Goal: Task Accomplishment & Management: Complete application form

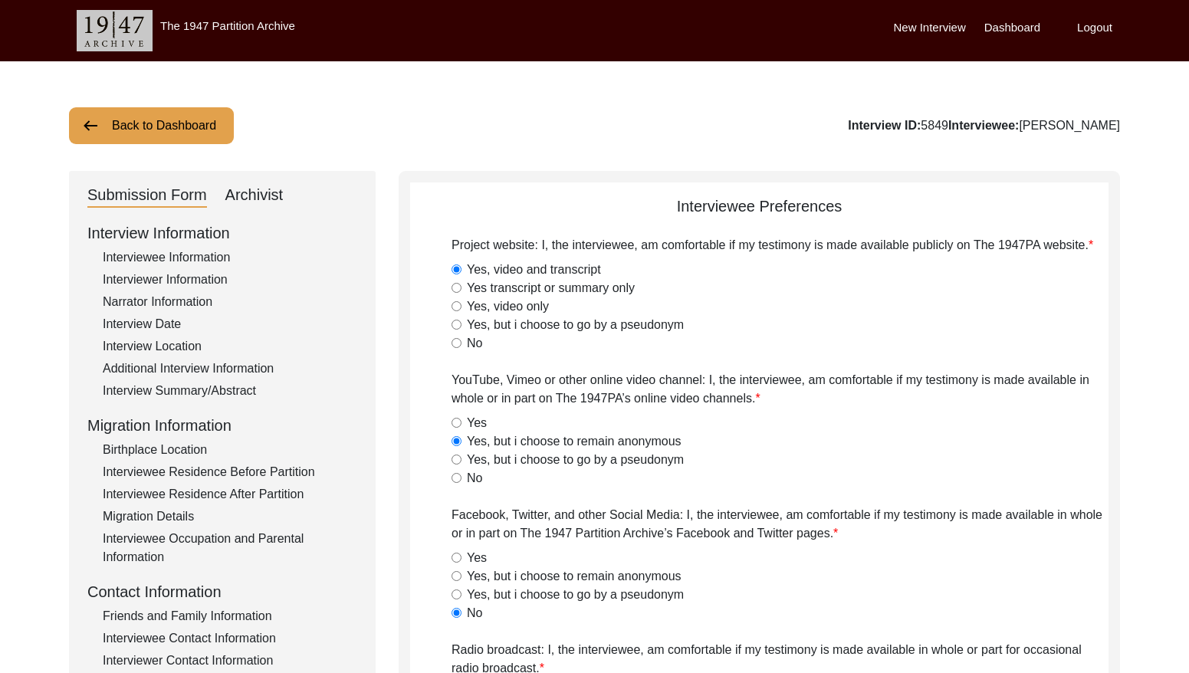
click at [182, 123] on button "Back to Dashboard" at bounding box center [151, 125] width 165 height 37
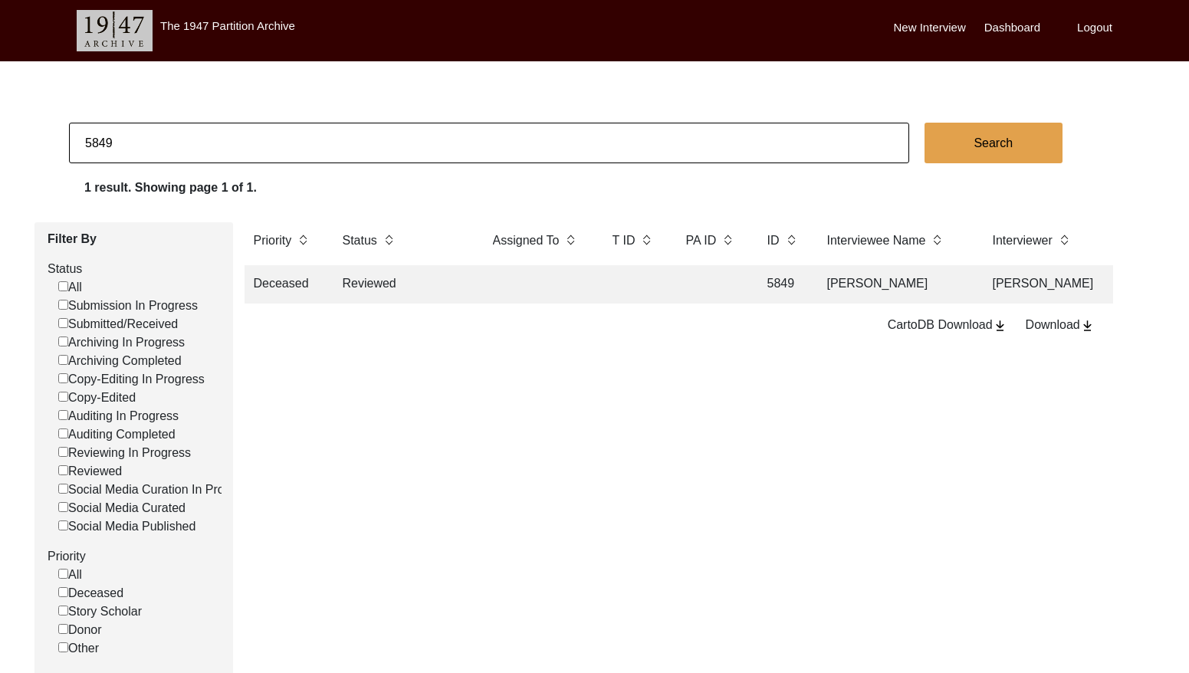
click at [217, 145] on input "5849" at bounding box center [489, 143] width 840 height 41
click at [218, 144] on input "5849" at bounding box center [489, 143] width 840 height 41
type input "]"
checkbox input "false"
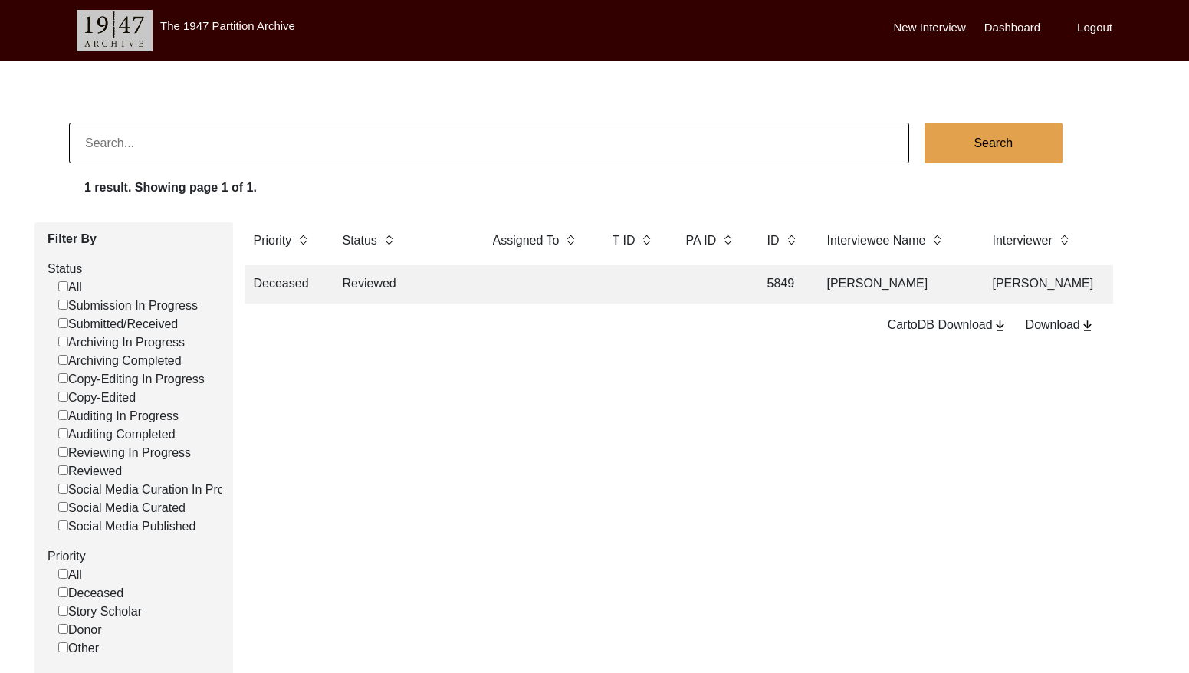
checkbox input "false"
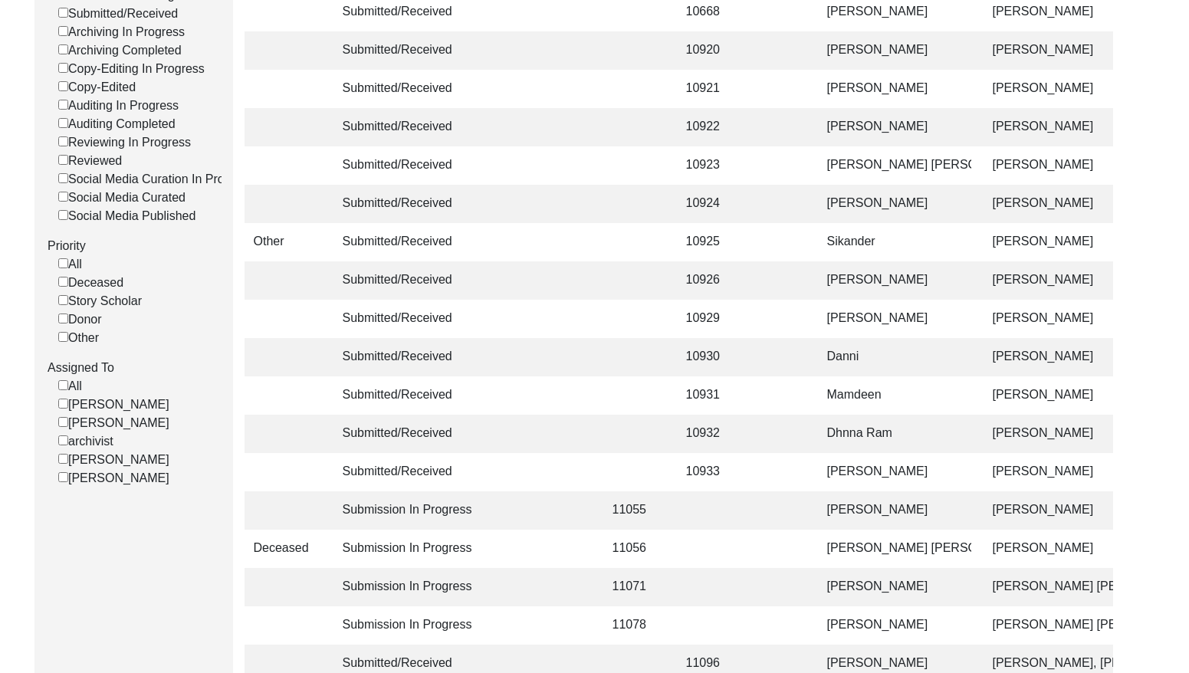
scroll to position [379, 0]
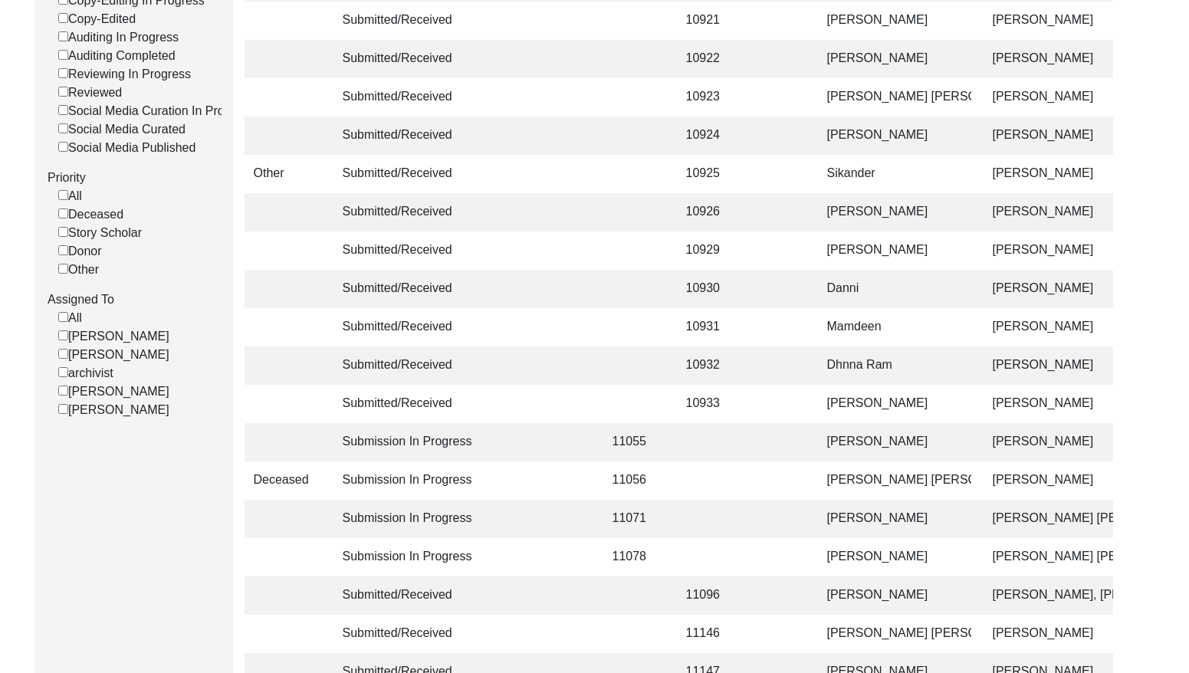
click at [61, 359] on input "[PERSON_NAME]" at bounding box center [63, 354] width 10 height 10
checkbox input "false"
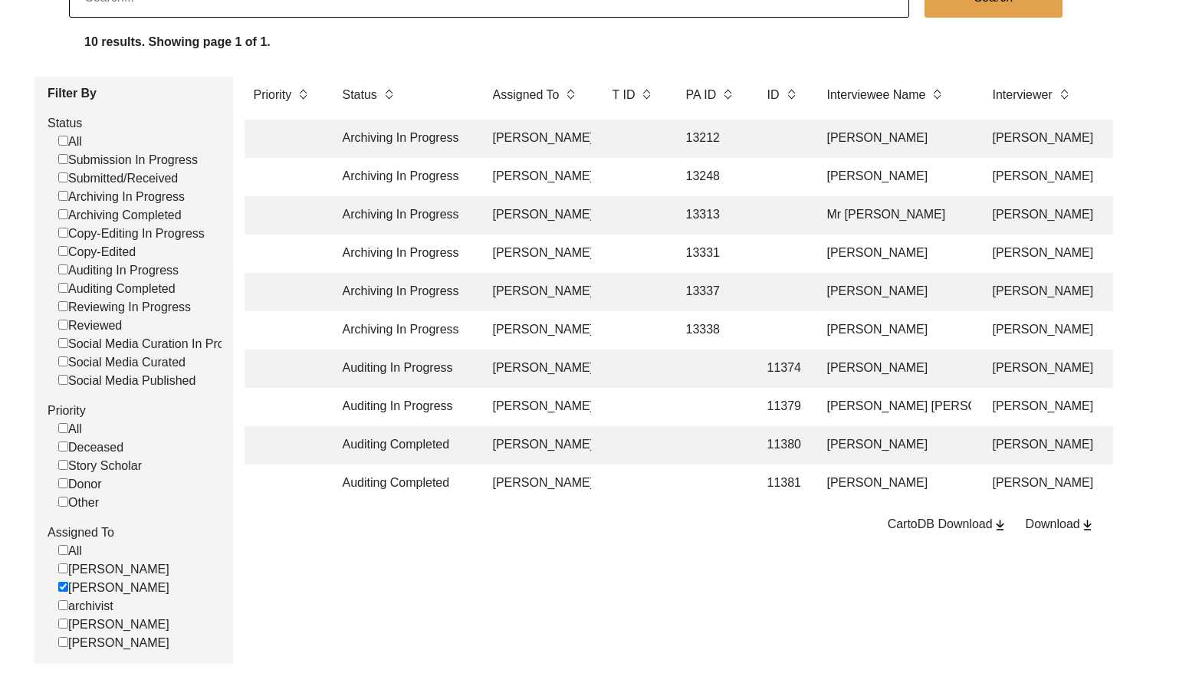
scroll to position [180, 0]
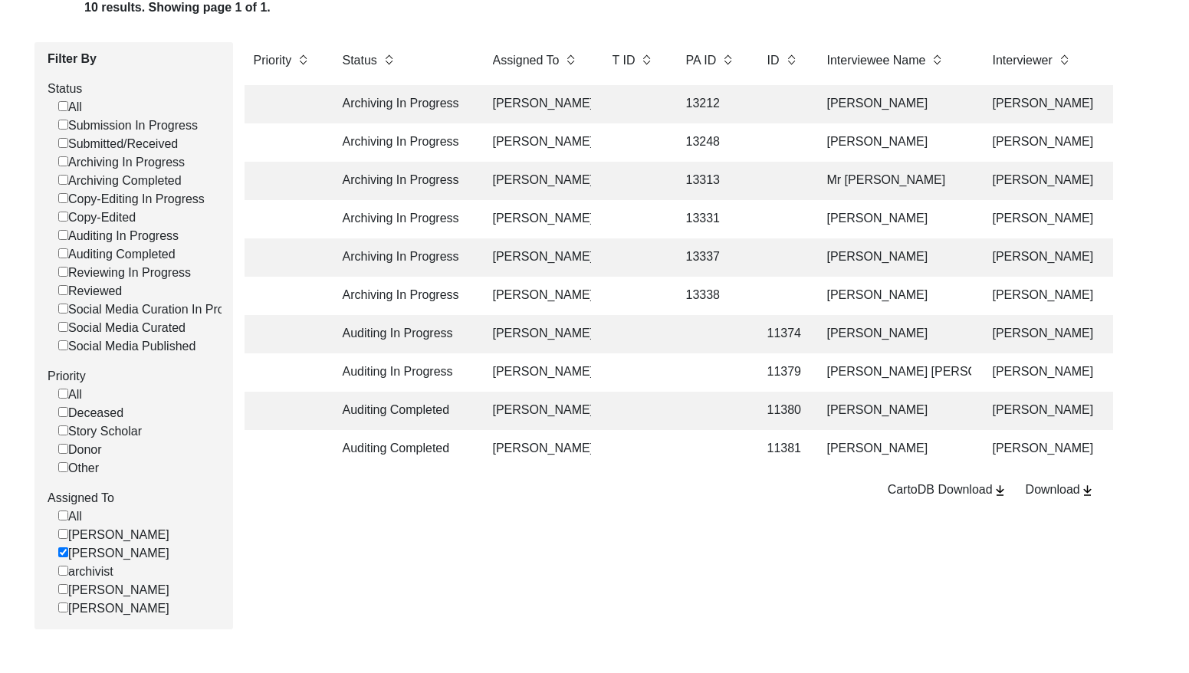
click at [682, 410] on td at bounding box center [711, 411] width 69 height 38
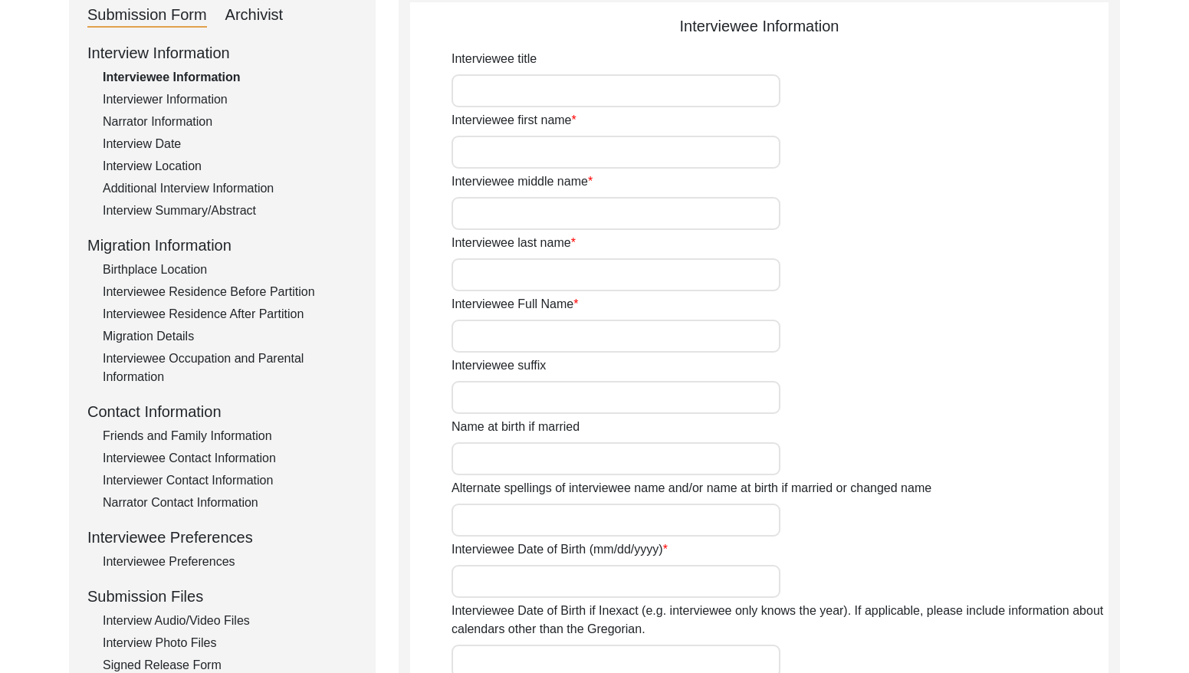
type input "Mr."
type input "Mushtaq"
type input "[PERSON_NAME]"
type input "Jut"
type input "[PERSON_NAME]"
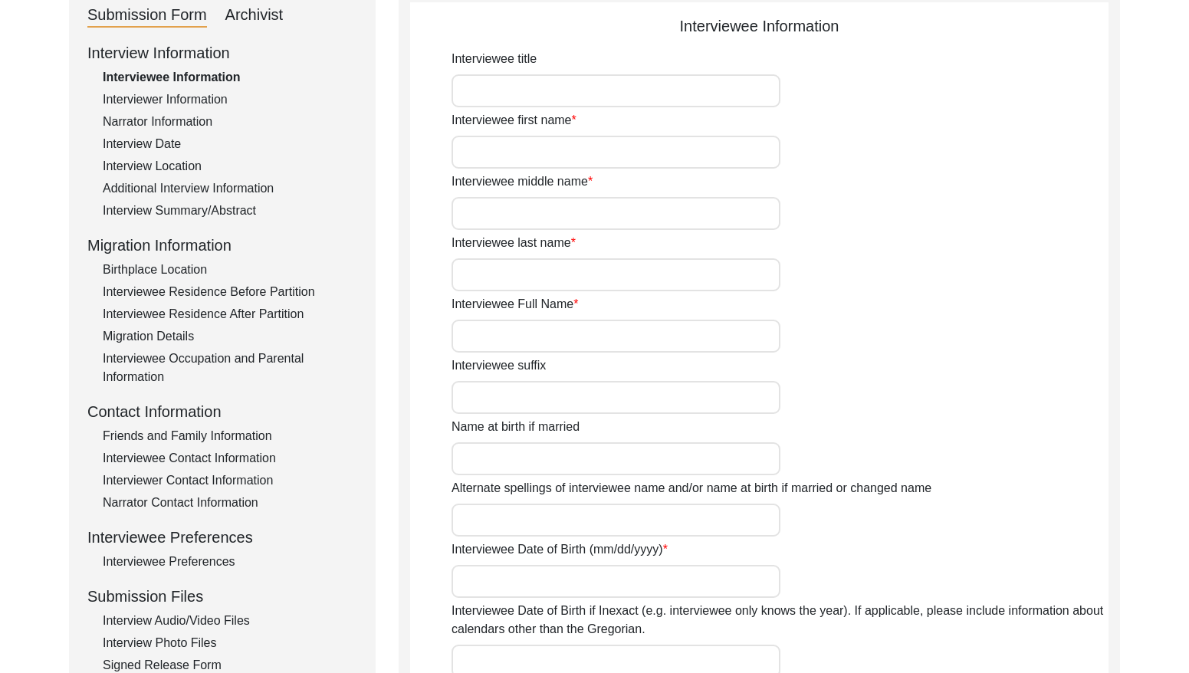
type input "1938"
type input "85"
type input "[DEMOGRAPHIC_DATA]"
type input "N/A"
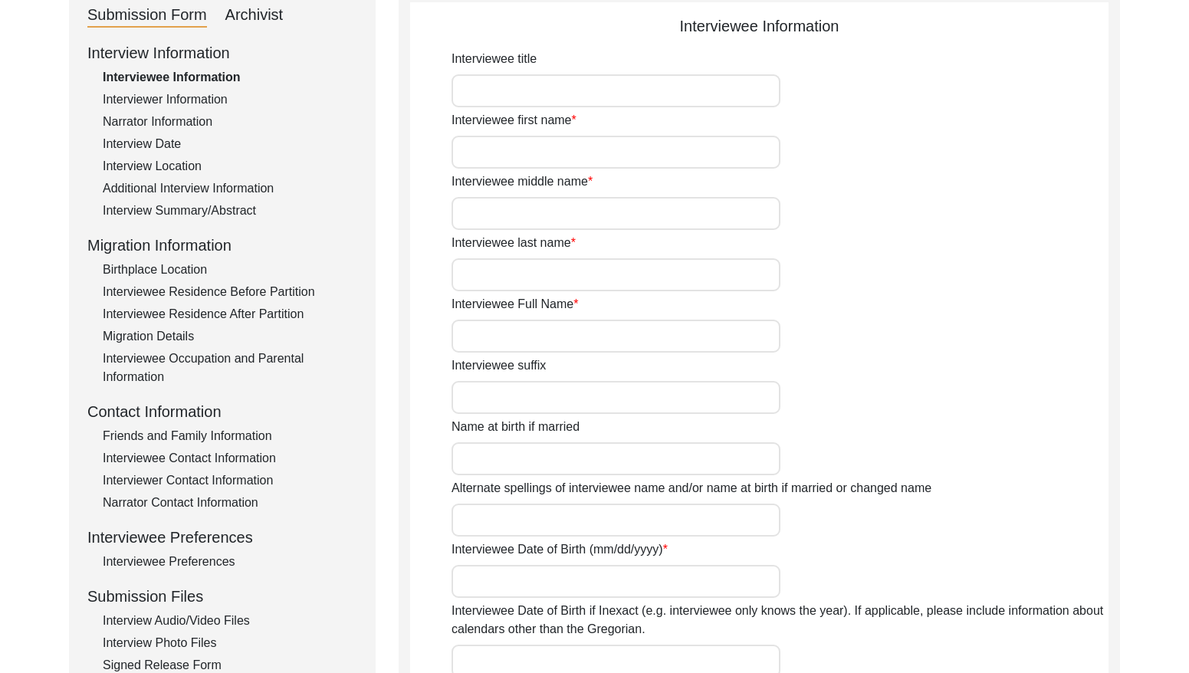
type textarea "N/A"
type input "Punjabi"
type input "Malwai"
type input "[DEMOGRAPHIC_DATA]"
type input "Jut"
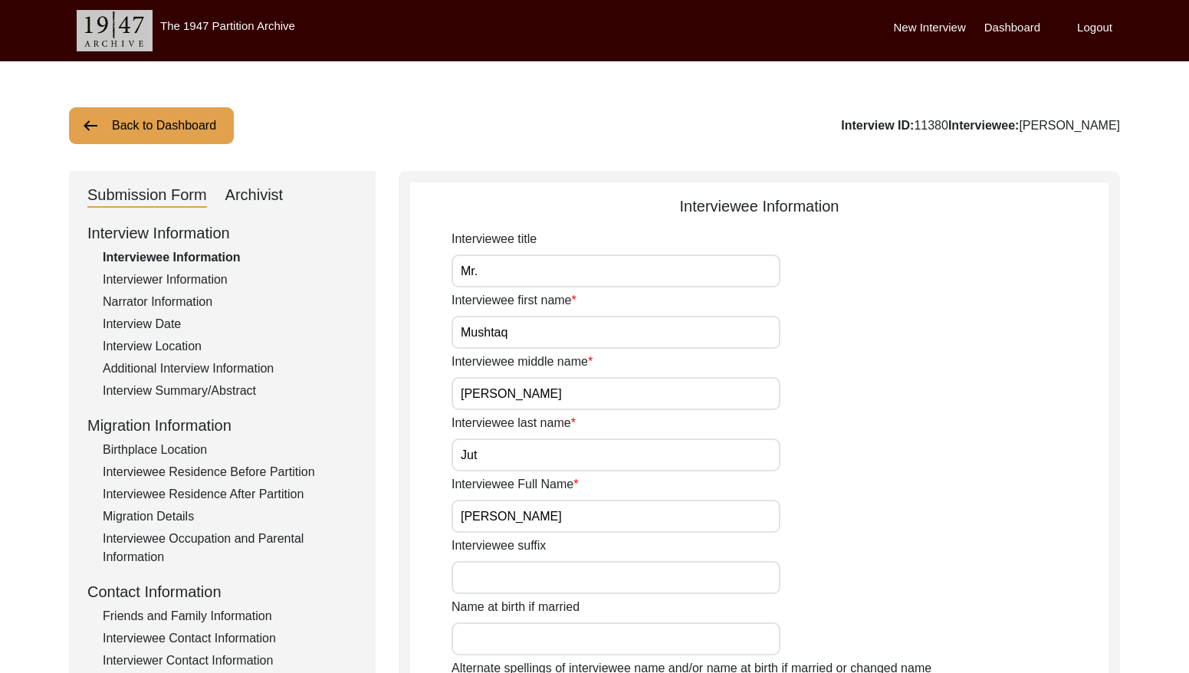
click at [257, 195] on div "Archivist" at bounding box center [254, 195] width 58 height 25
select select "Auditing Completed"
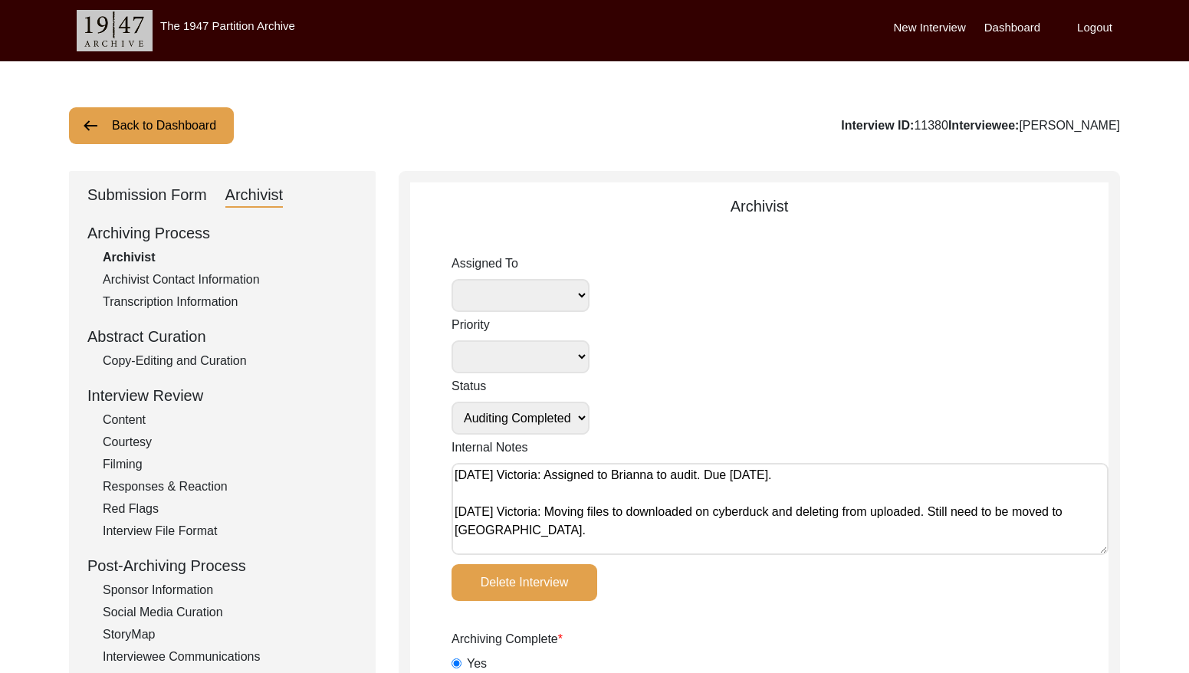
select select "442"
click at [545, 294] on select "[PERSON_NAME] [PERSON_NAME] archivist [PERSON_NAME] [PERSON_NAME]" at bounding box center [520, 295] width 138 height 33
select select
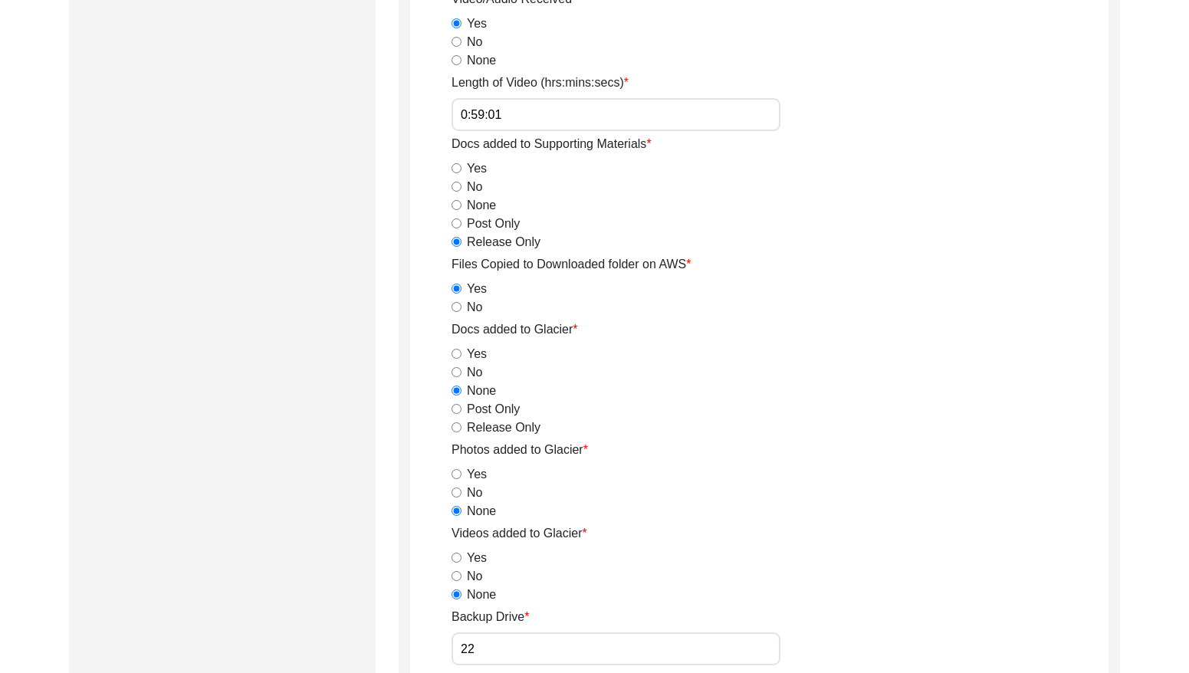
scroll to position [2667, 0]
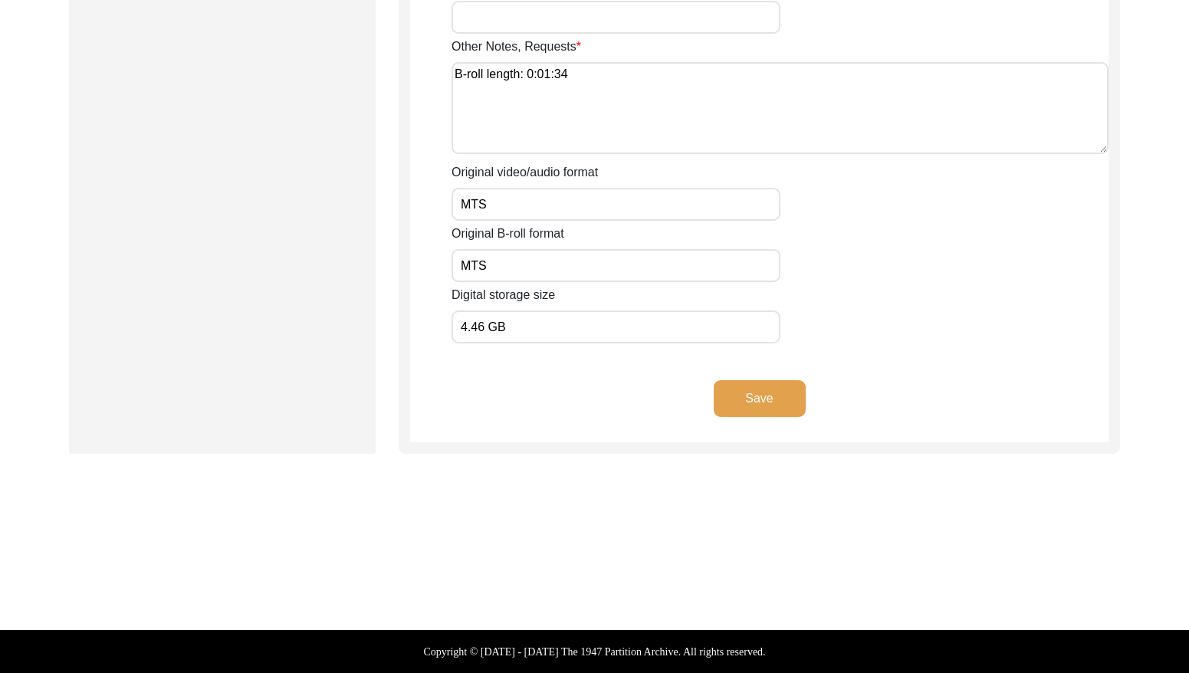
click at [770, 402] on button "Save" at bounding box center [759, 398] width 92 height 37
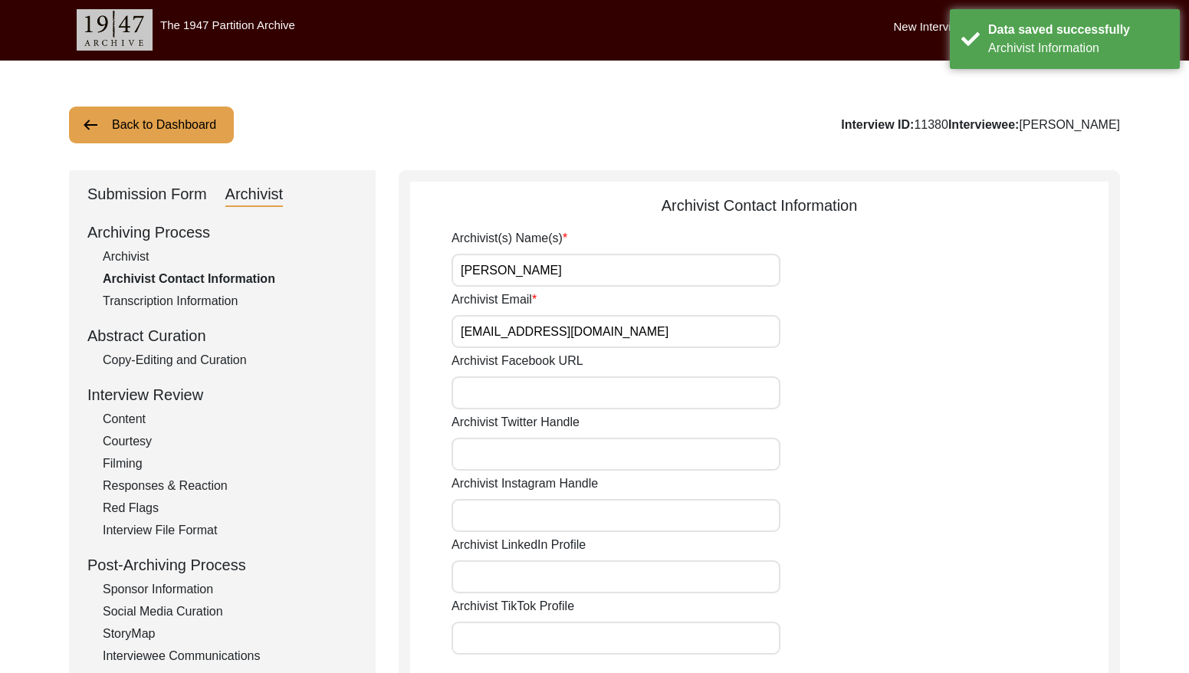
scroll to position [0, 0]
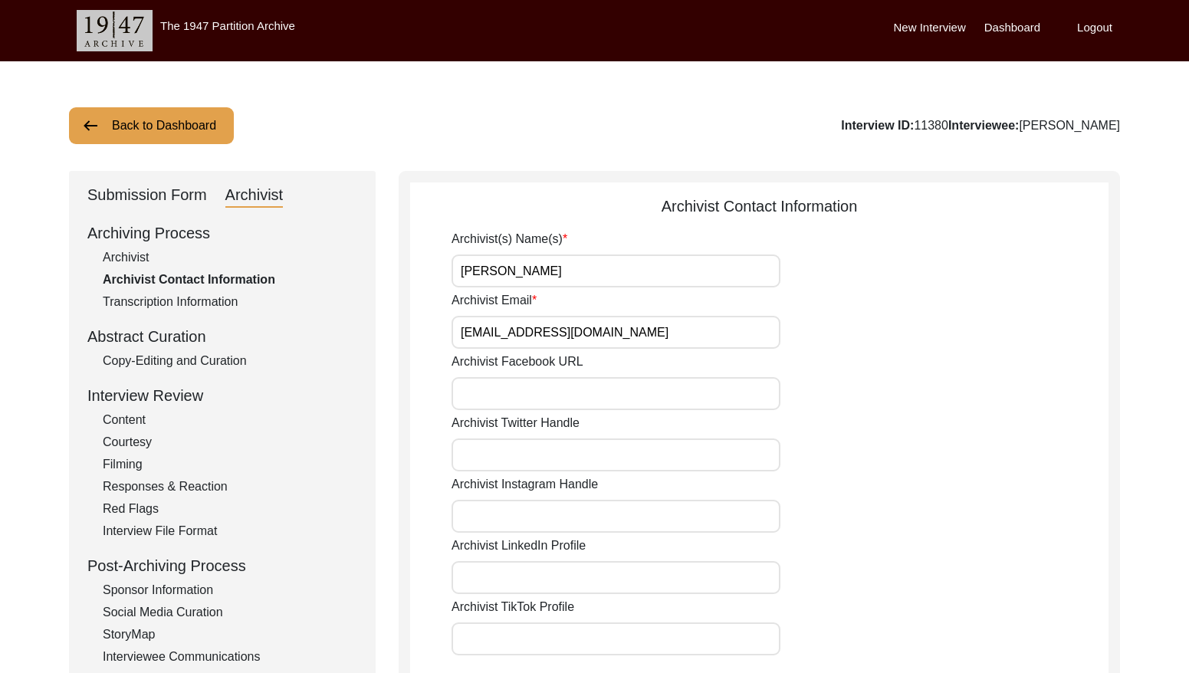
click at [123, 262] on div "Archivist" at bounding box center [230, 257] width 254 height 18
select select "Auditing Completed"
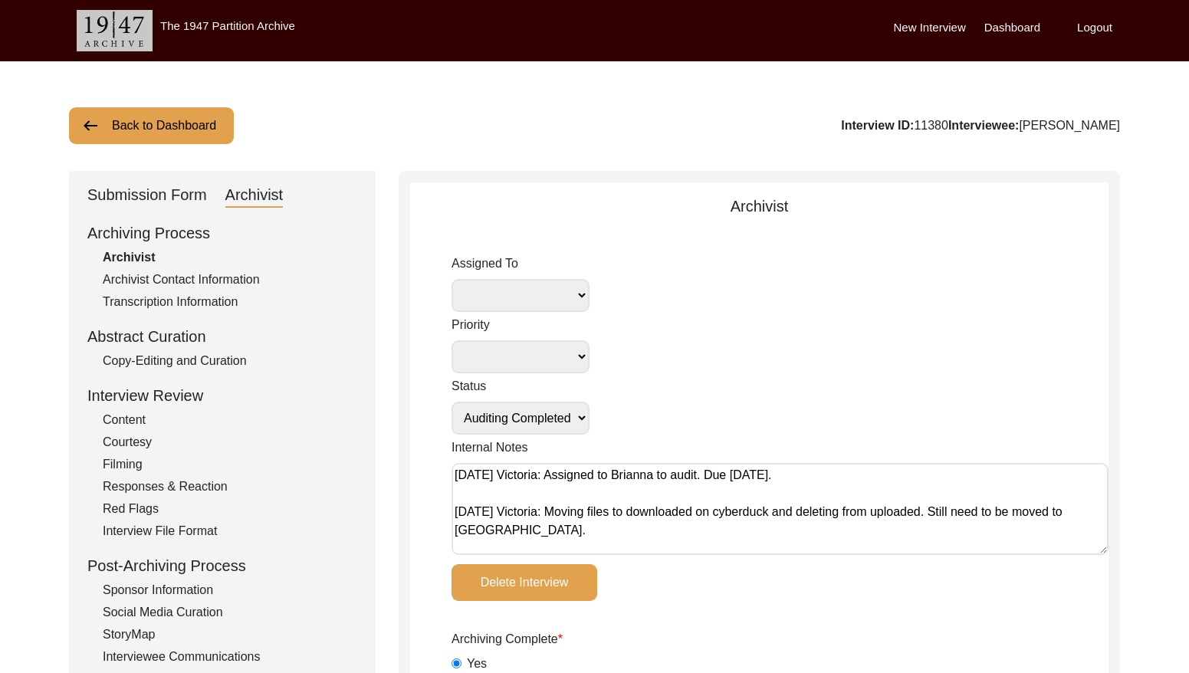
click at [186, 139] on button "Back to Dashboard" at bounding box center [151, 125] width 165 height 37
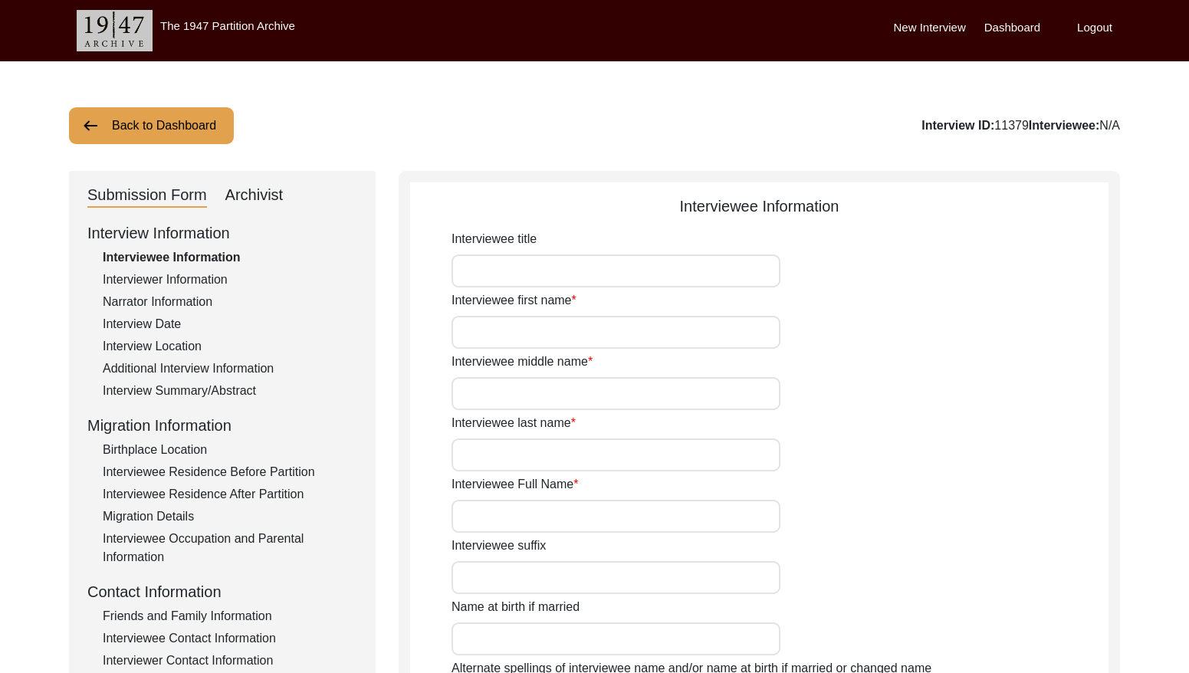
type input "[PERSON_NAME]"
type input "Shekhar"
type input "[PERSON_NAME]"
type input "[PERSON_NAME] [PERSON_NAME]"
type input "[DATE]"
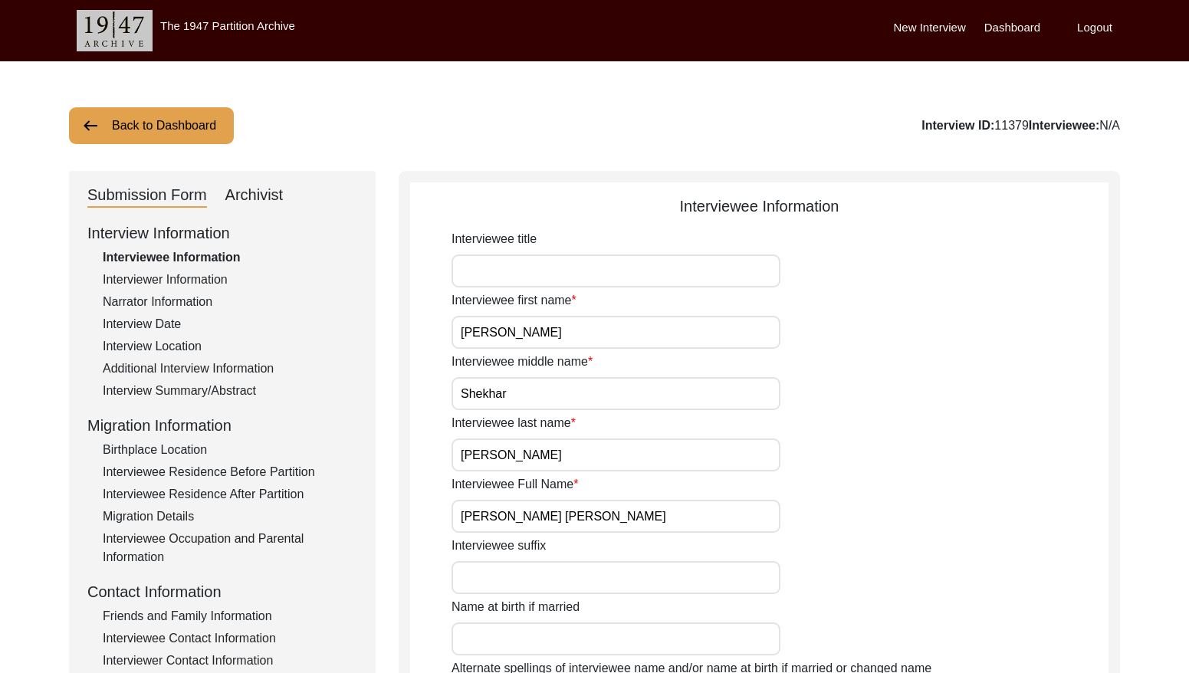
type input "84"
type input "[DEMOGRAPHIC_DATA]"
type input "N/A"
type input "Bengali"
type input "[DEMOGRAPHIC_DATA]"
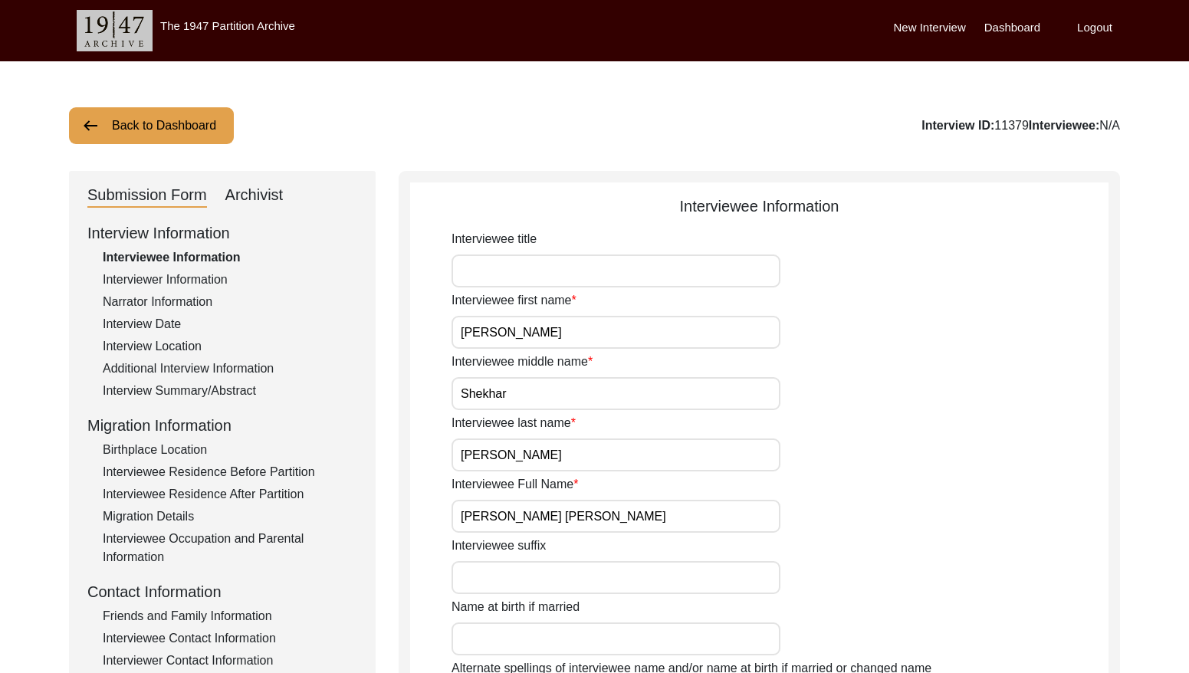
type input "Indian (Bengali)"
drag, startPoint x: 161, startPoint y: 103, endPoint x: 192, endPoint y: 121, distance: 35.4
click at [143, 131] on button "Back to Dashboard" at bounding box center [151, 125] width 165 height 37
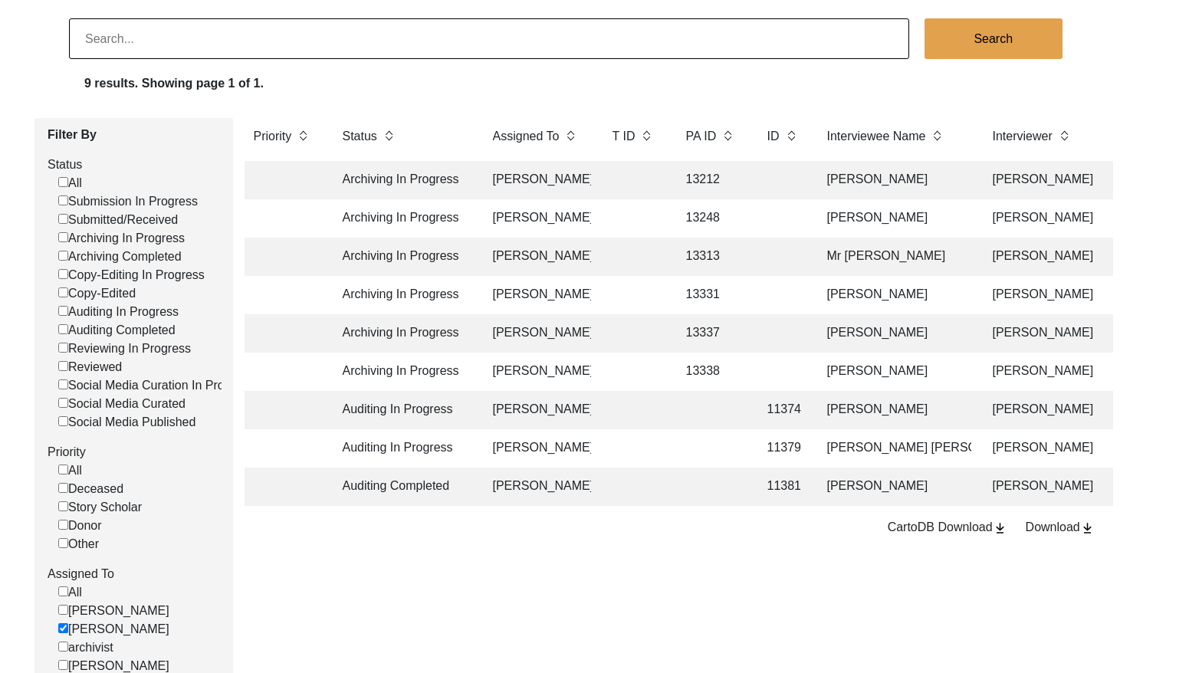
scroll to position [106, 0]
click at [656, 471] on td at bounding box center [633, 485] width 61 height 38
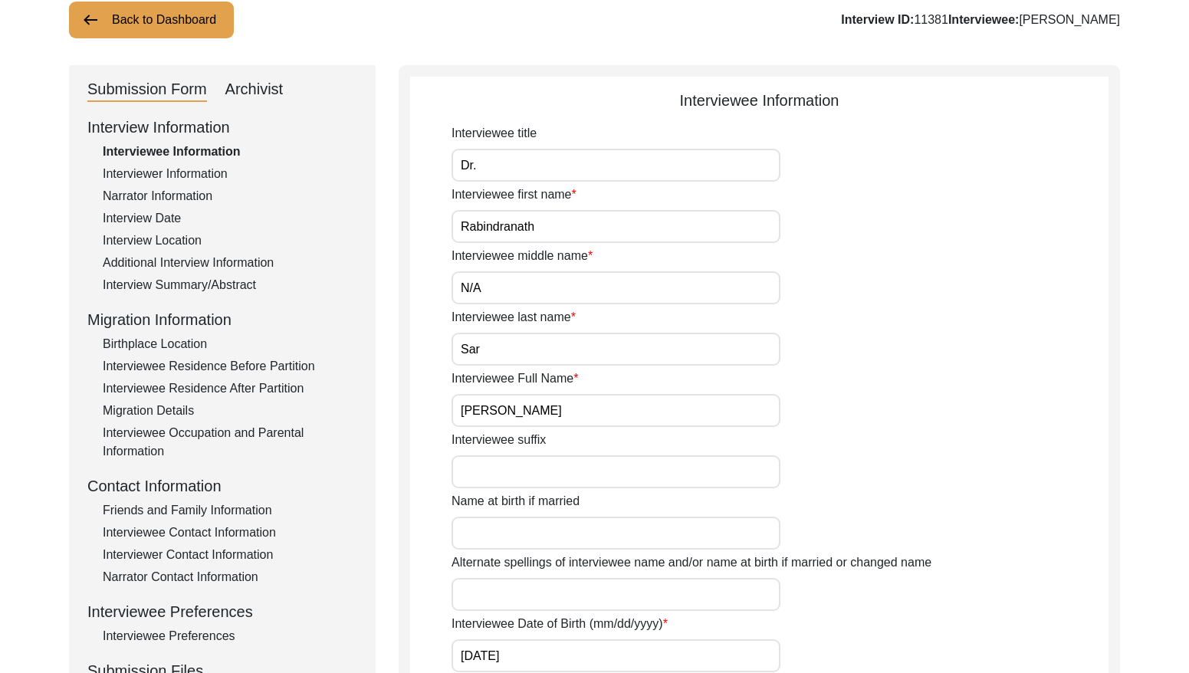
scroll to position [105, 0]
drag, startPoint x: 253, startPoint y: 87, endPoint x: 274, endPoint y: 100, distance: 24.5
click at [253, 87] on div "Archivist" at bounding box center [254, 90] width 58 height 25
select select "442"
select select "Auditing Completed"
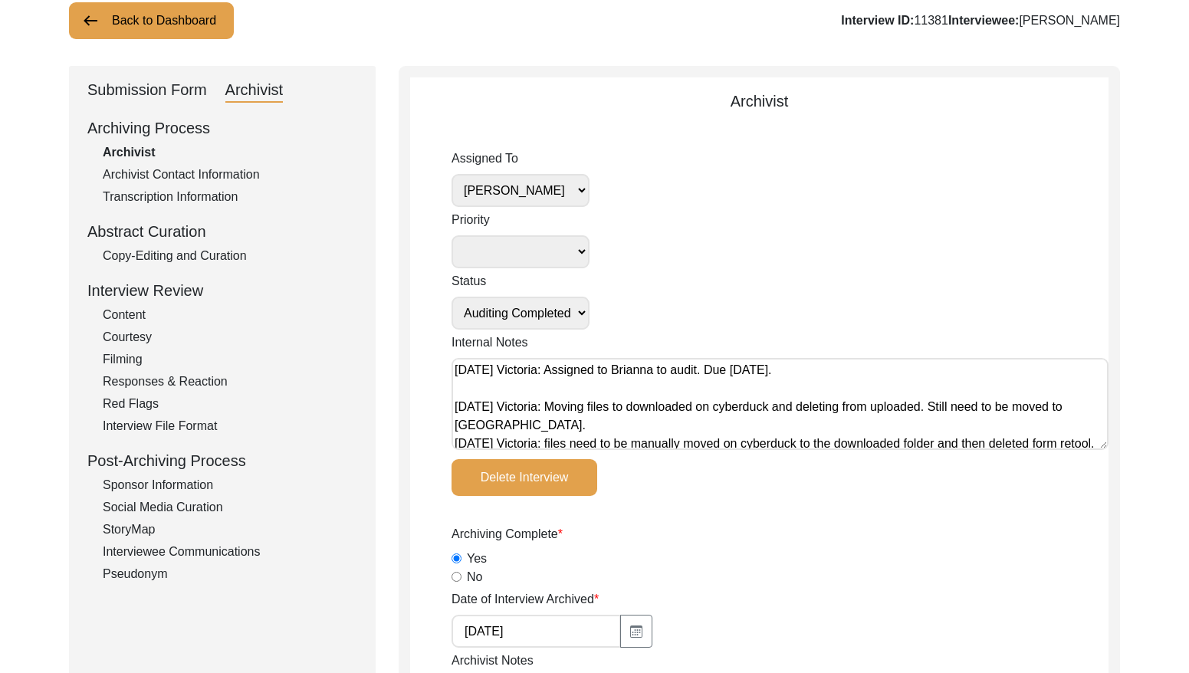
click at [539, 194] on select "[PERSON_NAME] [PERSON_NAME] archivist [PERSON_NAME] [PERSON_NAME]" at bounding box center [520, 190] width 138 height 33
select select
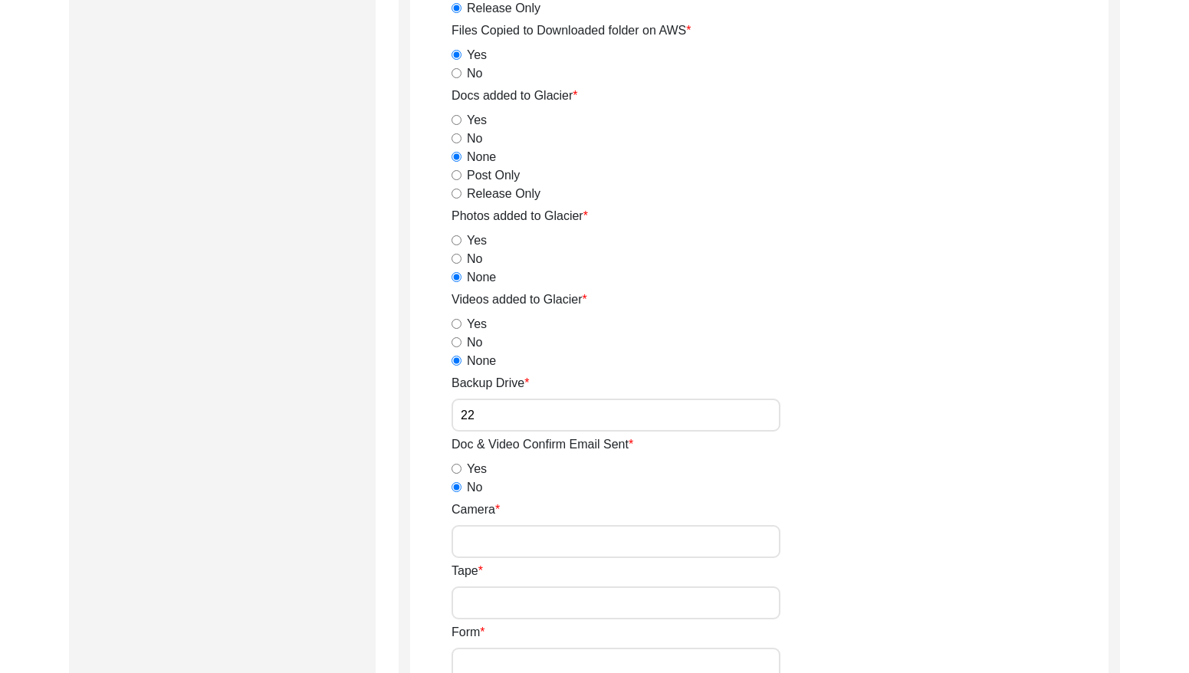
scroll to position [2667, 0]
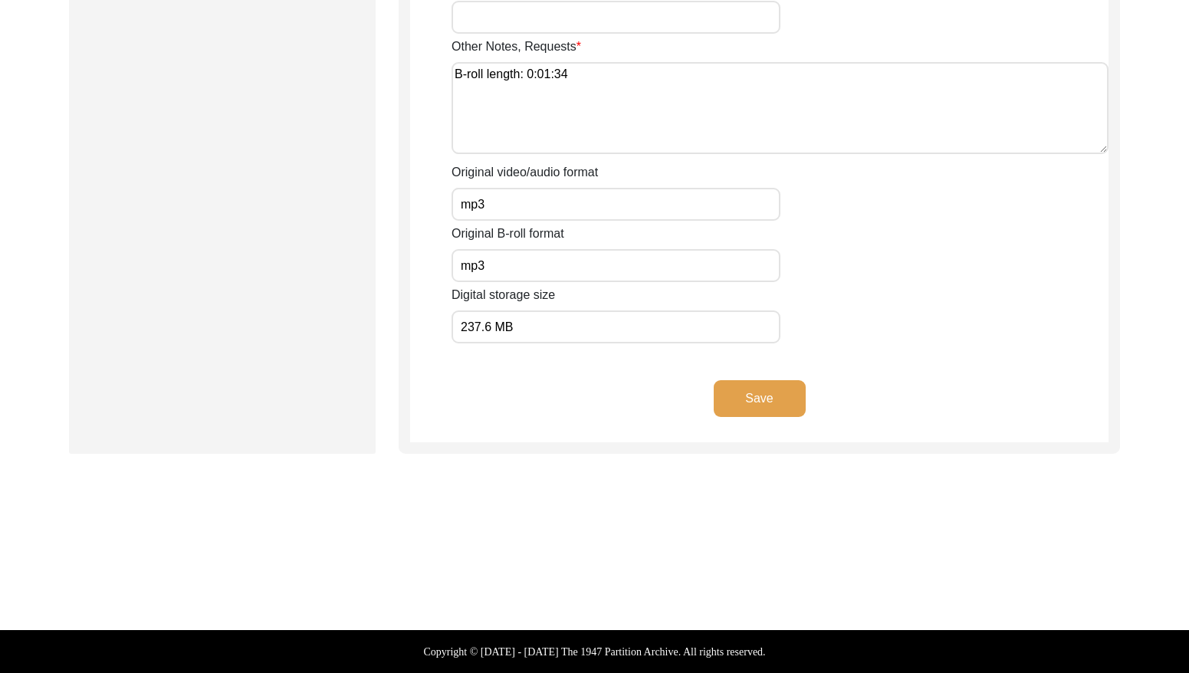
click at [761, 396] on button "Save" at bounding box center [759, 398] width 92 height 37
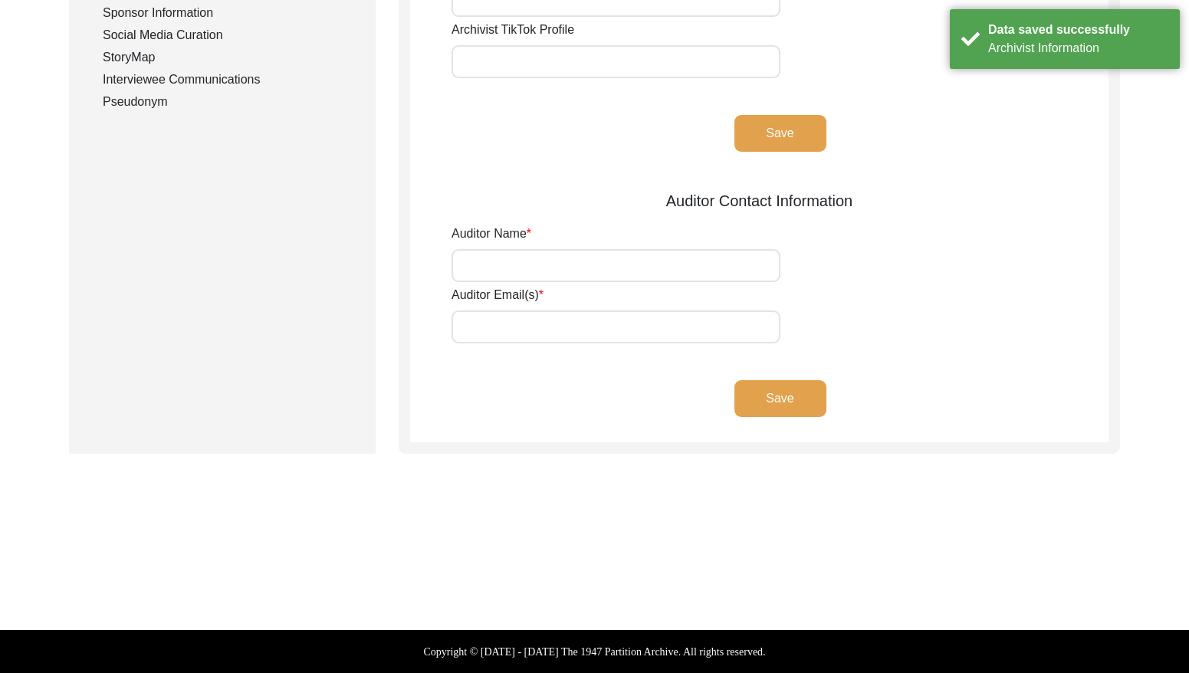
type input "[PERSON_NAME]"
type input "[EMAIL_ADDRESS][DOMAIN_NAME]"
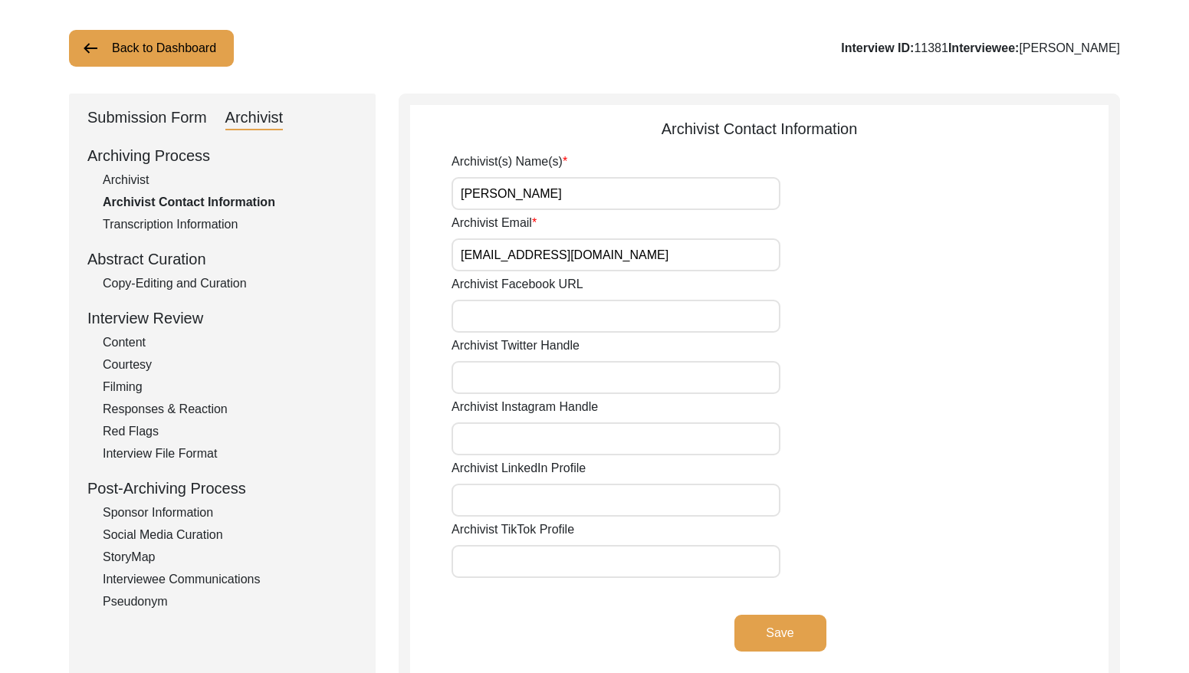
scroll to position [14, 0]
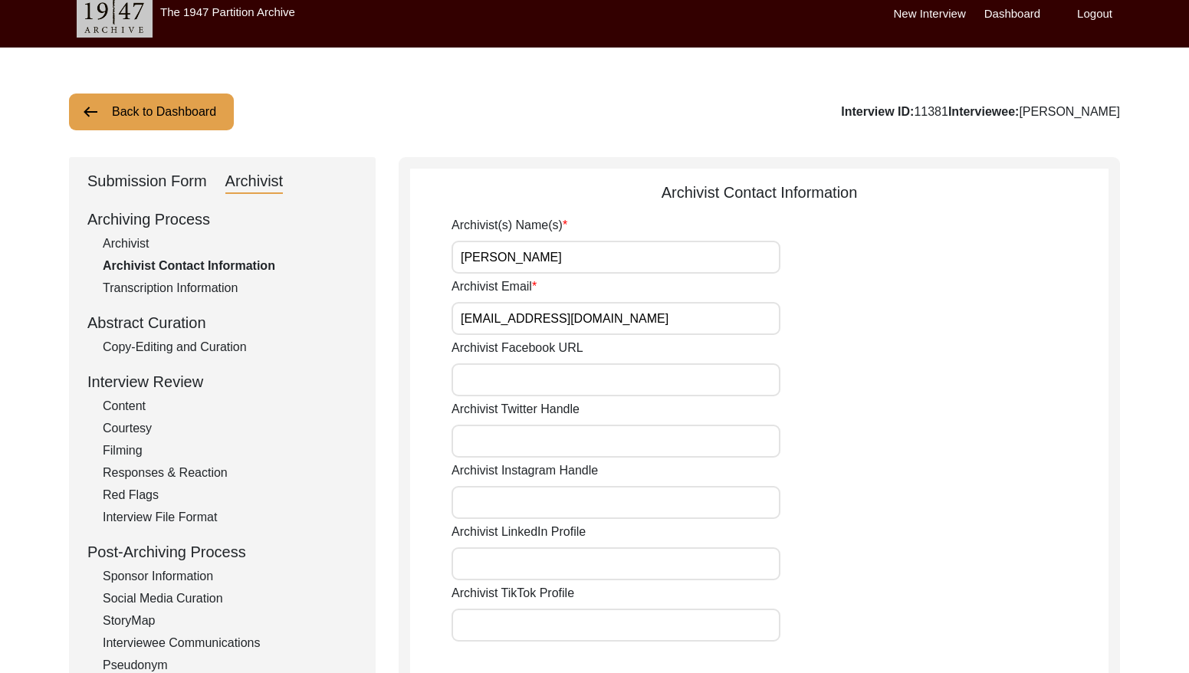
click at [166, 120] on button "Back to Dashboard" at bounding box center [151, 111] width 165 height 37
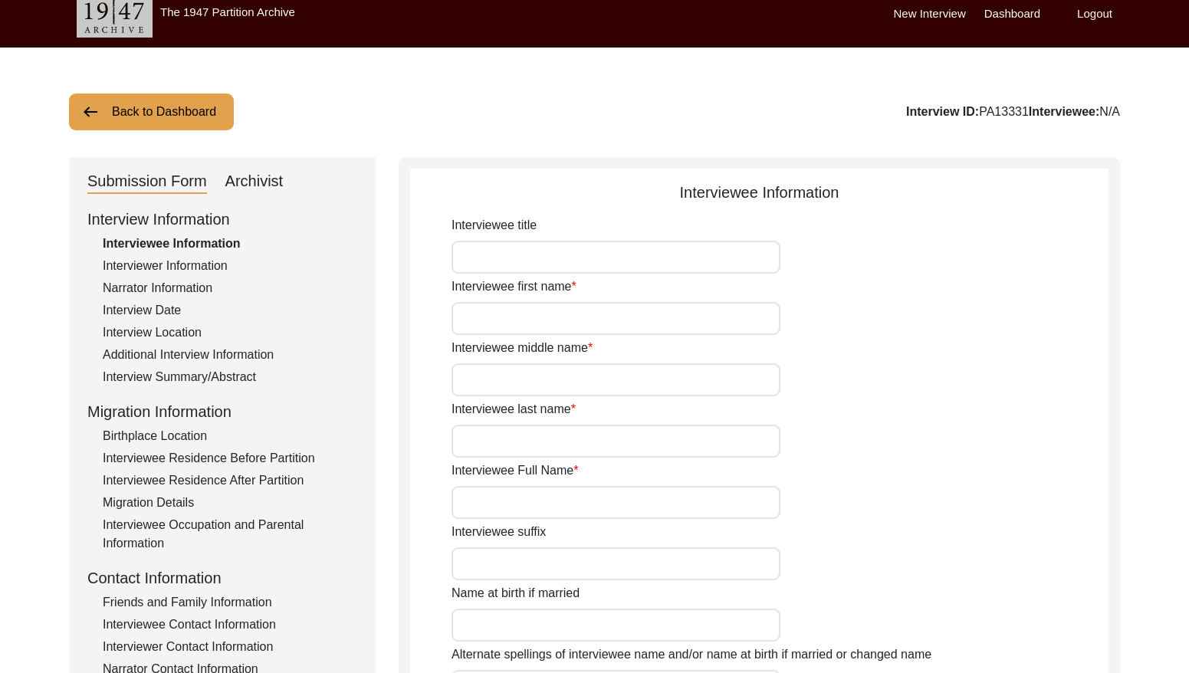
type input "Mrs."
type input "Geeta"
type input "Rani"
type input "Mitra"
type input "[PERSON_NAME]"
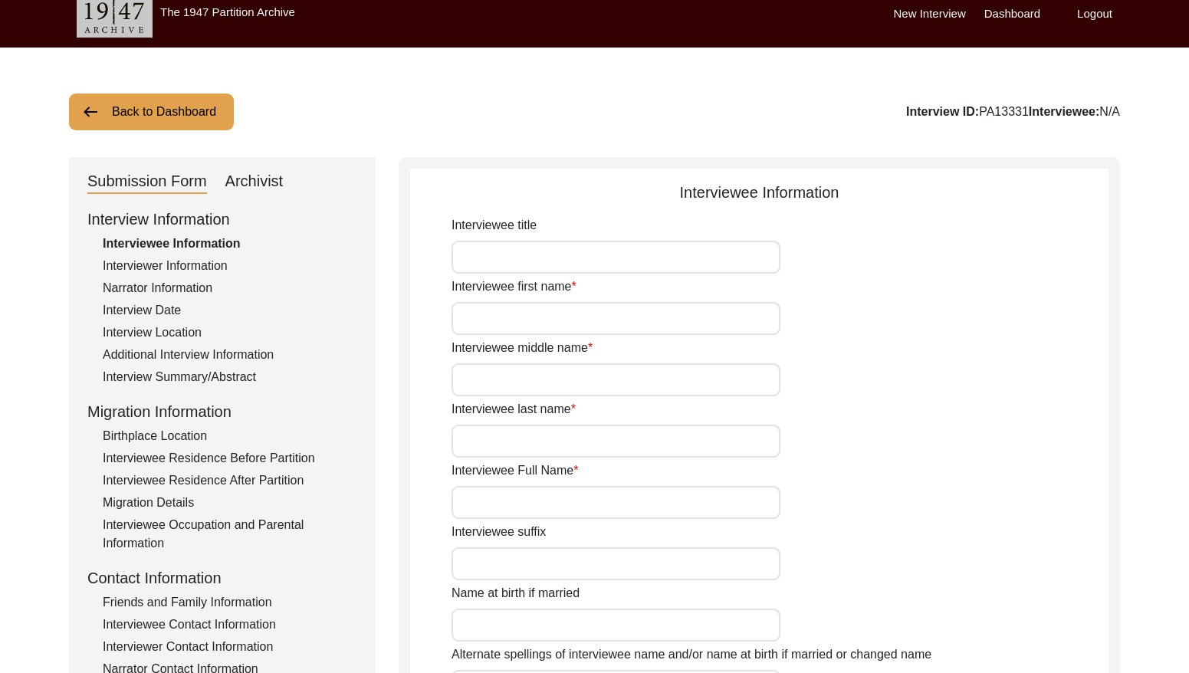
type input "[DATE]"
type input "89"
type input "[DEMOGRAPHIC_DATA]"
type input "Bengali"
type input "[DEMOGRAPHIC_DATA]"
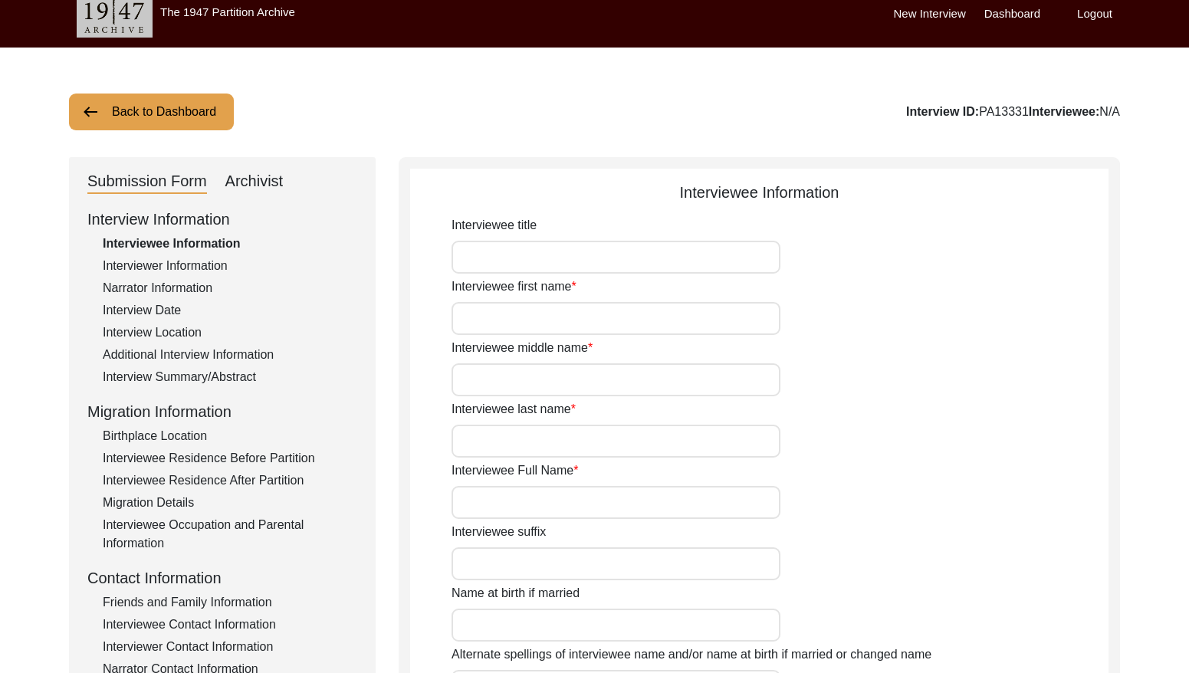
type input "Bengali"
click at [241, 179] on div "Archivist" at bounding box center [254, 181] width 58 height 25
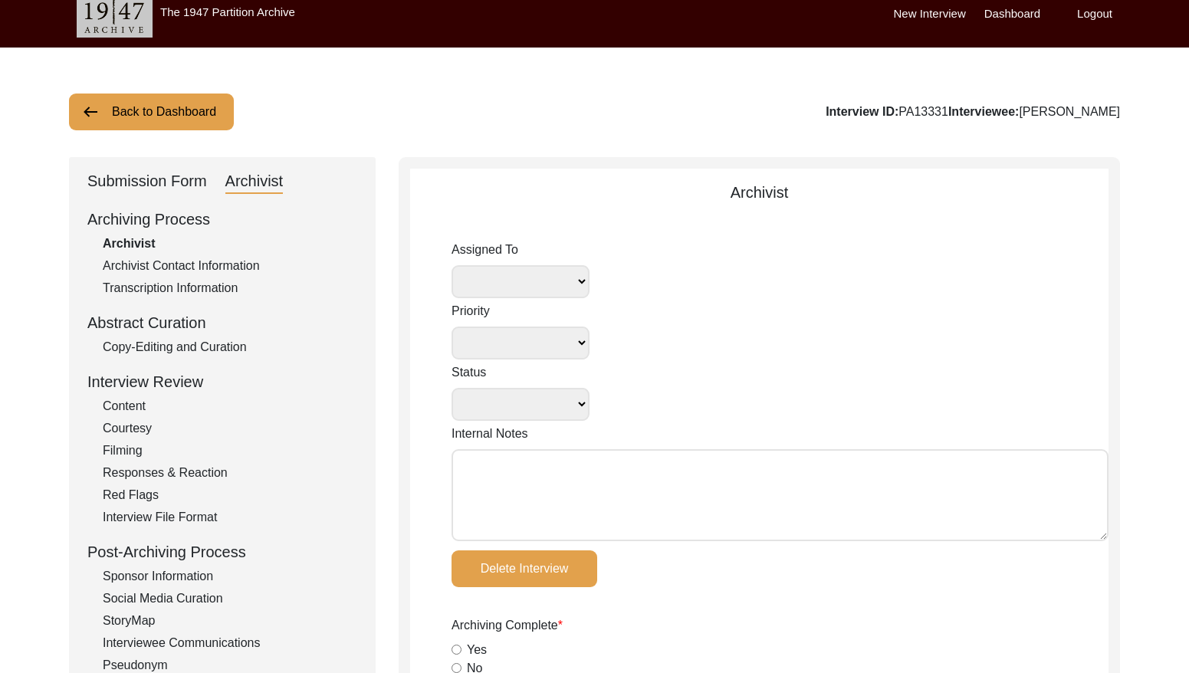
select select
select select "Archiving In Progress"
type textarea "[DATE] [GEOGRAPHIC_DATA]: Assigned to Brianna to archive. Due [DATE]. When arch…"
radio input "true"
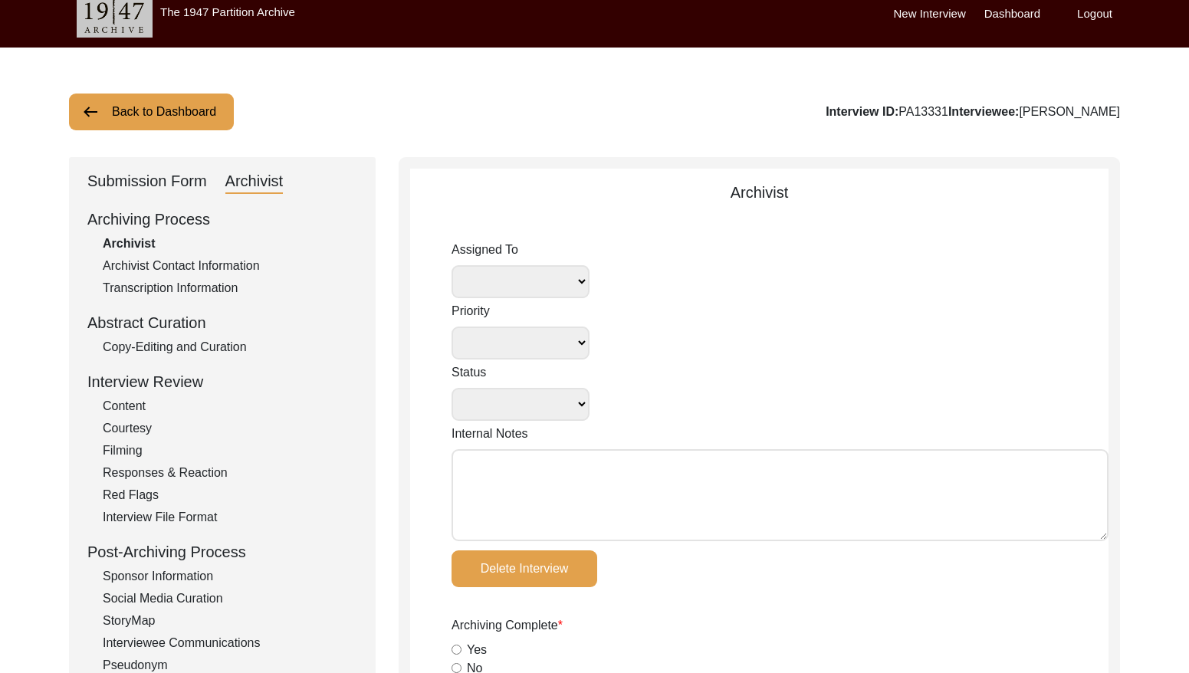
type input "[DATE]"
type textarea "Loremi 01, 8160 Dolorsi: Ametcons. Adip-elit seddo eiusm. Temporincid Utlab: Et…"
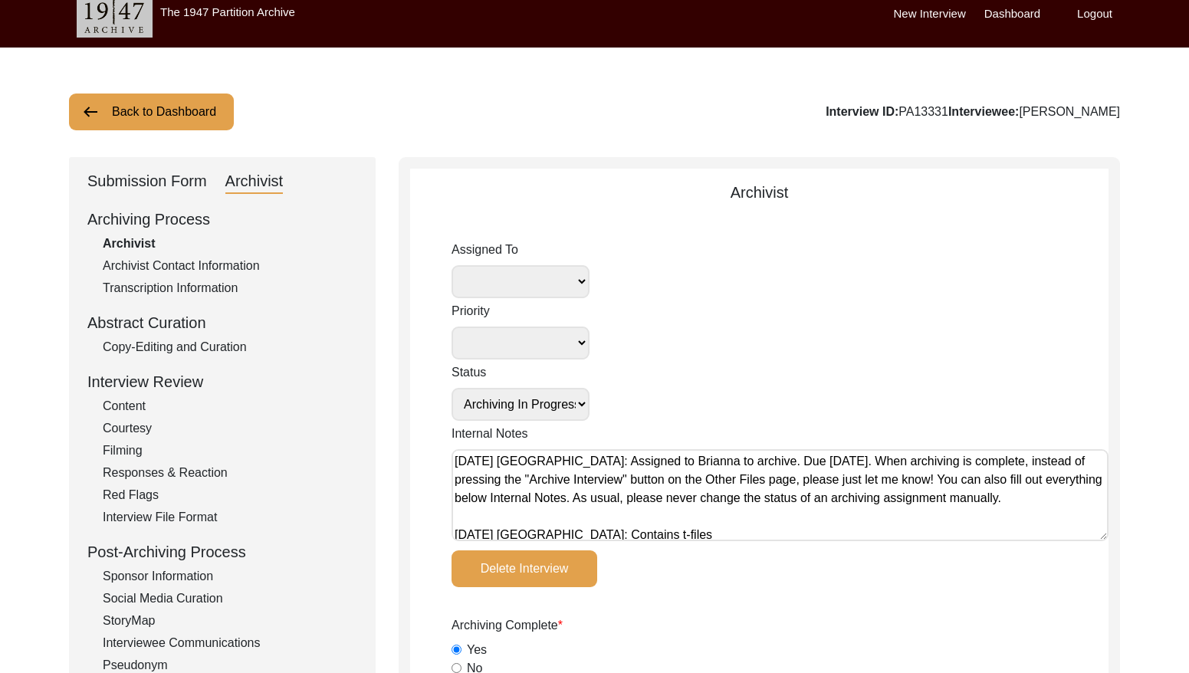
radio input "true"
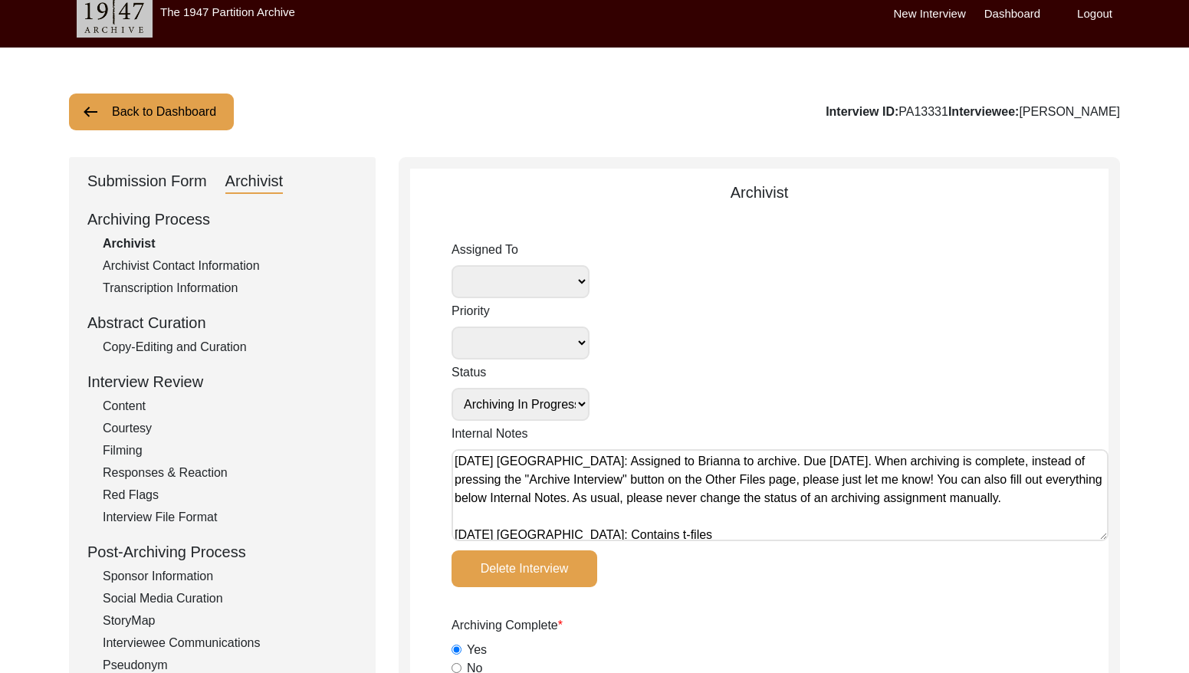
radio input "true"
select select "442"
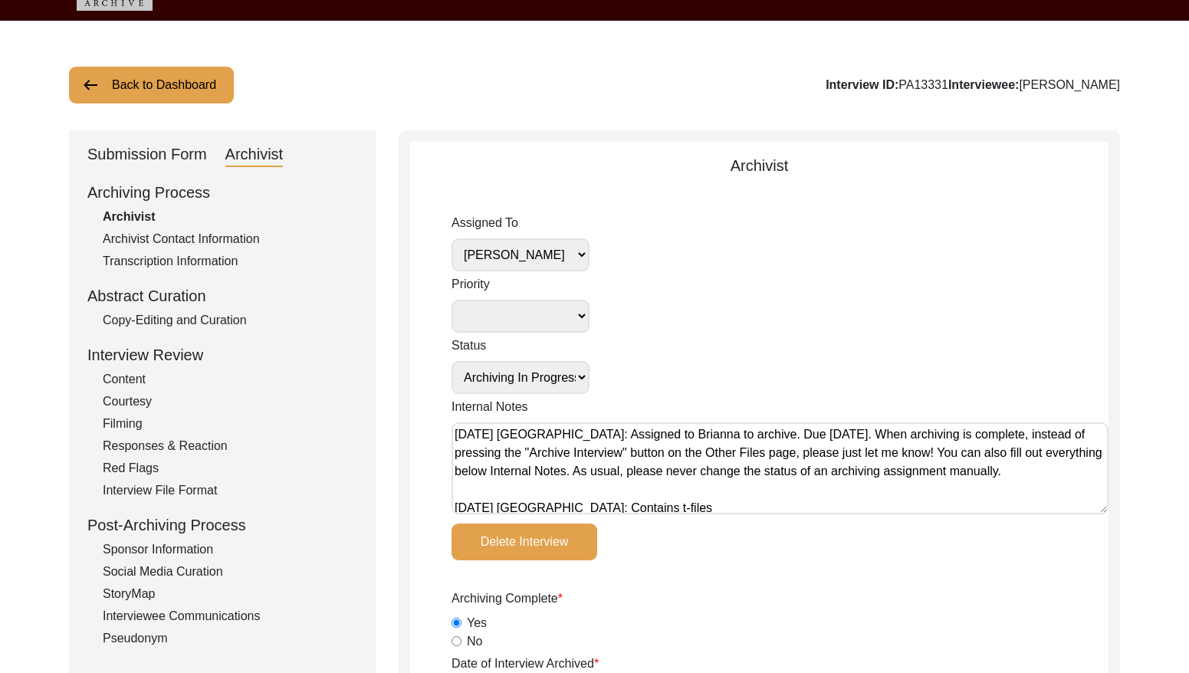
scroll to position [6, 0]
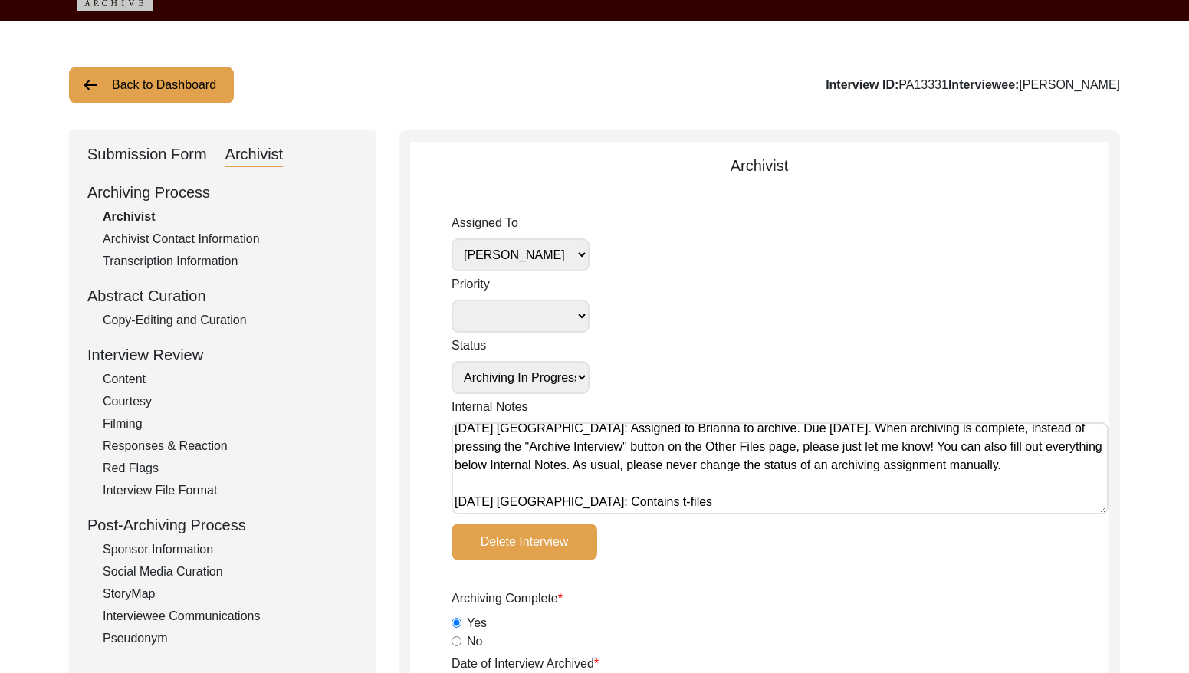
click at [153, 153] on div "Submission Form" at bounding box center [147, 155] width 120 height 25
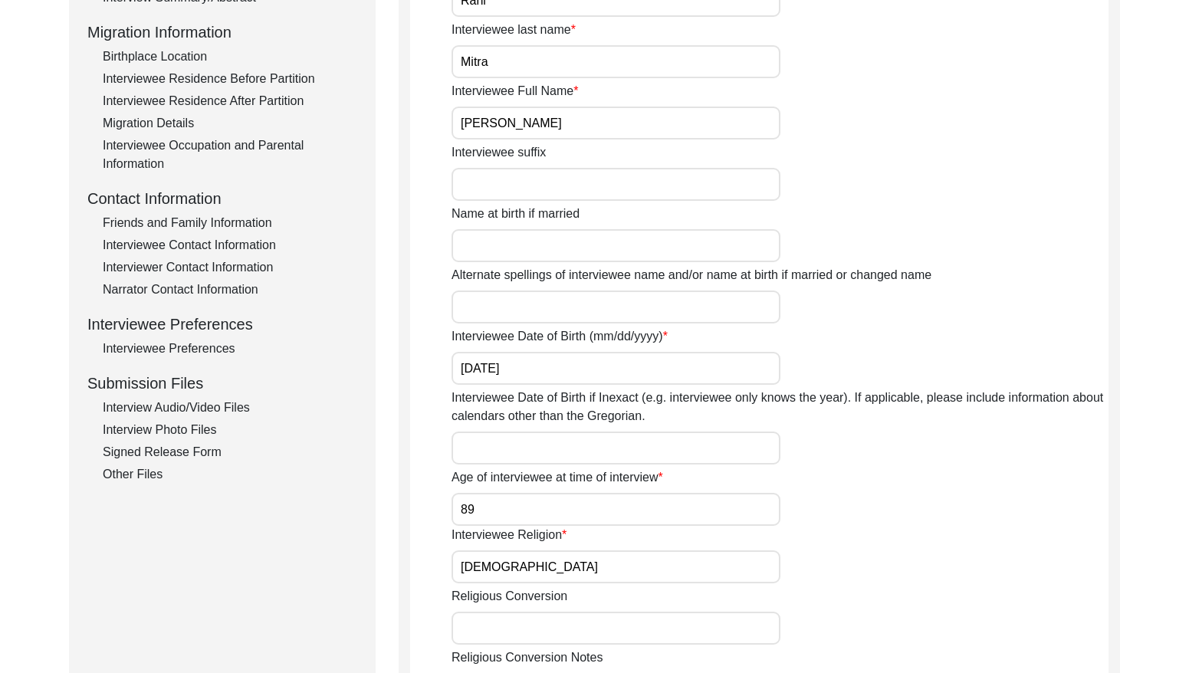
drag, startPoint x: 204, startPoint y: 448, endPoint x: 263, endPoint y: 438, distance: 59.8
click at [207, 448] on div "Signed Release Form" at bounding box center [230, 452] width 254 height 18
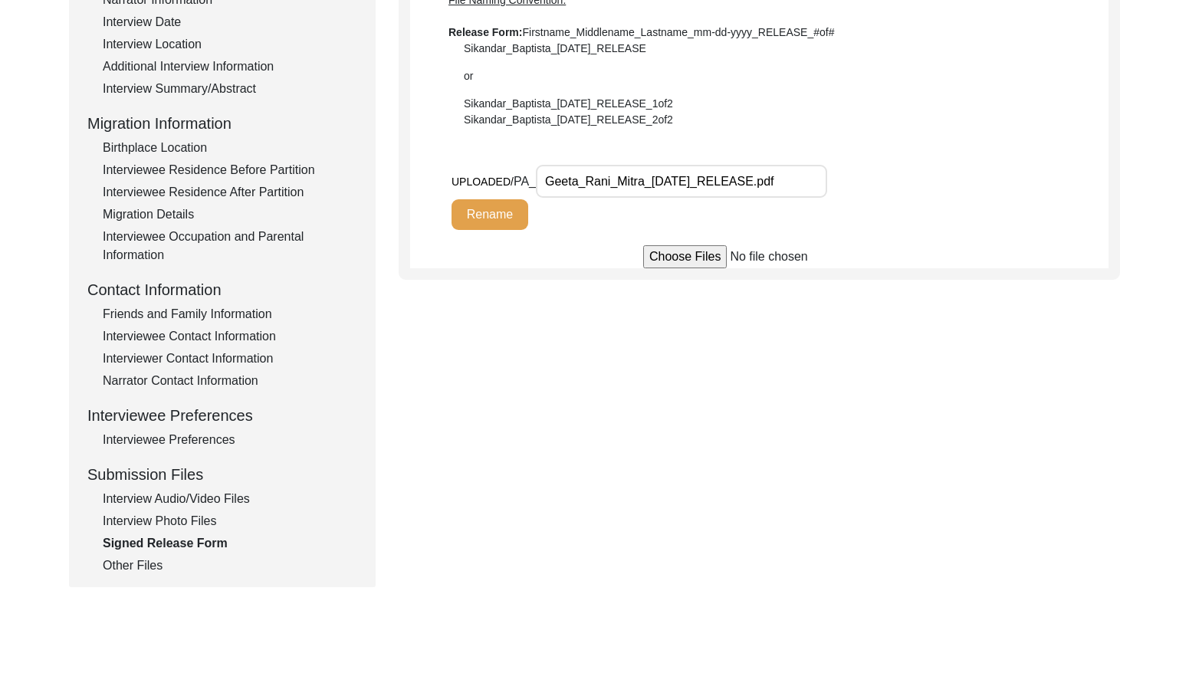
scroll to position [0, 0]
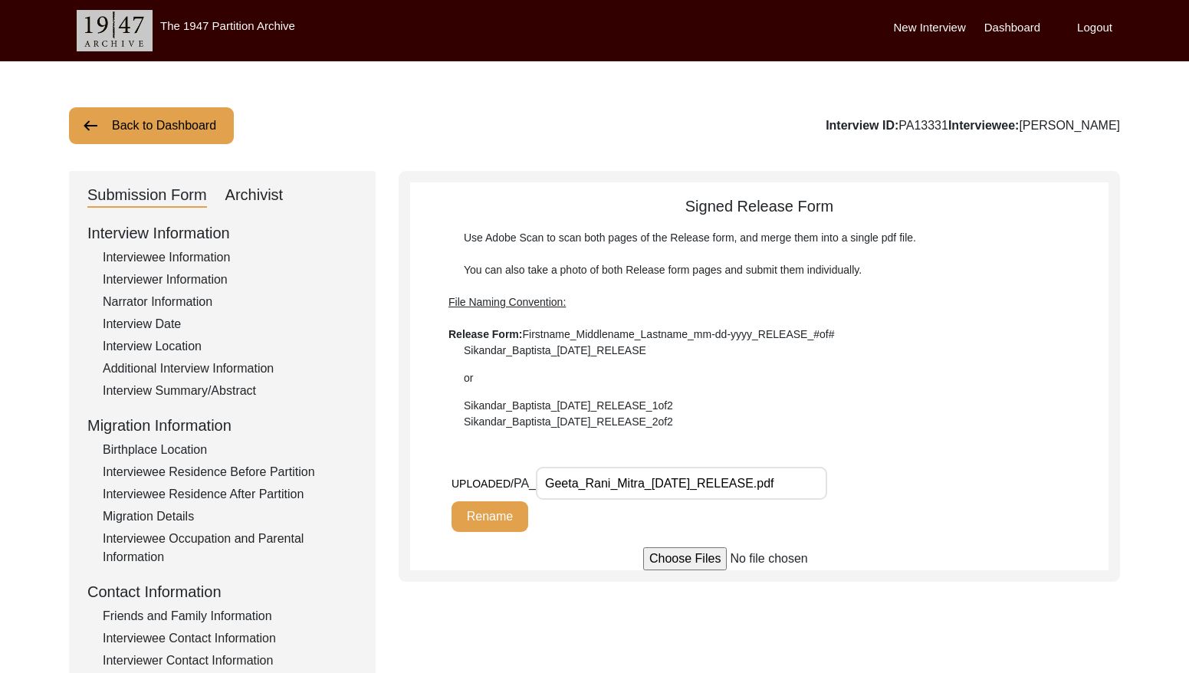
click at [259, 198] on div "Archivist" at bounding box center [254, 195] width 58 height 25
select select "442"
select select "Archiving In Progress"
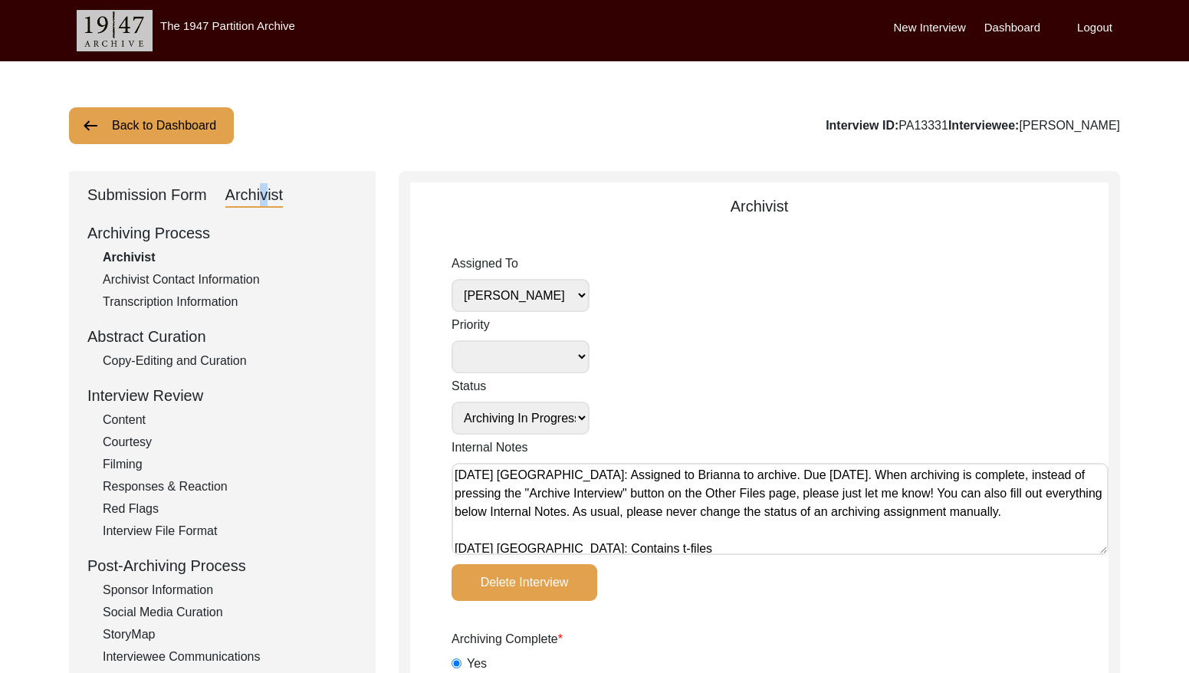
drag, startPoint x: 948, startPoint y: 124, endPoint x: 899, endPoint y: 121, distance: 49.1
click at [899, 121] on div "Interview ID: PA13331 Interviewee: [PERSON_NAME]" at bounding box center [972, 125] width 294 height 18
copy div "PA13331"
click at [538, 290] on select "[PERSON_NAME] [PERSON_NAME] archivist [PERSON_NAME] [PERSON_NAME]" at bounding box center [520, 295] width 138 height 33
select select
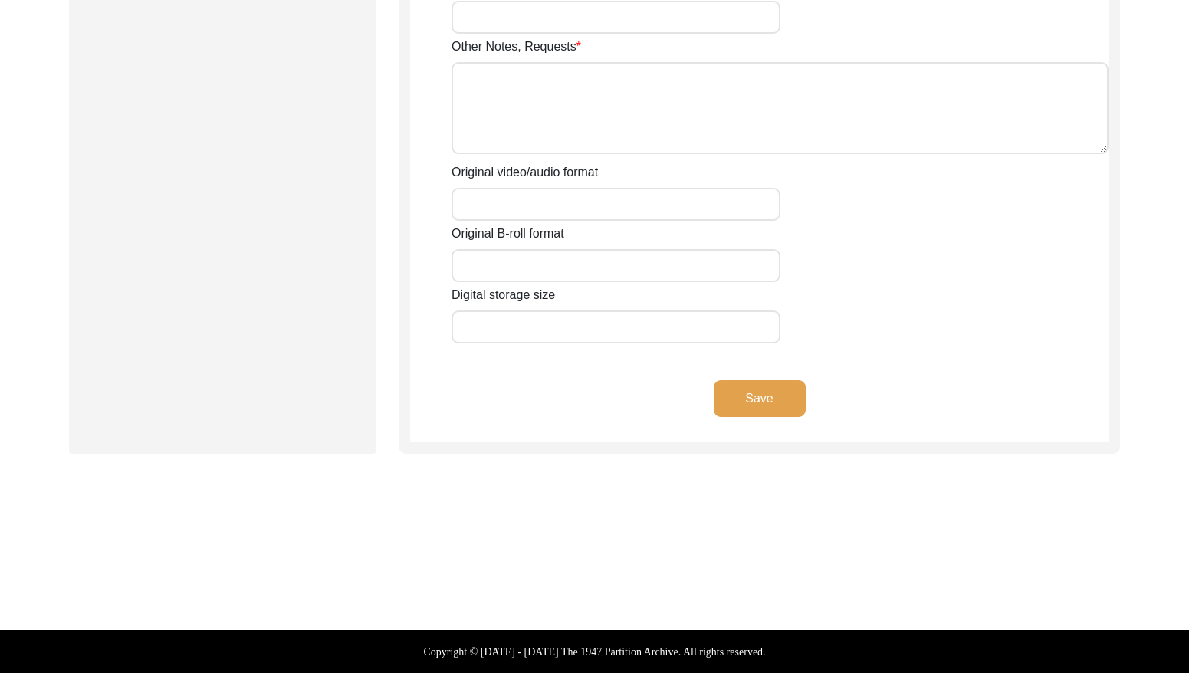
click at [762, 396] on button "Save" at bounding box center [759, 398] width 92 height 37
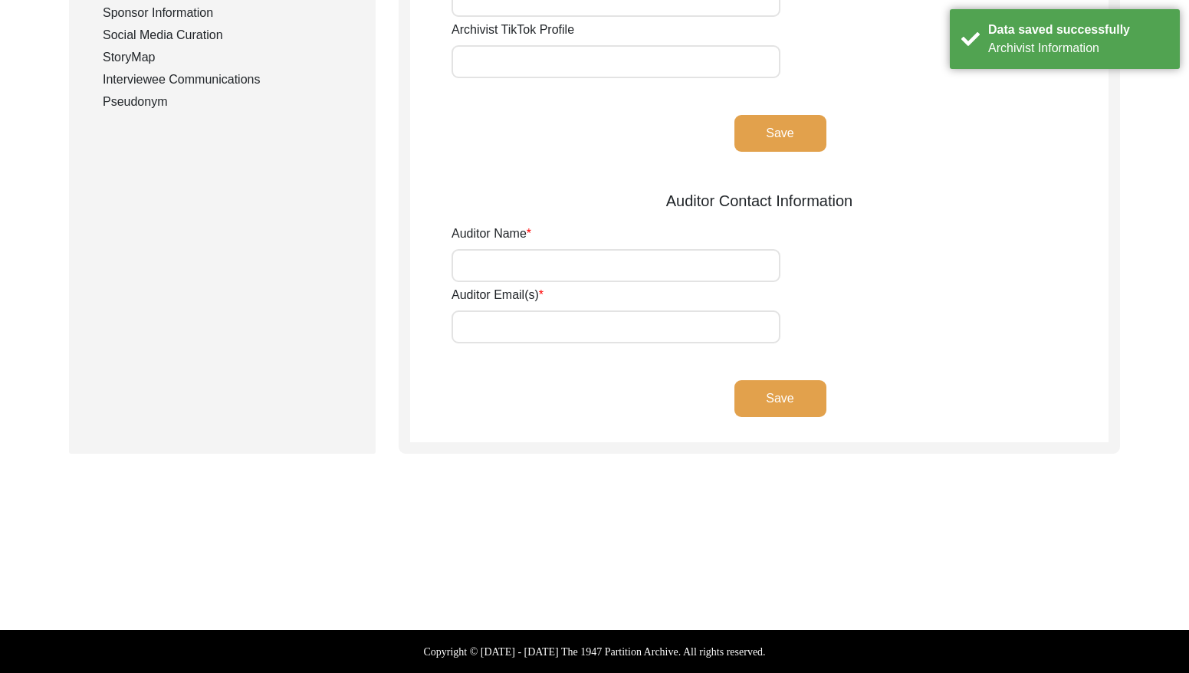
type input "[PERSON_NAME]"
type input "[EMAIL_ADDRESS][DOMAIN_NAME]"
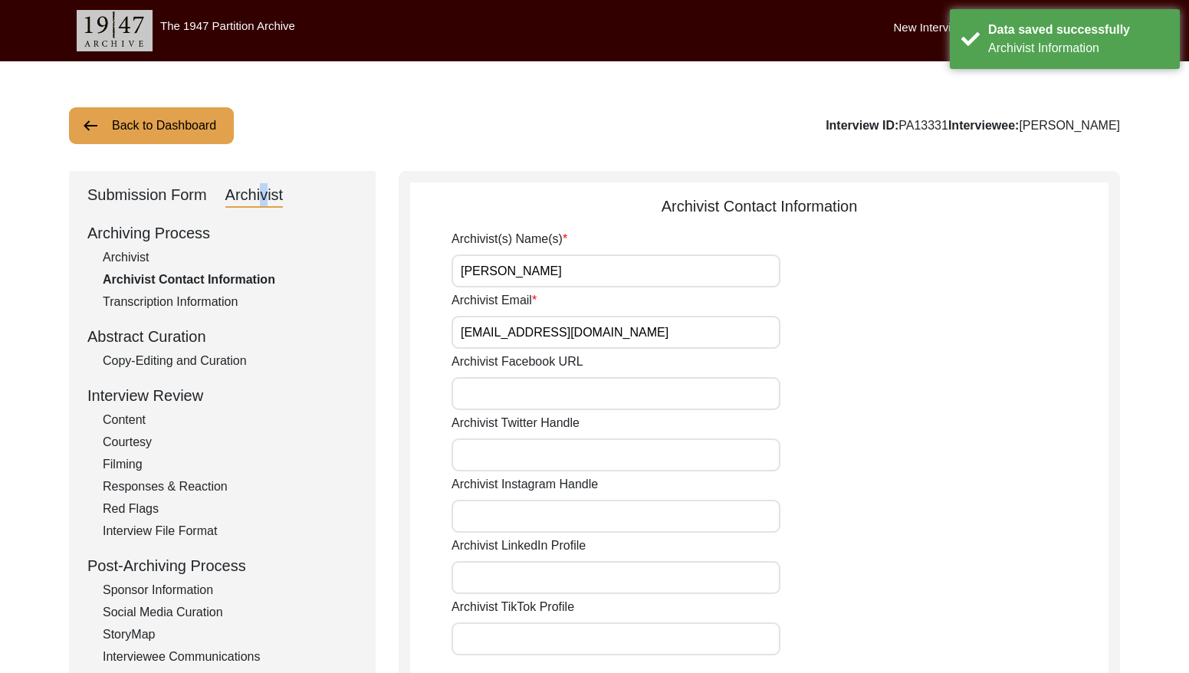
drag, startPoint x: 160, startPoint y: 116, endPoint x: 256, endPoint y: 107, distance: 96.3
click at [161, 116] on button "Back to Dashboard" at bounding box center [151, 125] width 165 height 37
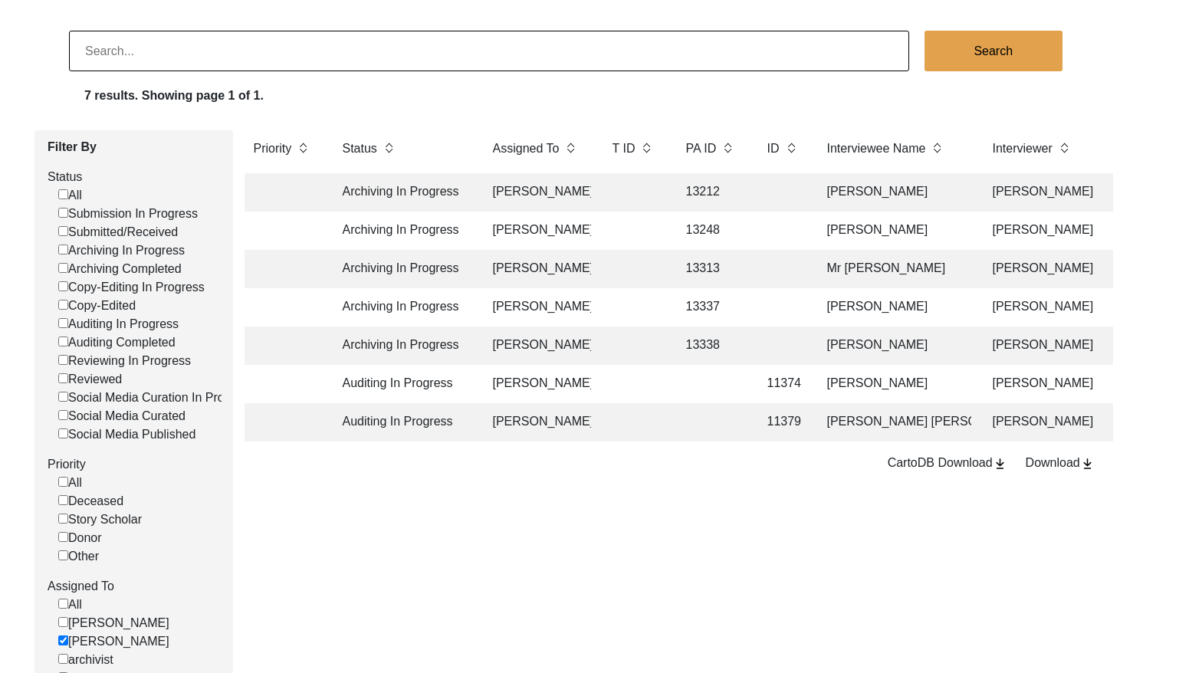
scroll to position [105, 0]
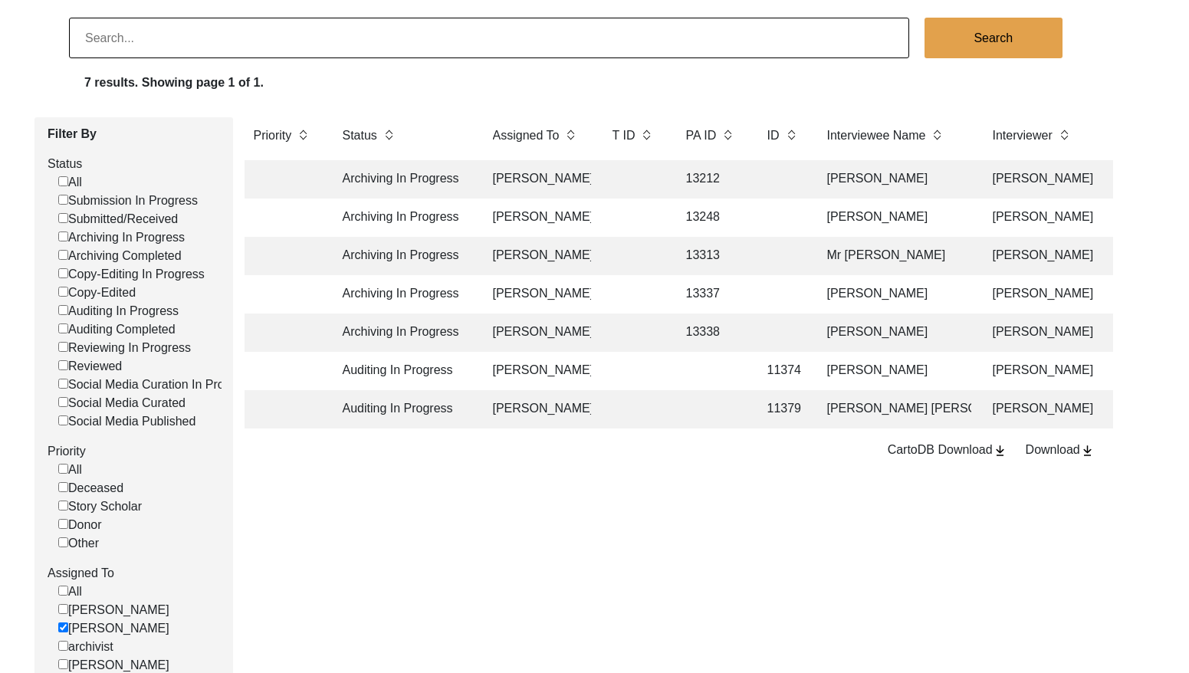
click at [717, 298] on td "13337" at bounding box center [711, 294] width 69 height 38
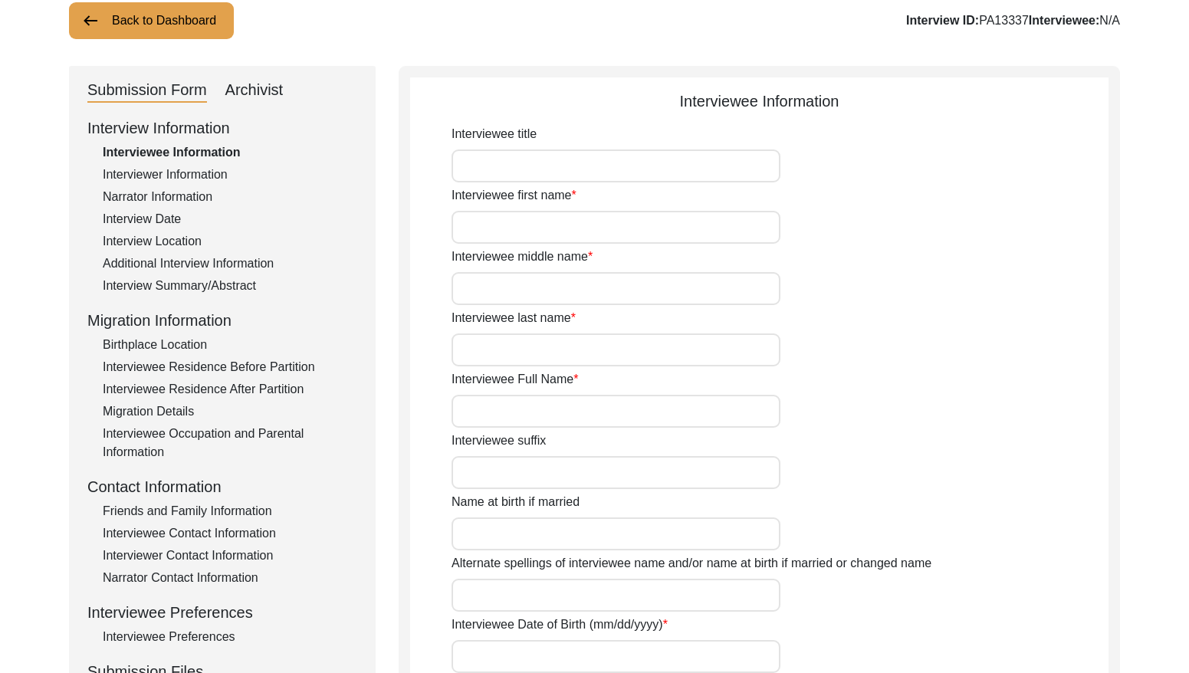
type input "Mr."
type input "[PERSON_NAME]"
type input "Datta"
type input "[PERSON_NAME]"
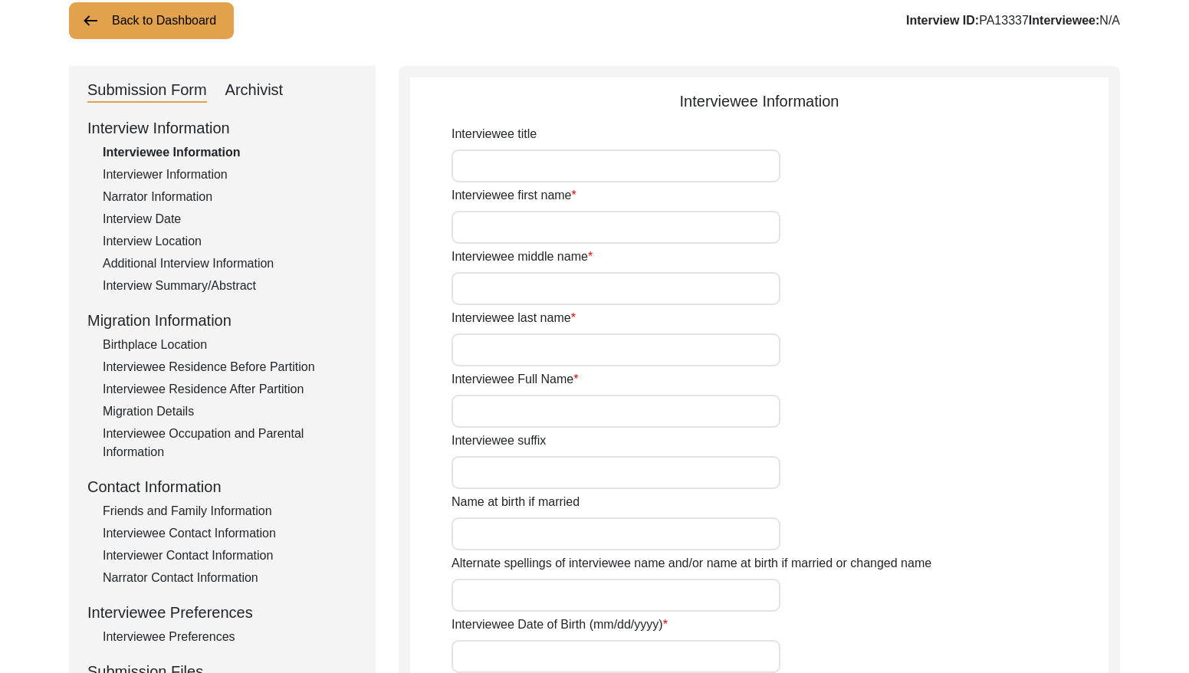
type input "[DATE]"
type input "94"
type input "[DEMOGRAPHIC_DATA]"
type input "Bengali"
type input "[DEMOGRAPHIC_DATA]"
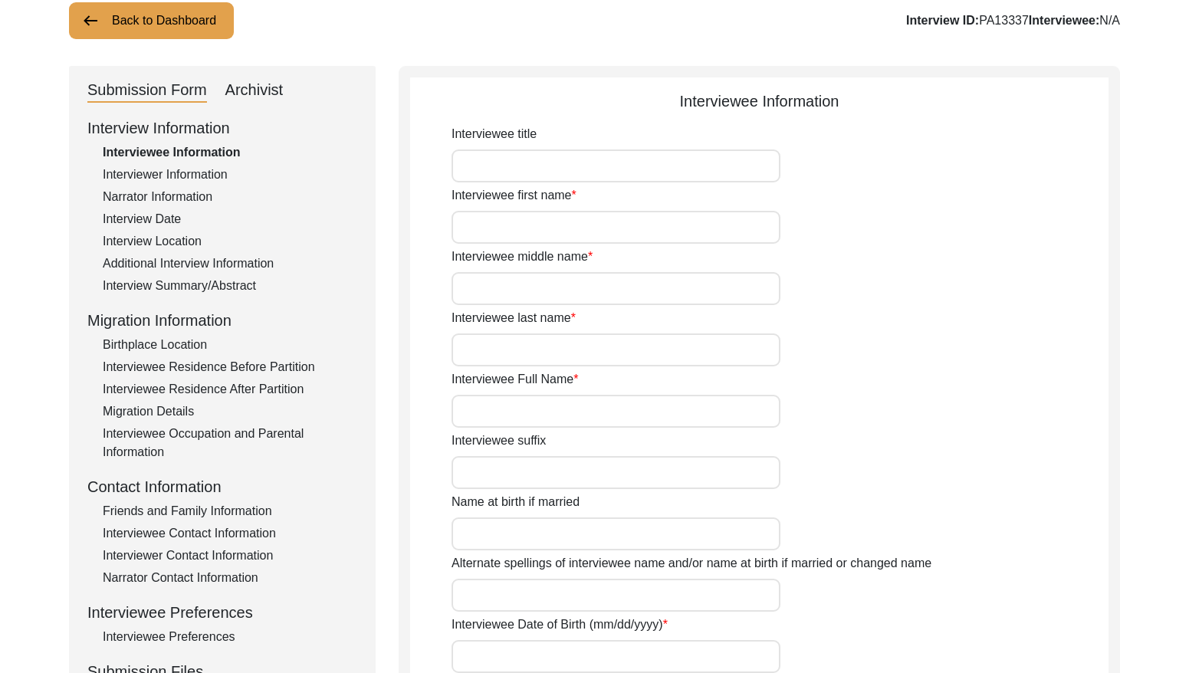
type input "Bengali"
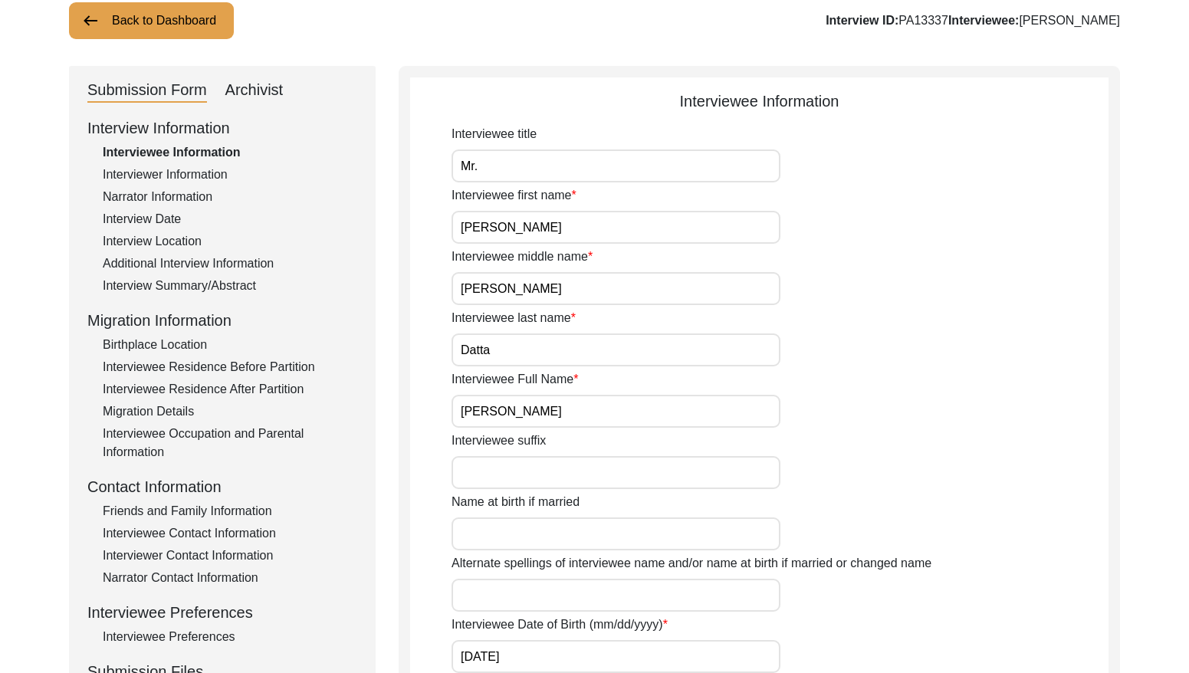
click at [272, 90] on div "Archivist" at bounding box center [254, 90] width 58 height 25
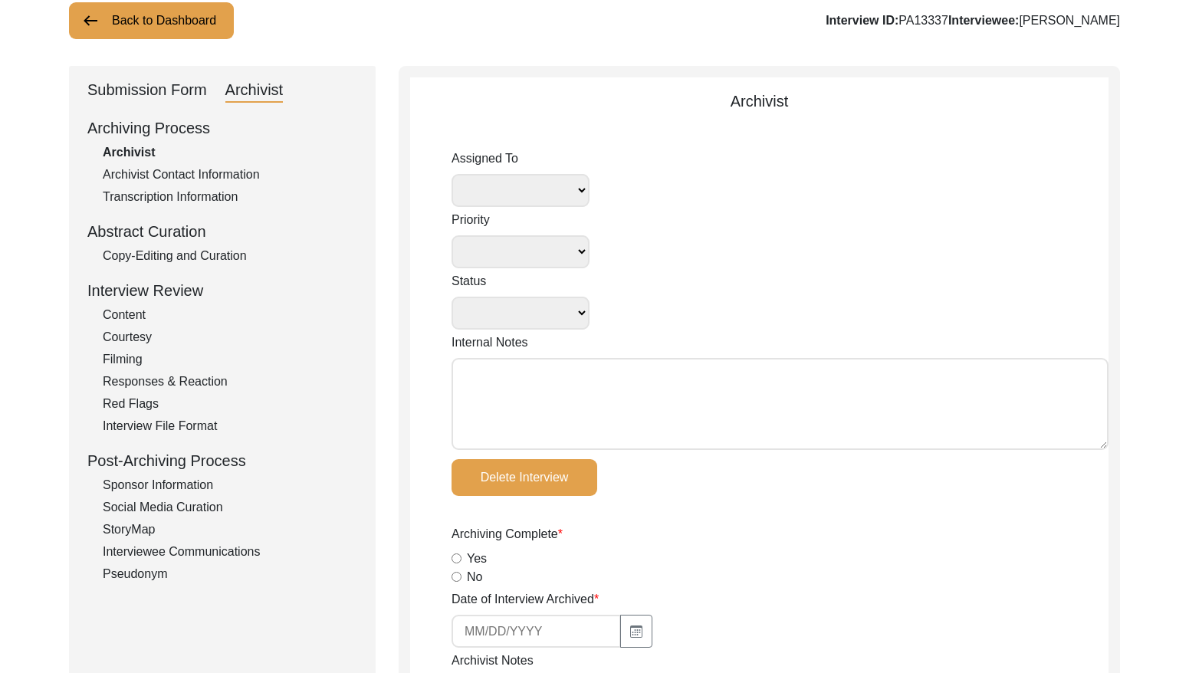
select select
select select "Archiving In Progress"
type textarea "[DATE] [GEOGRAPHIC_DATA]: Assigned to Brianna to archive. Due [DATE]. When arch…"
radio input "true"
type input "[DATE]"
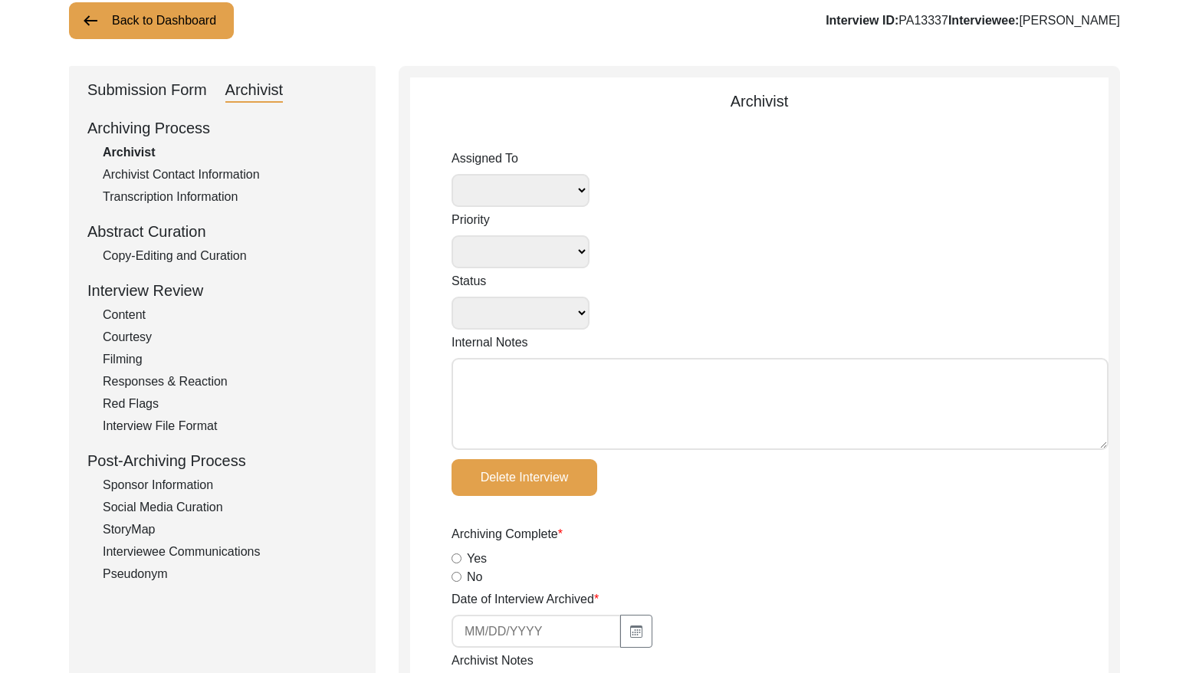
type textarea "Loremi 54, 9100 Dolorsi: Ametcons. Adip-elit seddo eiusm. Temporincid Utlab: Et…"
radio input "true"
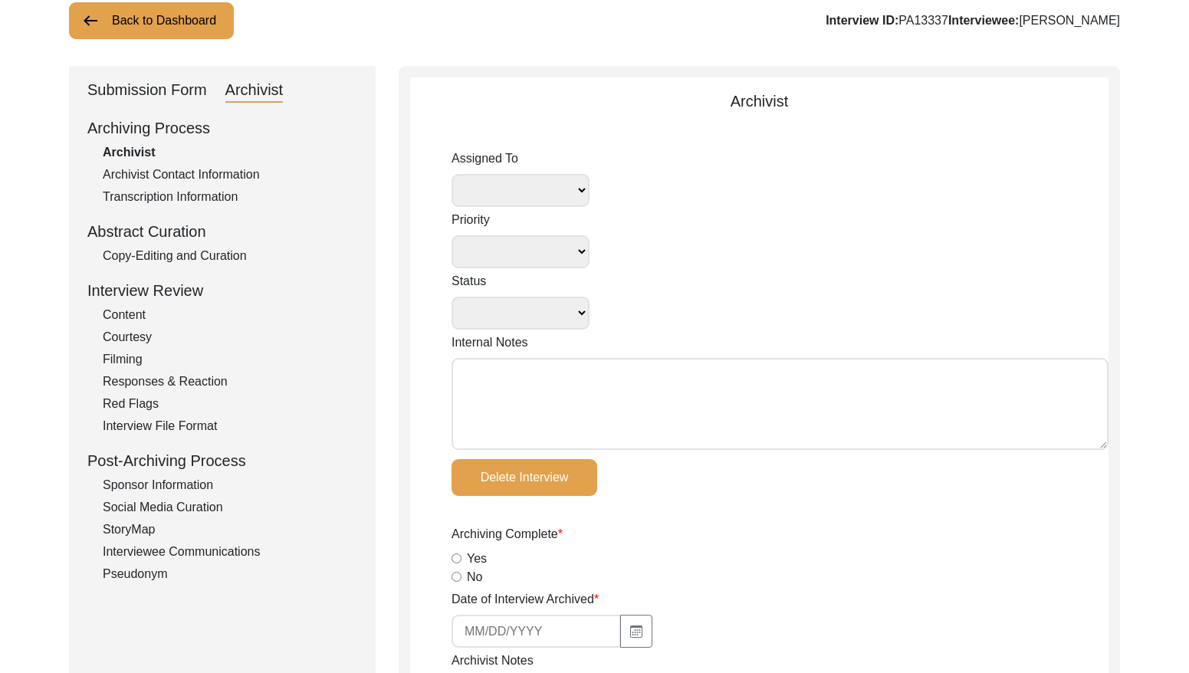
radio input "true"
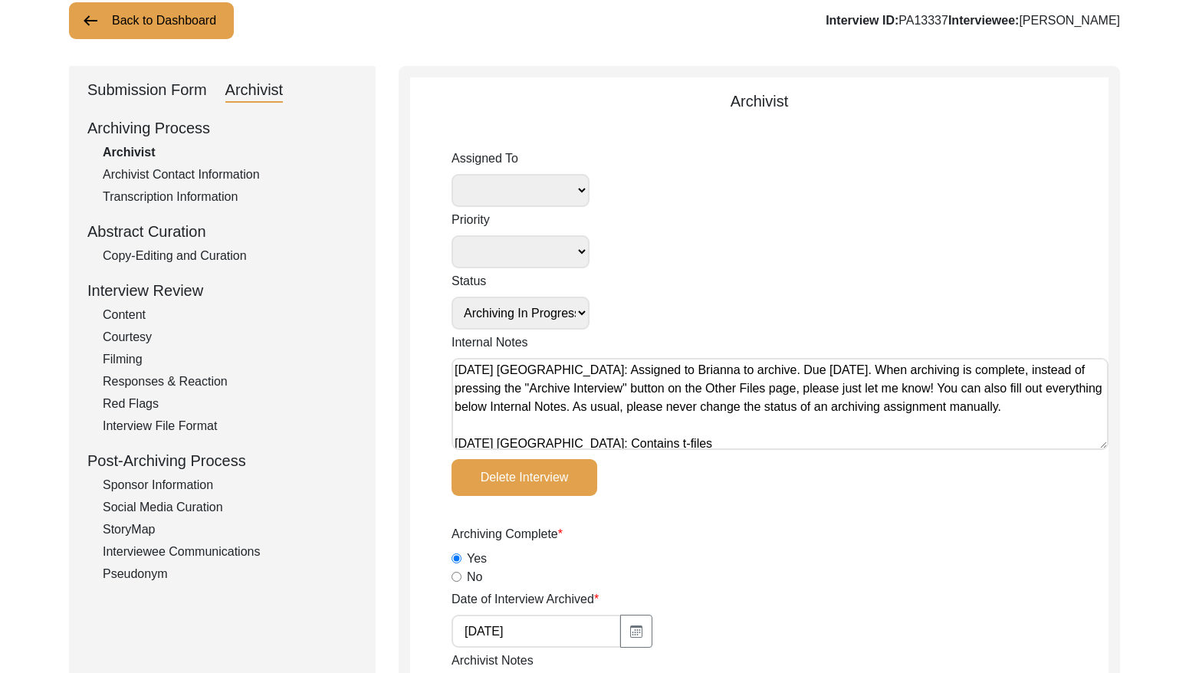
select select "442"
click at [564, 193] on select "[PERSON_NAME] [PERSON_NAME] archivist [PERSON_NAME] [PERSON_NAME]" at bounding box center [520, 190] width 138 height 33
select select
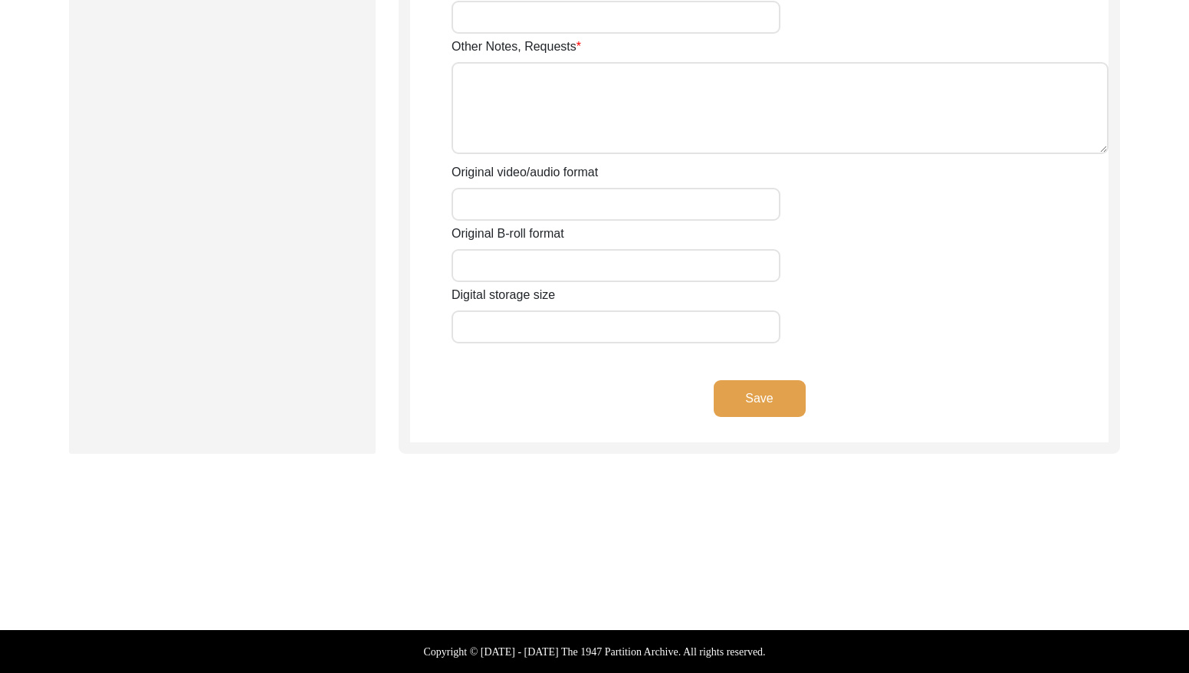
click at [759, 398] on button "Save" at bounding box center [759, 398] width 92 height 37
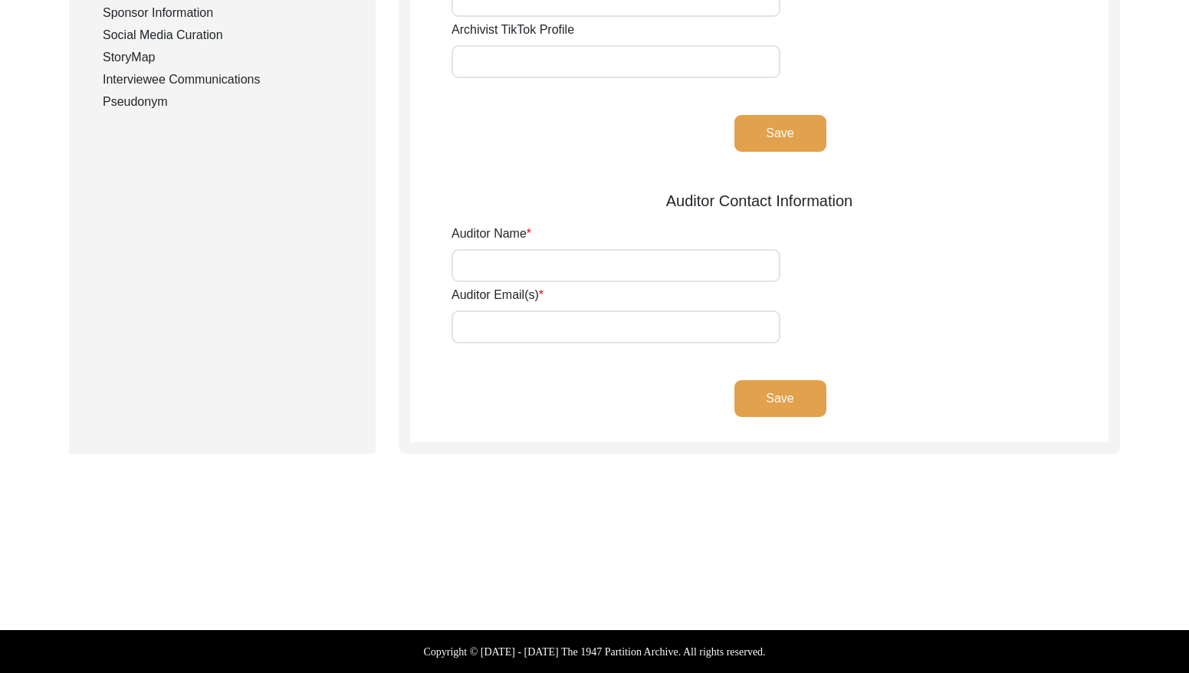
type input "[PERSON_NAME]"
type input "[EMAIL_ADDRESS][DOMAIN_NAME]"
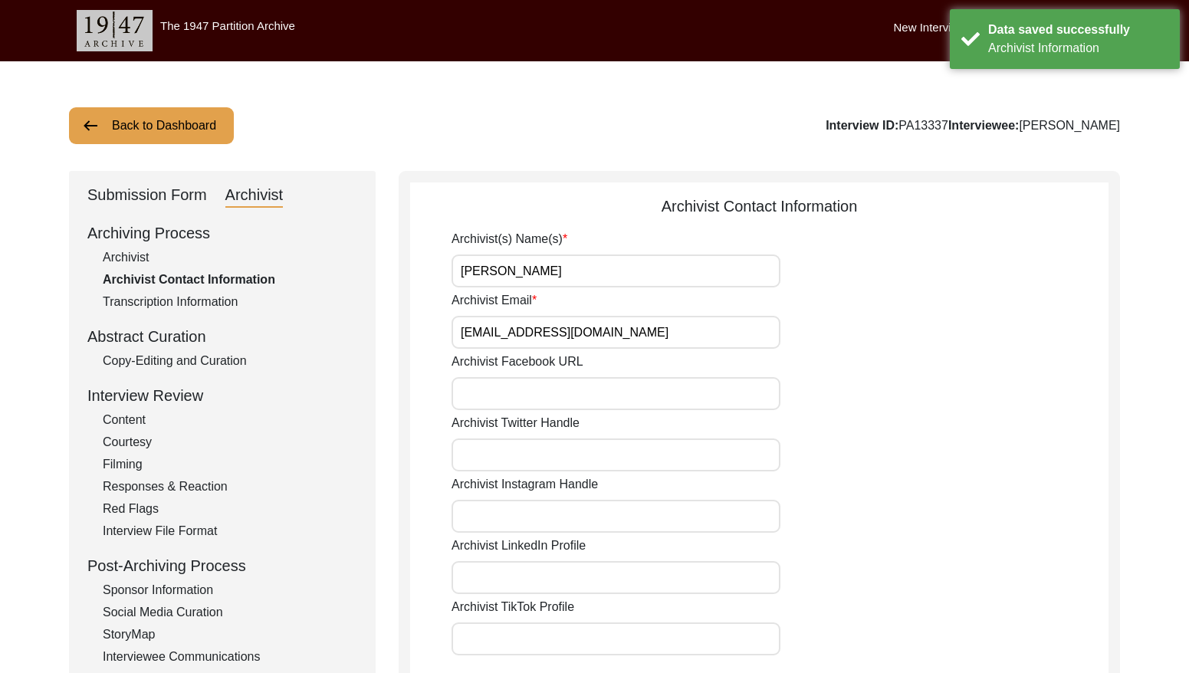
click at [182, 137] on button "Back to Dashboard" at bounding box center [151, 125] width 165 height 37
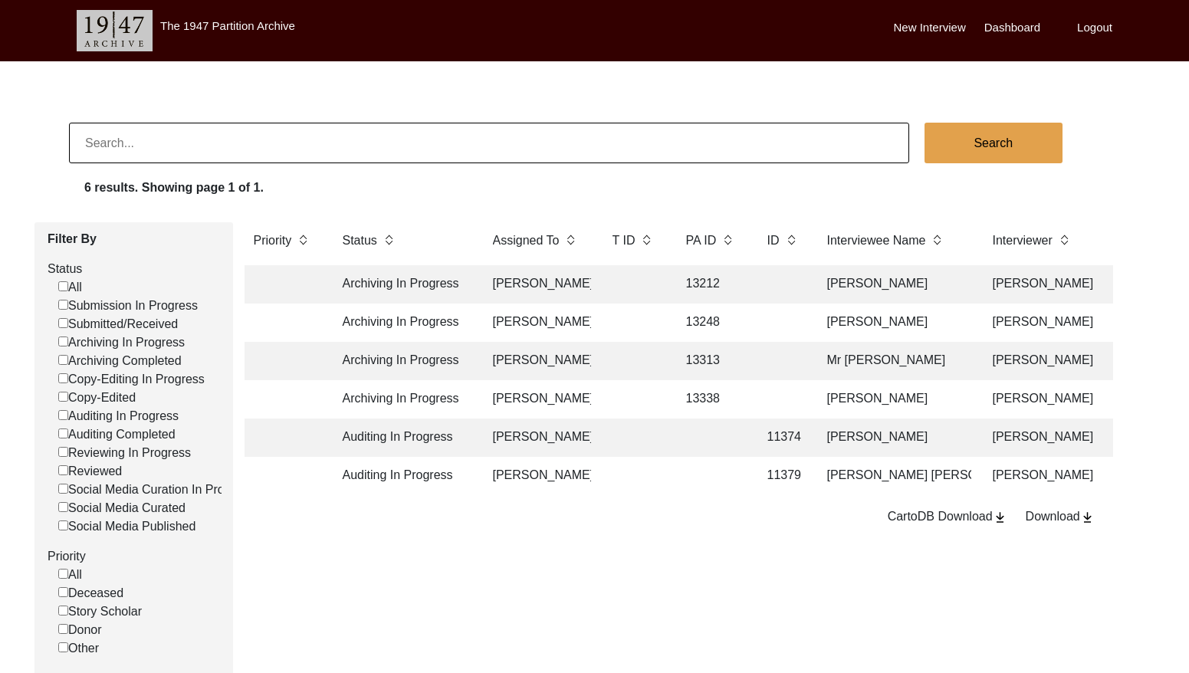
click at [648, 394] on td at bounding box center [633, 399] width 61 height 38
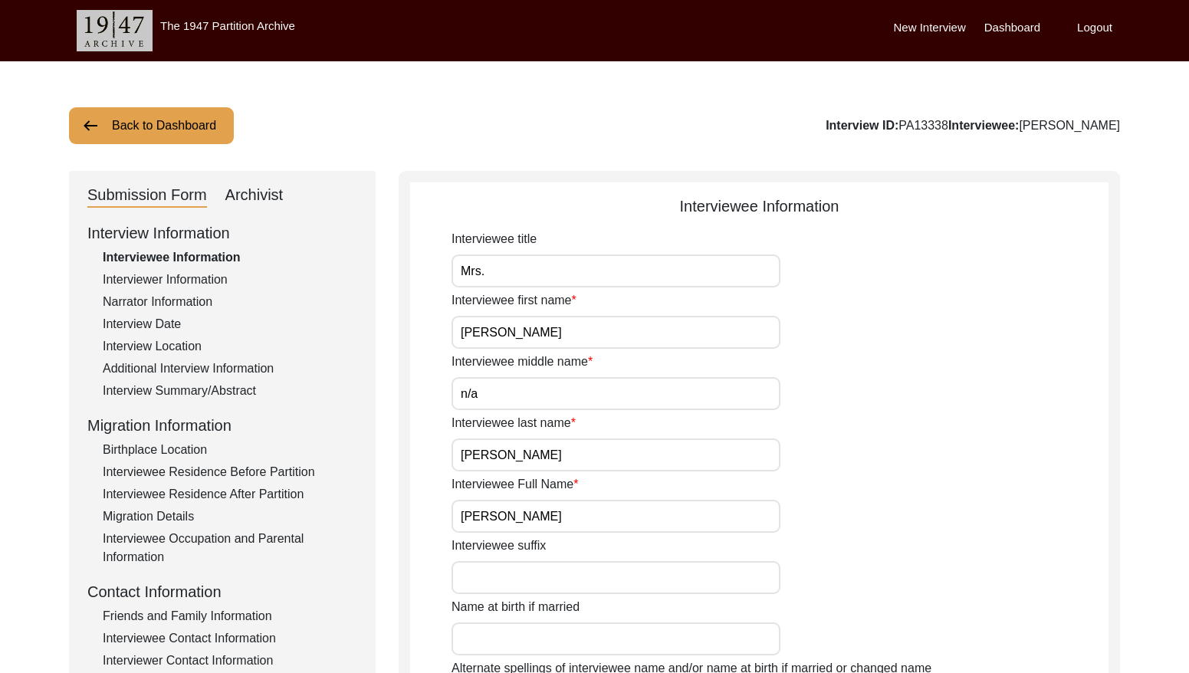
scroll to position [4, 0]
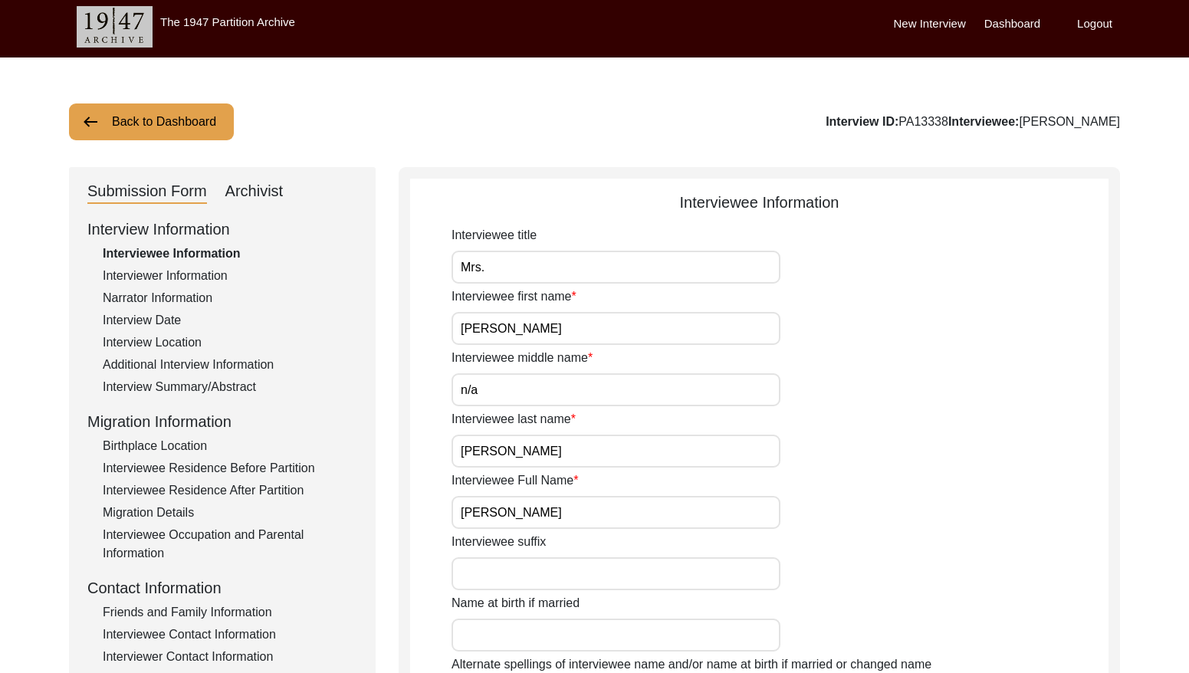
click at [245, 194] on div "Archivist" at bounding box center [254, 191] width 58 height 25
select select "442"
select select "Archiving In Progress"
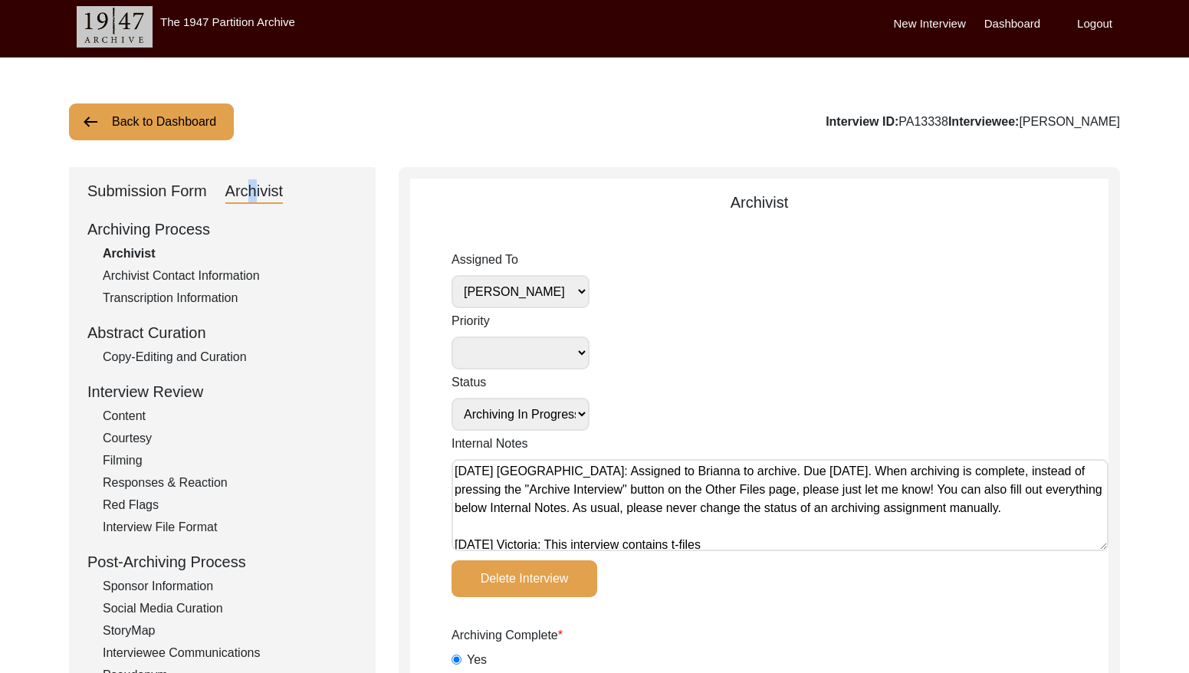
click at [525, 294] on select "[PERSON_NAME] [PERSON_NAME] archivist [PERSON_NAME] [PERSON_NAME]" at bounding box center [520, 291] width 138 height 33
select select
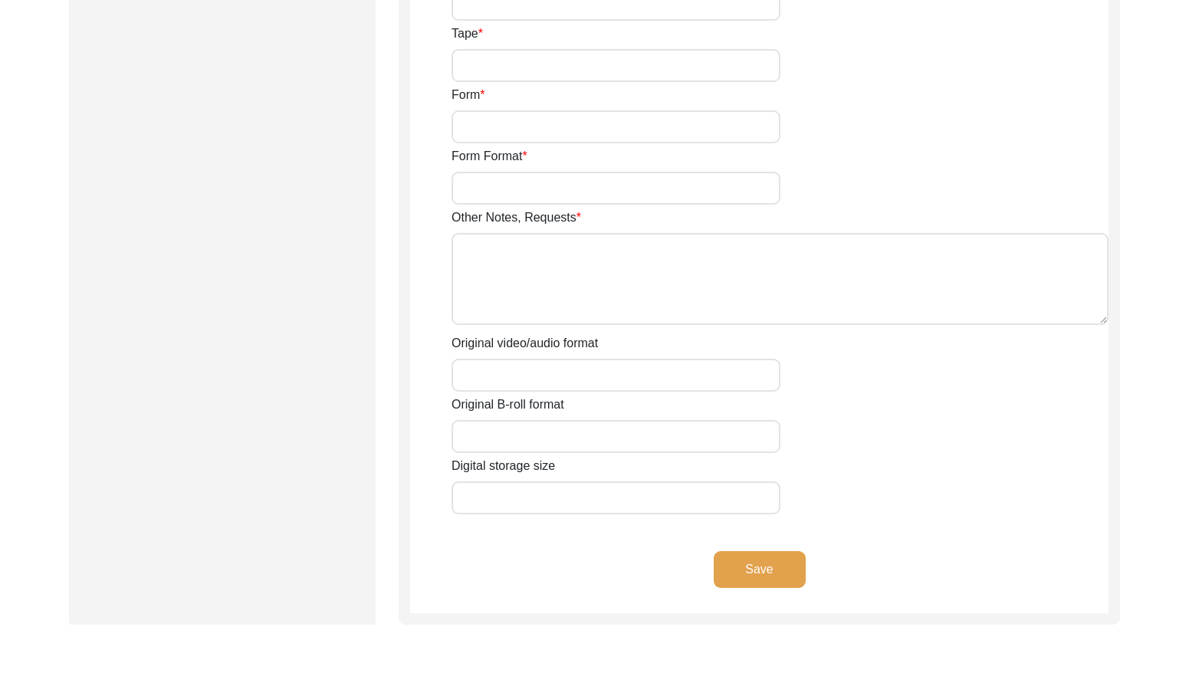
scroll to position [2667, 0]
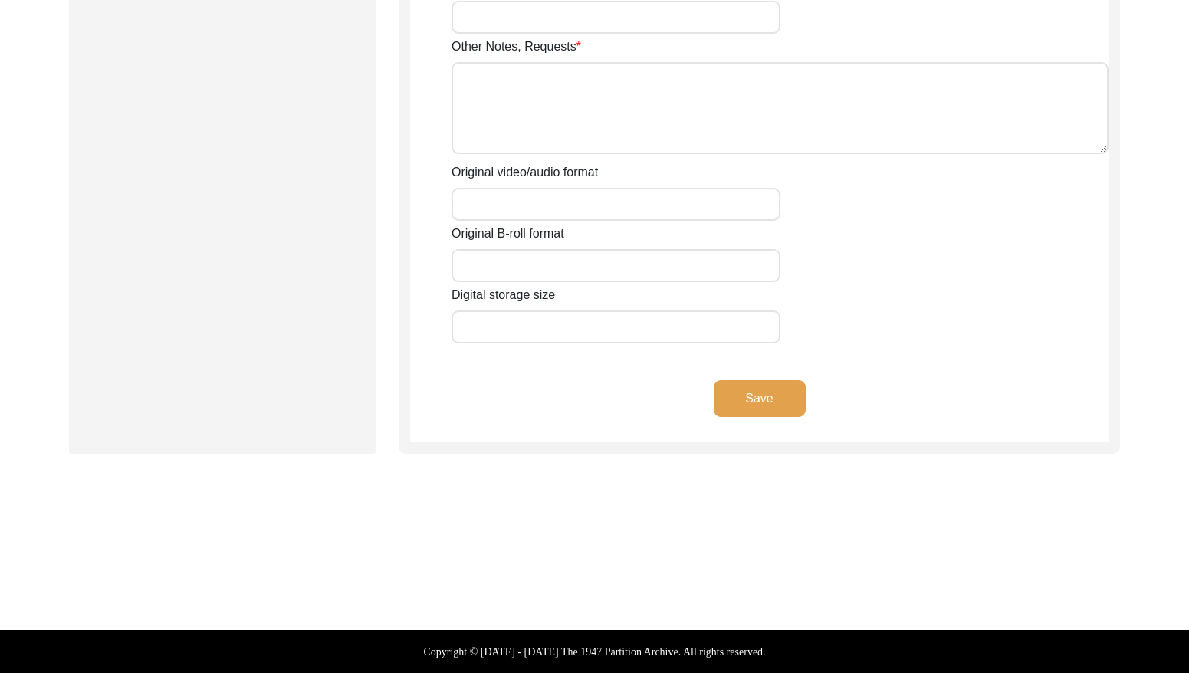
click at [746, 394] on button "Save" at bounding box center [759, 398] width 92 height 37
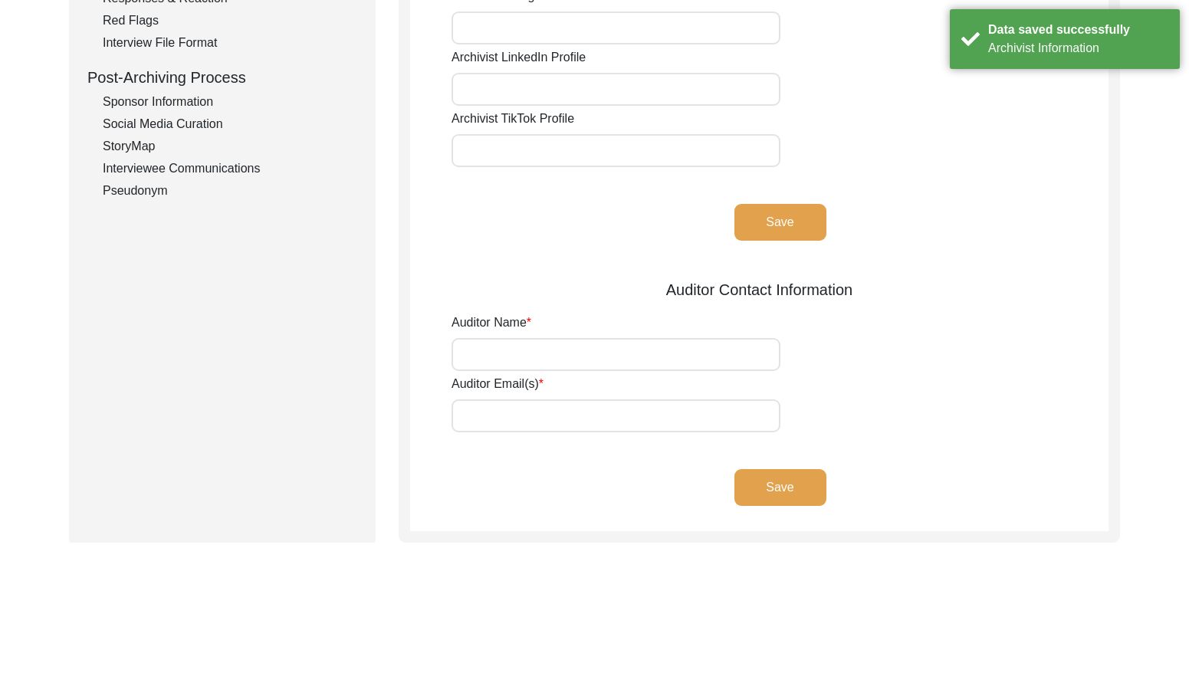
scroll to position [0, 0]
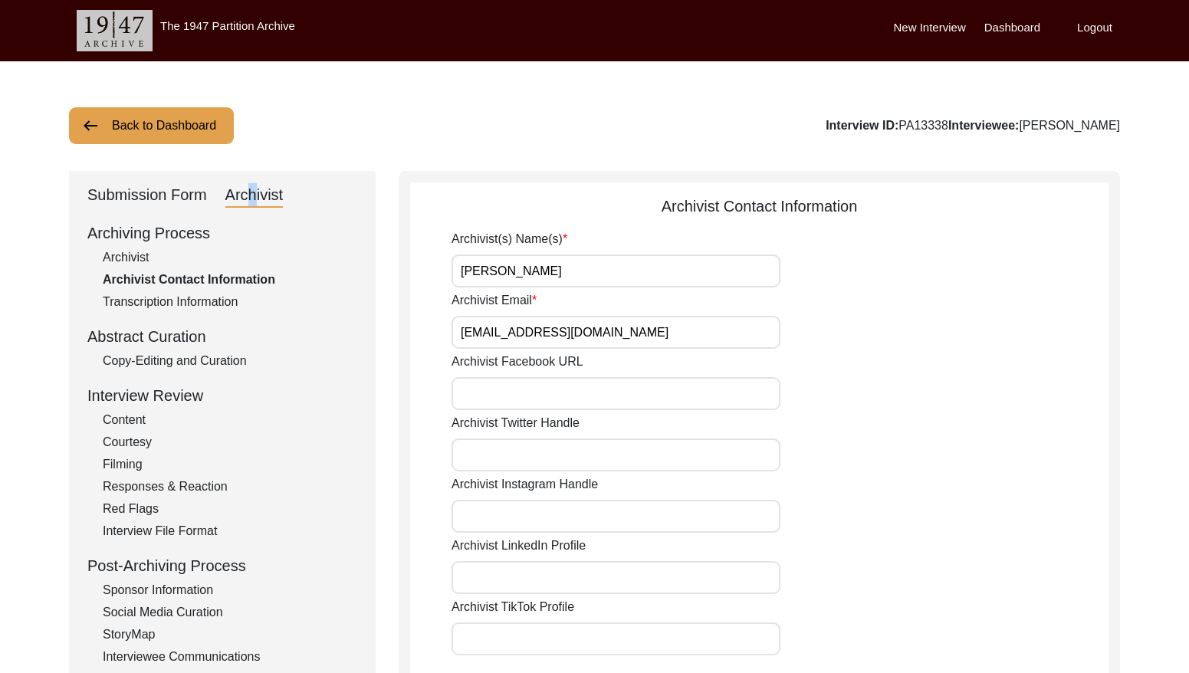
click at [145, 123] on button "Back to Dashboard" at bounding box center [151, 125] width 165 height 37
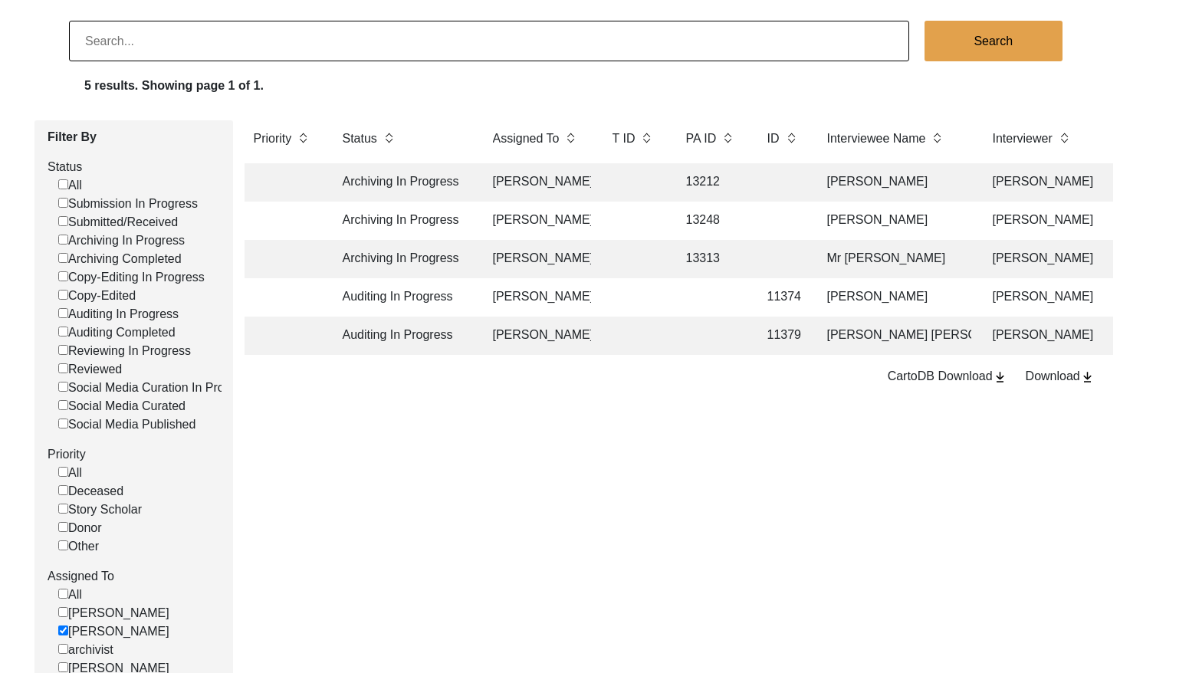
scroll to position [100, 0]
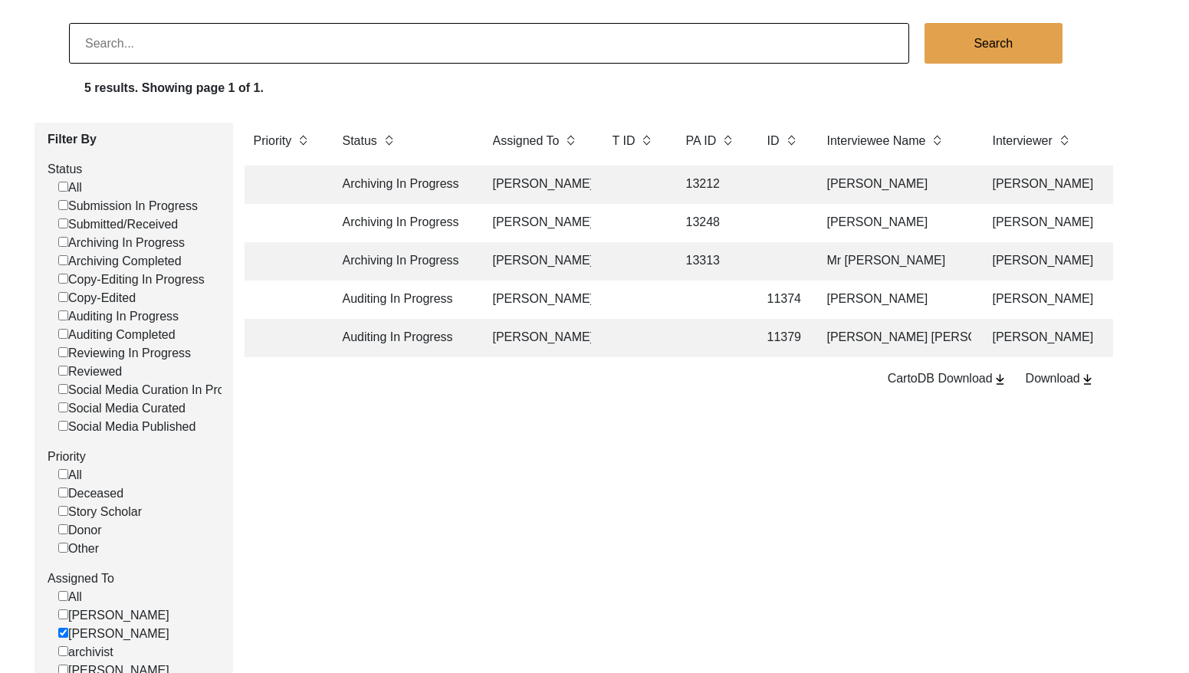
drag, startPoint x: 301, startPoint y: 61, endPoint x: 294, endPoint y: 51, distance: 12.1
click at [300, 61] on input at bounding box center [489, 43] width 840 height 41
paste input "[PERSON_NAME]"
type input "[PERSON_NAME]"
checkbox input "false"
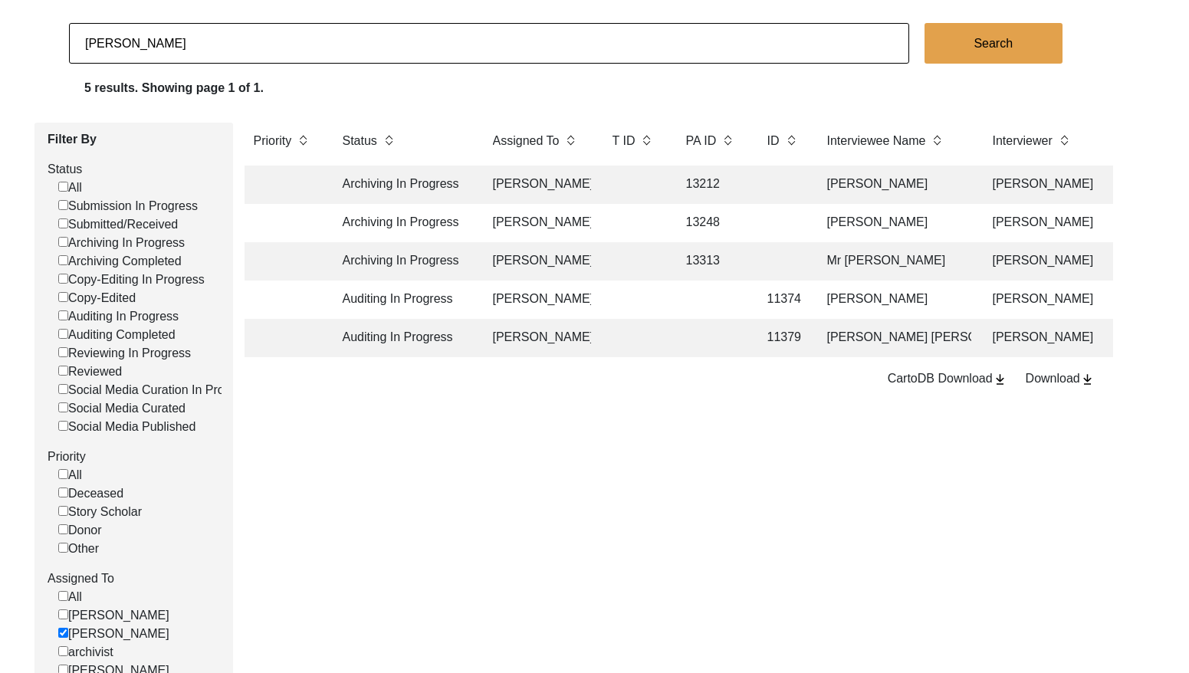
checkbox input "false"
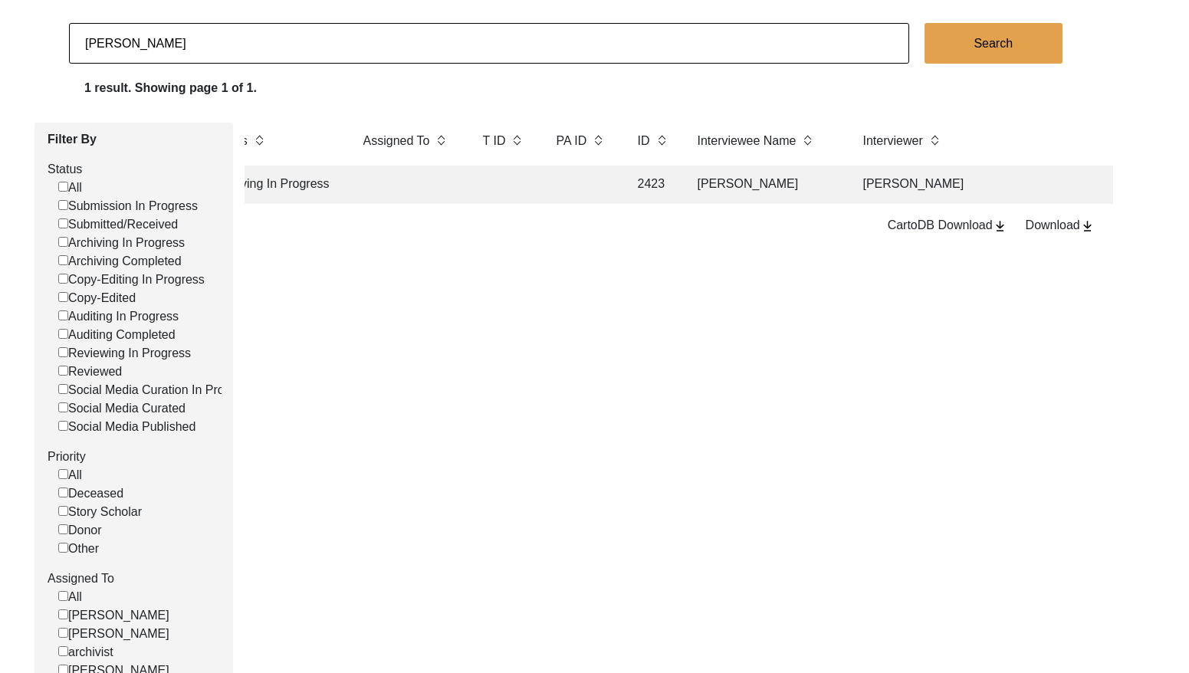
scroll to position [0, 157]
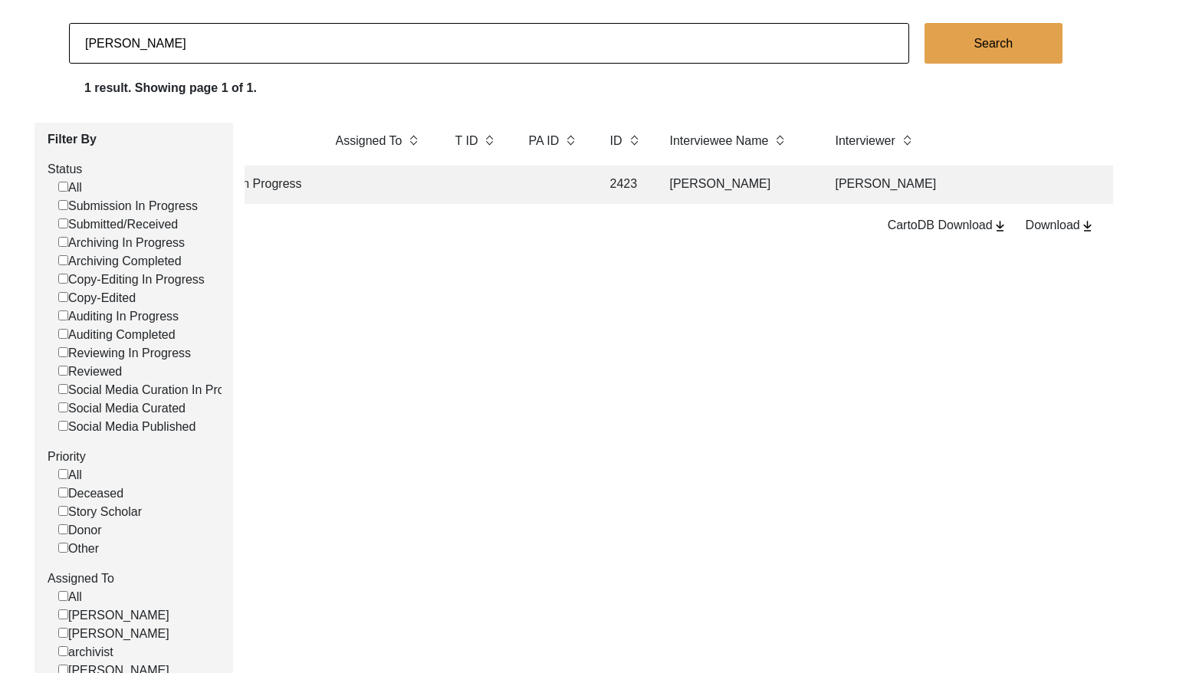
click at [740, 184] on td "[PERSON_NAME]" at bounding box center [737, 185] width 153 height 38
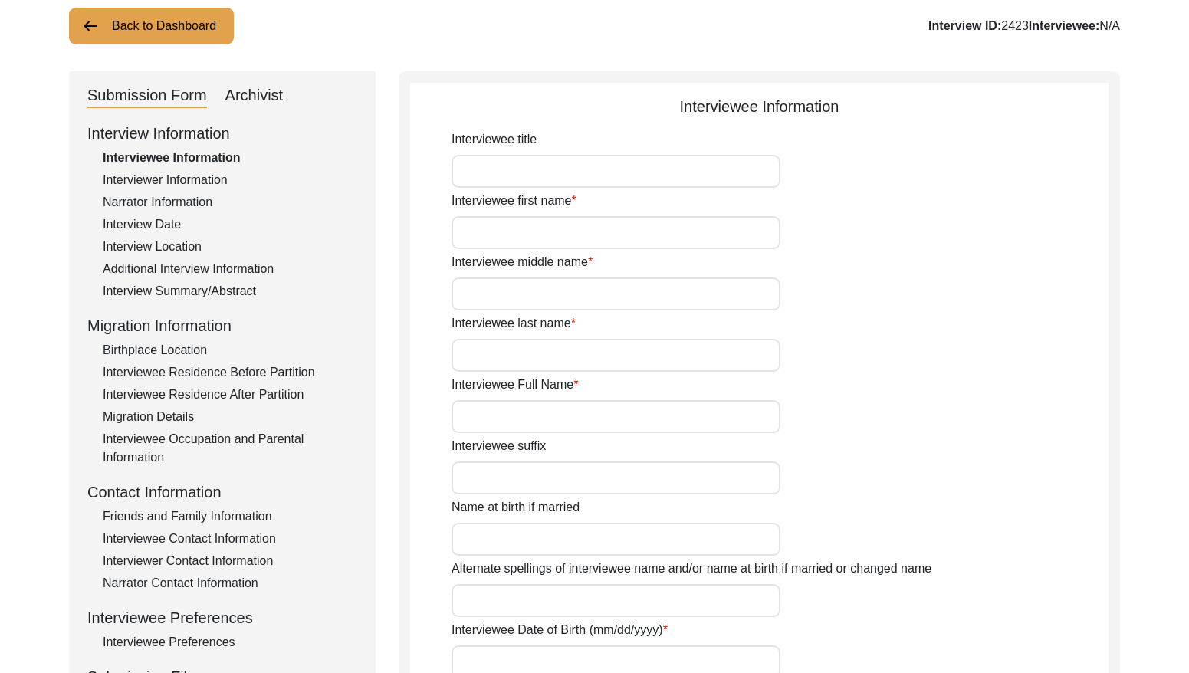
type input "[PERSON_NAME]"
type input "[DATE]"
type input "[DEMOGRAPHIC_DATA]"
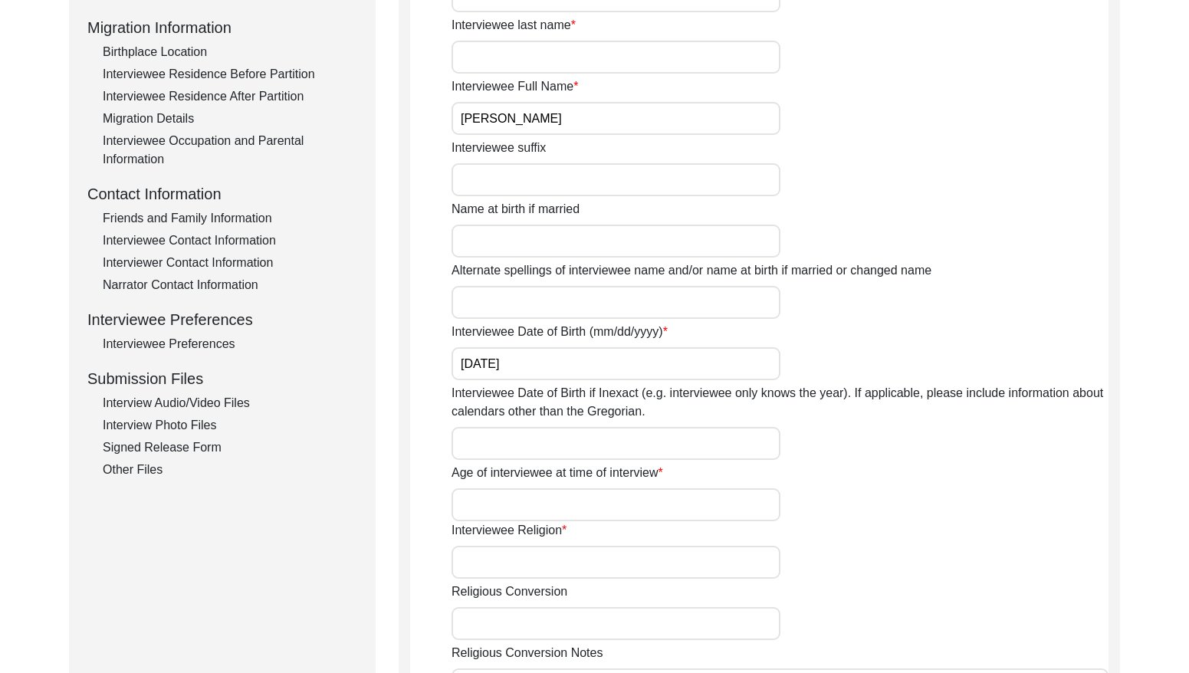
scroll to position [418, 0]
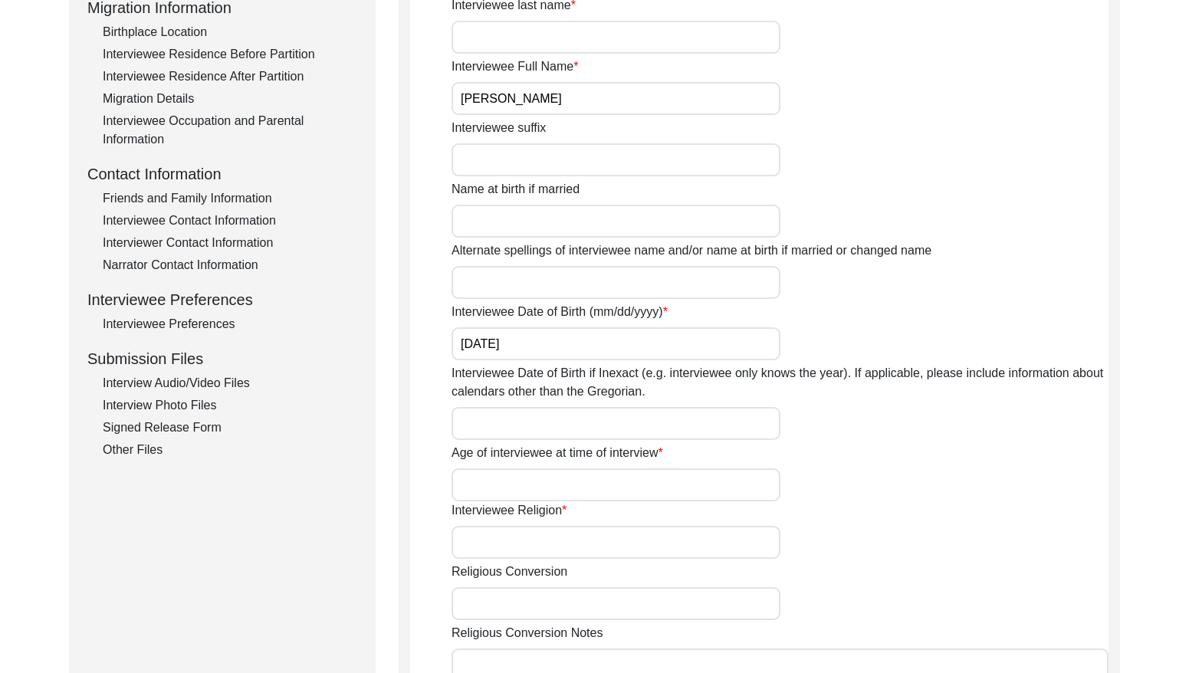
drag, startPoint x: 198, startPoint y: 238, endPoint x: 302, endPoint y: 248, distance: 104.7
click at [198, 238] on div "Interviewer Contact Information" at bounding box center [230, 243] width 254 height 18
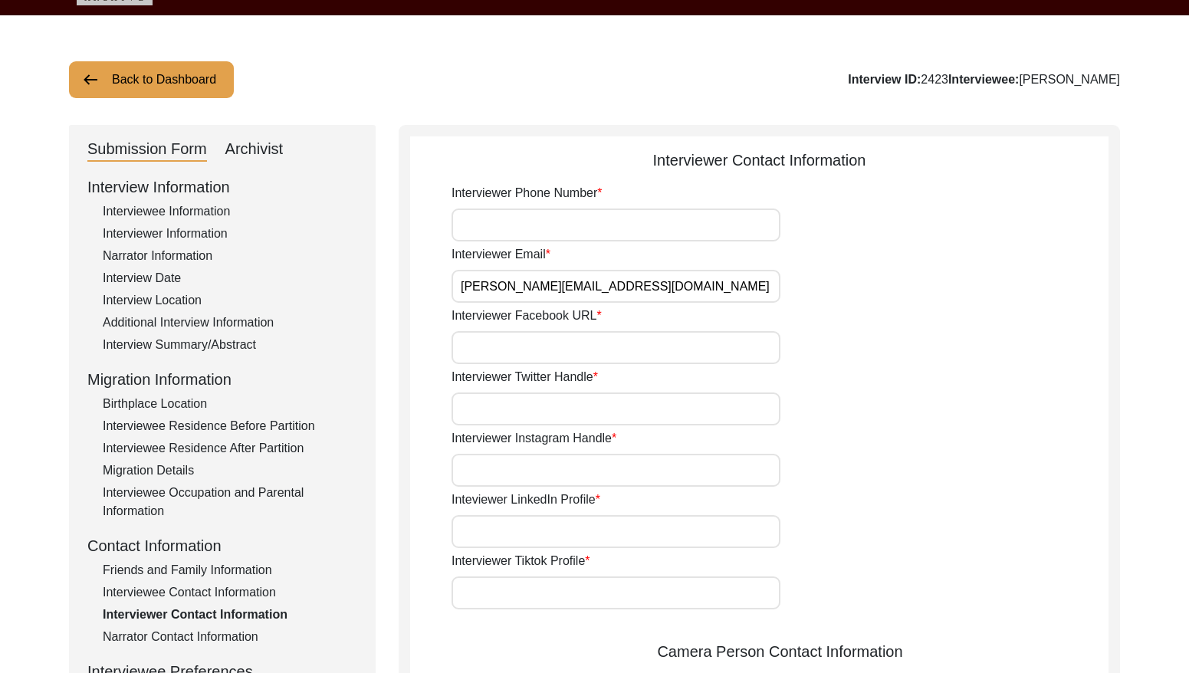
scroll to position [0, 0]
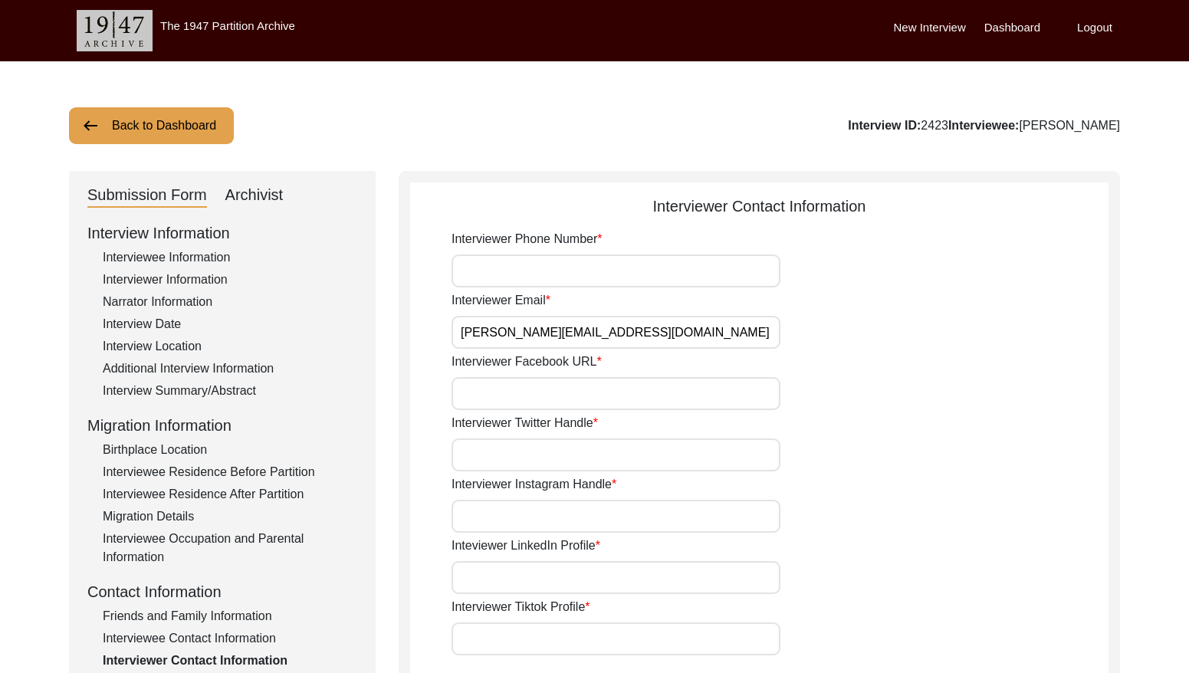
click at [166, 277] on div "Interviewer Information" at bounding box center [230, 280] width 254 height 18
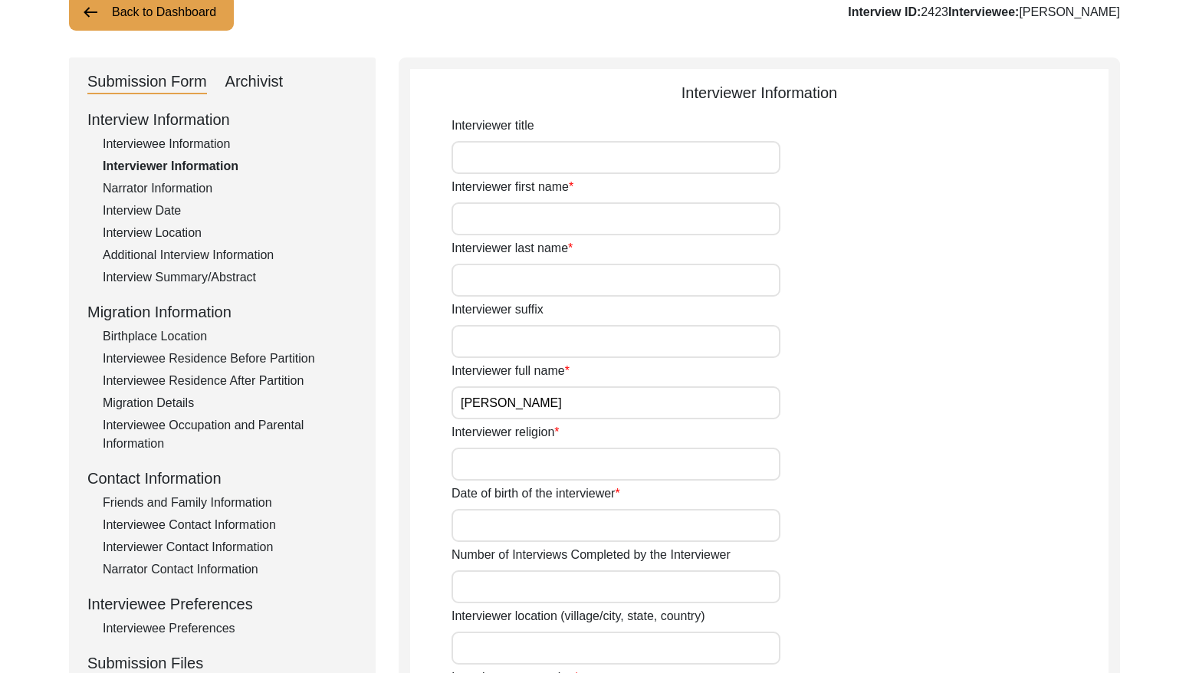
scroll to position [103, 0]
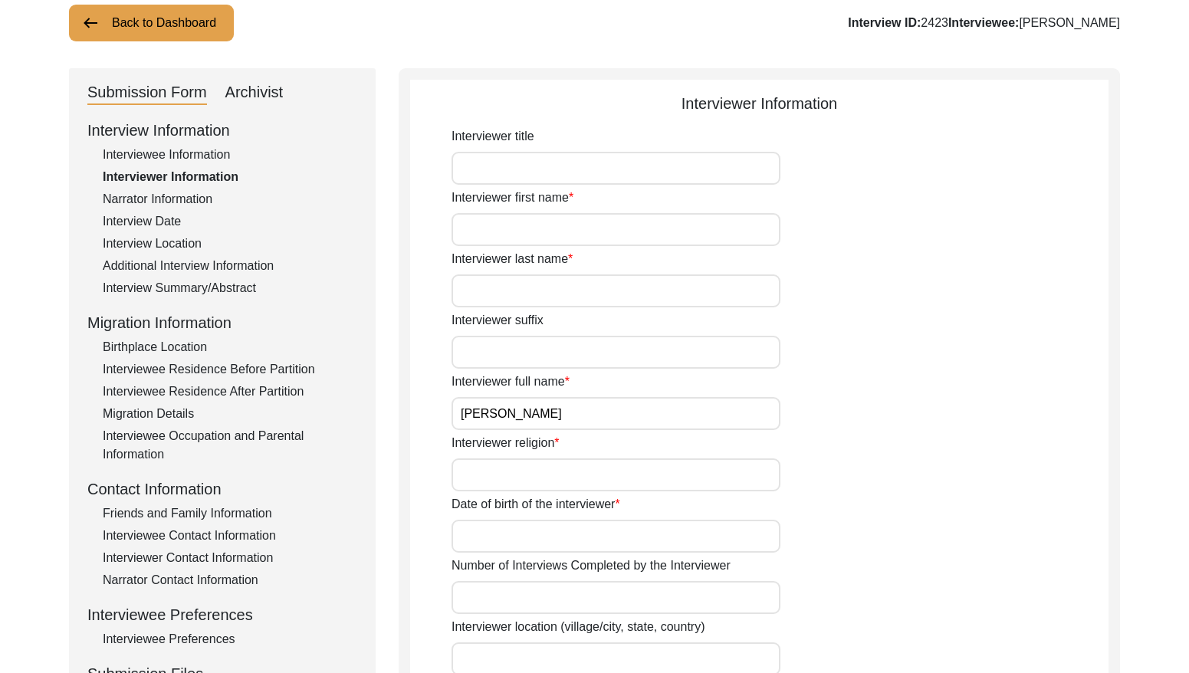
click at [550, 415] on input "[PERSON_NAME]" at bounding box center [615, 413] width 329 height 33
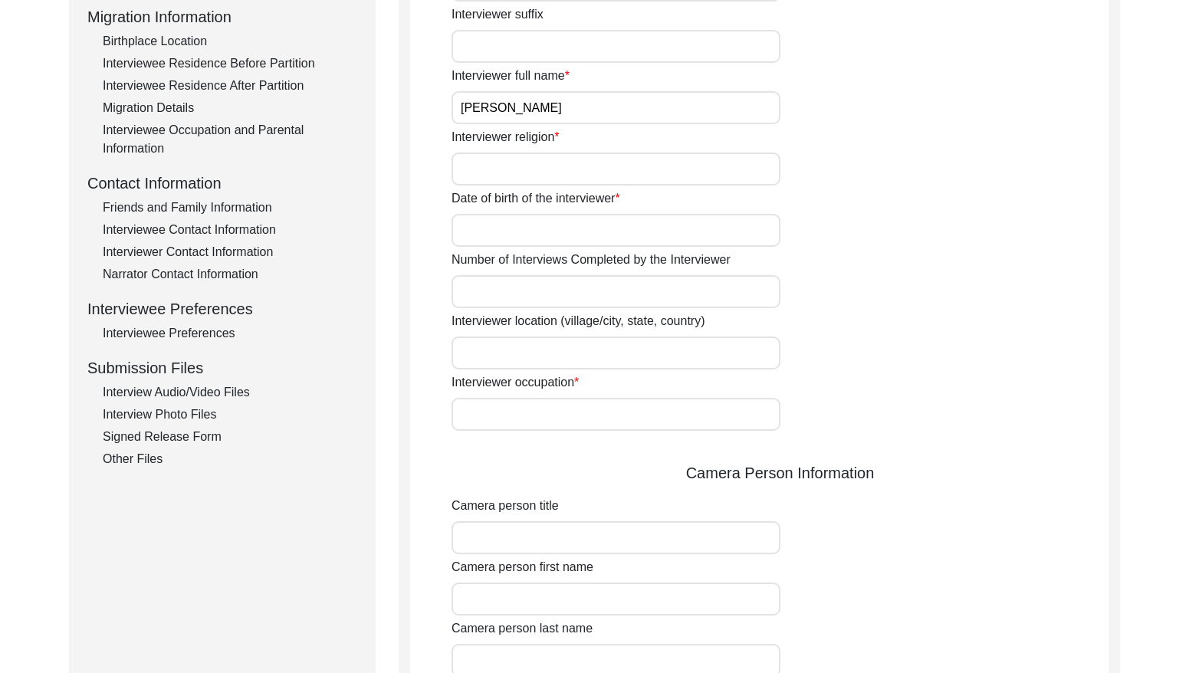
scroll to position [497, 0]
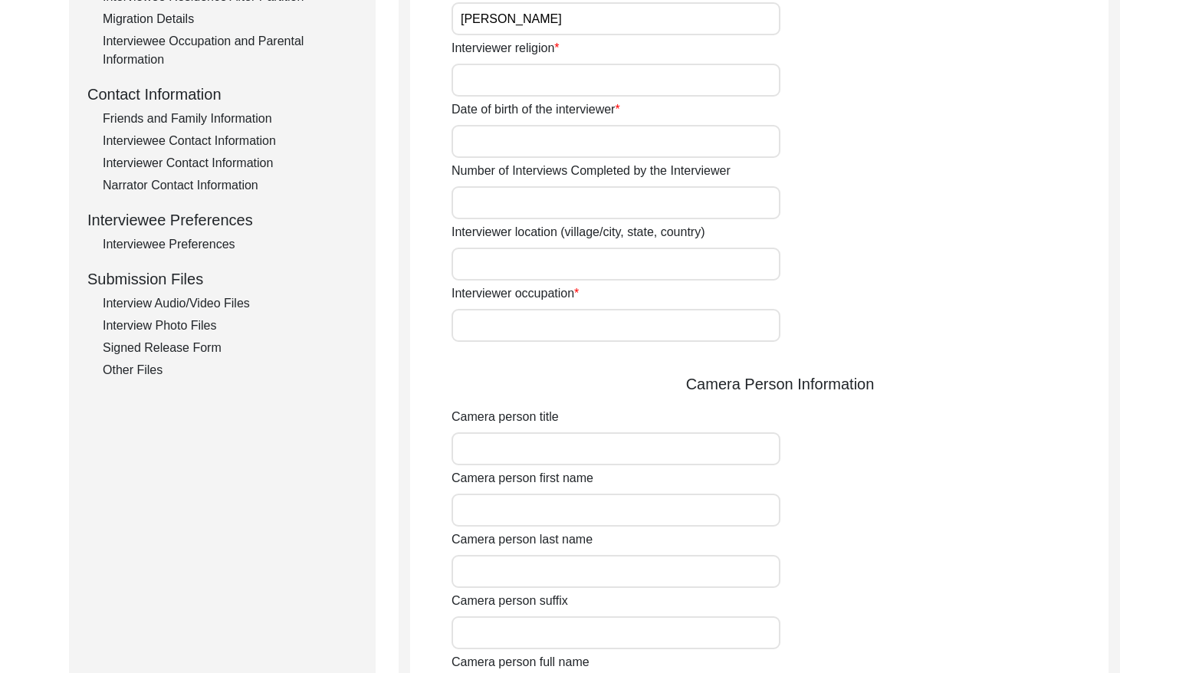
drag, startPoint x: 228, startPoint y: 160, endPoint x: 320, endPoint y: 163, distance: 92.0
click at [228, 160] on div "Interviewer Contact Information" at bounding box center [230, 163] width 254 height 18
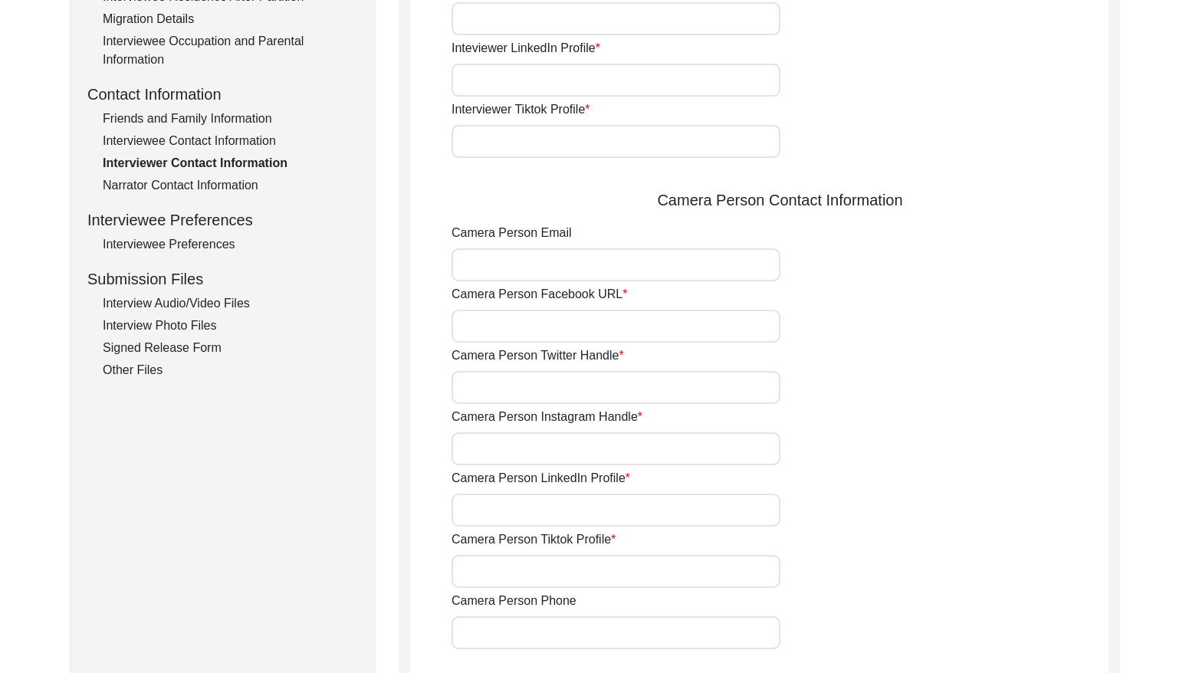
type input "[PERSON_NAME][EMAIL_ADDRESS][DOMAIN_NAME]"
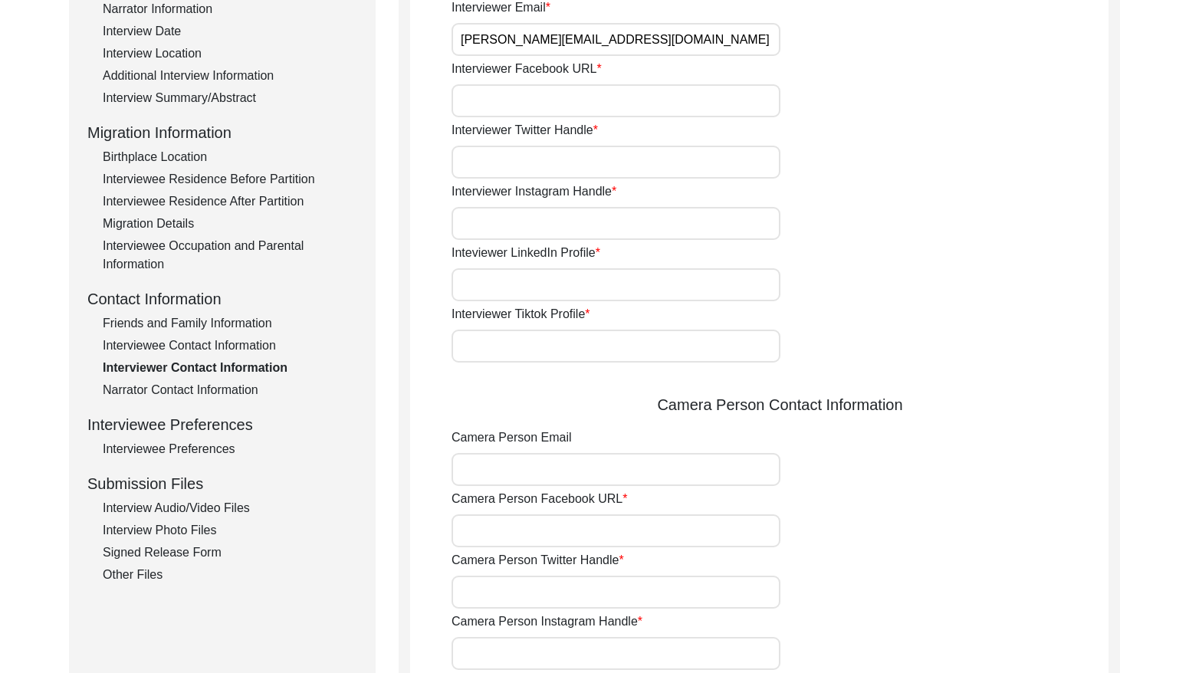
scroll to position [0, 0]
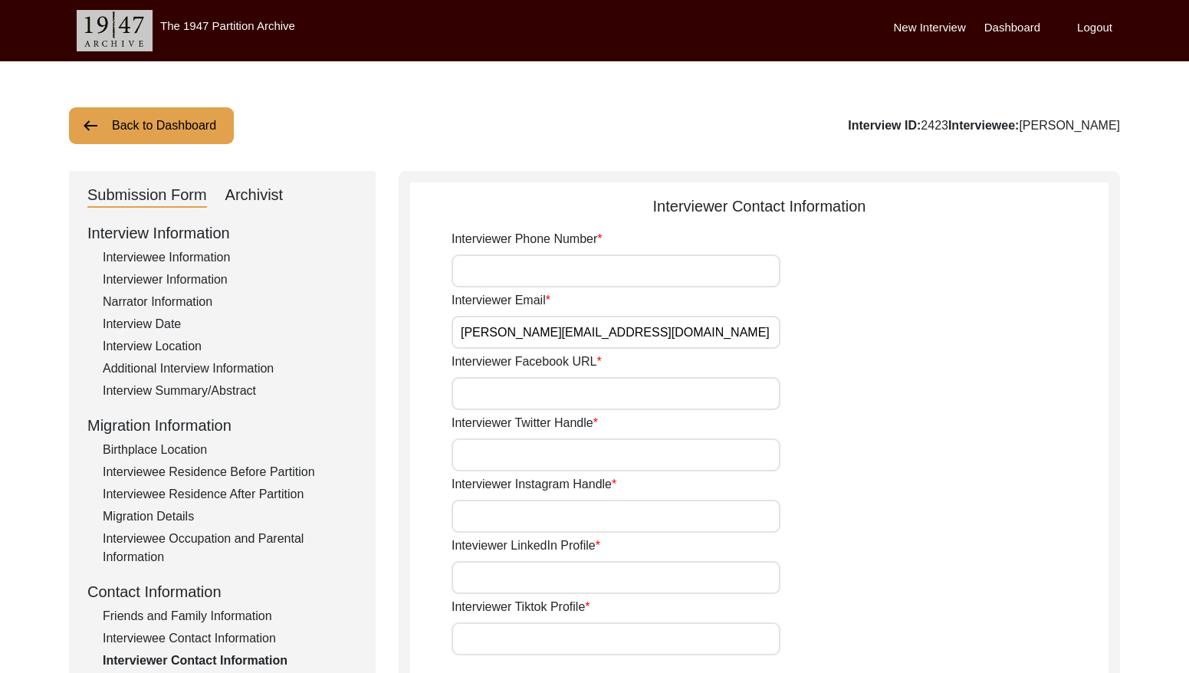
click at [668, 332] on input "[PERSON_NAME][EMAIL_ADDRESS][DOMAIN_NAME]" at bounding box center [615, 332] width 329 height 33
click at [188, 122] on button "Back to Dashboard" at bounding box center [151, 125] width 165 height 37
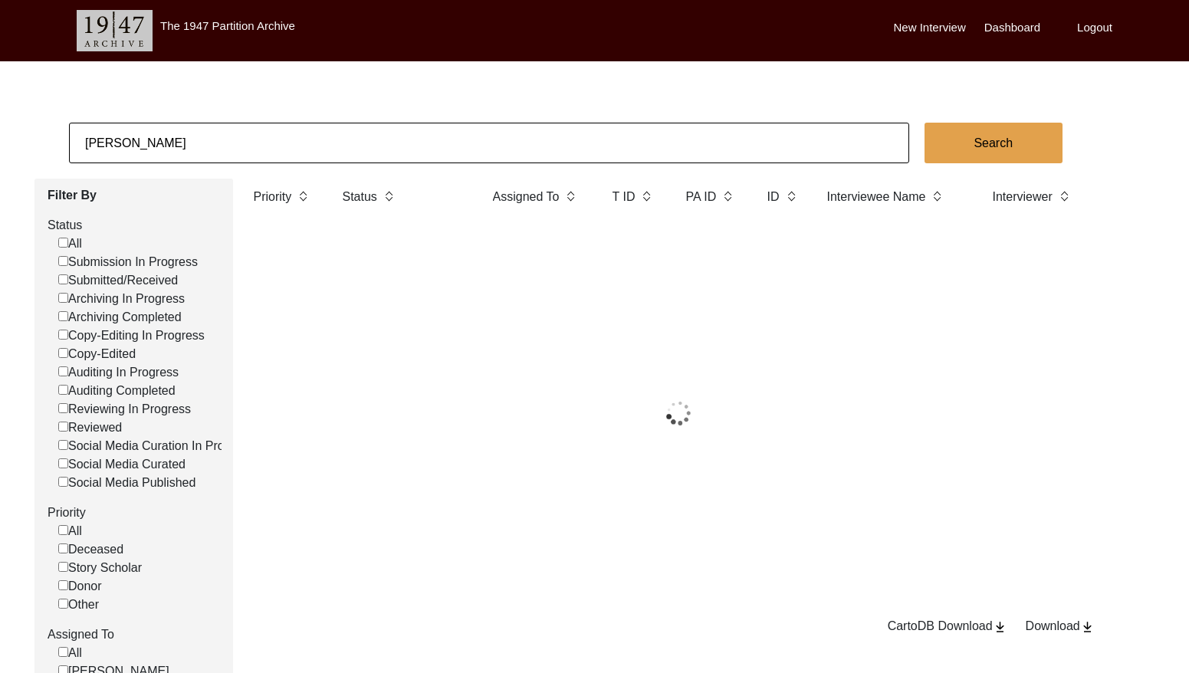
click at [306, 151] on input "[PERSON_NAME]" at bounding box center [489, 143] width 840 height 41
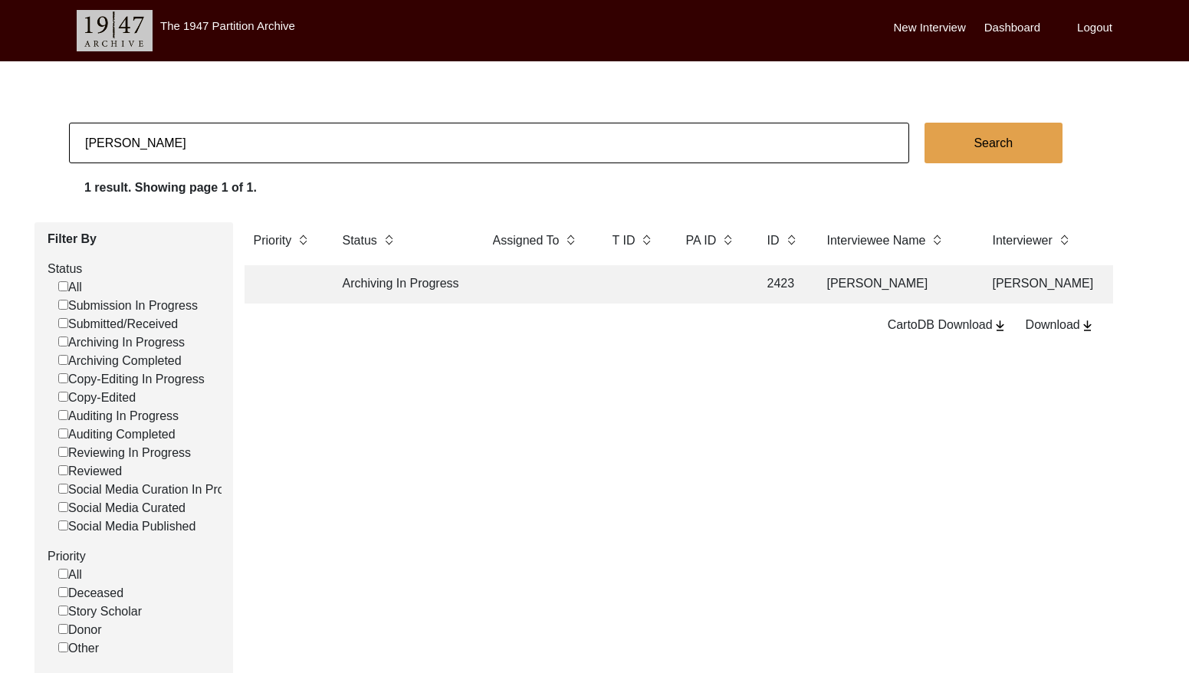
click at [306, 151] on input "[PERSON_NAME]" at bounding box center [489, 143] width 840 height 41
paste input "[PERSON_NAME]"
type input "[PERSON_NAME]"
checkbox input "false"
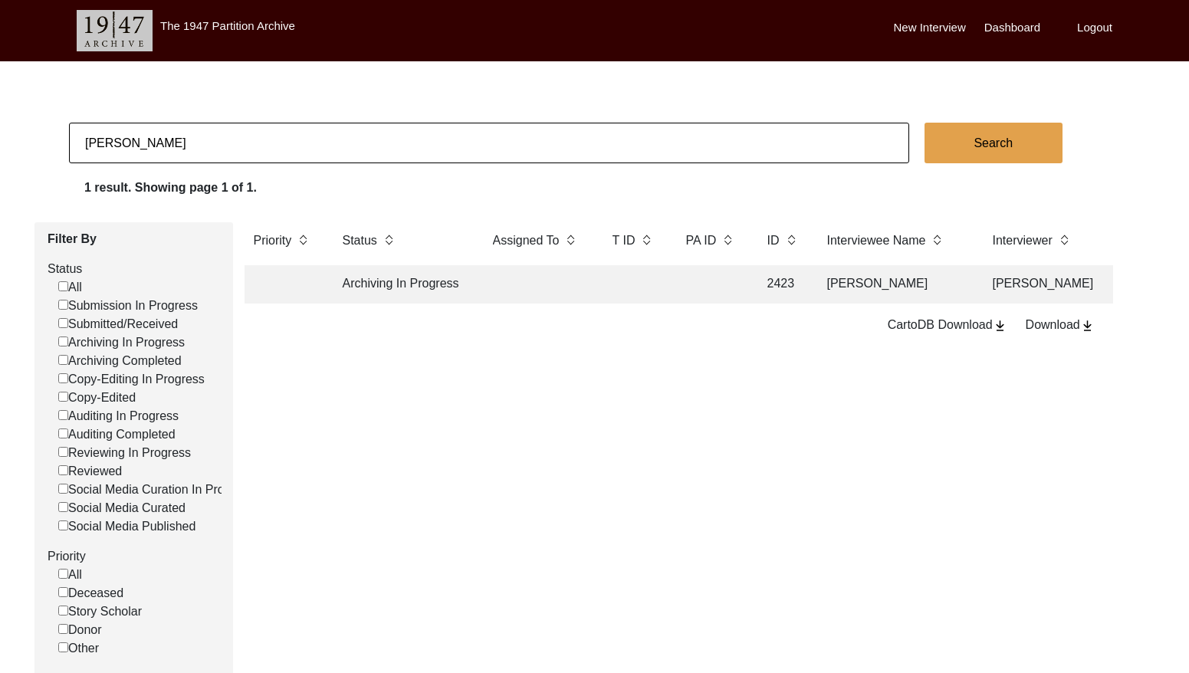
checkbox input "false"
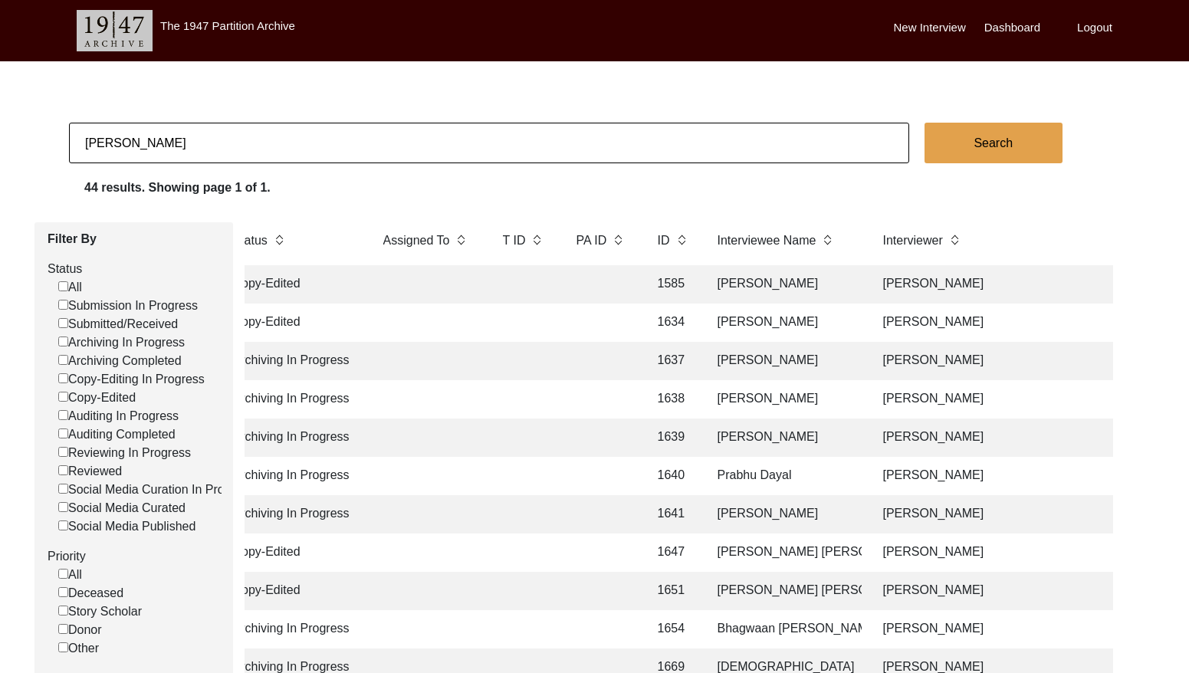
scroll to position [0, 114]
click at [753, 294] on td "[PERSON_NAME]" at bounding box center [780, 284] width 153 height 38
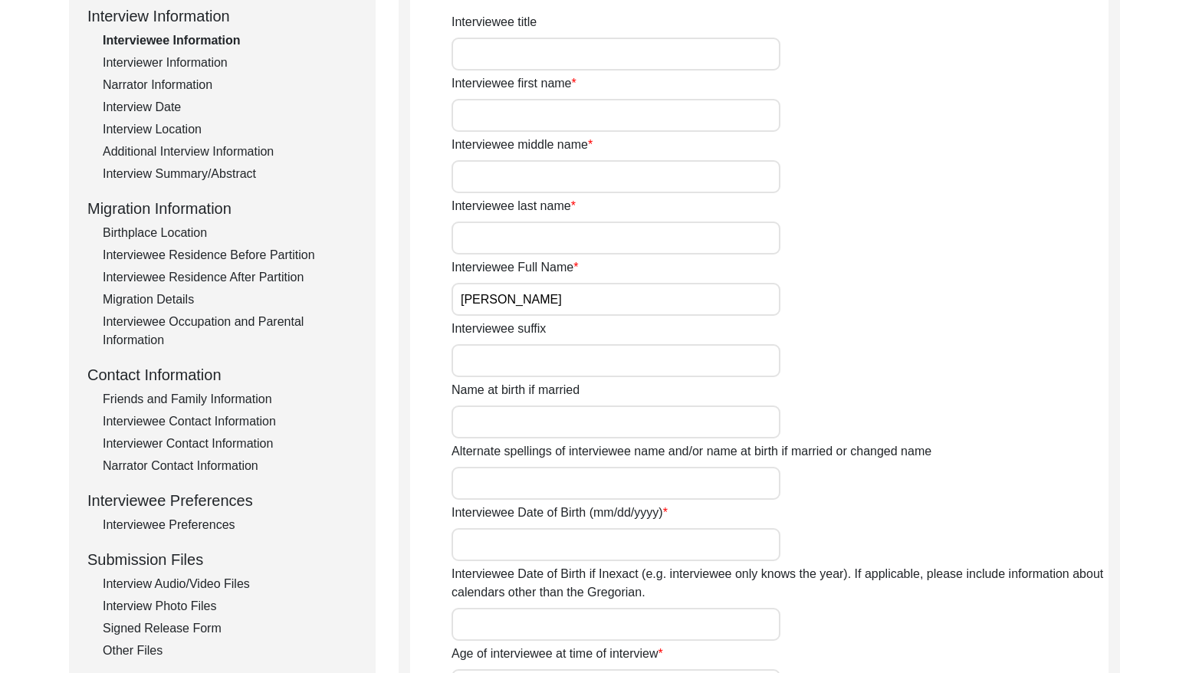
scroll to position [218, 0]
click at [221, 441] on div "Interviewer Contact Information" at bounding box center [230, 442] width 254 height 18
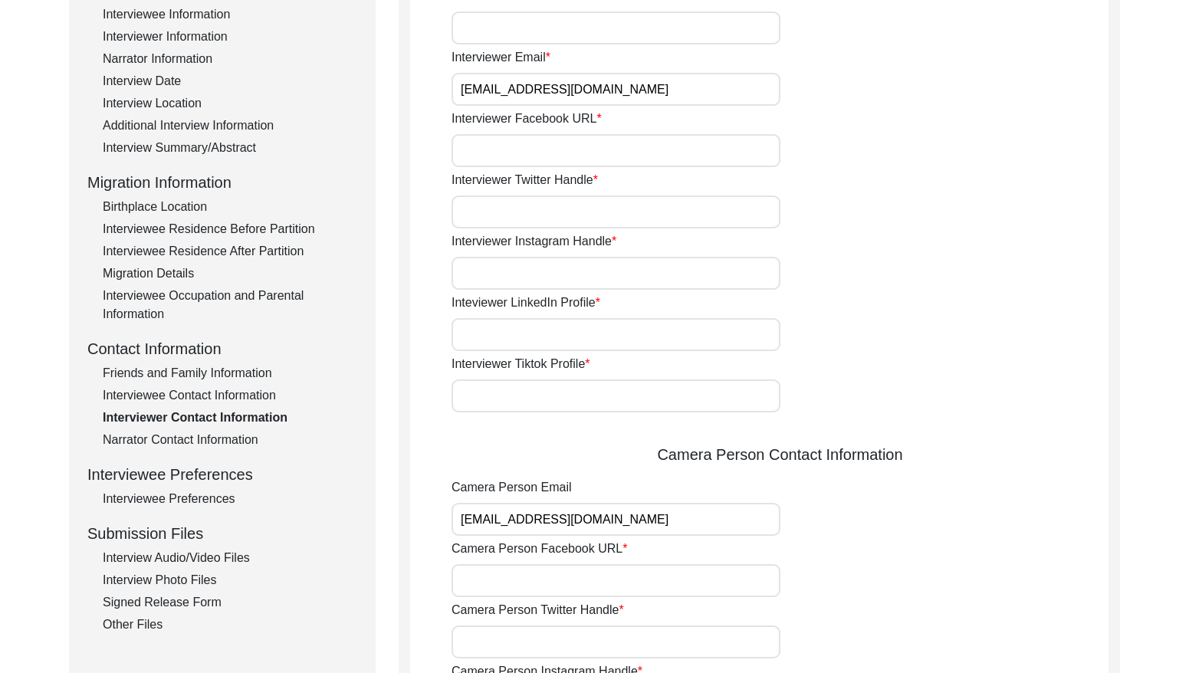
scroll to position [233, 0]
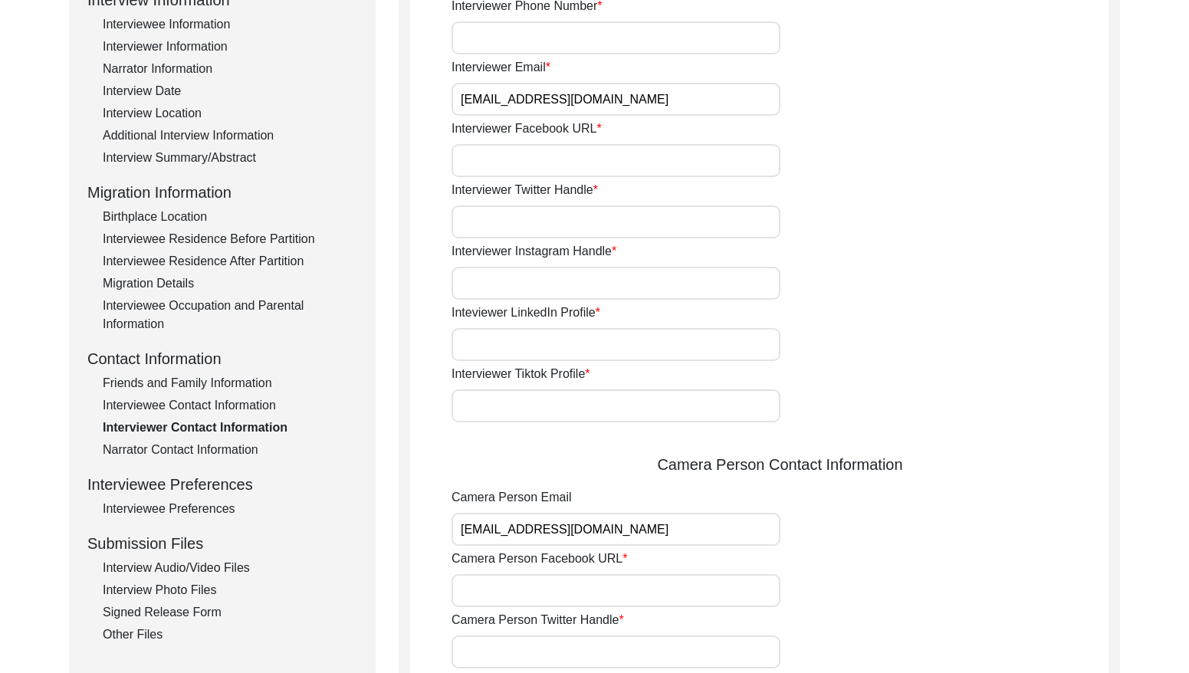
click at [674, 102] on input "[EMAIL_ADDRESS][DOMAIN_NAME]" at bounding box center [615, 99] width 329 height 33
click at [675, 101] on input "[EMAIL_ADDRESS][DOMAIN_NAME]" at bounding box center [615, 99] width 329 height 33
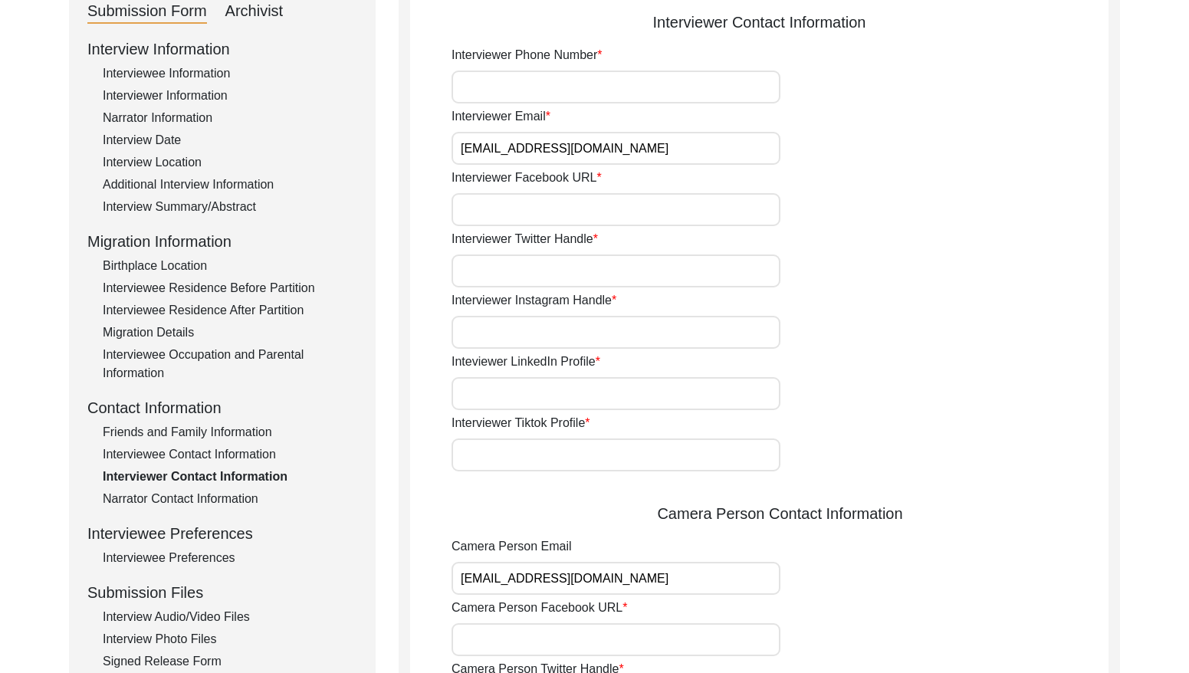
scroll to position [0, 0]
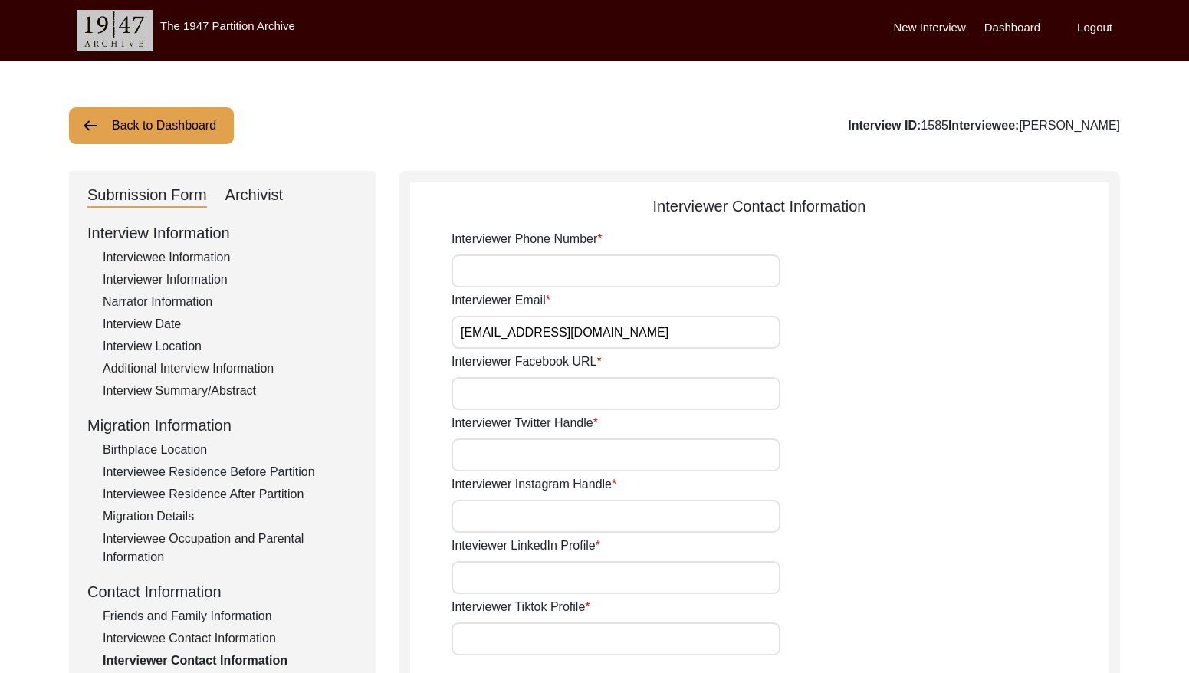
click at [189, 132] on button "Back to Dashboard" at bounding box center [151, 125] width 165 height 37
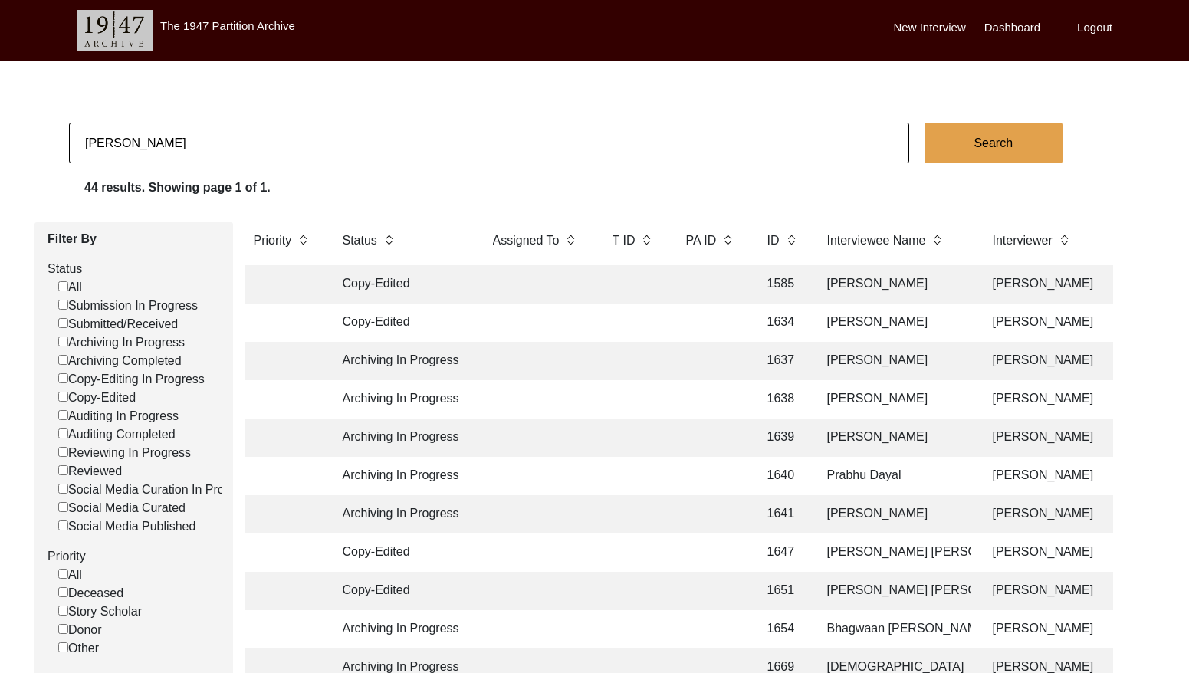
click at [701, 322] on td at bounding box center [711, 322] width 69 height 38
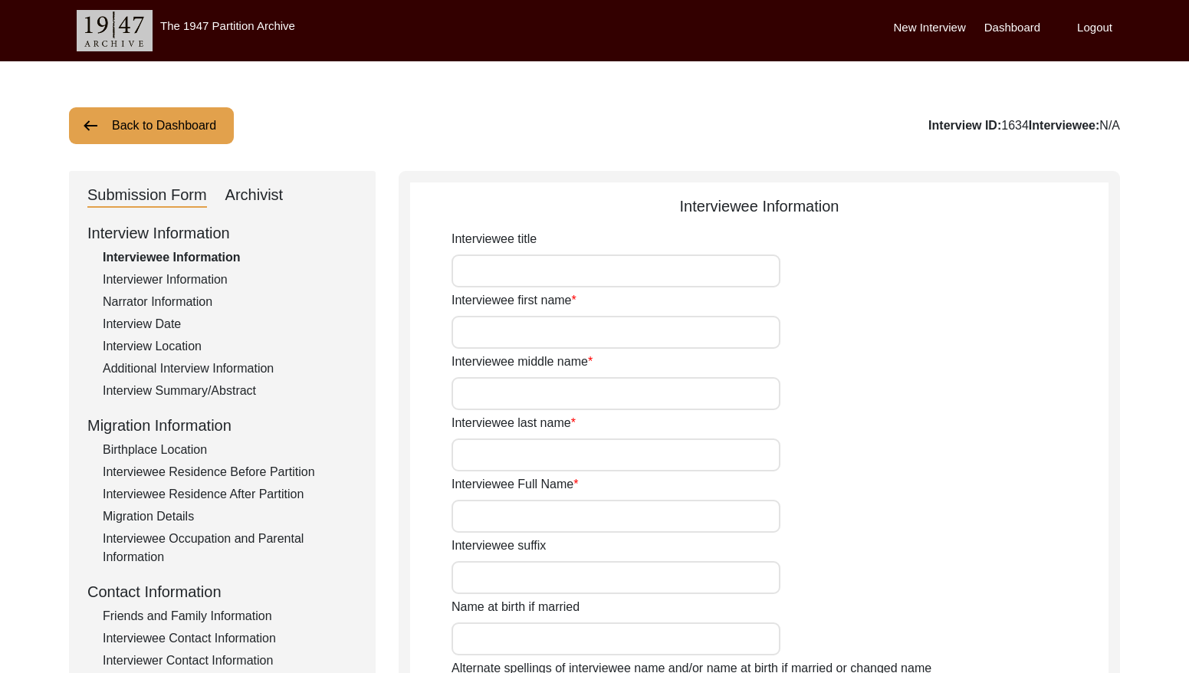
type input "[PERSON_NAME]"
type input "[DEMOGRAPHIC_DATA]"
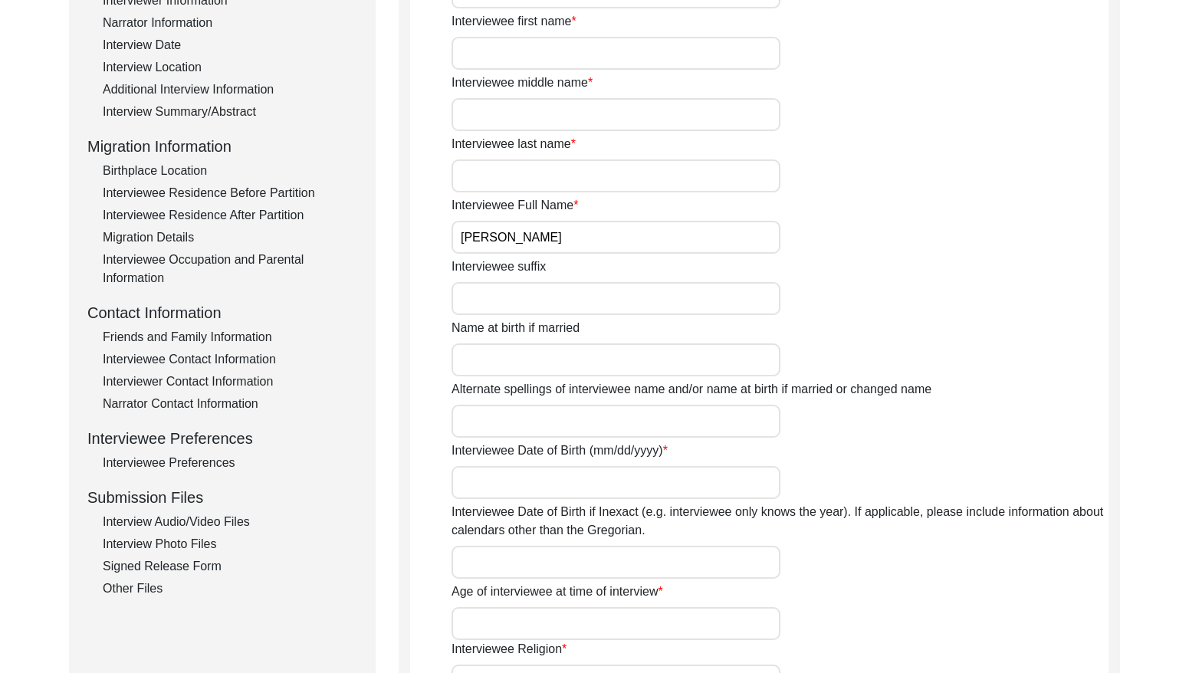
scroll to position [290, 0]
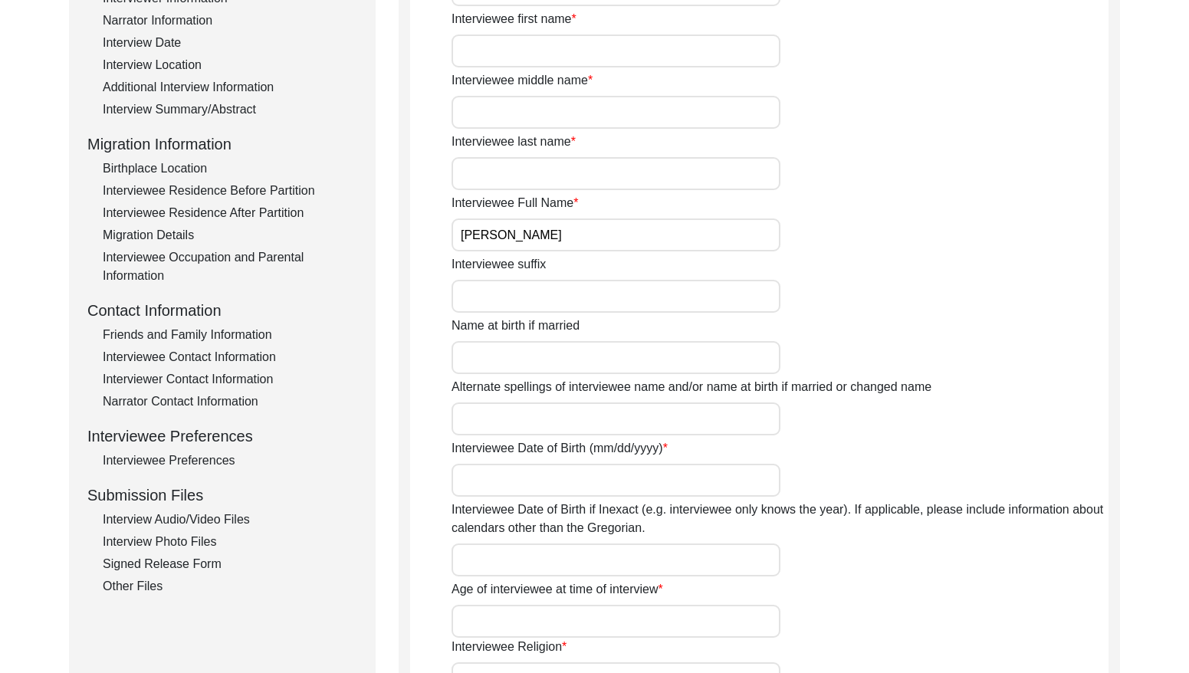
drag, startPoint x: 228, startPoint y: 373, endPoint x: 248, endPoint y: 376, distance: 19.3
click at [229, 373] on div "Interviewer Contact Information" at bounding box center [230, 379] width 254 height 18
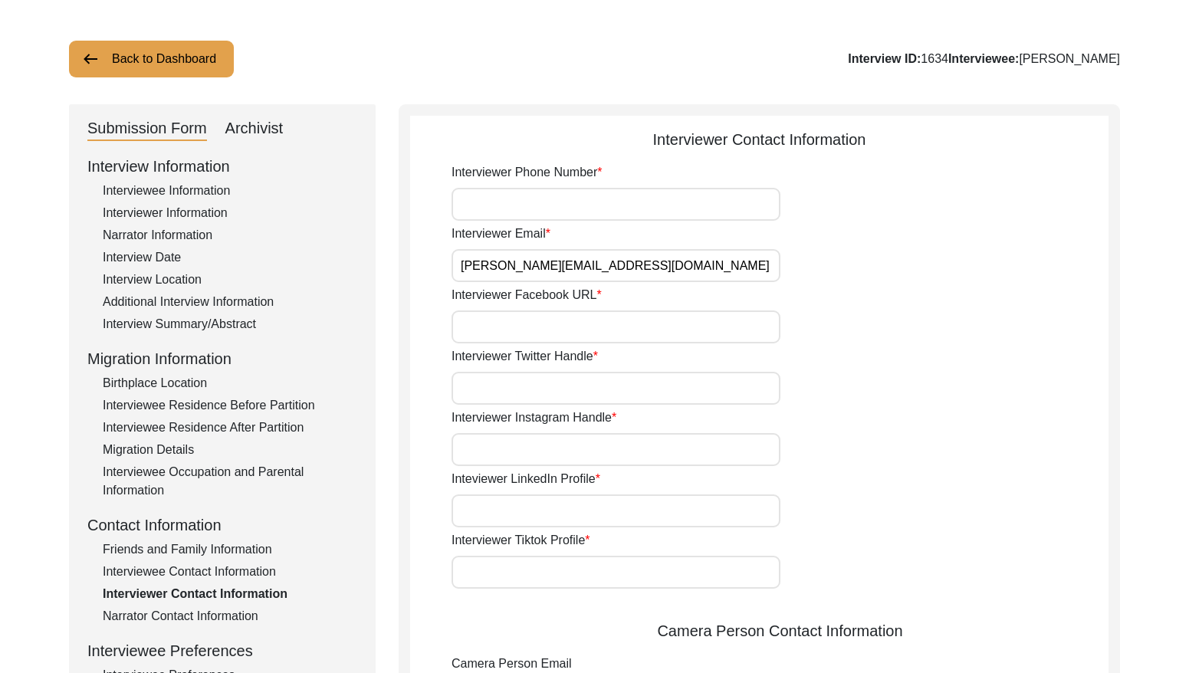
scroll to position [0, 0]
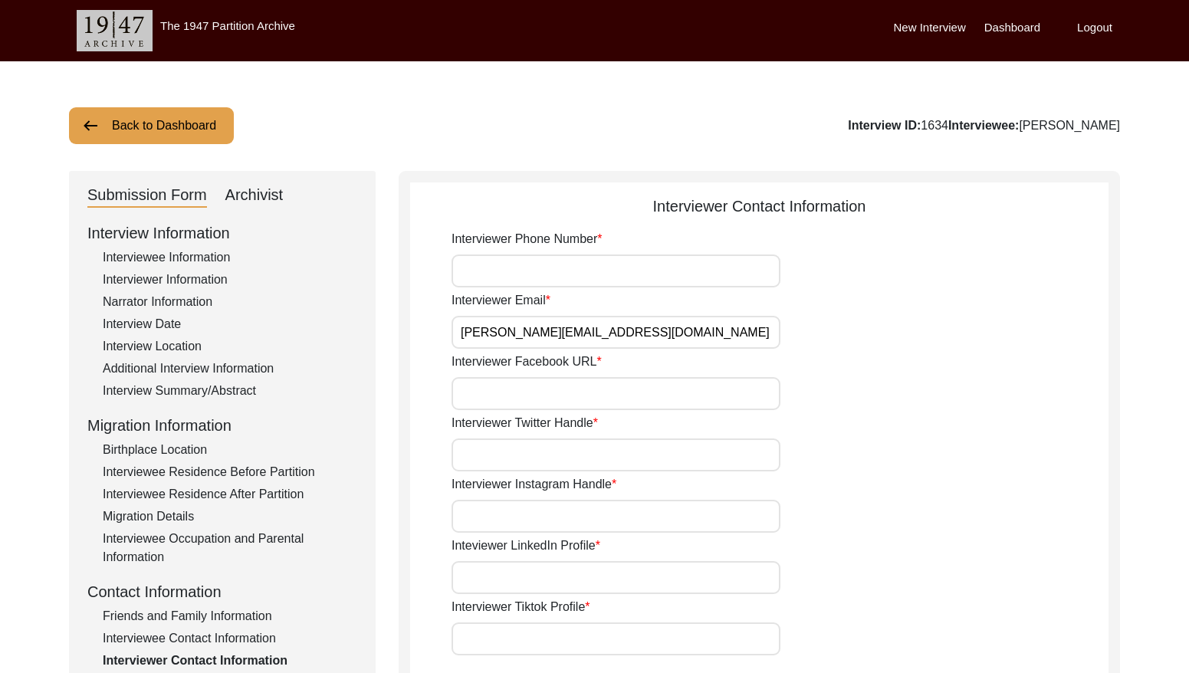
click at [186, 131] on button "Back to Dashboard" at bounding box center [151, 125] width 165 height 37
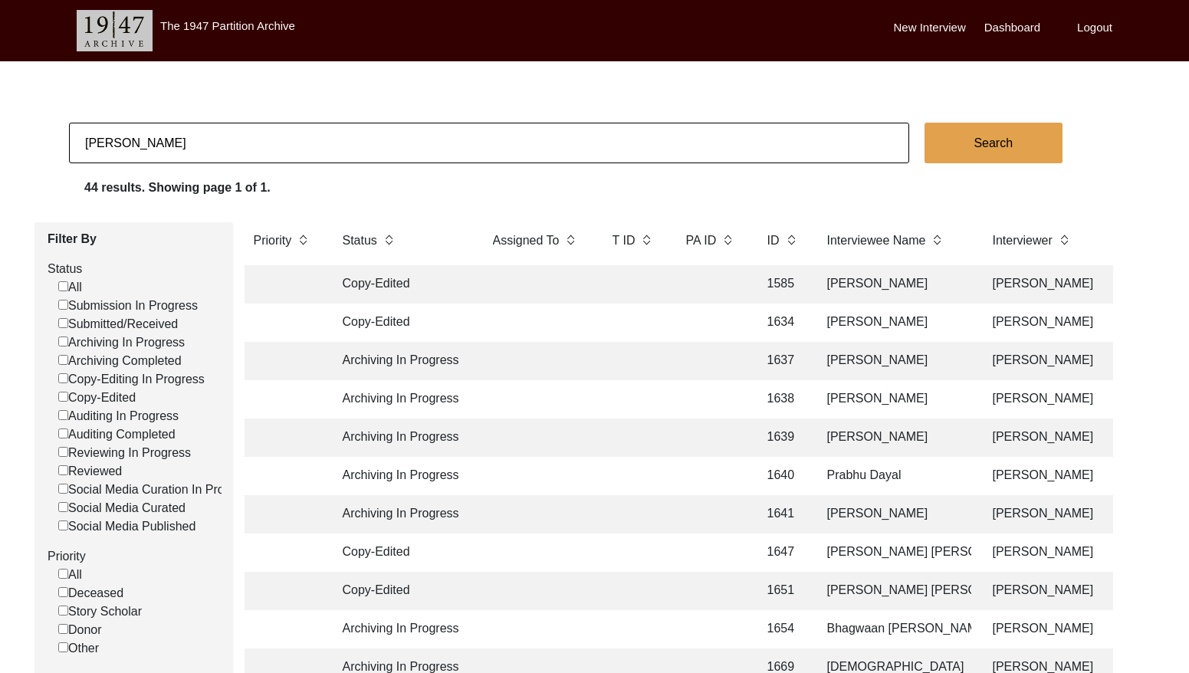
click at [628, 356] on td at bounding box center [633, 361] width 61 height 38
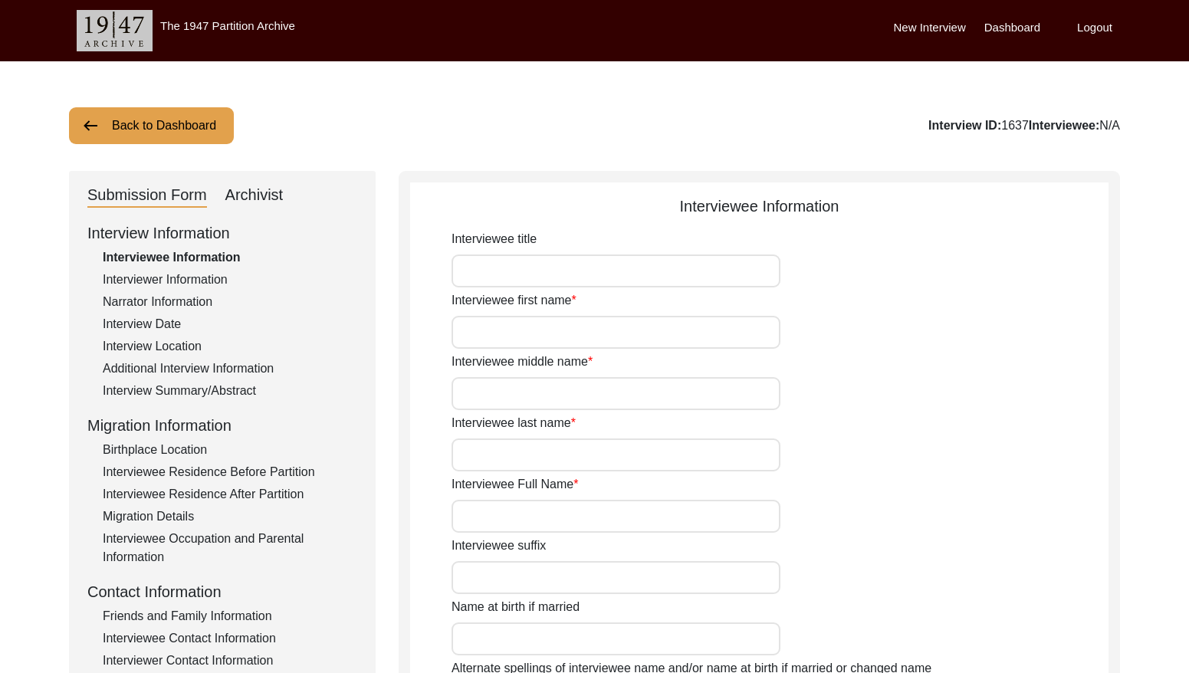
type input "[PERSON_NAME]"
type input "[DEMOGRAPHIC_DATA]"
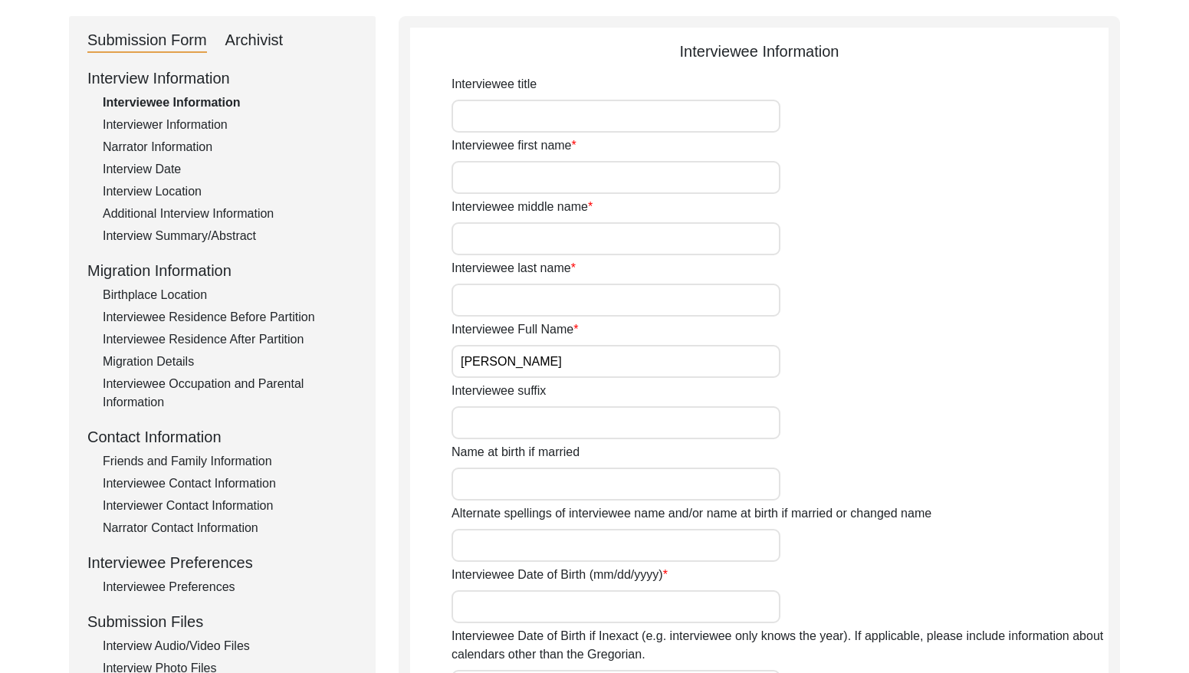
scroll to position [204, 0]
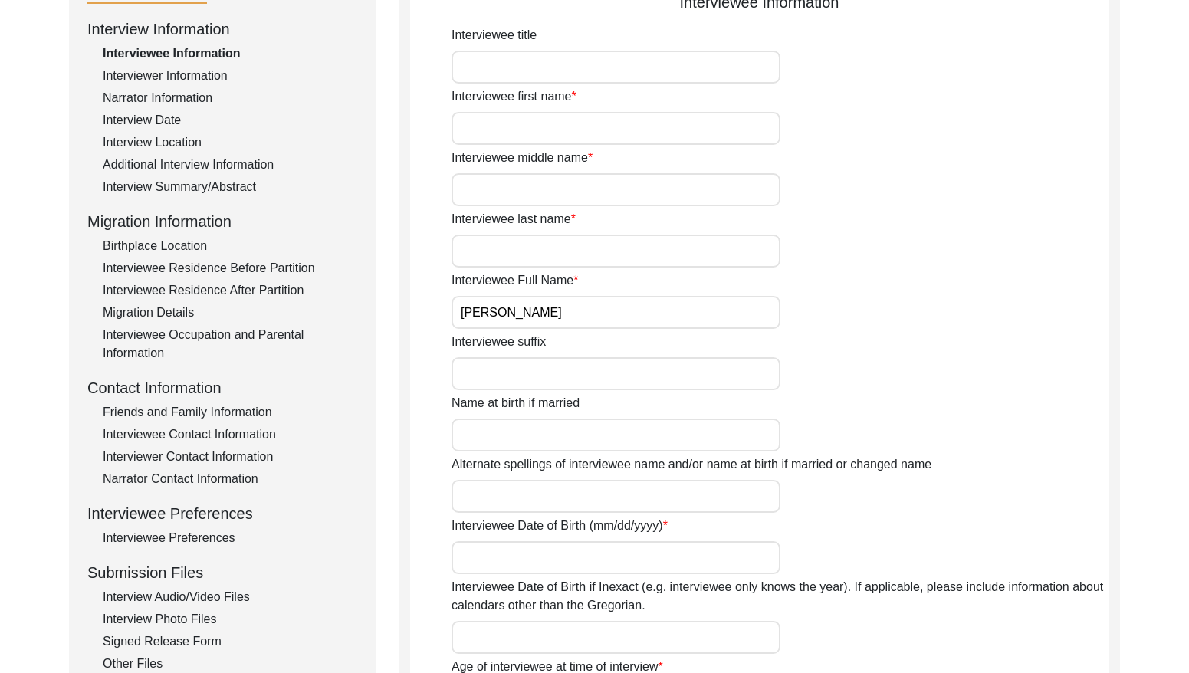
click at [224, 454] on div "Interviewer Contact Information" at bounding box center [230, 457] width 254 height 18
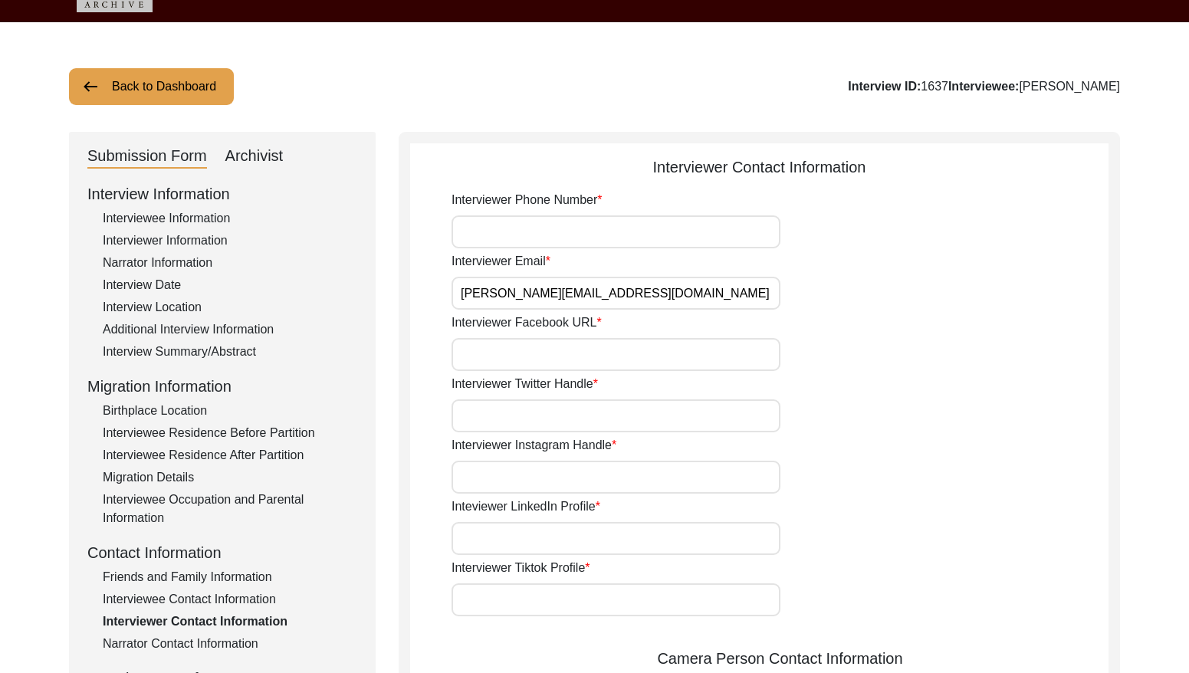
scroll to position [35, 0]
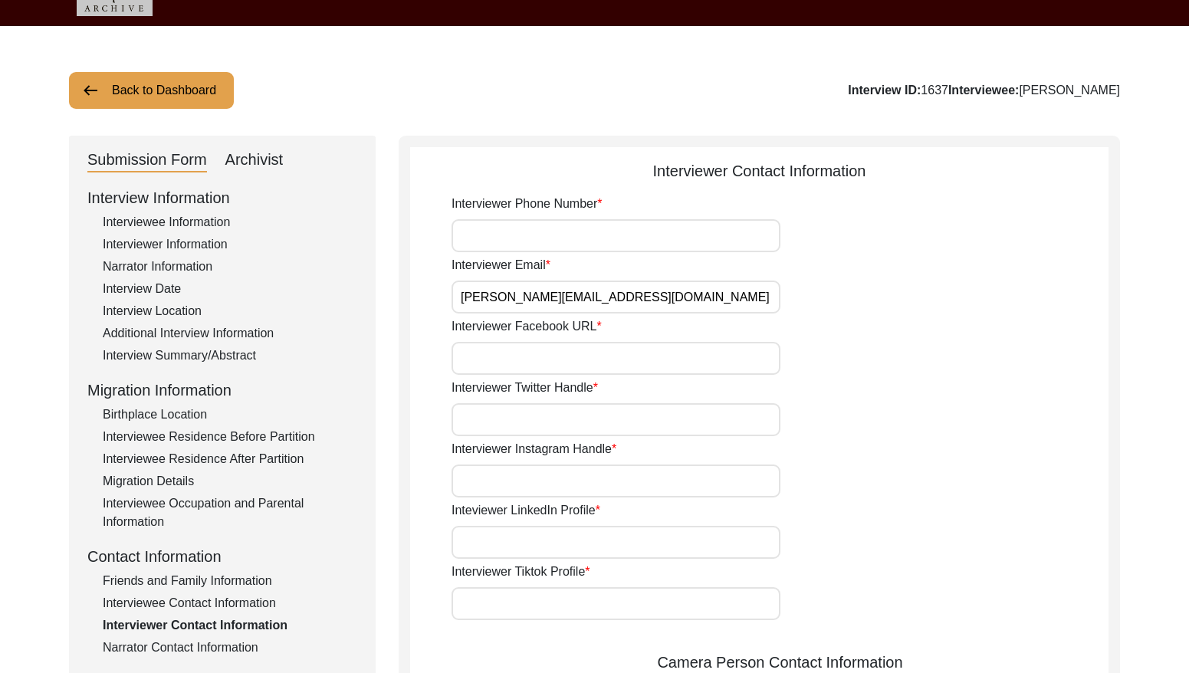
click at [144, 100] on button "Back to Dashboard" at bounding box center [151, 90] width 165 height 37
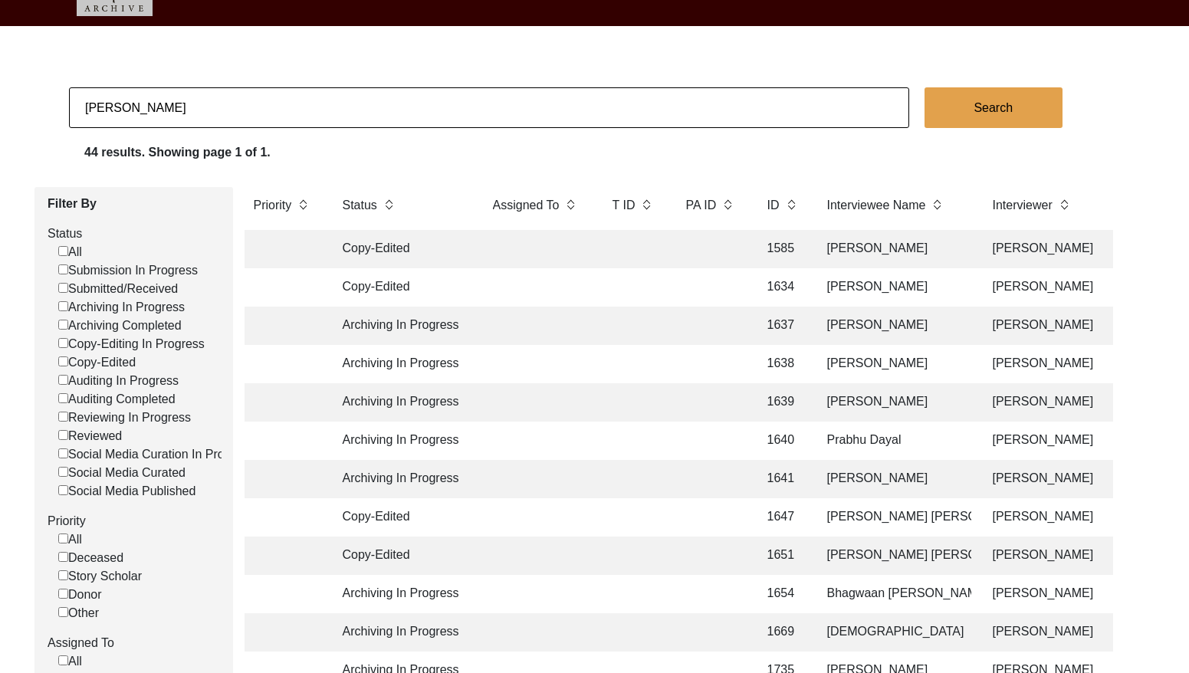
click at [679, 367] on td at bounding box center [711, 364] width 69 height 38
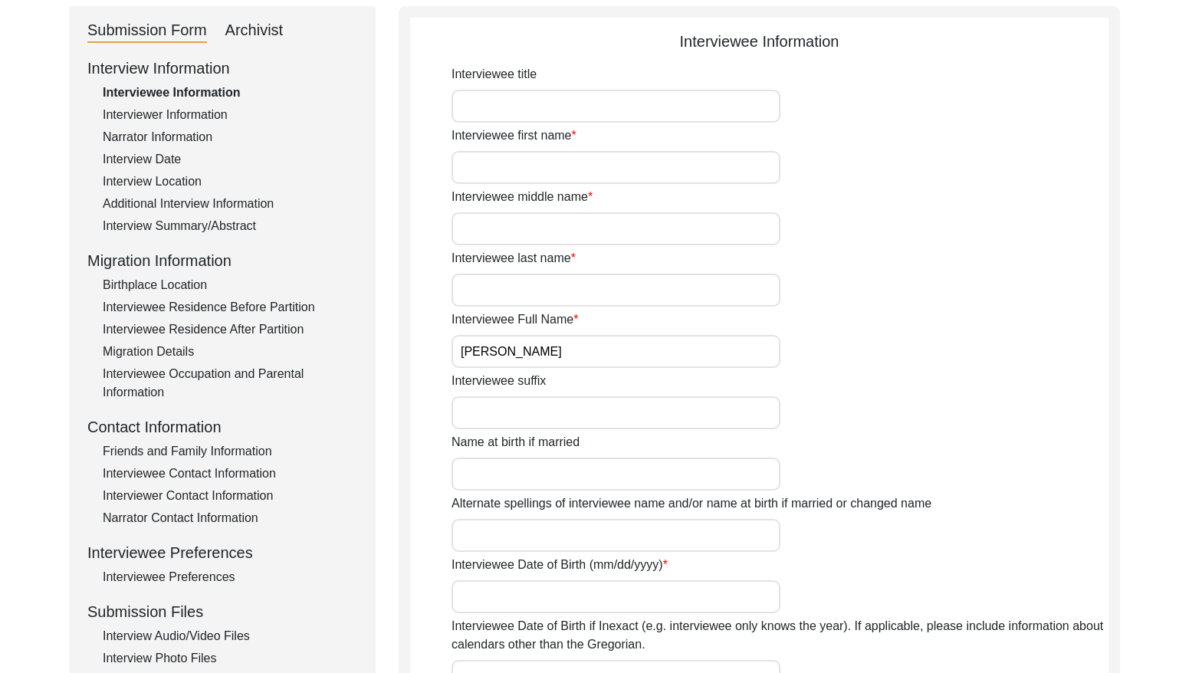
scroll to position [278, 0]
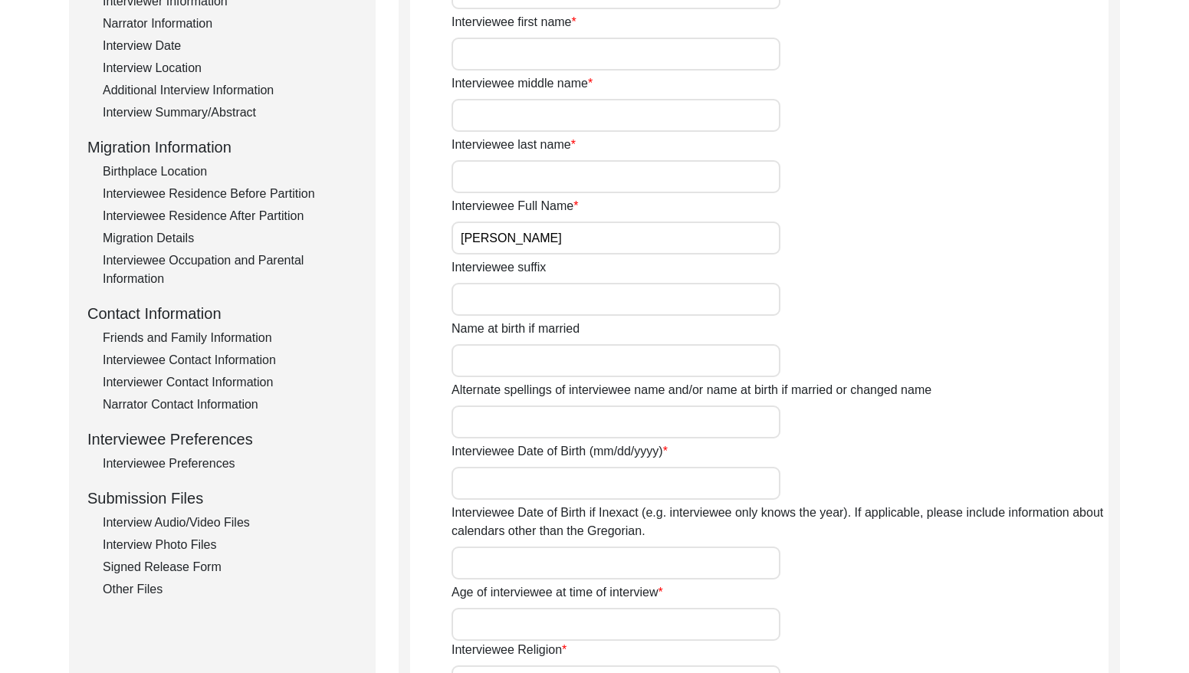
drag, startPoint x: 224, startPoint y: 385, endPoint x: 246, endPoint y: 388, distance: 22.4
click at [225, 385] on div "Interviewer Contact Information" at bounding box center [230, 382] width 254 height 18
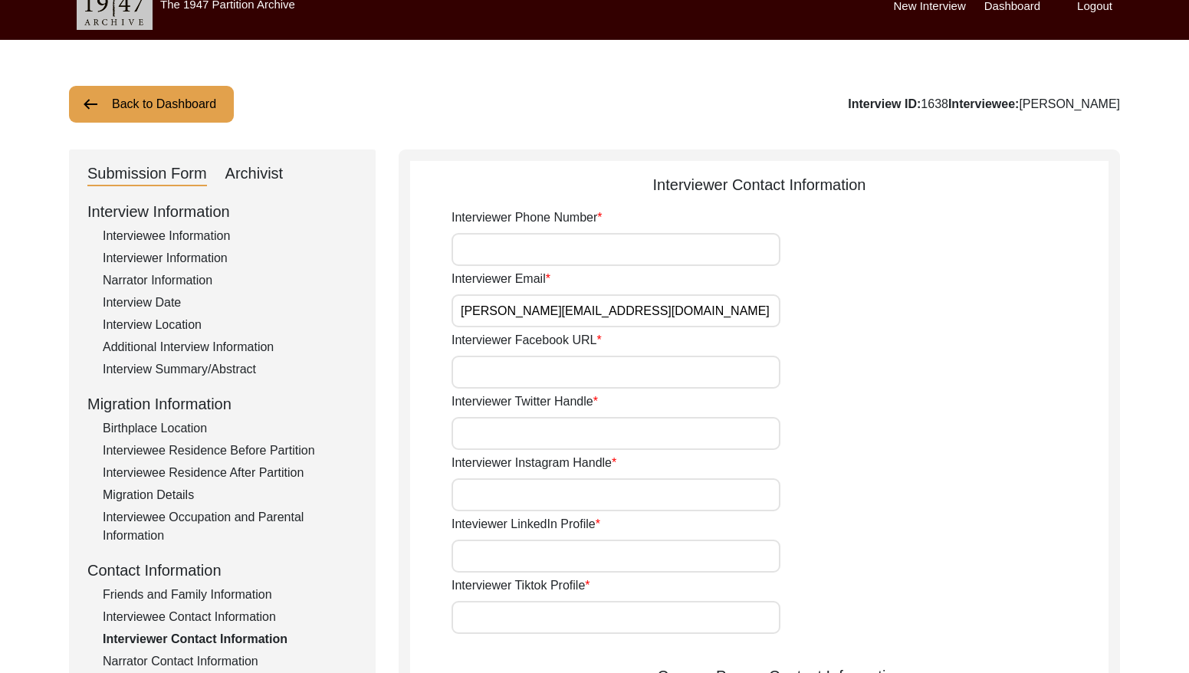
scroll to position [0, 0]
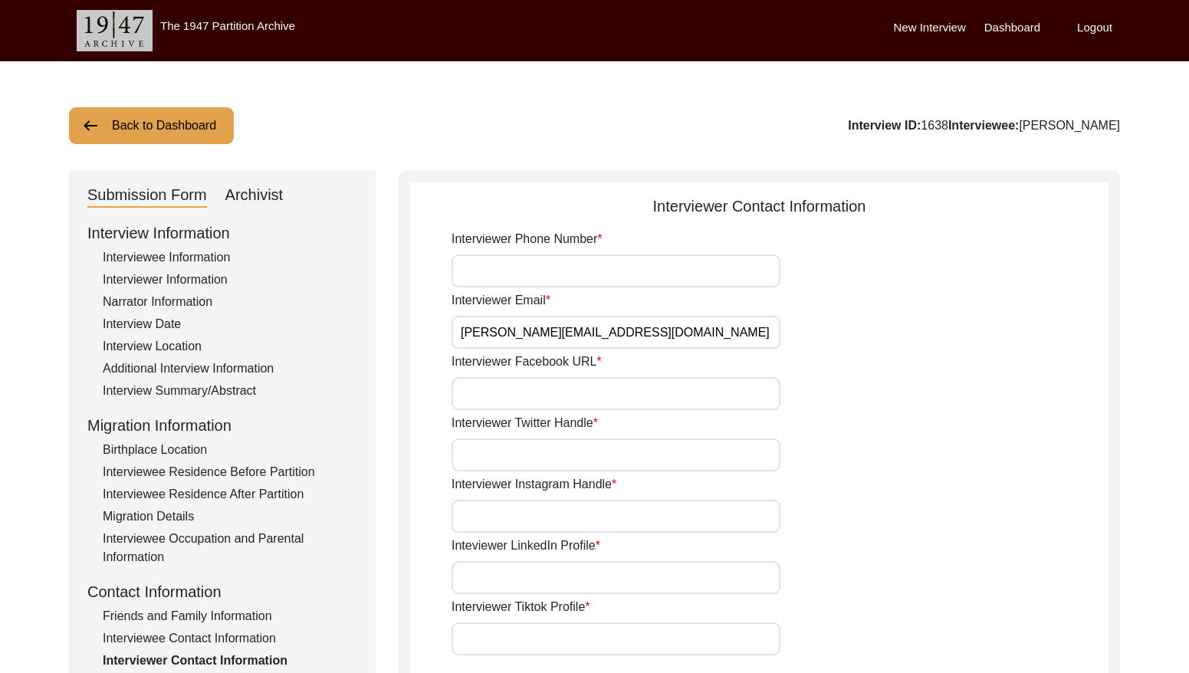
click at [183, 277] on div "Interviewer Information" at bounding box center [230, 280] width 254 height 18
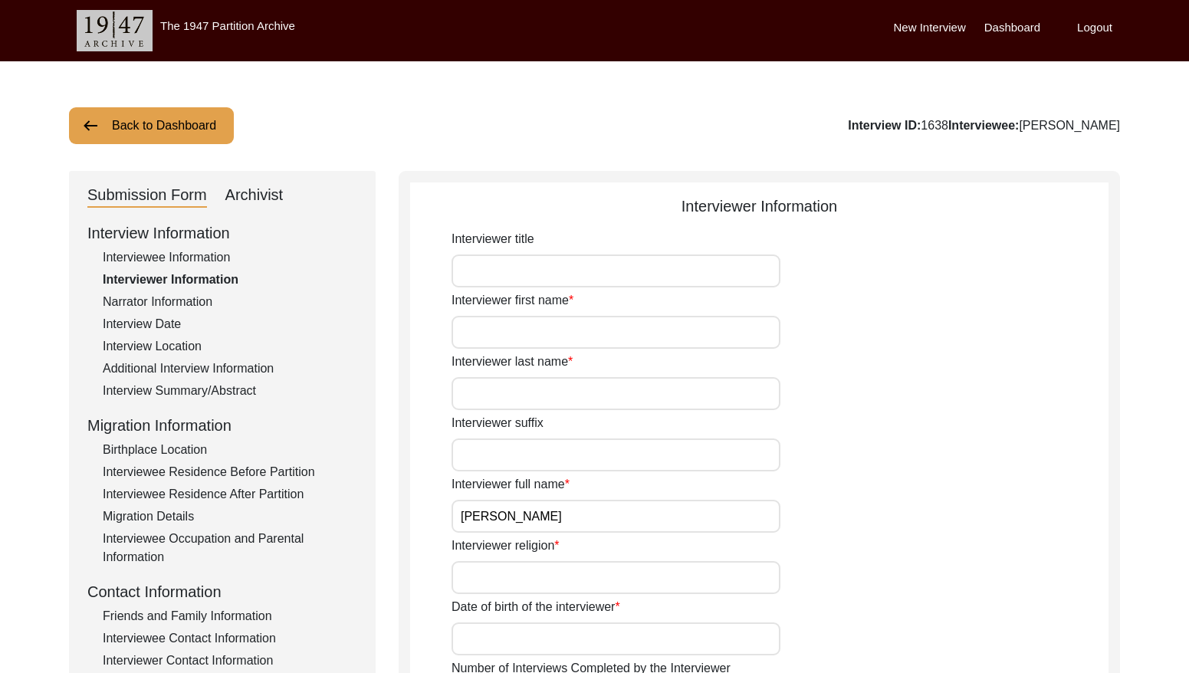
click at [156, 123] on button "Back to Dashboard" at bounding box center [151, 125] width 165 height 37
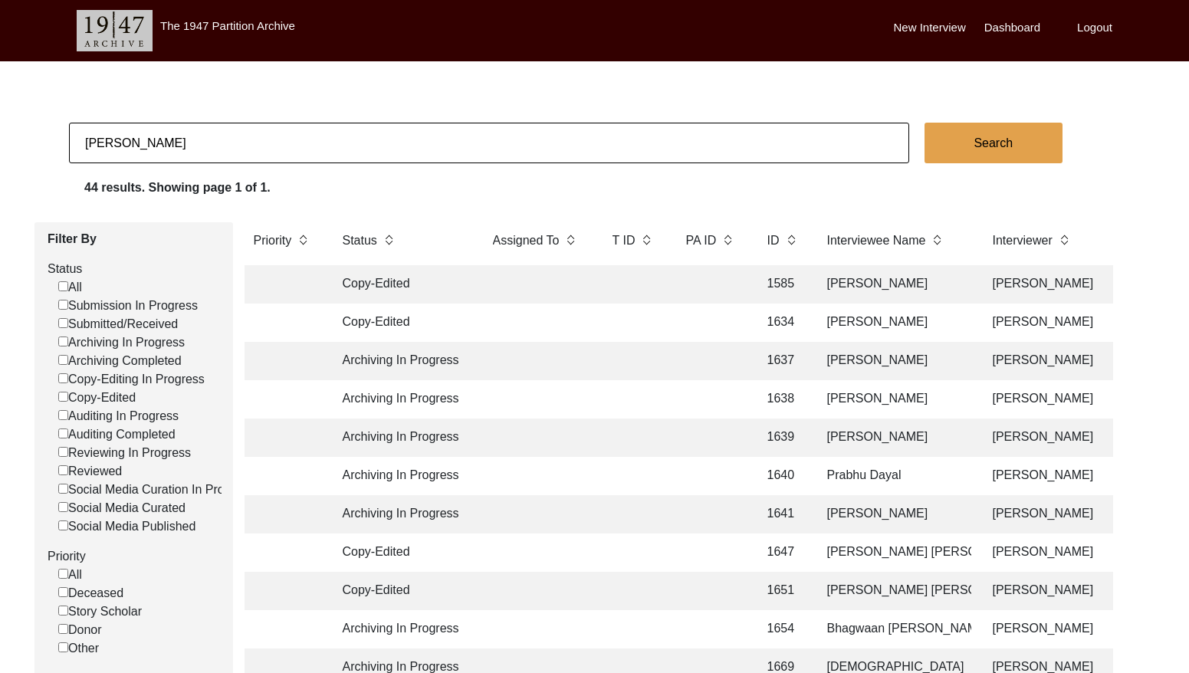
click at [367, 148] on input "[PERSON_NAME]" at bounding box center [489, 143] width 840 height 41
click at [367, 147] on input "[PERSON_NAME]" at bounding box center [489, 143] width 840 height 41
type input "2644"
checkbox input "false"
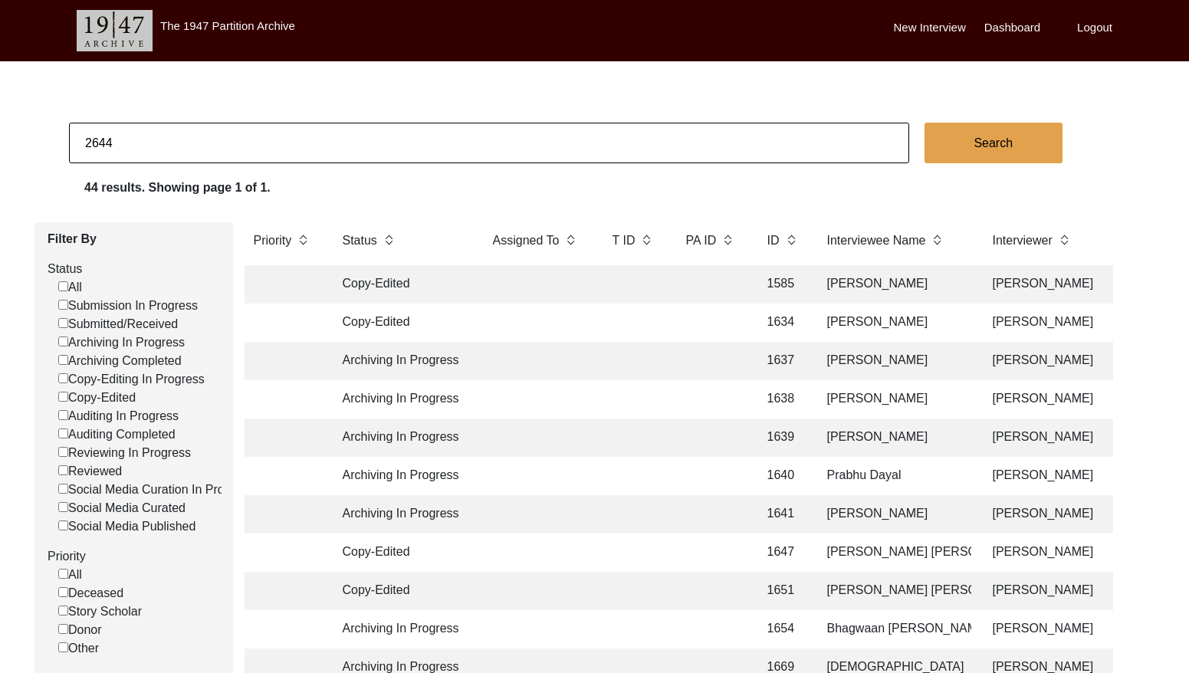
checkbox input "false"
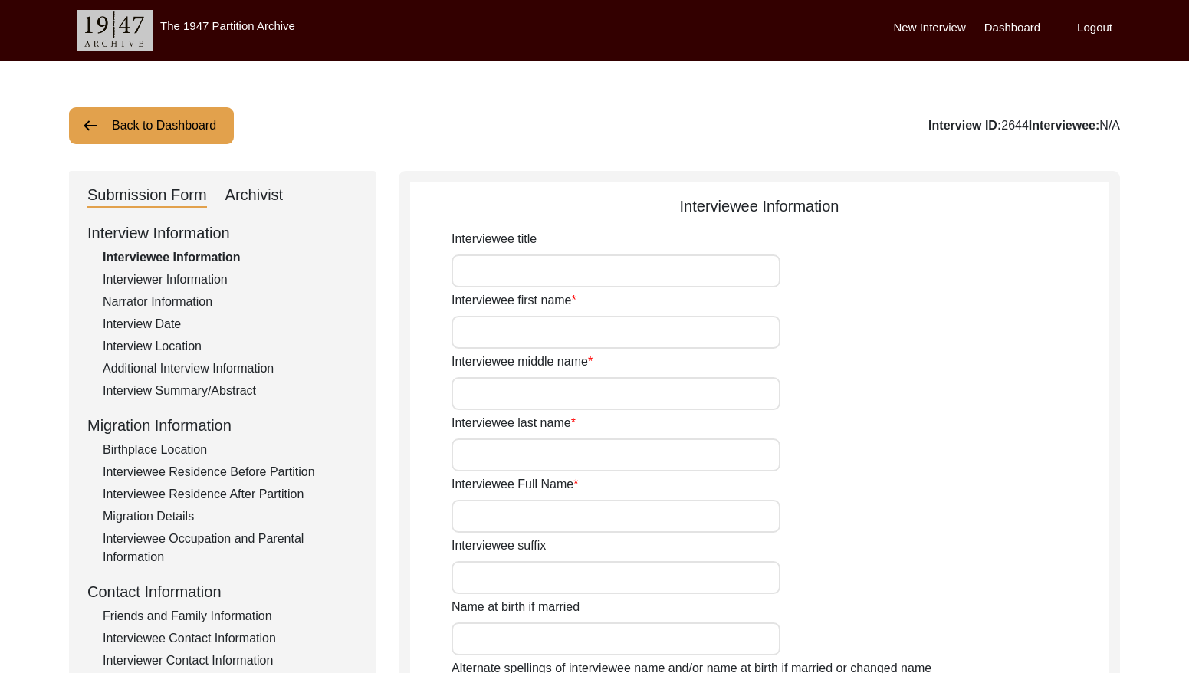
type input "Mrs."
type input "Jalila"
type input "[PERSON_NAME]"
type input "[DATE]"
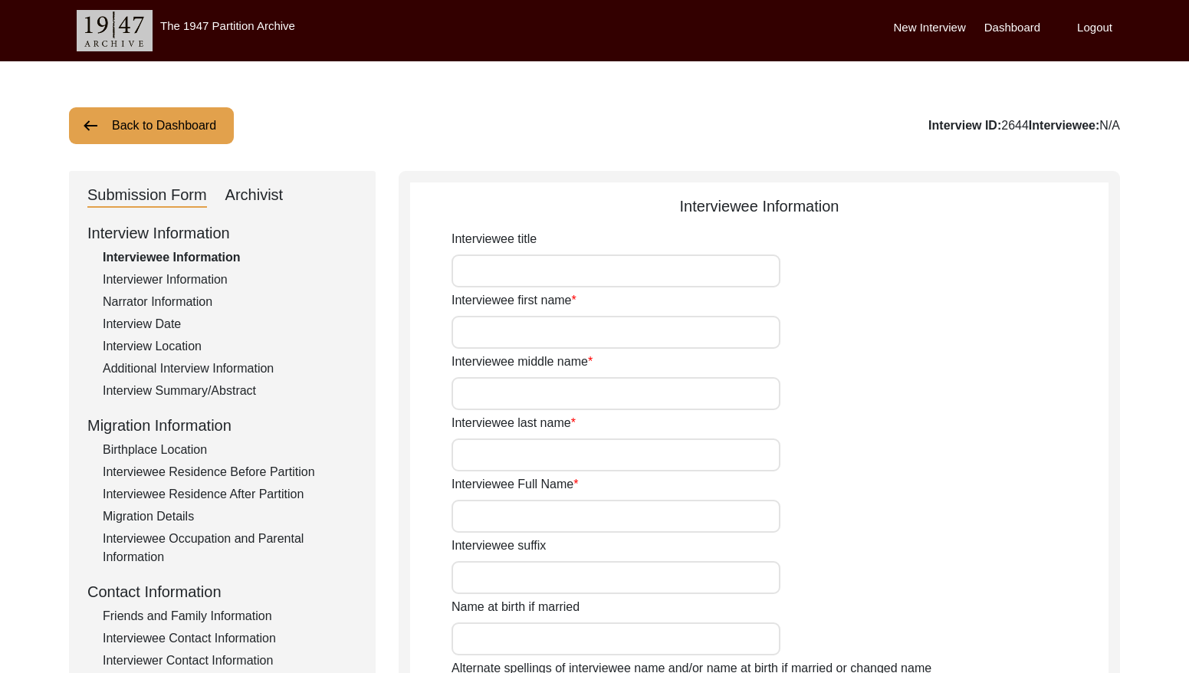
type input "86"
type input "[DEMOGRAPHIC_DATA]"
type input "Urdu"
type input "[DEMOGRAPHIC_DATA]"
drag, startPoint x: 265, startPoint y: 198, endPoint x: 278, endPoint y: 197, distance: 13.1
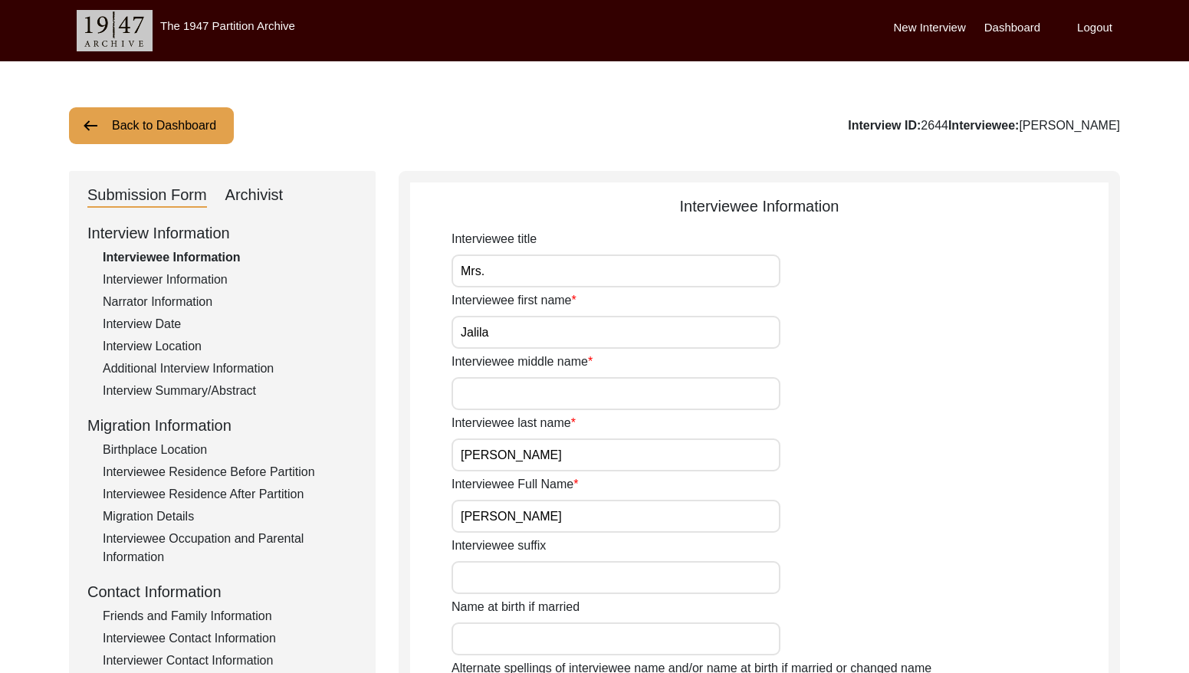
click at [265, 197] on div "Archivist" at bounding box center [254, 195] width 58 height 25
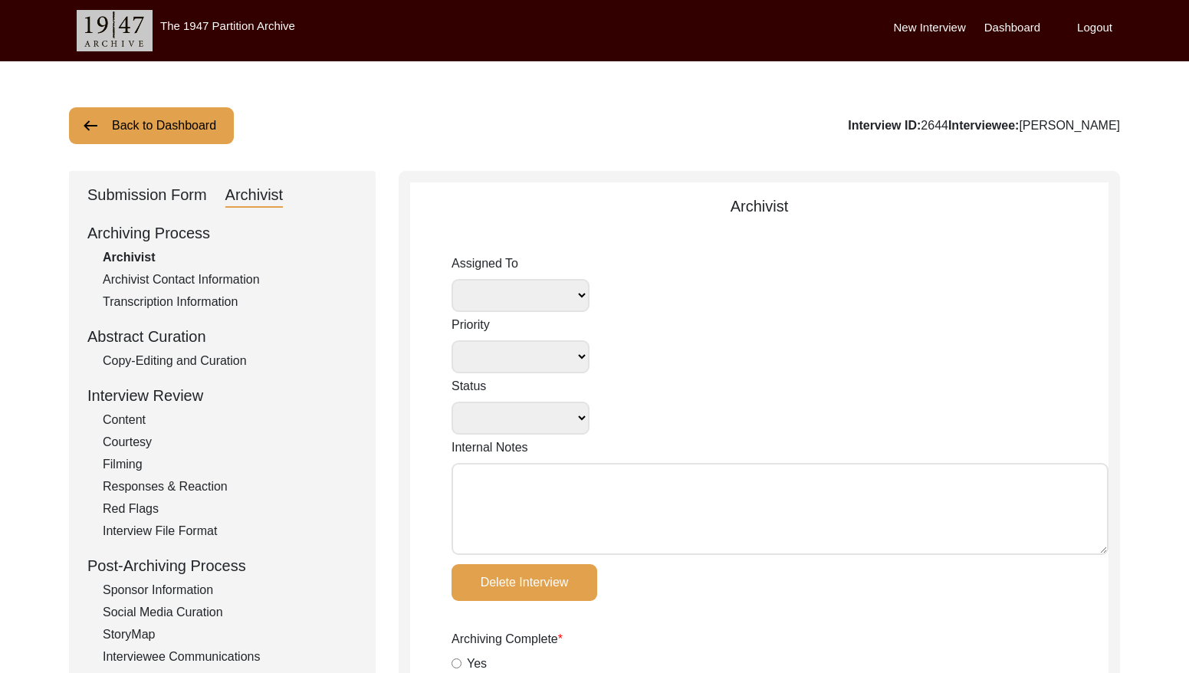
select select
select select "Copy-Edited"
radio input "true"
type input "[DATE]"
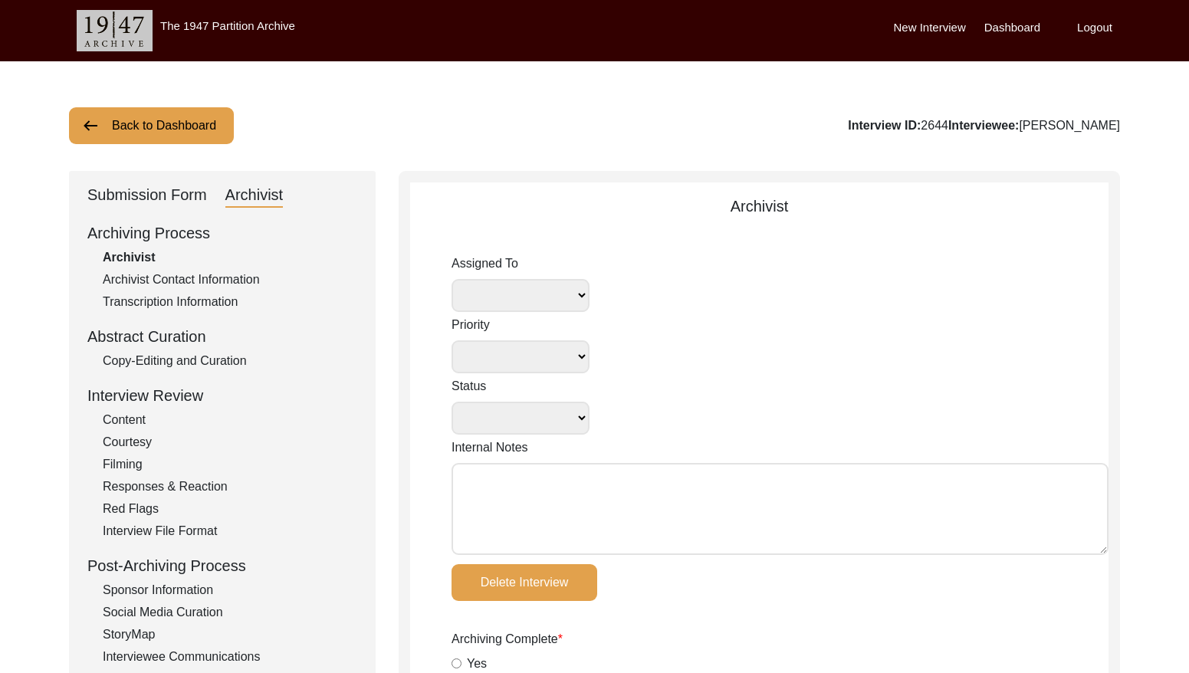
radio input "true"
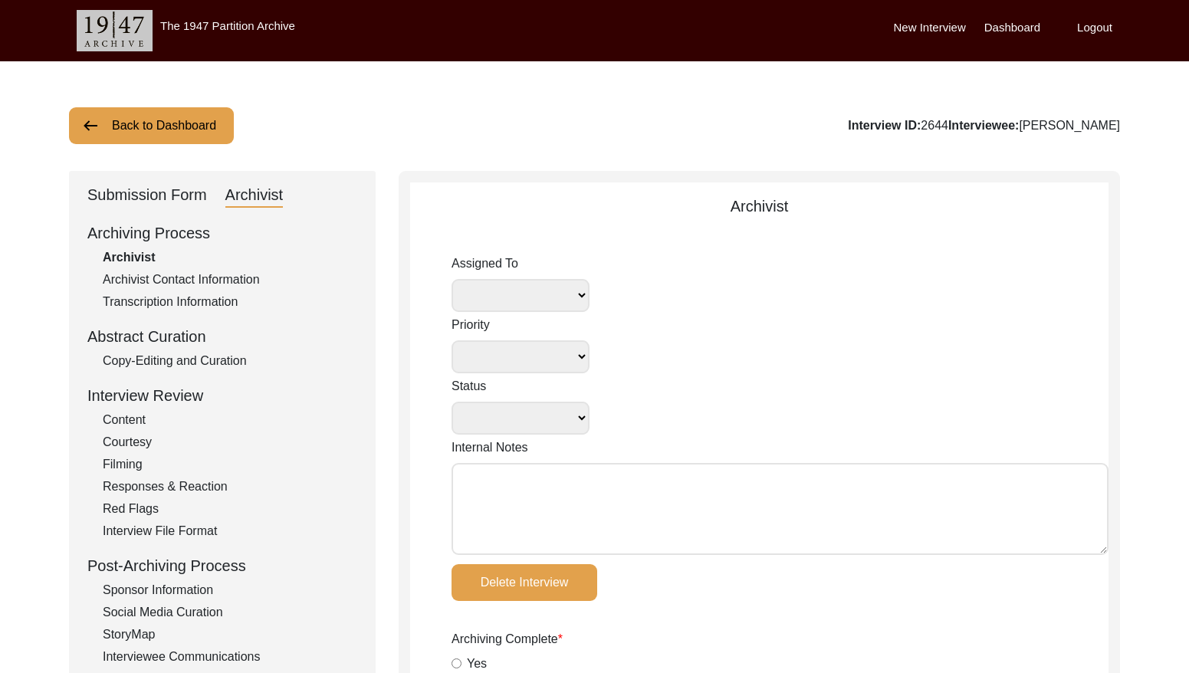
radio input "true"
type input "1h 56m"
radio input "true"
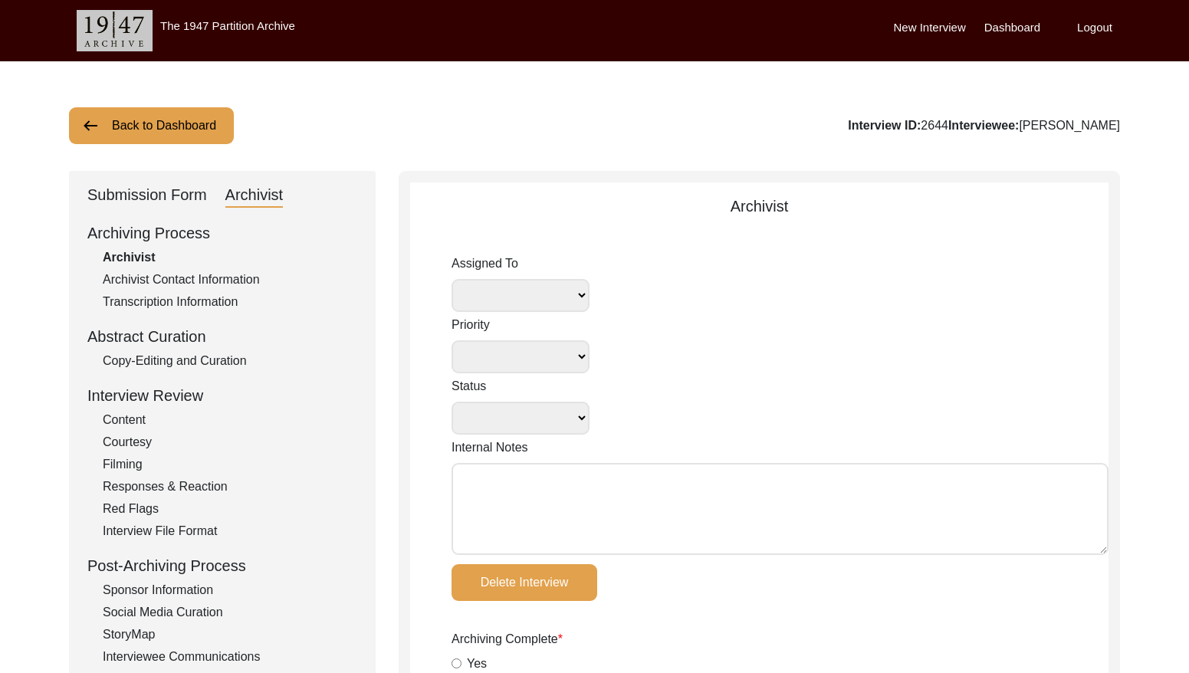
radio input "true"
type input "9"
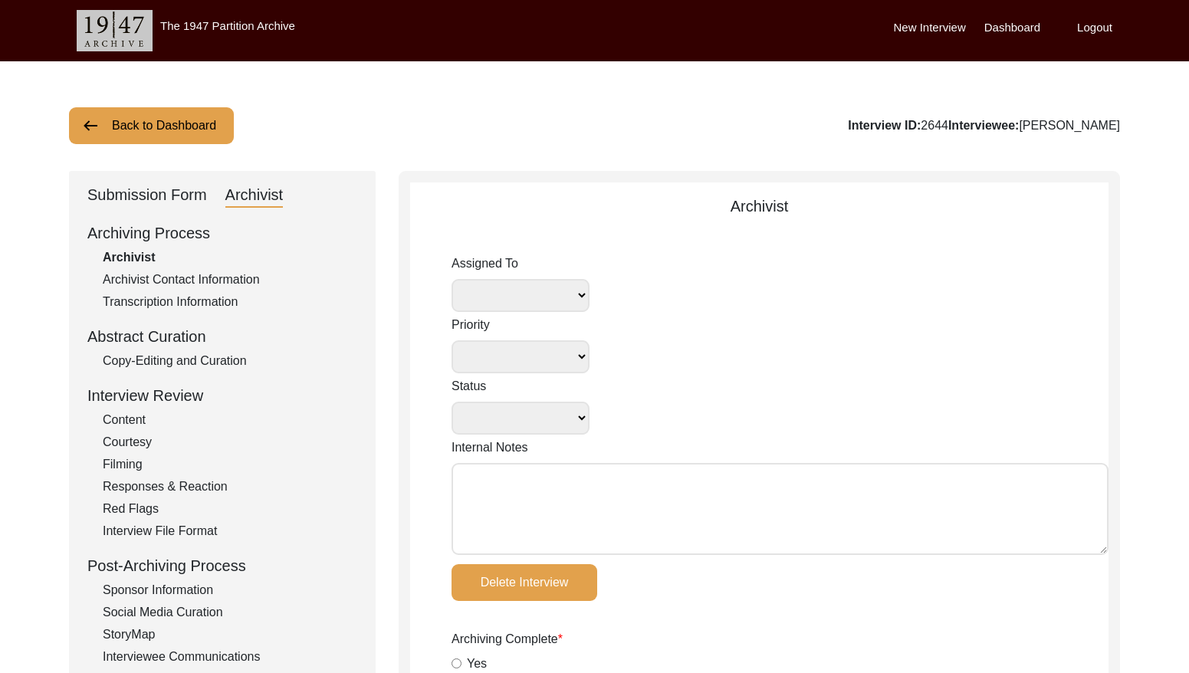
radio input "true"
select select
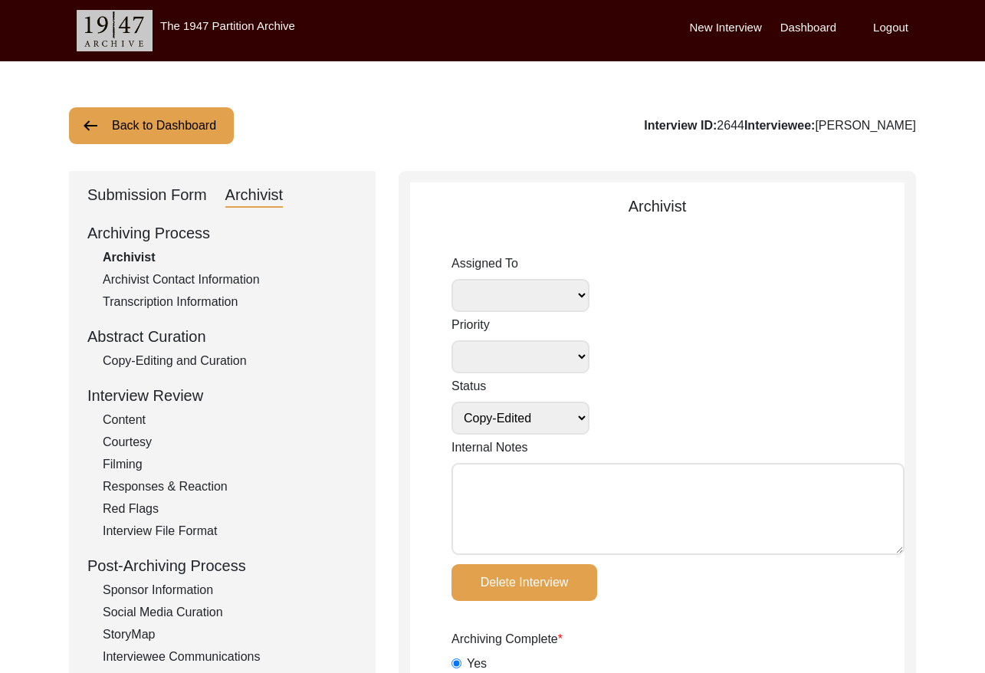
click at [193, 120] on button "Back to Dashboard" at bounding box center [151, 125] width 165 height 37
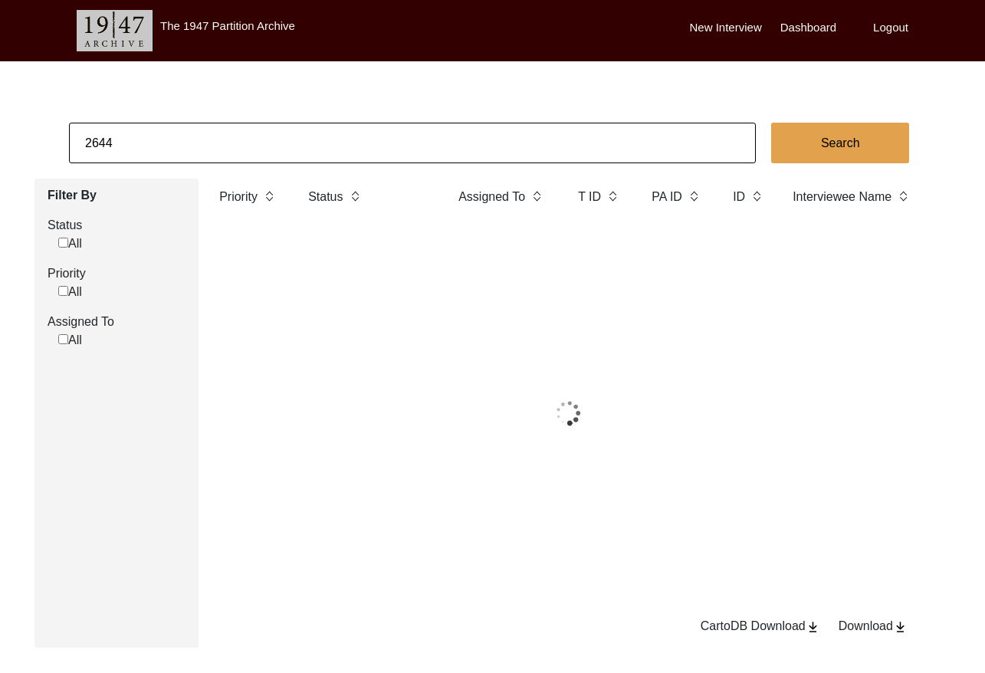
click at [284, 138] on input "2644" at bounding box center [412, 143] width 687 height 41
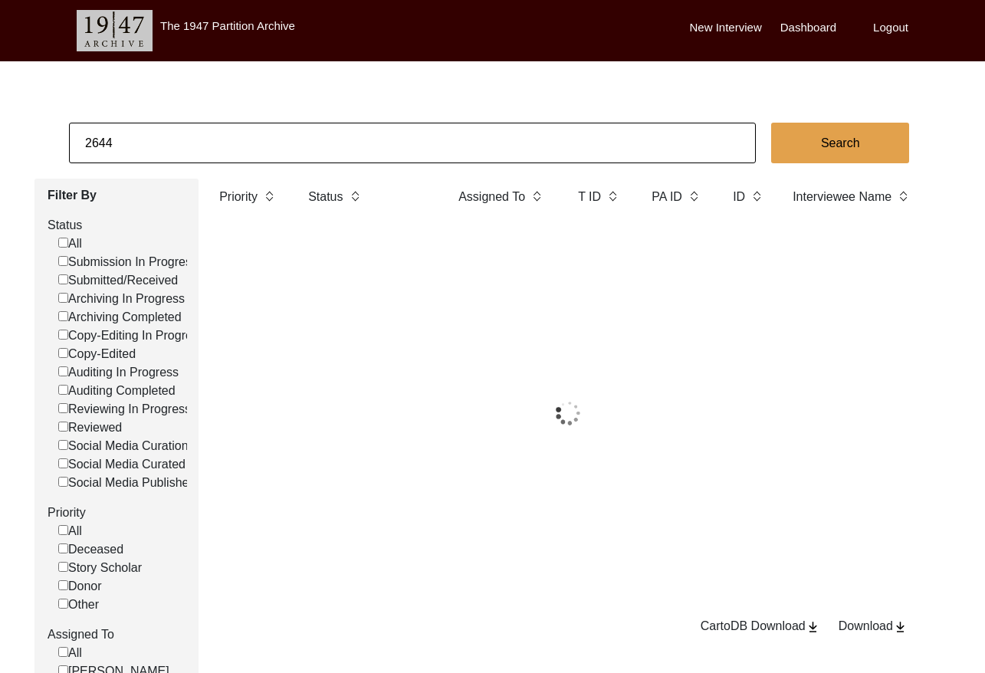
click at [284, 138] on input "2644" at bounding box center [412, 143] width 687 height 41
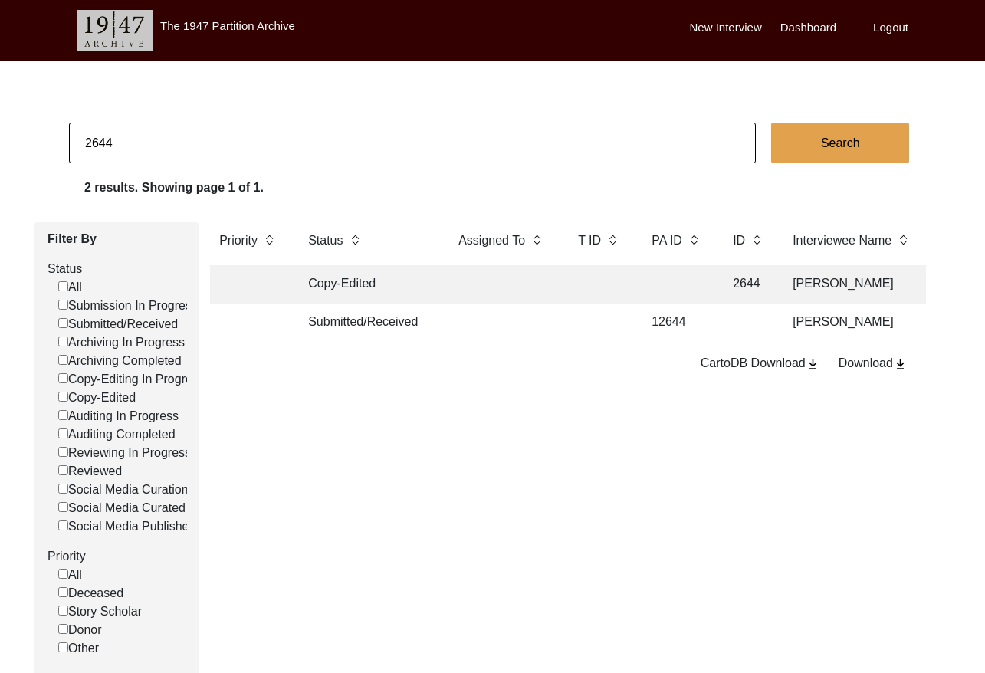
paste input "[PERSON_NAME]"
type input "[PERSON_NAME]"
checkbox input "false"
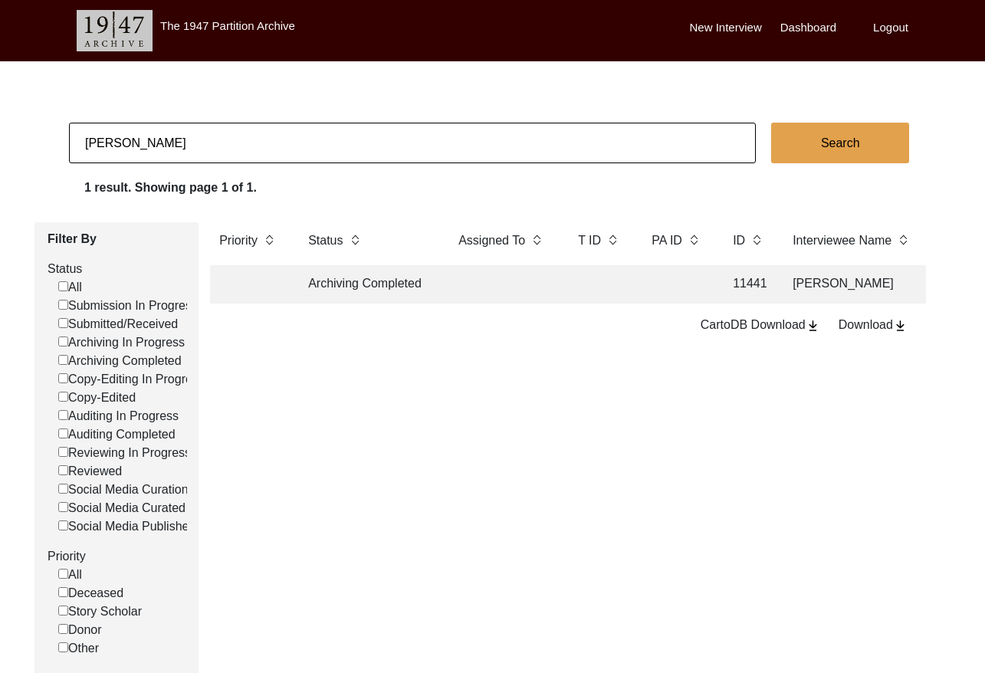
click at [620, 287] on td at bounding box center [599, 284] width 61 height 38
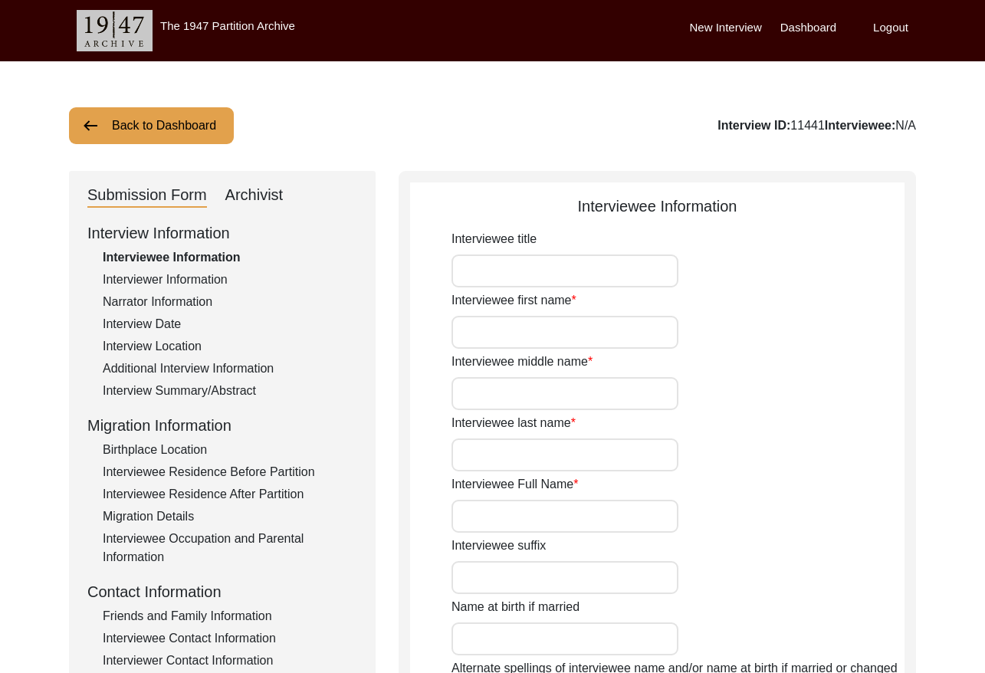
type input "Mrs."
type input "[PERSON_NAME]"
type input "-"
type input "Bahri"
type input "[PERSON_NAME]"
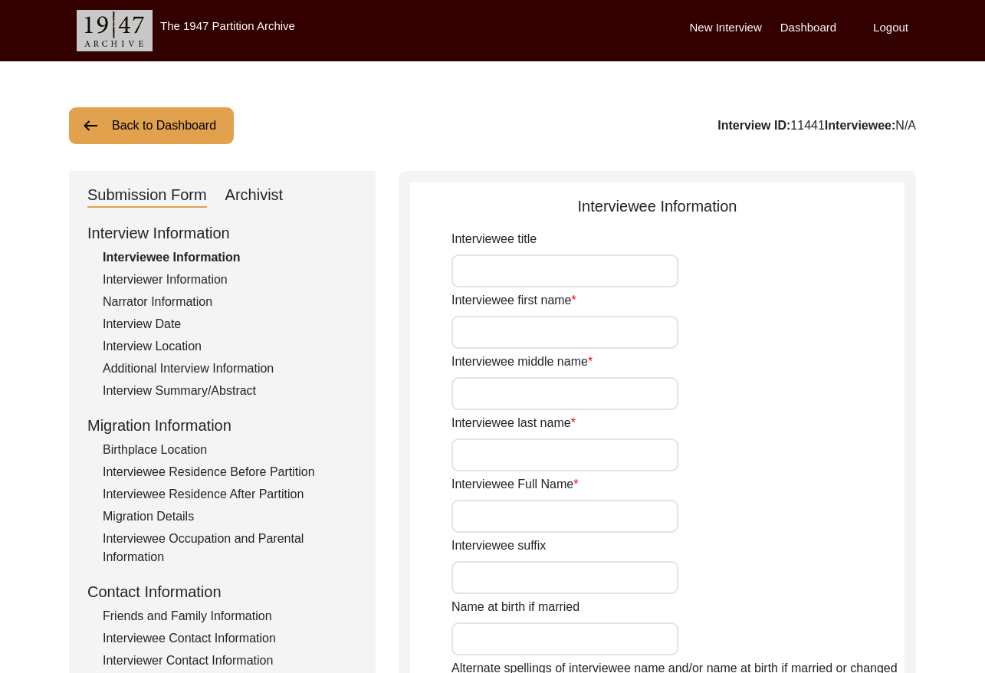
type input "08/1938"
type input "[DATE]"
type input "86"
type input "[DEMOGRAPHIC_DATA]"
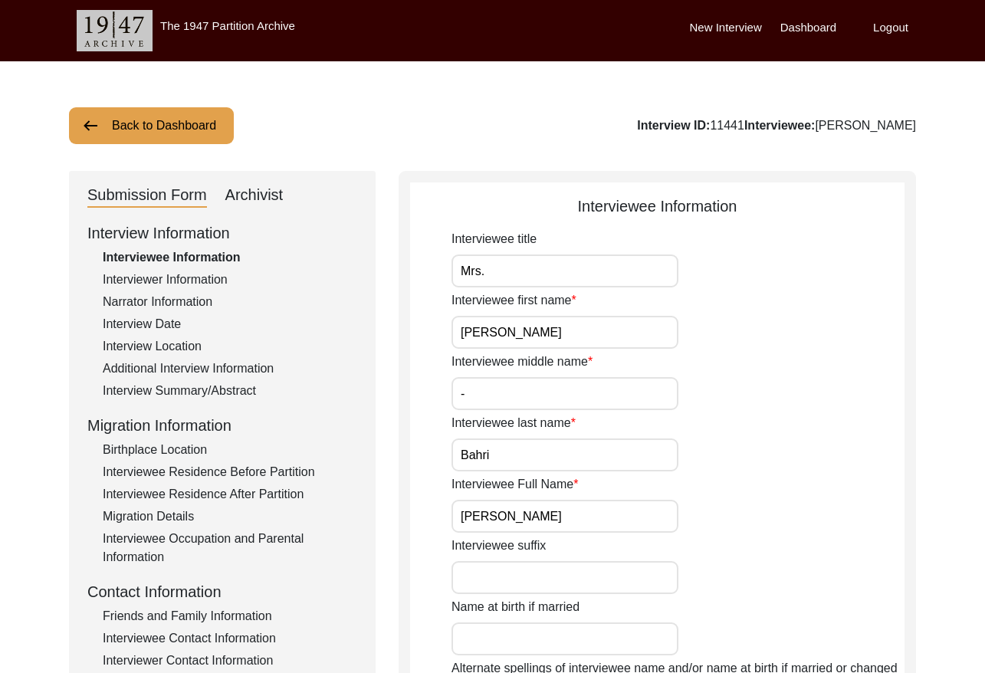
click at [271, 195] on div "Archivist" at bounding box center [254, 195] width 58 height 25
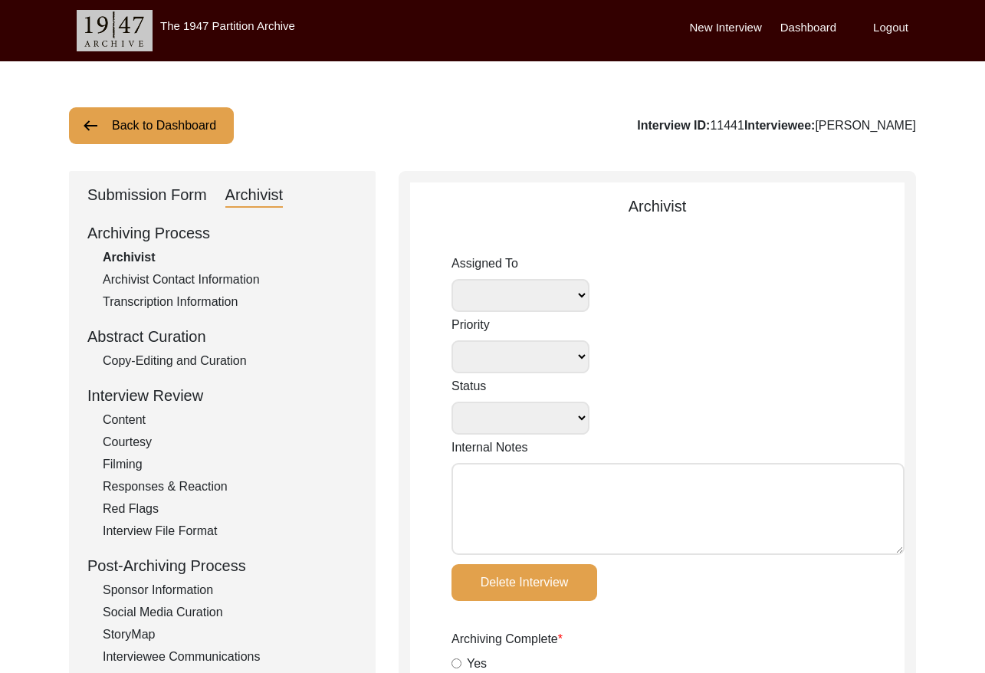
select select
select select "Archiving Completed"
type textarea "[DATE] [GEOGRAPHIC_DATA]: Assigned to [PERSON_NAME] to archive. Due [DATE]. Do …"
radio input "true"
type input "[DATE]"
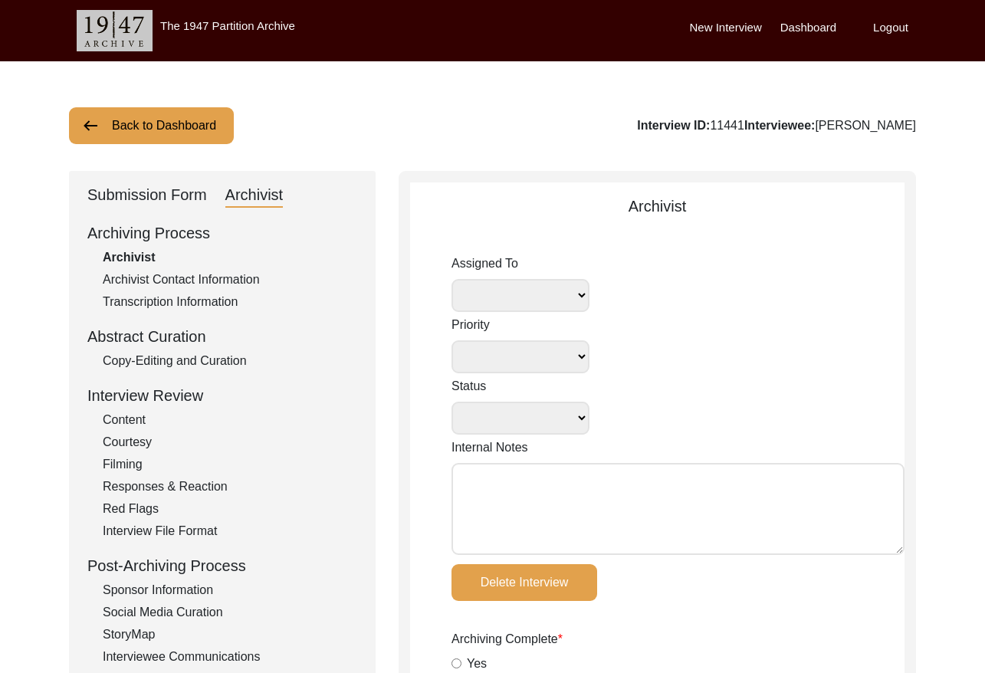
type textarea "[PERSON_NAME] - [DATE] Interviewee title: Mrs. Interviewee first name: Intervie…"
type input "[DATE]"
radio input "true"
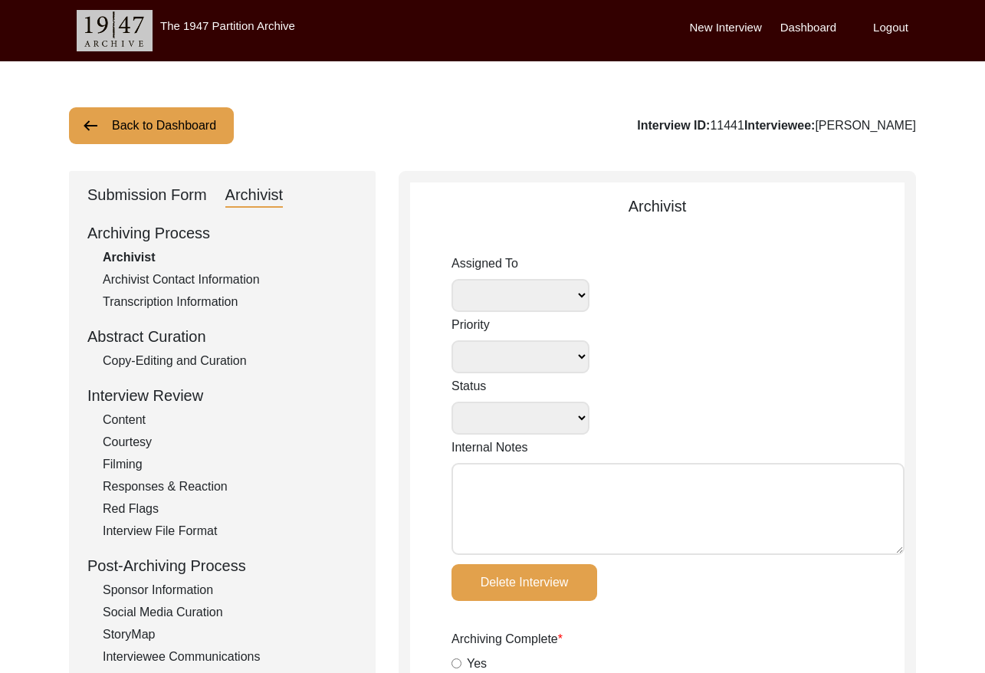
radio input "true"
type input "0:24:05"
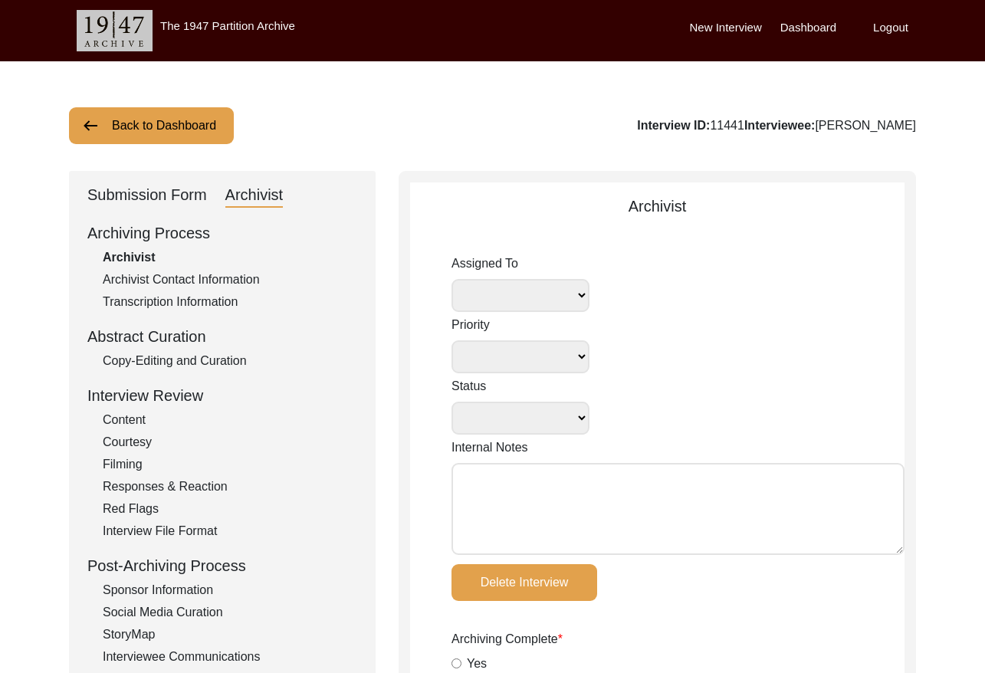
radio input "true"
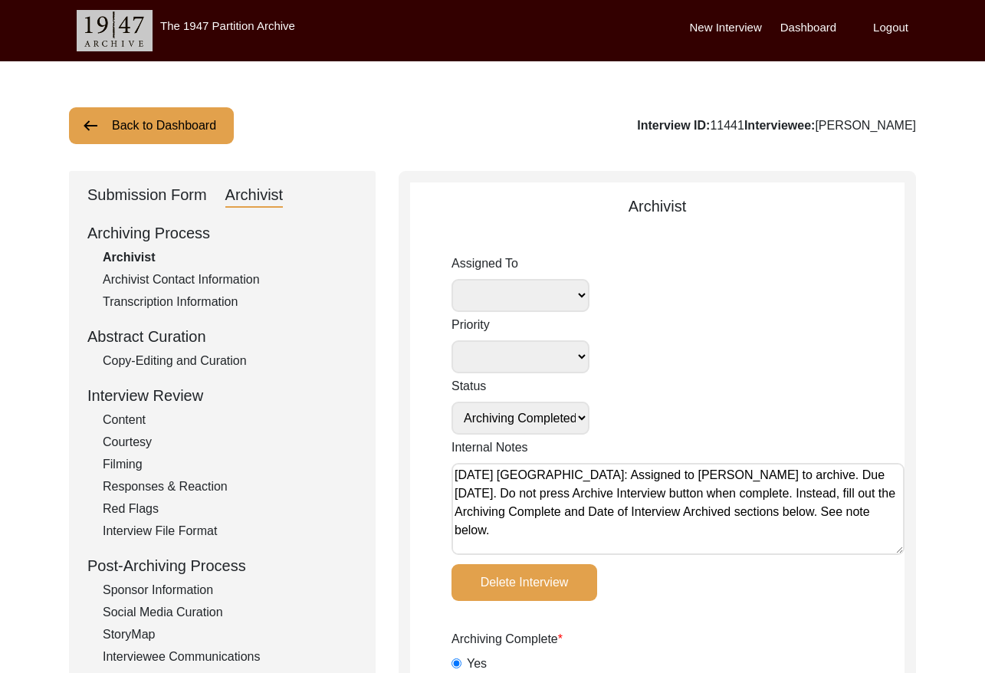
radio input "true"
type input "Disk 22"
radio input "true"
type textarea "b-roll length: 0:05:48"
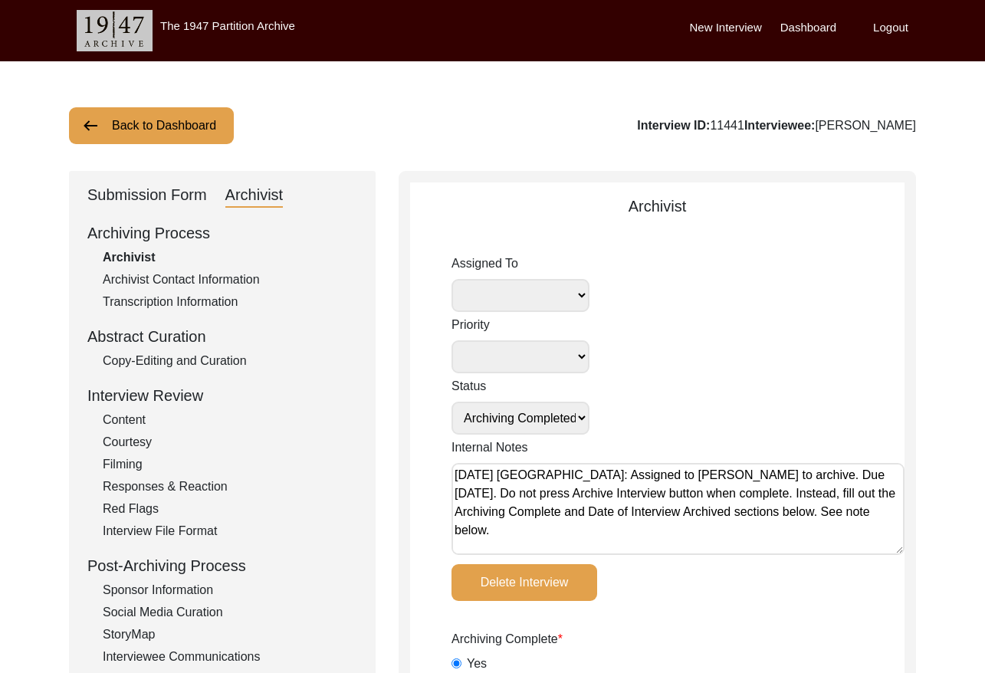
type input ".MOV"
type input "3.1 GB"
select select
click at [148, 196] on div "Submission Form" at bounding box center [147, 195] width 120 height 25
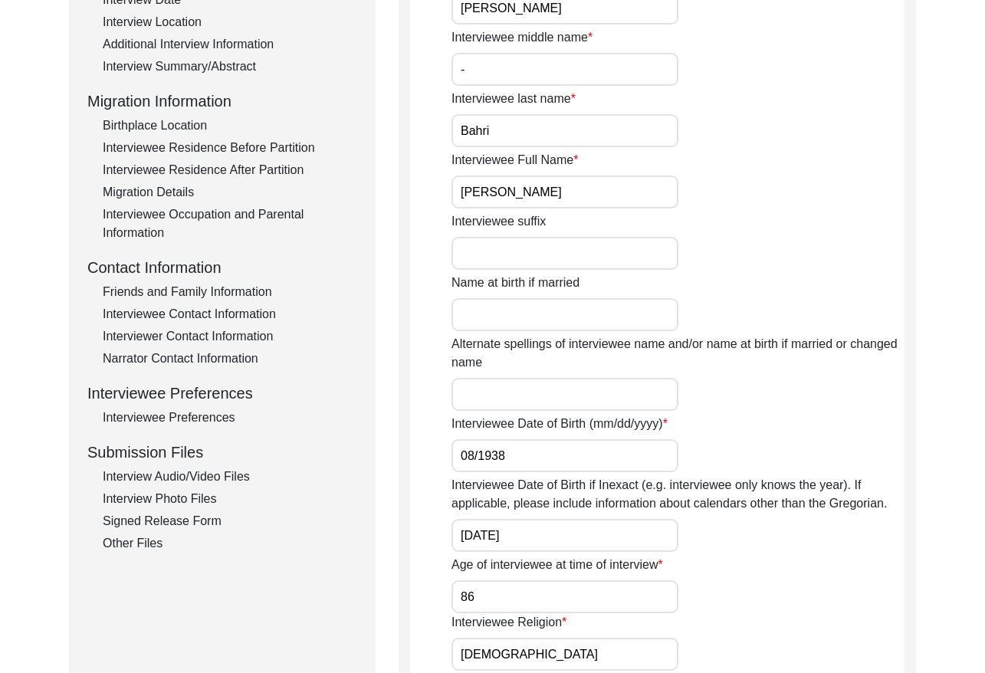
scroll to position [332, 0]
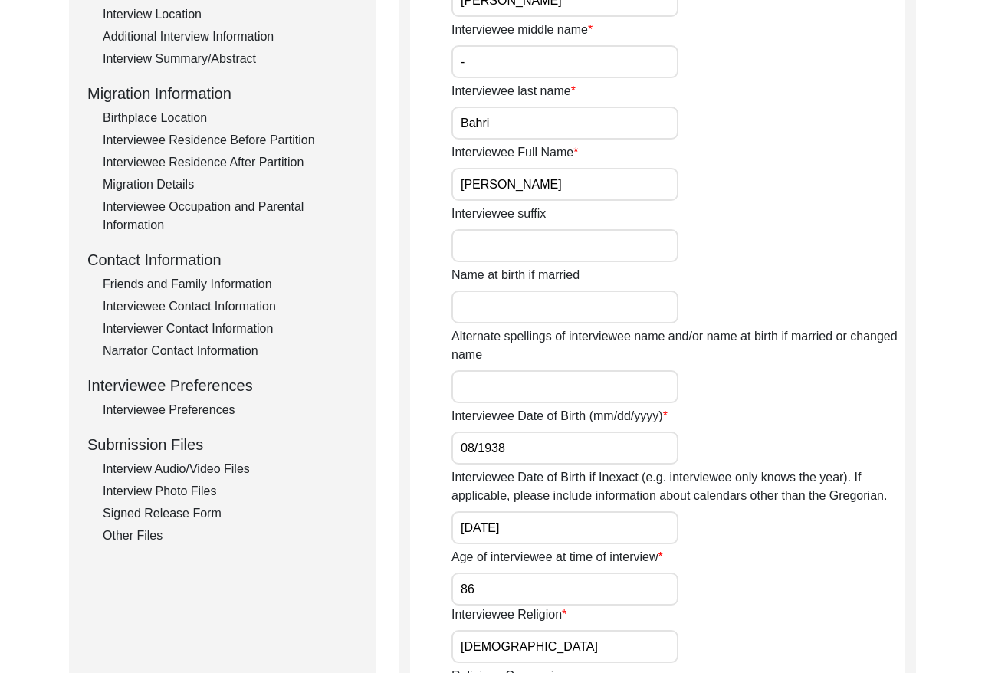
click at [215, 302] on div "Interviewee Contact Information" at bounding box center [230, 306] width 254 height 18
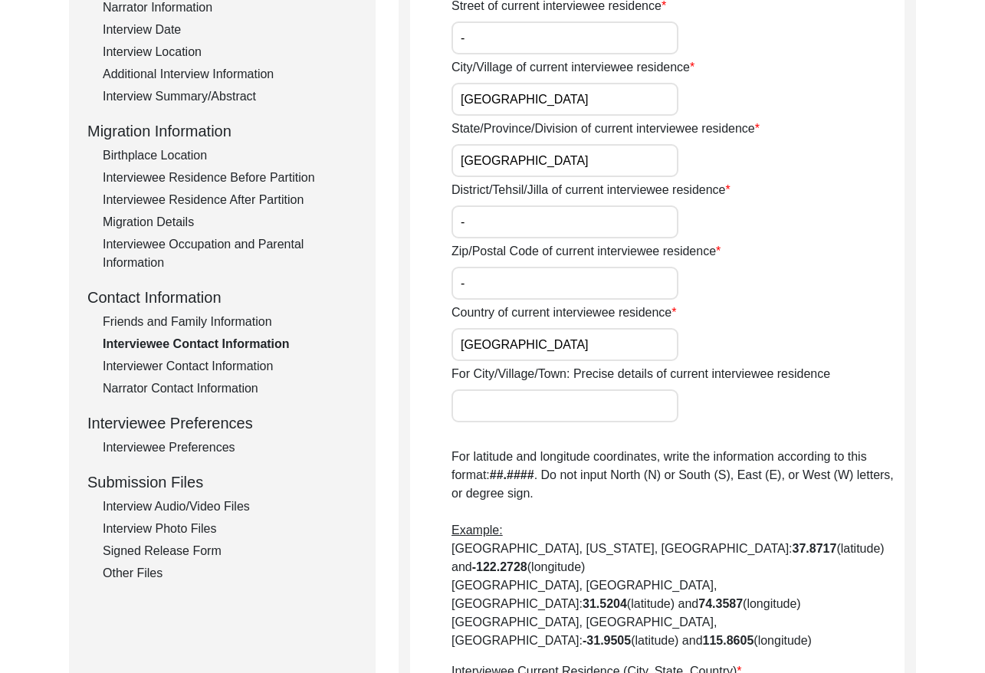
scroll to position [308, 0]
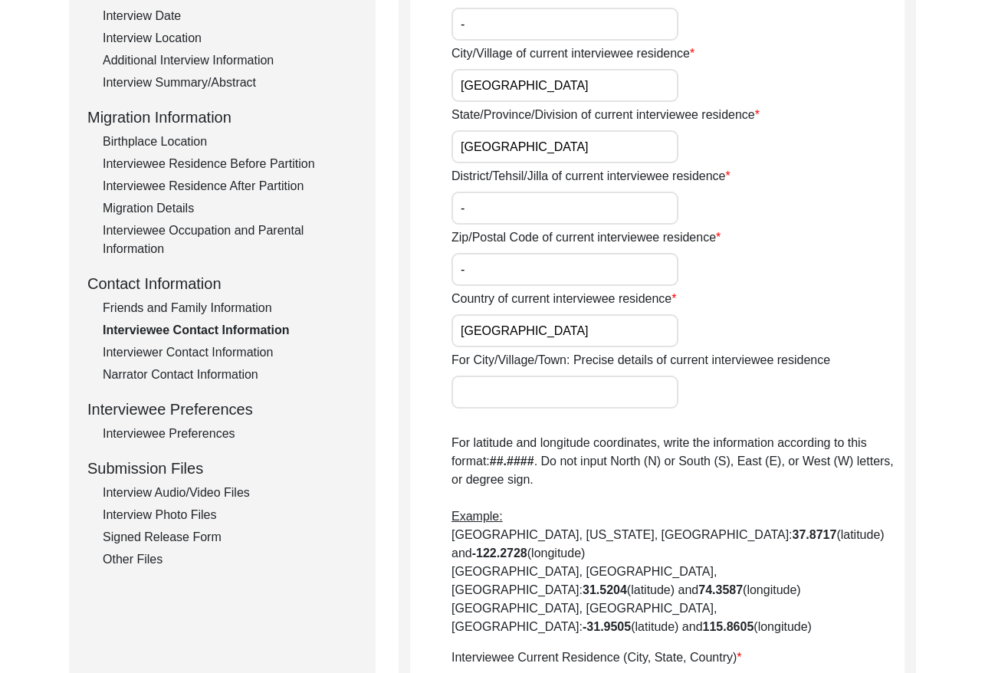
click at [253, 304] on div "Friends and Family Information" at bounding box center [230, 308] width 254 height 18
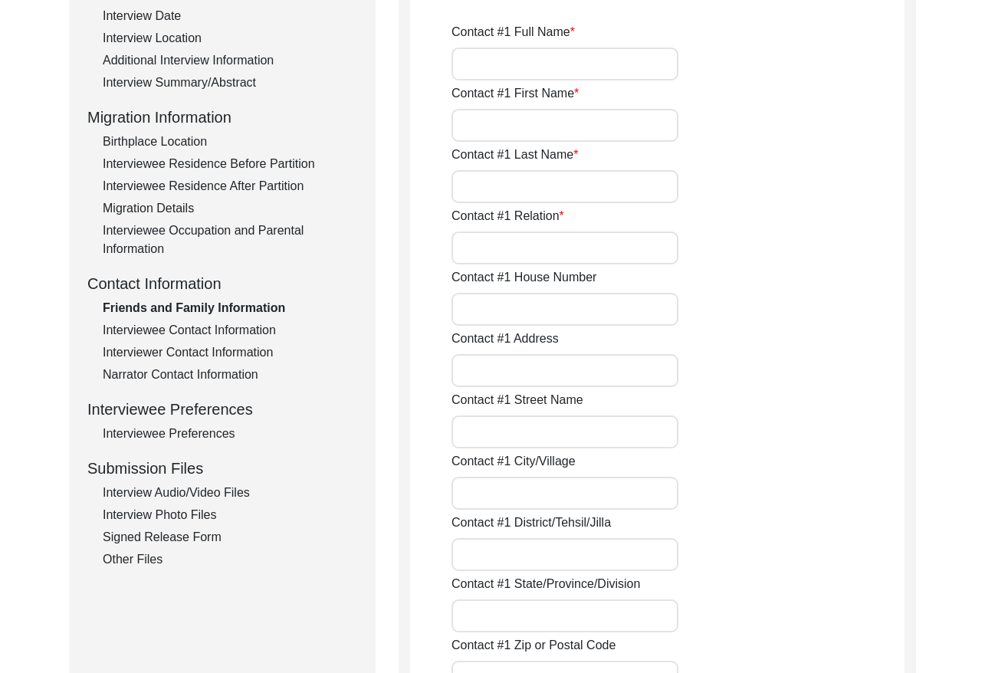
type input "[PERSON_NAME]"
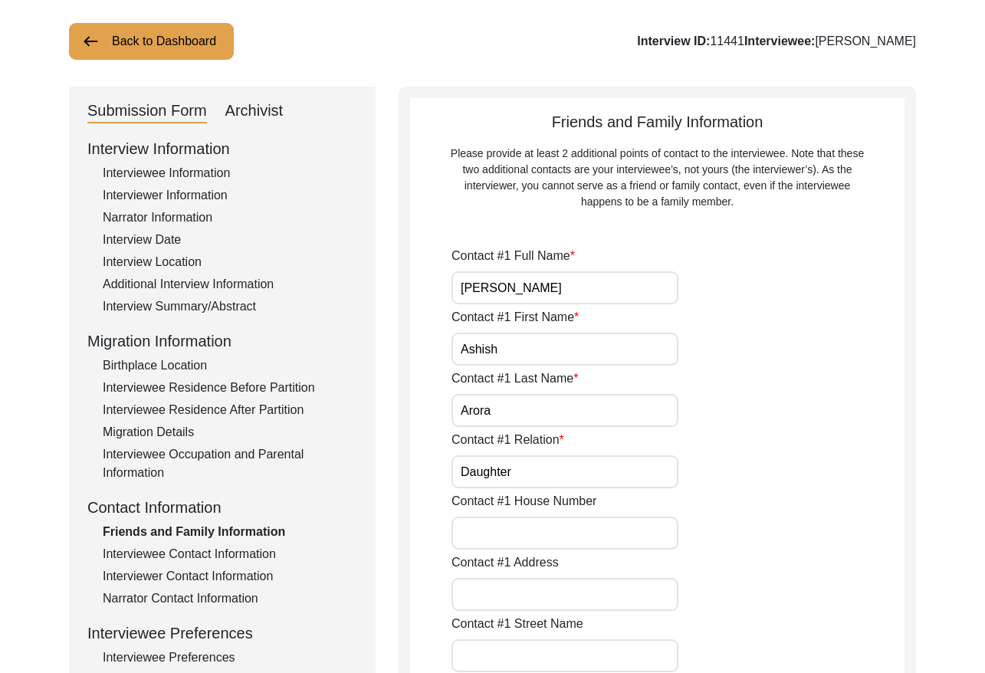
scroll to position [0, 0]
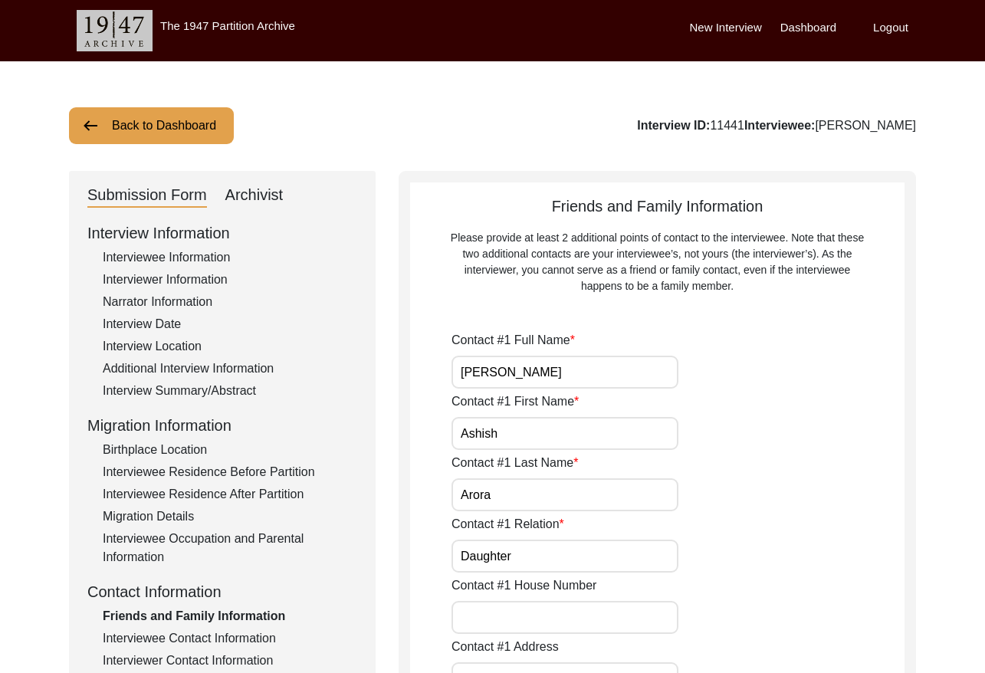
click at [271, 190] on div "Archivist" at bounding box center [254, 195] width 58 height 25
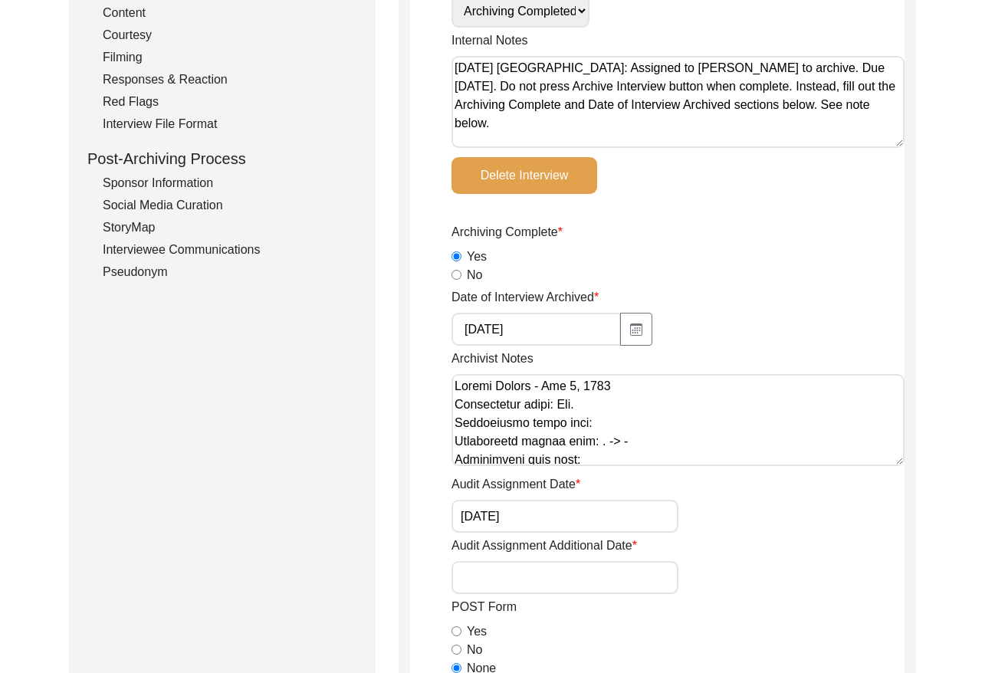
click at [455, 69] on textarea "[DATE] [GEOGRAPHIC_DATA]: Assigned to [PERSON_NAME] to archive. Due [DATE]. Do …" at bounding box center [677, 102] width 453 height 92
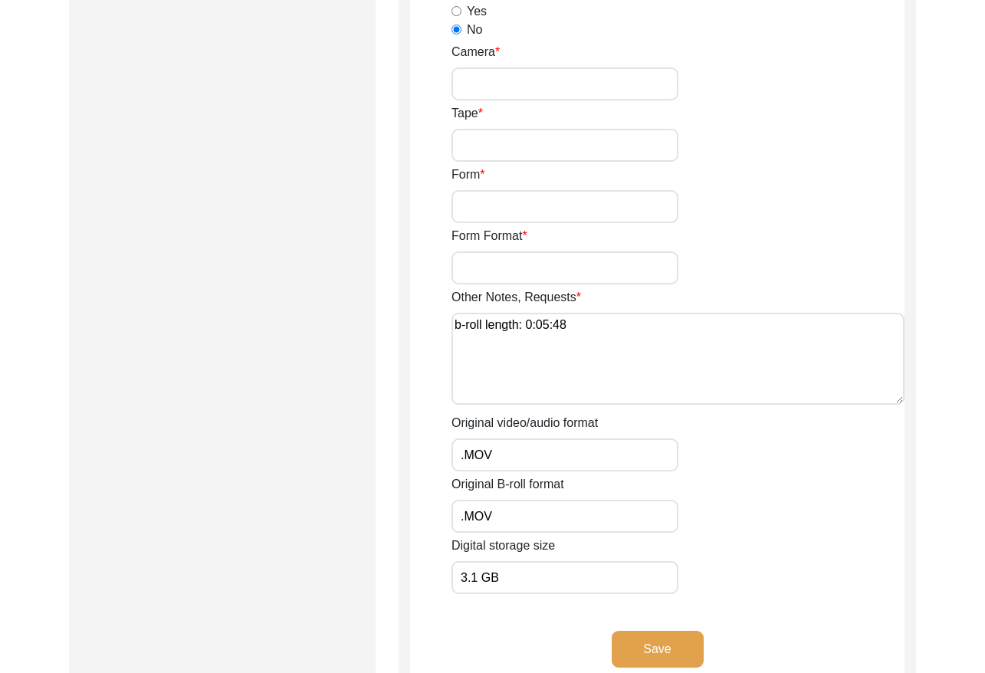
scroll to position [2667, 0]
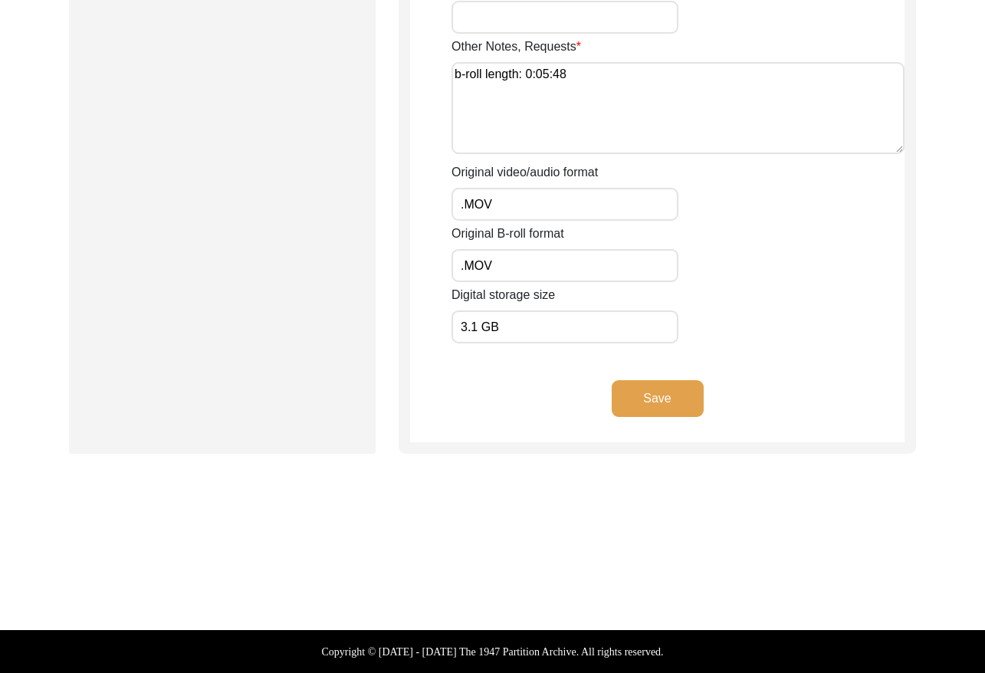
click at [673, 399] on button "Save" at bounding box center [658, 398] width 92 height 37
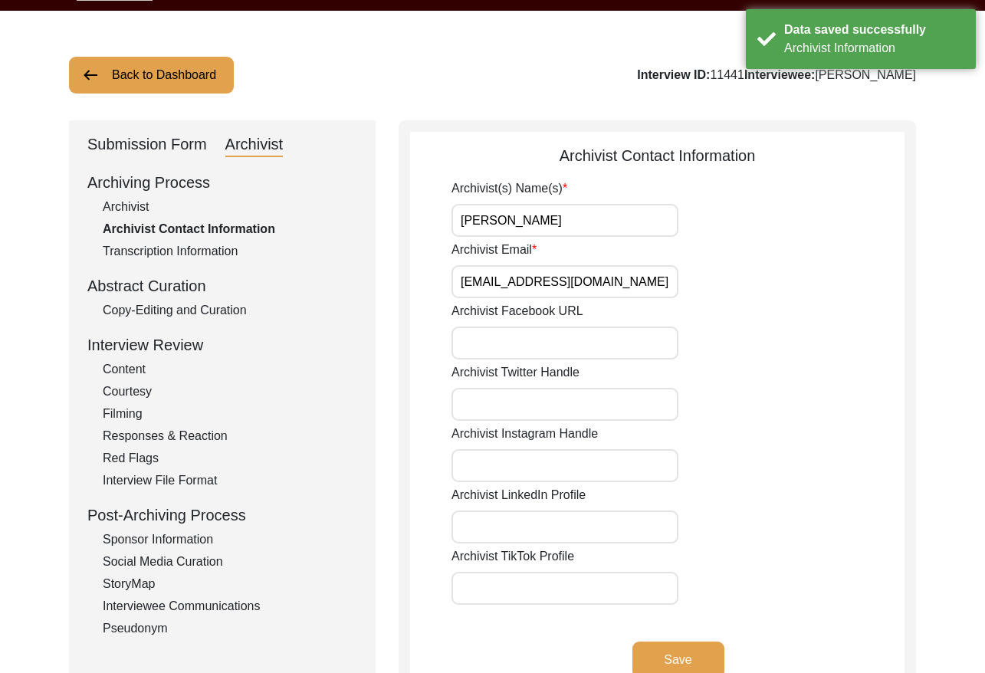
scroll to position [57, 0]
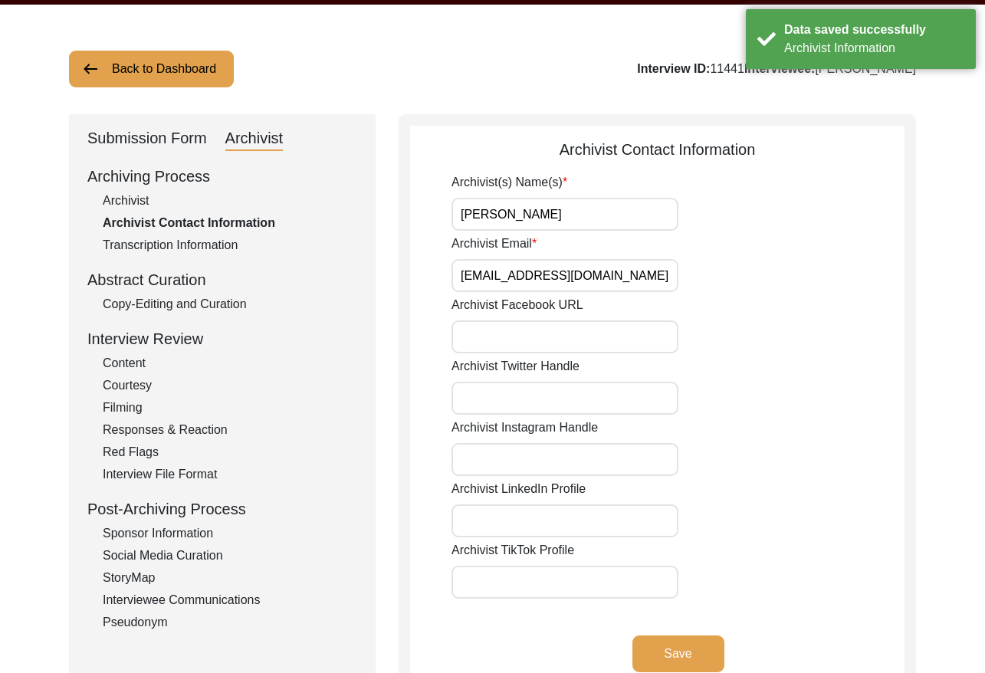
click at [142, 118] on div "Submission Form Archivist Archiving Process Archivist Archivist Contact Informa…" at bounding box center [222, 544] width 307 height 860
click at [146, 133] on div "Submission Form" at bounding box center [147, 138] width 120 height 25
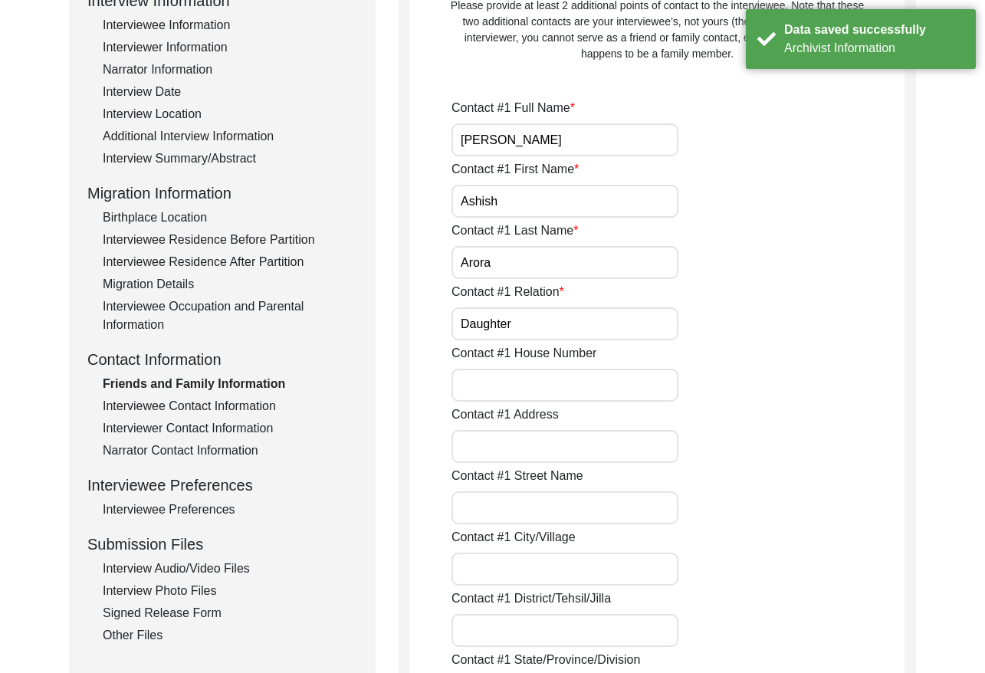
scroll to position [244, 0]
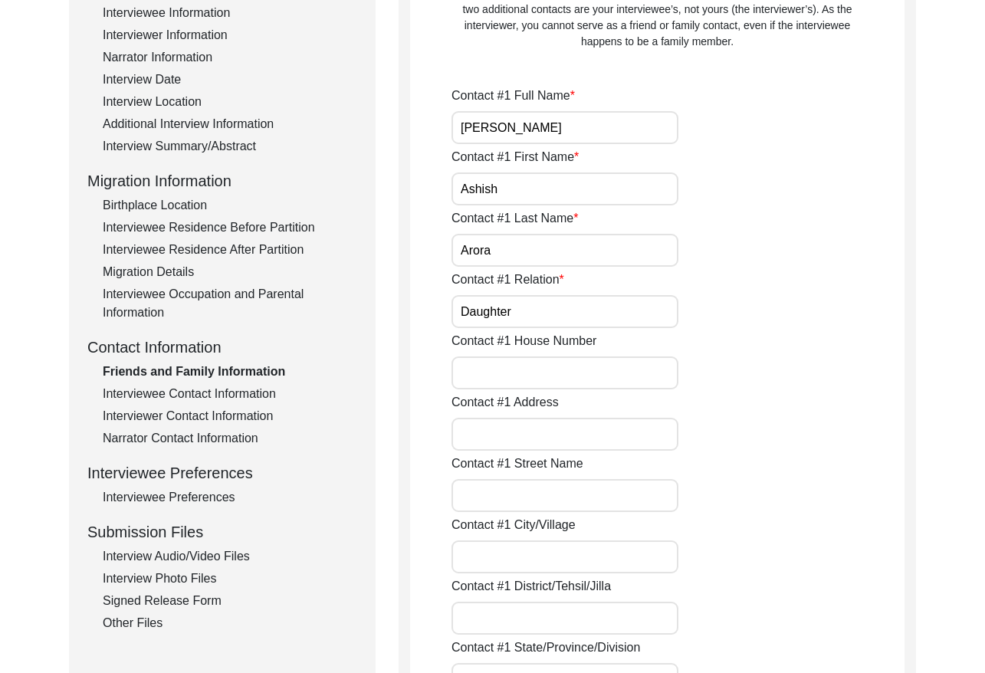
click at [186, 572] on div "Interview Photo Files" at bounding box center [230, 578] width 254 height 18
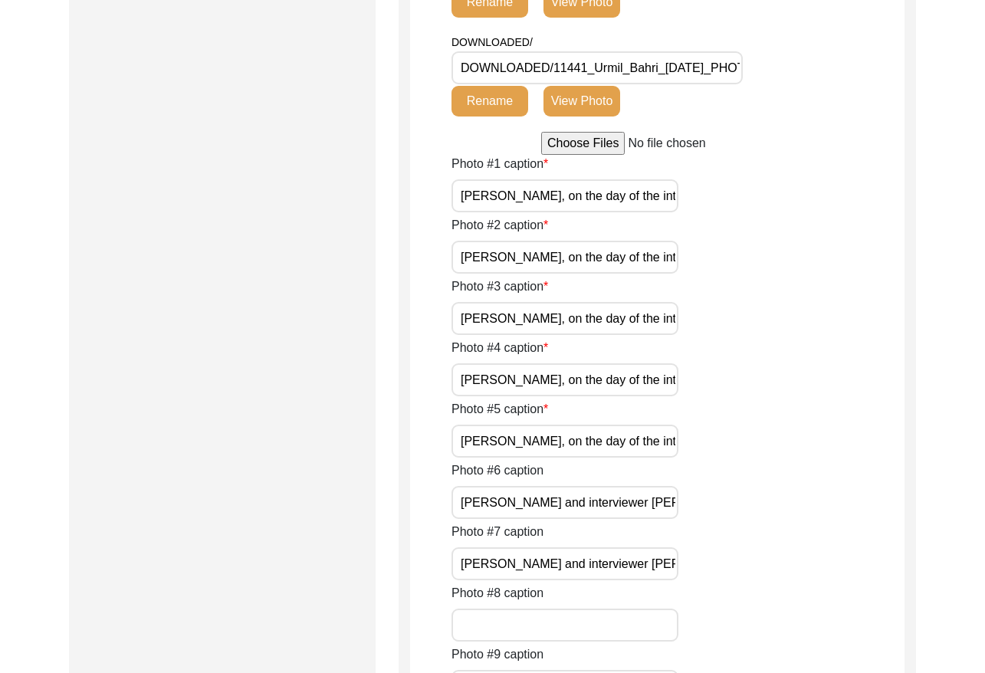
scroll to position [1702, 0]
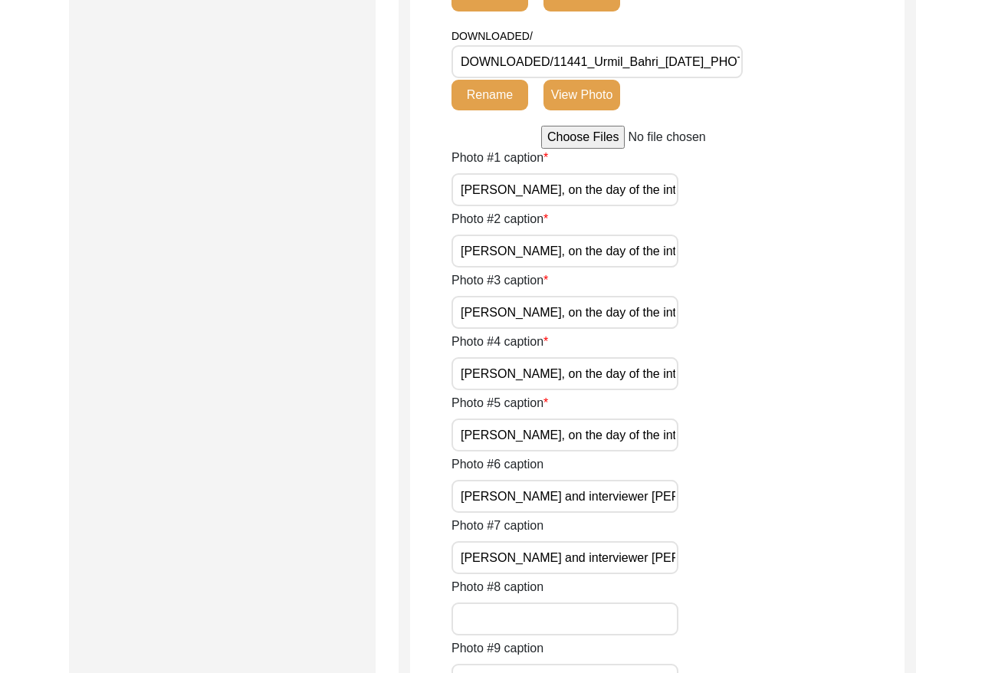
click at [602, 136] on input "file" at bounding box center [657, 137] width 232 height 23
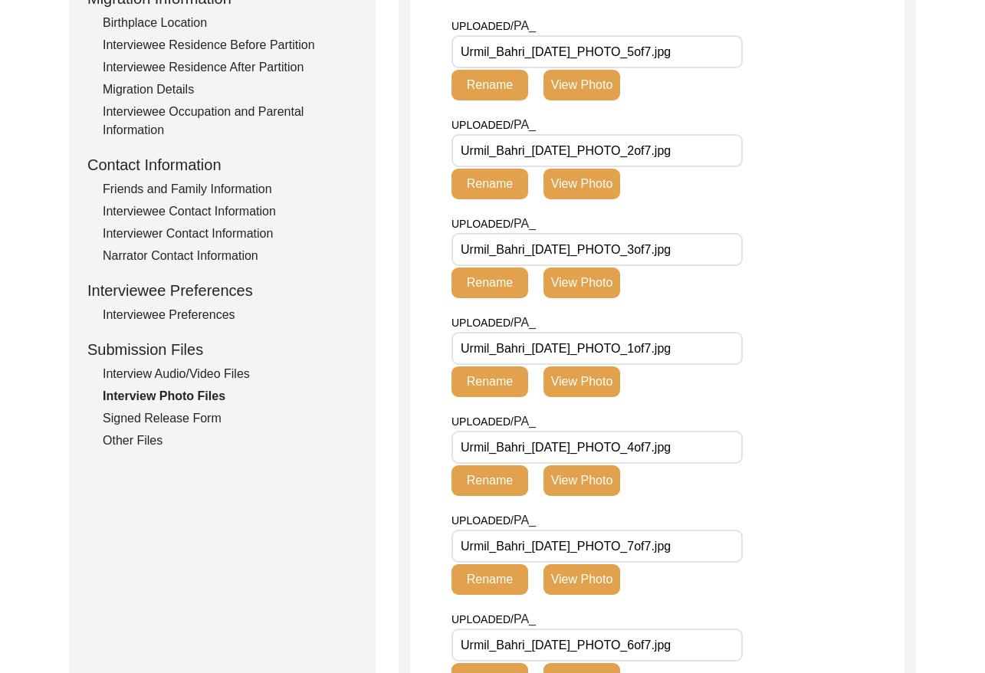
scroll to position [426, 0]
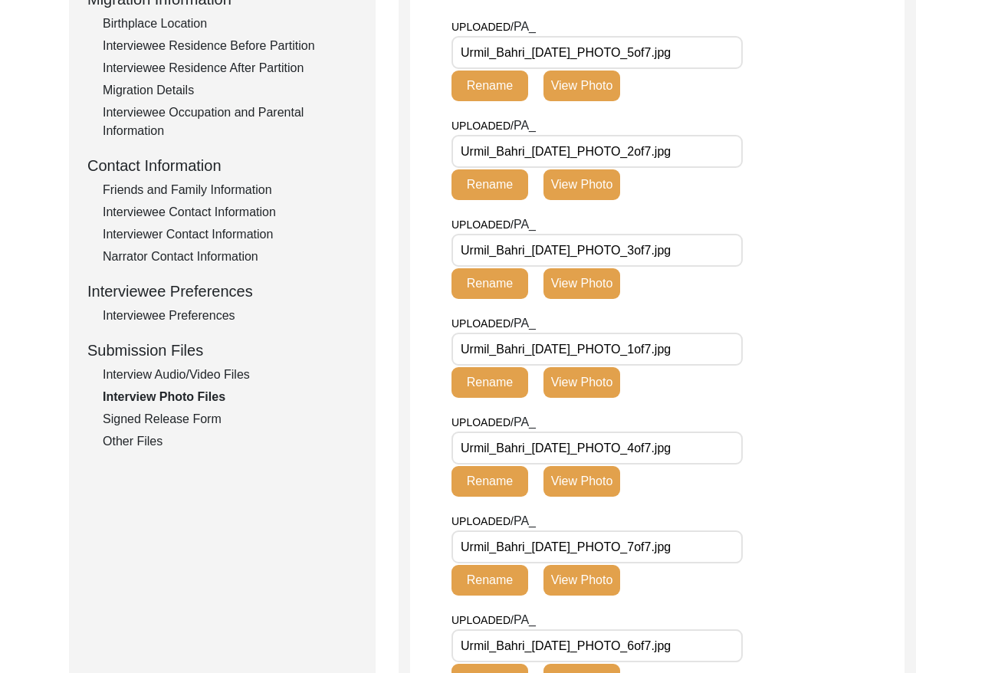
drag, startPoint x: 525, startPoint y: 250, endPoint x: 434, endPoint y: 247, distance: 91.2
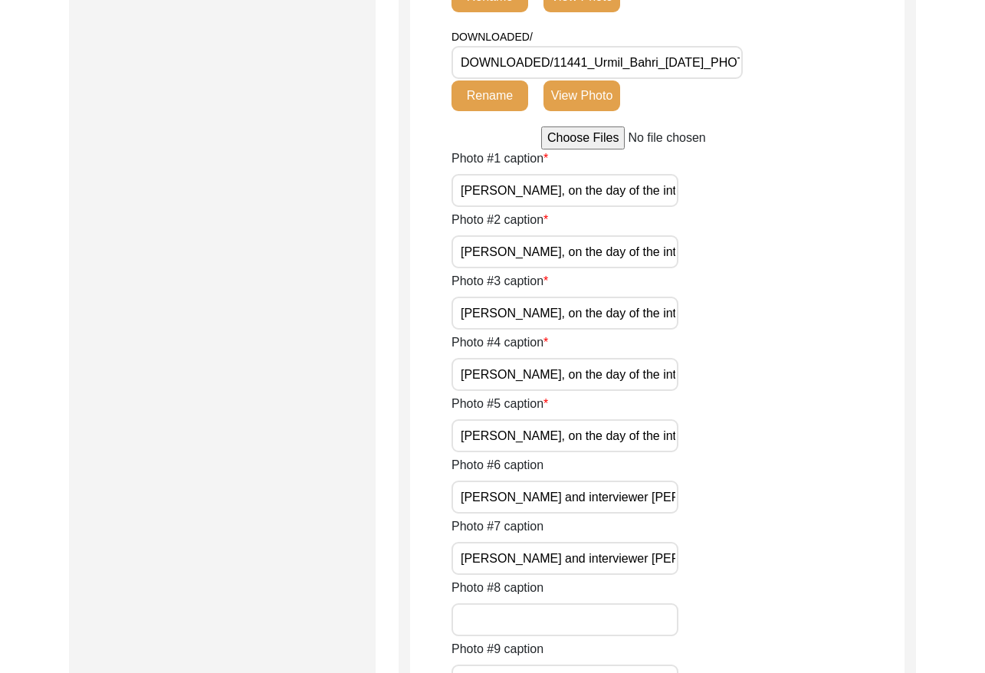
scroll to position [1665, 0]
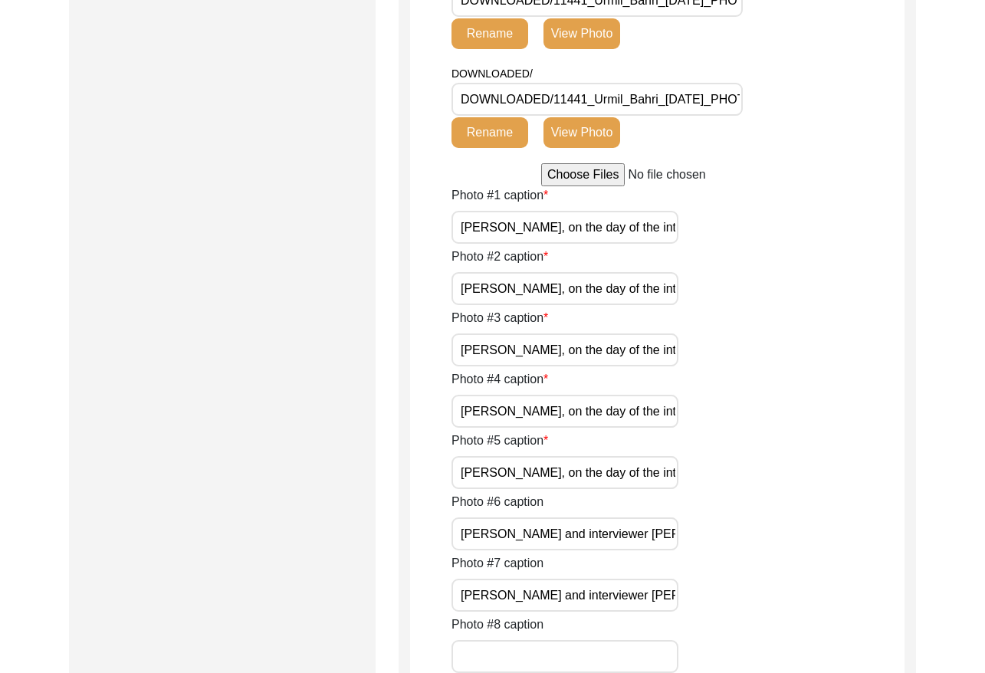
click at [588, 174] on input "file" at bounding box center [657, 174] width 232 height 23
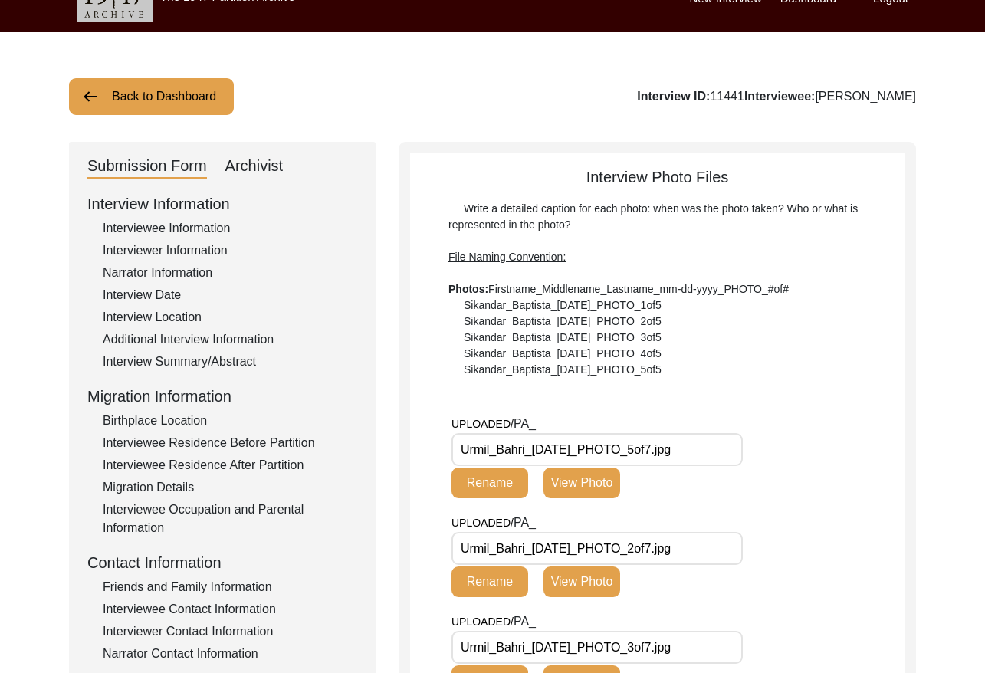
scroll to position [0, 0]
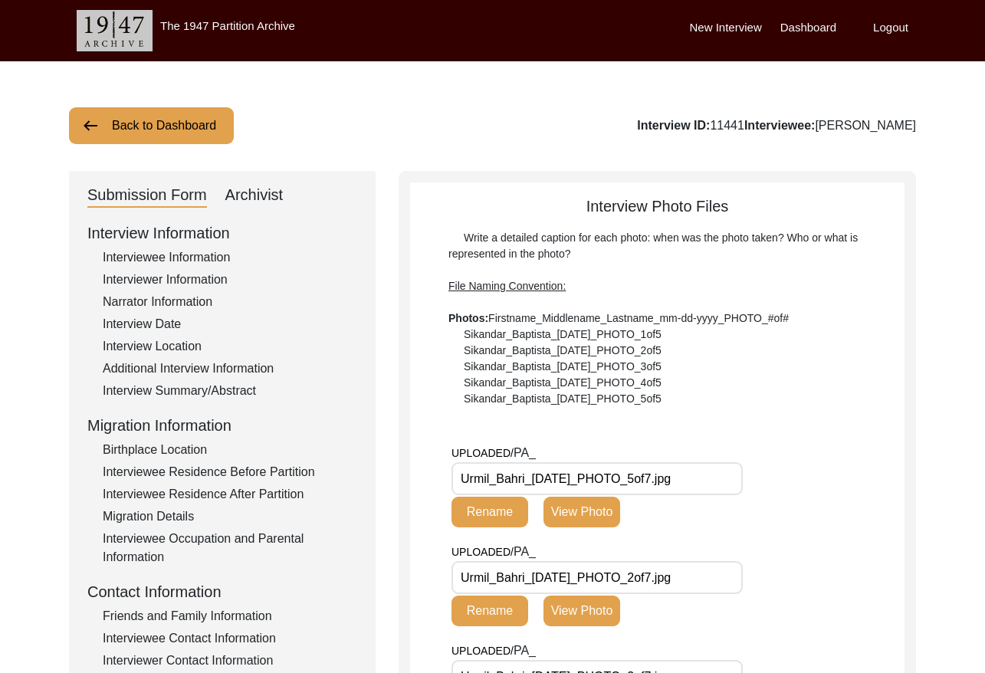
drag, startPoint x: 271, startPoint y: 189, endPoint x: 284, endPoint y: 206, distance: 21.3
click at [271, 189] on div "Archivist" at bounding box center [254, 195] width 58 height 25
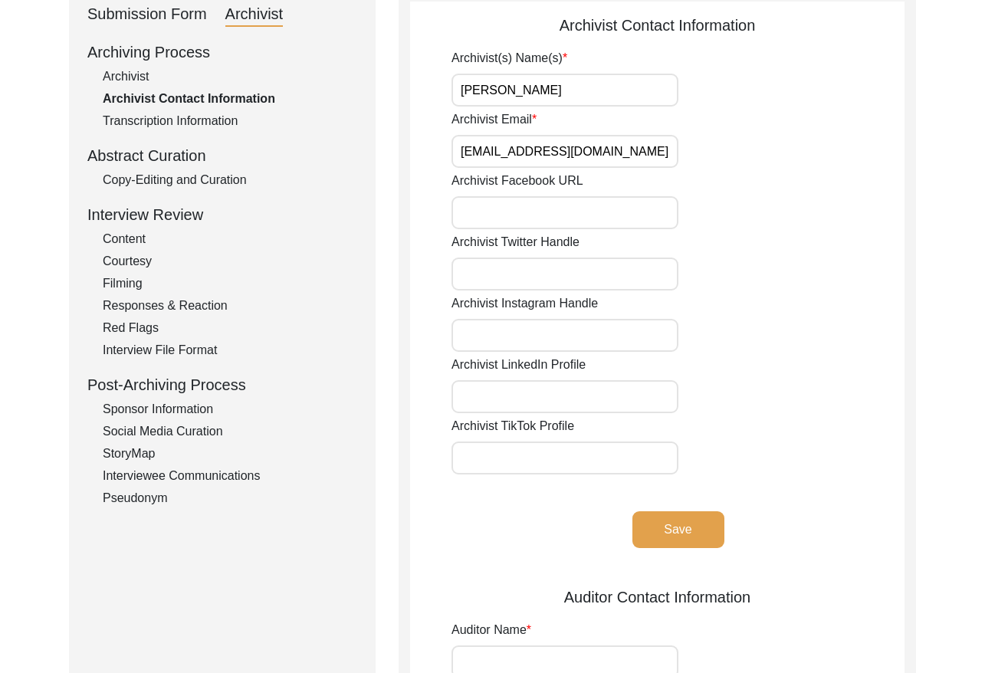
scroll to position [94, 0]
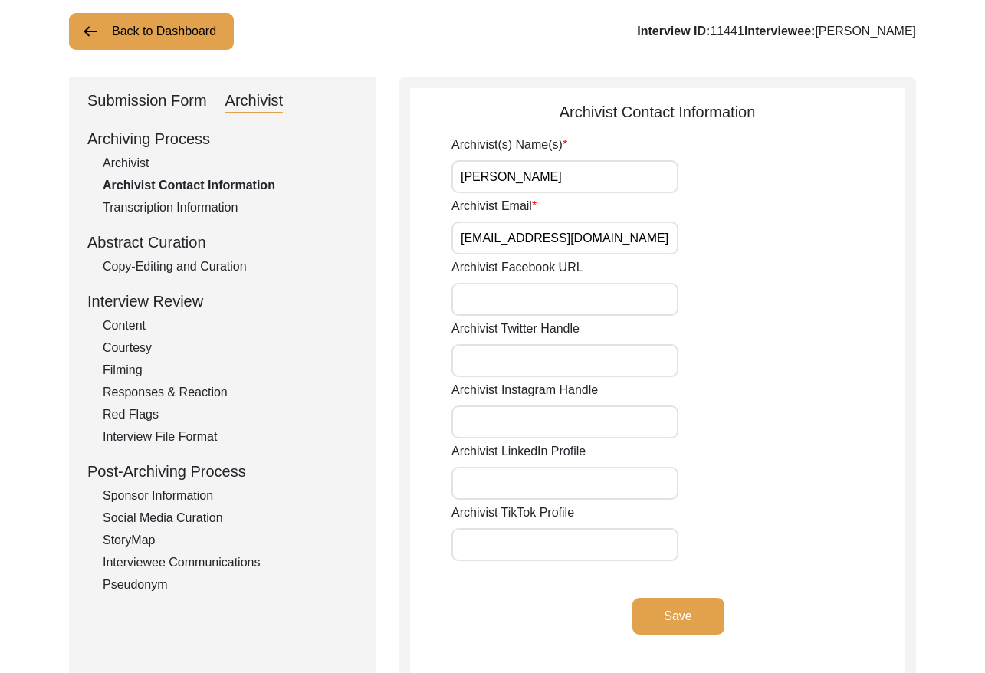
click at [108, 165] on div "Archivist" at bounding box center [230, 163] width 254 height 18
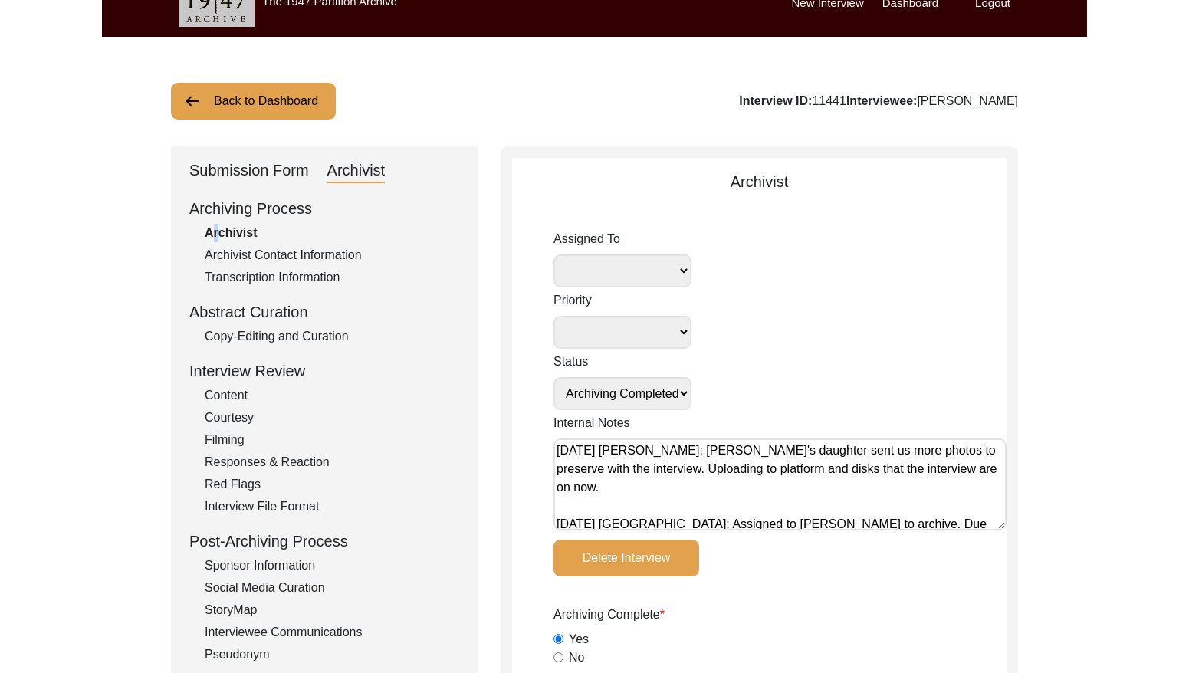
scroll to position [0, 0]
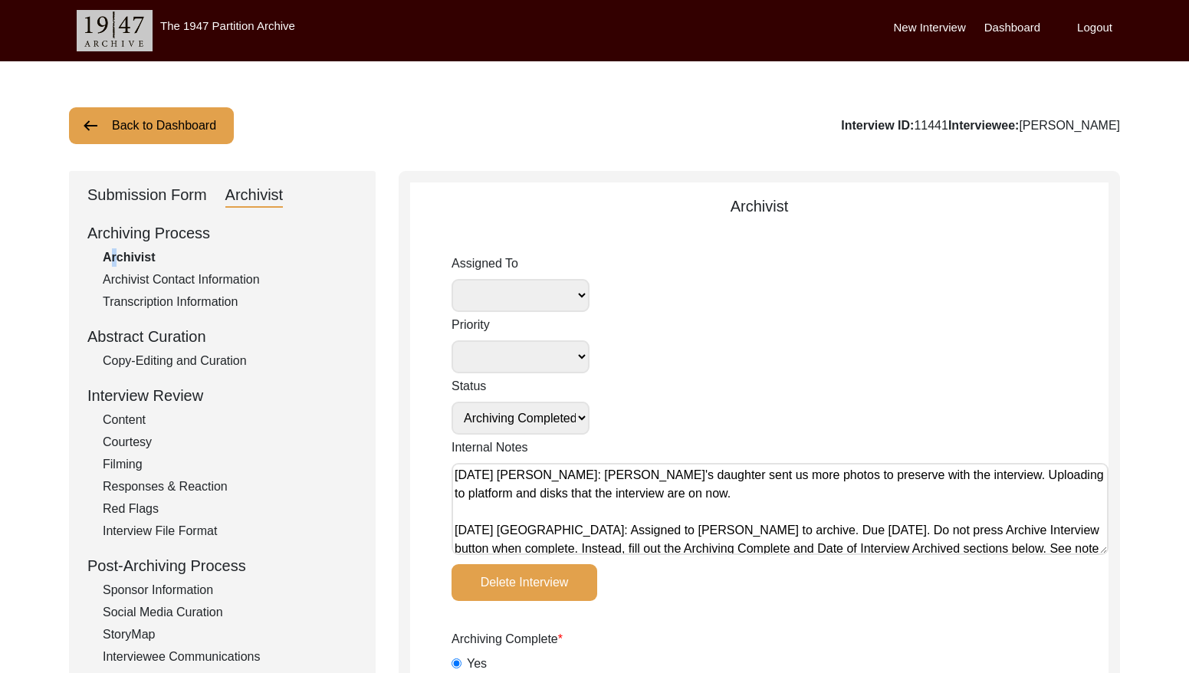
click at [143, 135] on button "Back to Dashboard" at bounding box center [151, 125] width 165 height 37
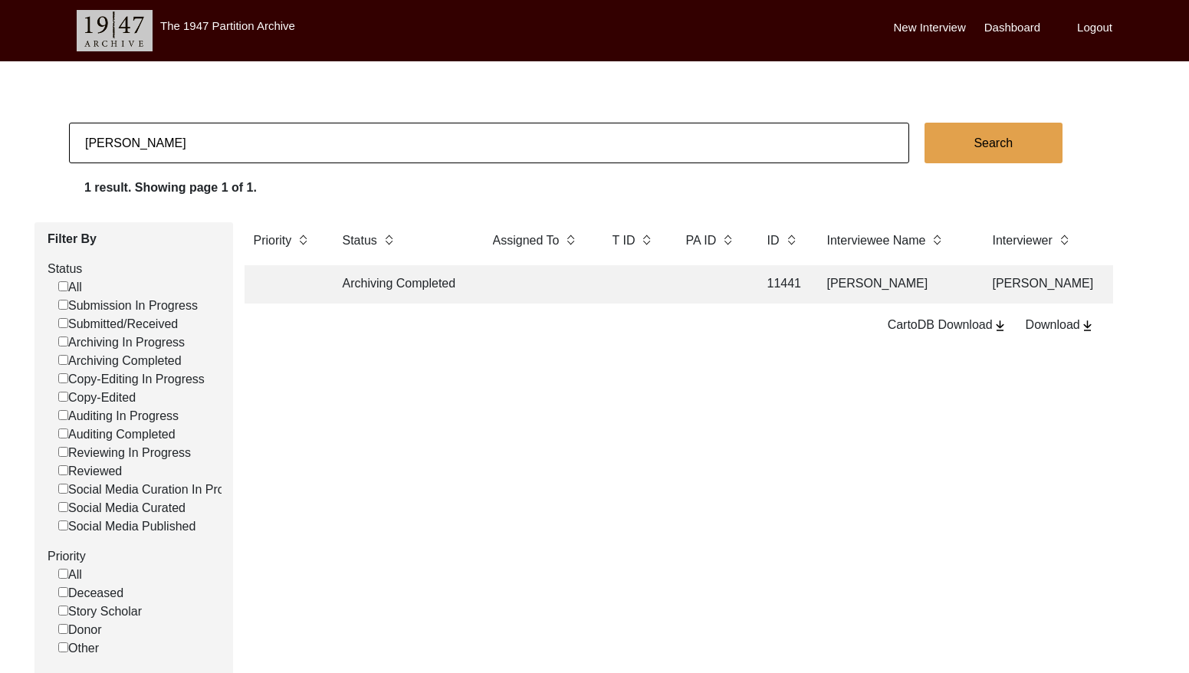
click at [290, 140] on input "[PERSON_NAME]" at bounding box center [489, 143] width 840 height 41
click at [290, 139] on input "[PERSON_NAME]" at bounding box center [489, 143] width 840 height 41
click at [307, 132] on input "[PERSON_NAME]" at bounding box center [489, 143] width 840 height 41
click at [306, 132] on input "[PERSON_NAME]" at bounding box center [489, 143] width 840 height 41
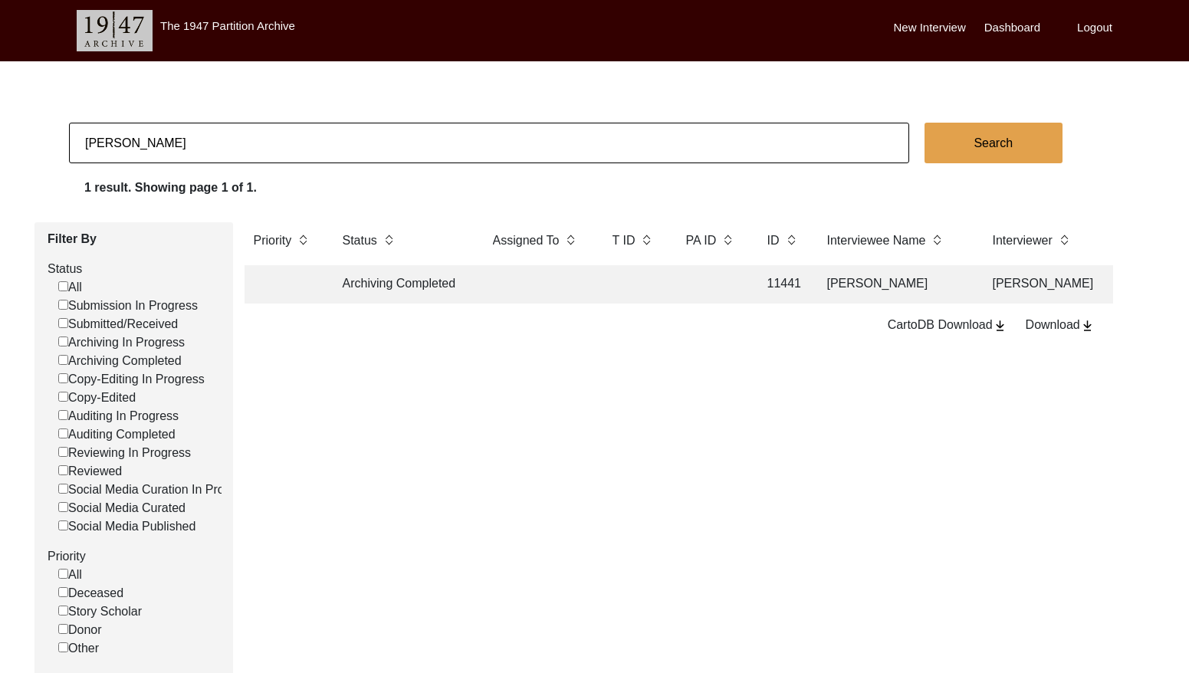
click at [305, 132] on input "[PERSON_NAME]" at bounding box center [489, 143] width 840 height 41
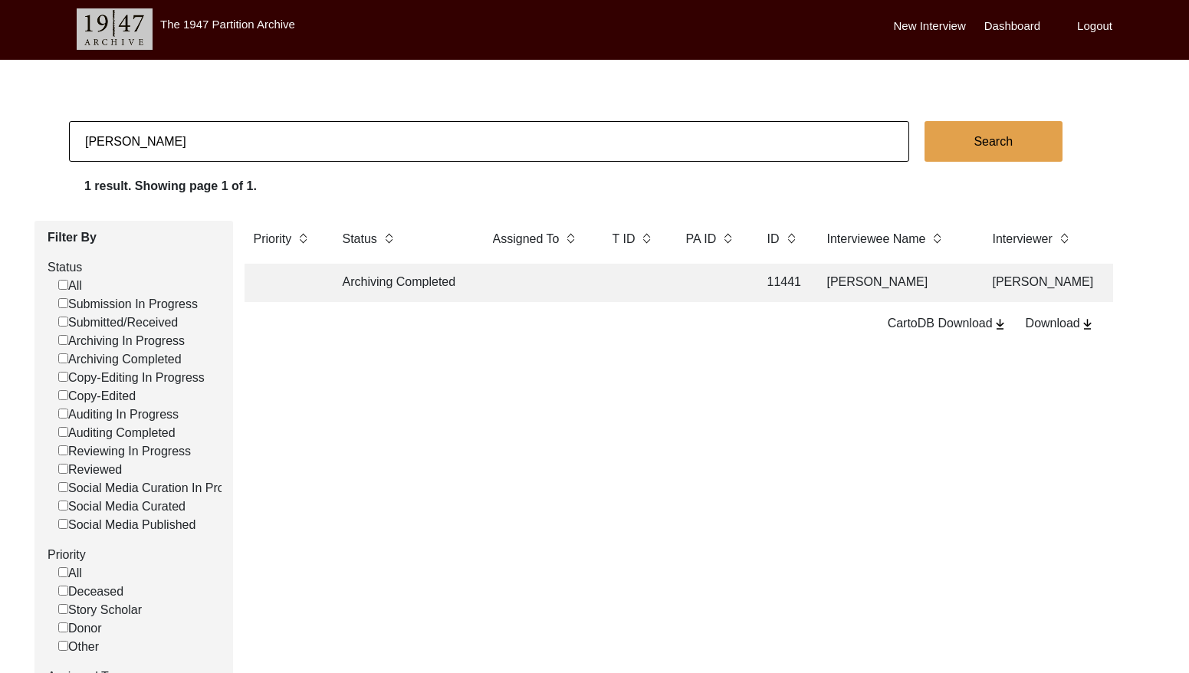
click at [301, 139] on input "[PERSON_NAME]" at bounding box center [489, 141] width 840 height 41
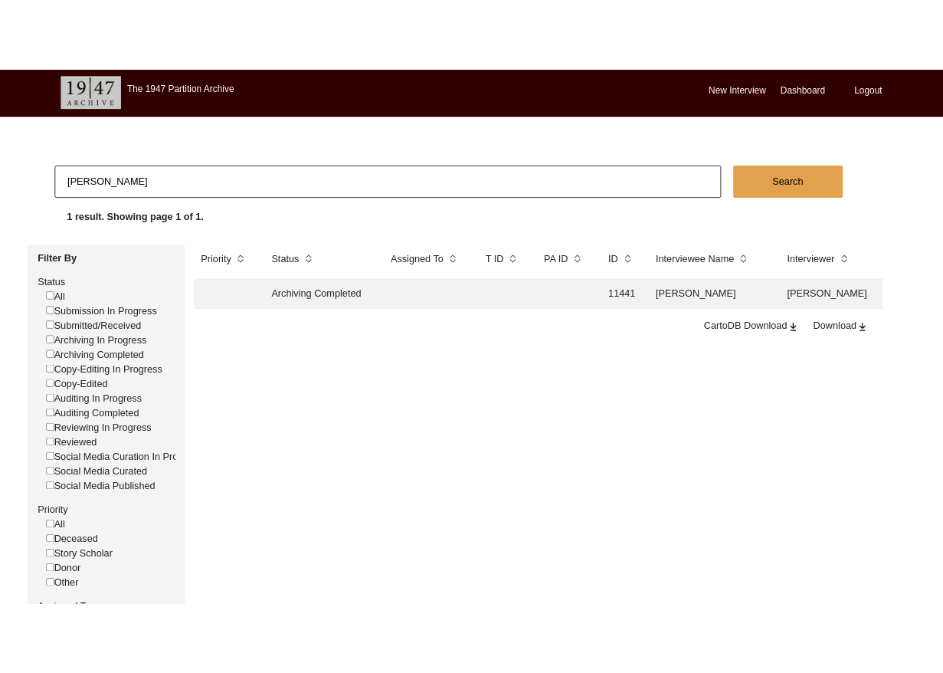
scroll to position [0, 0]
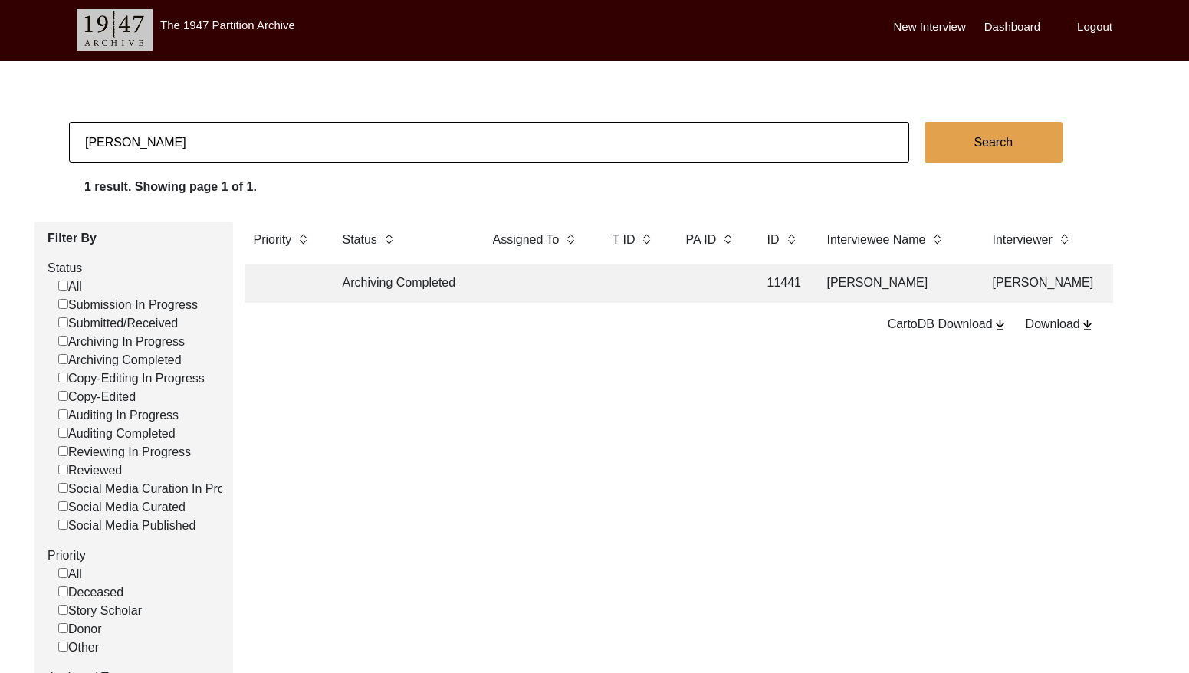
click at [301, 138] on input "[PERSON_NAME]" at bounding box center [489, 142] width 840 height 41
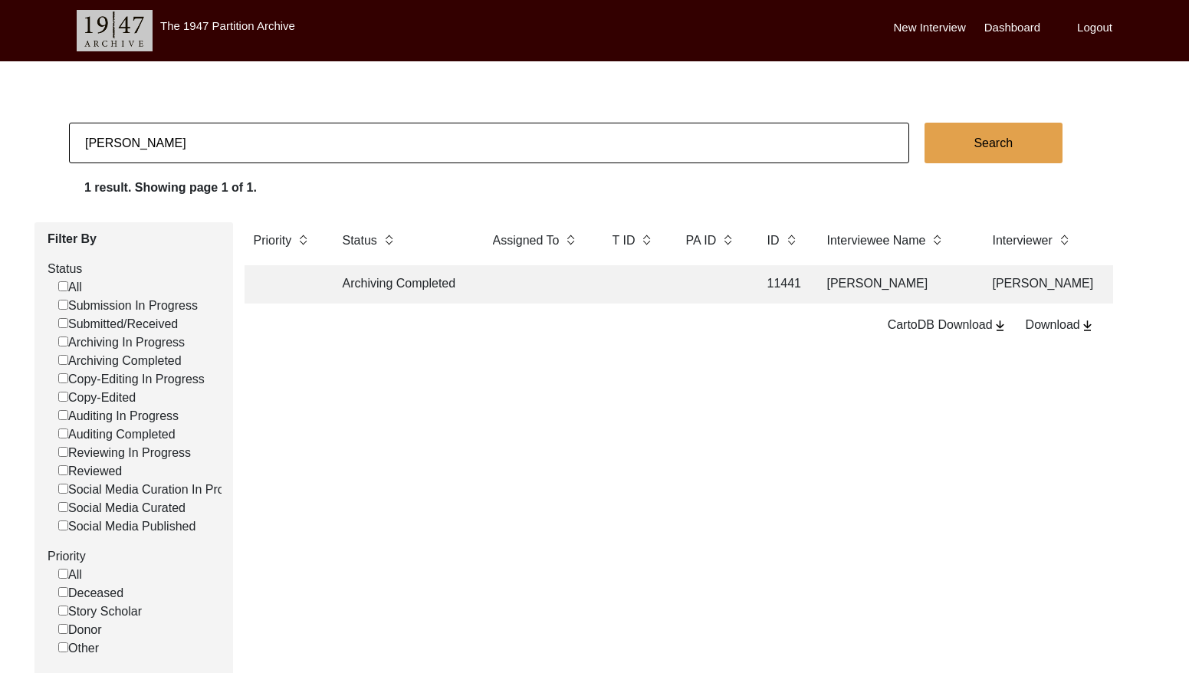
click at [301, 138] on input "[PERSON_NAME]" at bounding box center [489, 143] width 840 height 41
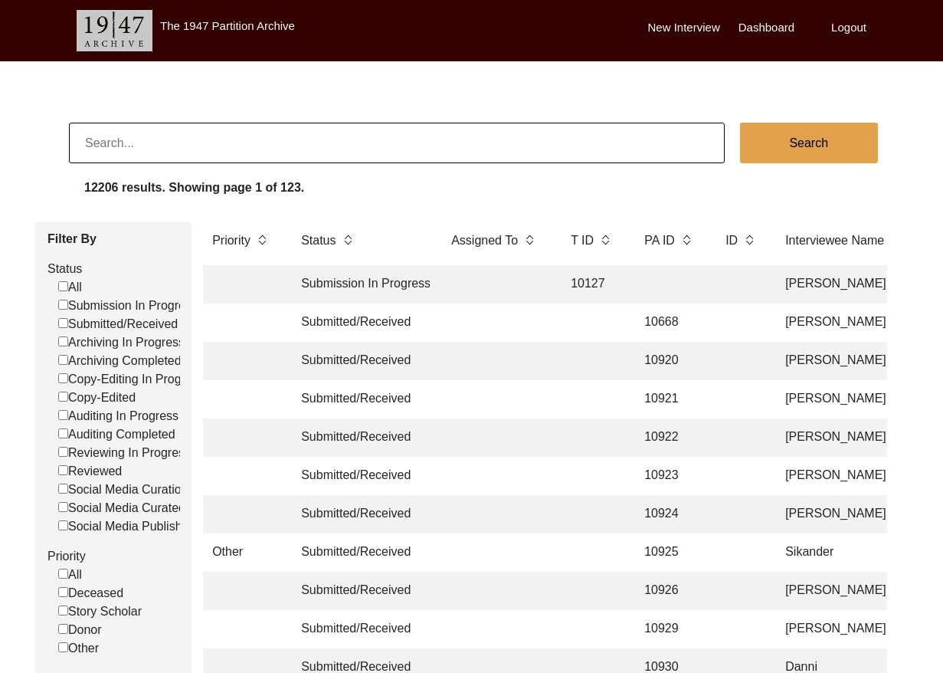
click at [146, 145] on input at bounding box center [397, 143] width 656 height 41
paste input "[PERSON_NAME]"
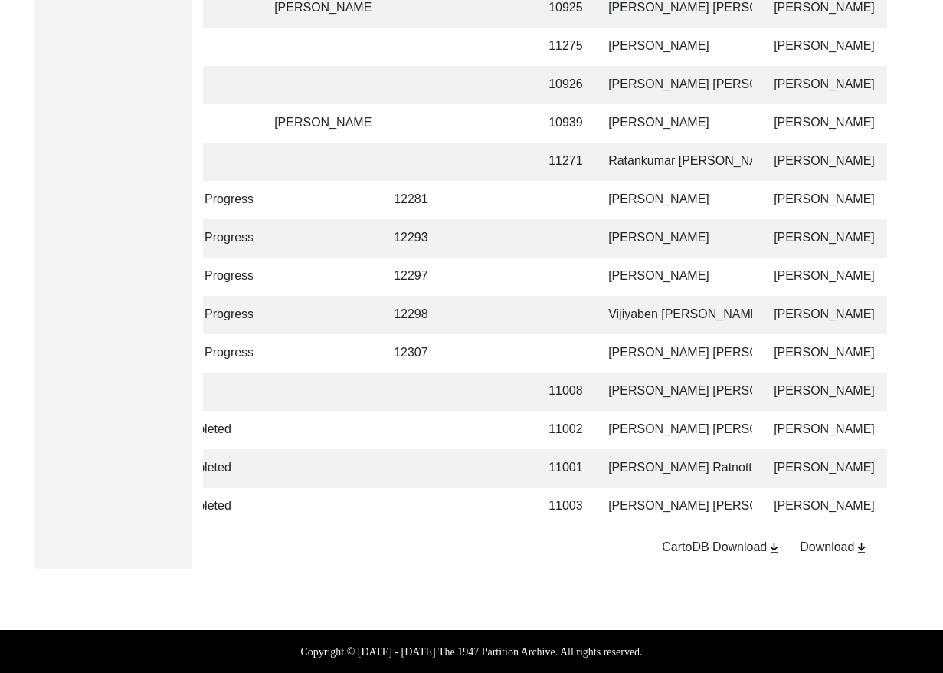
scroll to position [0, 211]
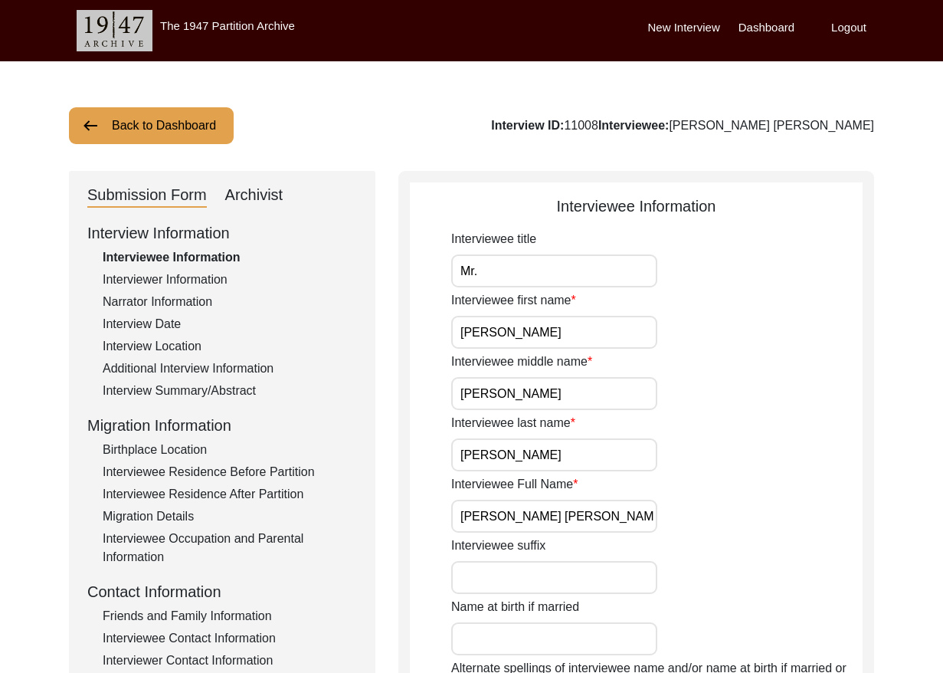
click at [570, 517] on input "[PERSON_NAME] [PERSON_NAME]" at bounding box center [554, 516] width 206 height 33
click at [569, 517] on input "[PERSON_NAME] [PERSON_NAME]" at bounding box center [554, 516] width 206 height 33
click at [567, 514] on input "[PERSON_NAME] [PERSON_NAME]" at bounding box center [554, 516] width 206 height 33
click at [567, 515] on input "[PERSON_NAME] [PERSON_NAME]" at bounding box center [554, 516] width 206 height 33
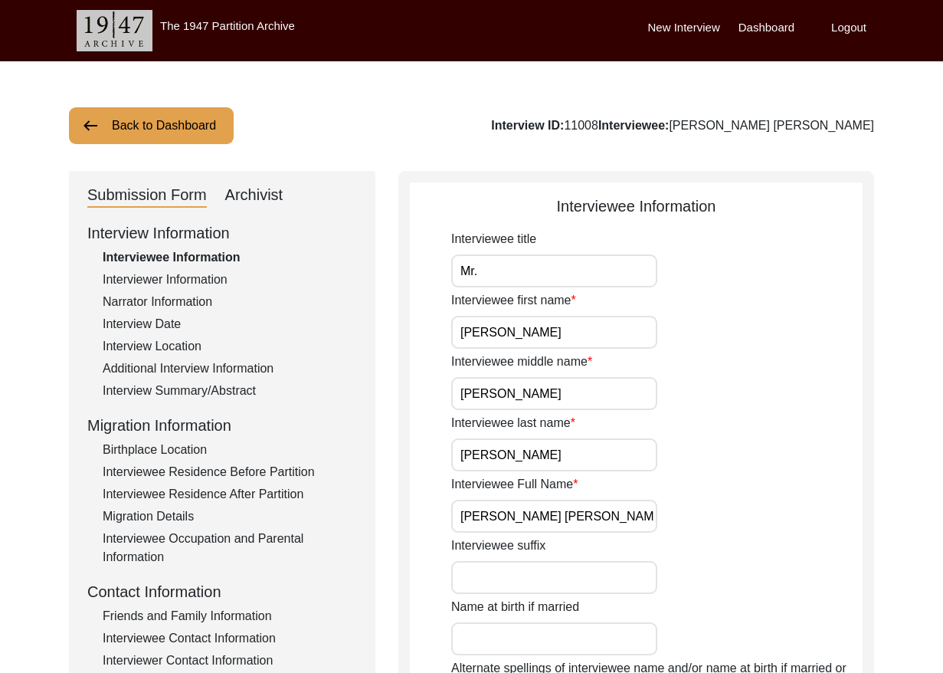
click at [567, 515] on input "[PERSON_NAME] [PERSON_NAME]" at bounding box center [554, 516] width 206 height 33
click at [513, 263] on input "Mr." at bounding box center [554, 270] width 206 height 33
click at [166, 321] on div "Interview Date" at bounding box center [230, 324] width 254 height 18
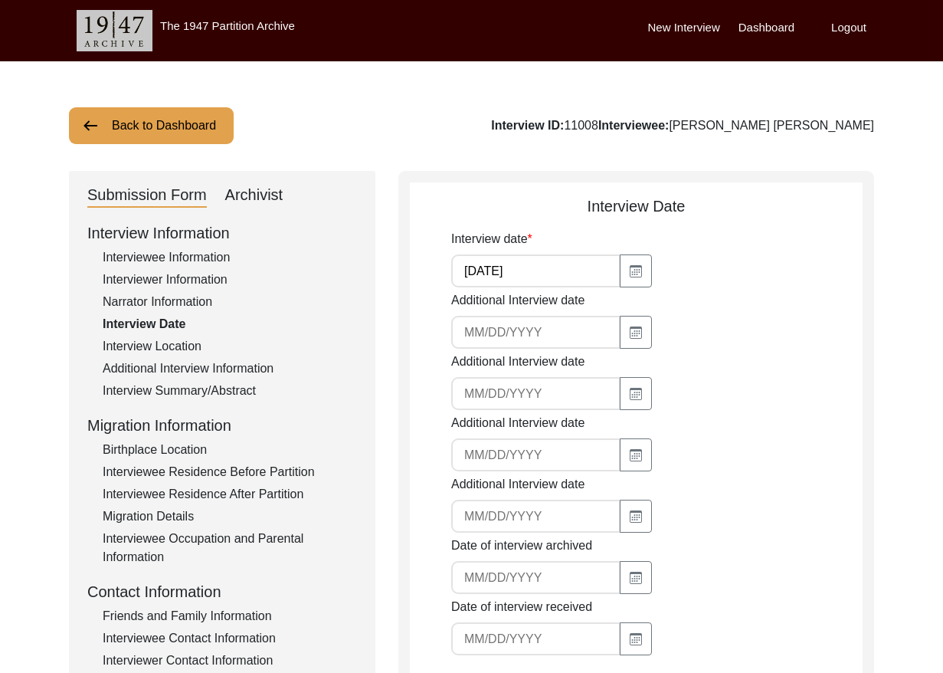
click at [505, 270] on input "[DATE]" at bounding box center [535, 270] width 169 height 33
click at [506, 269] on input "[DATE]" at bounding box center [535, 270] width 169 height 33
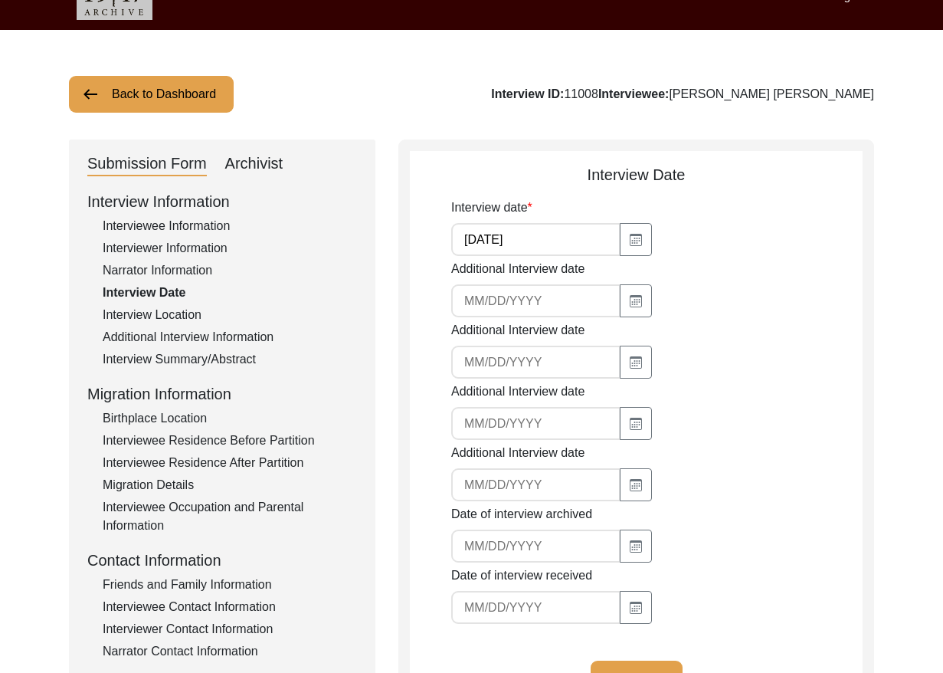
scroll to position [32, 0]
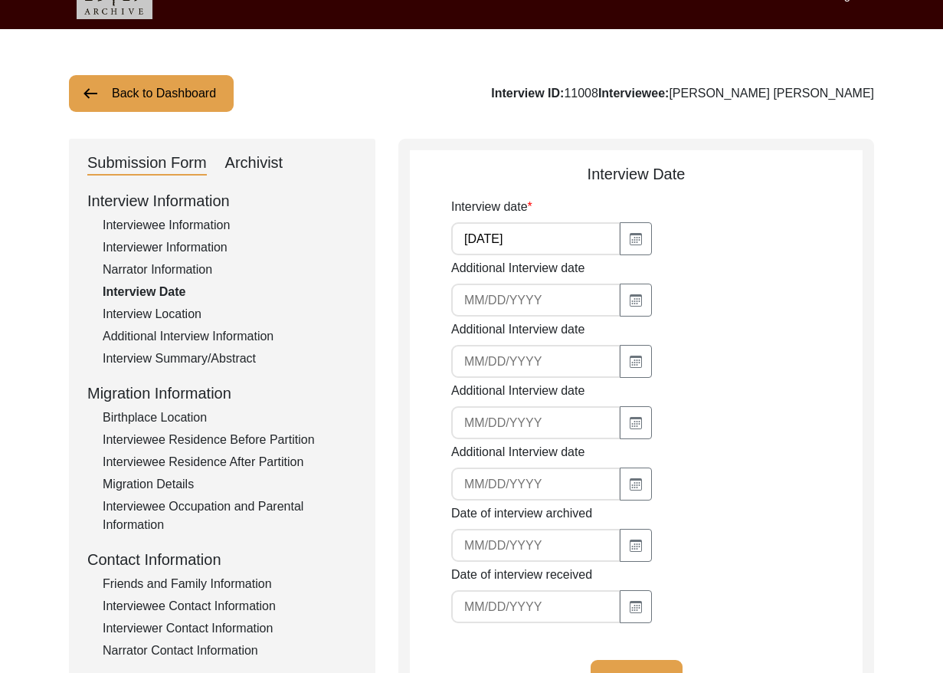
click at [220, 353] on div "Interview Summary/Abstract" at bounding box center [230, 358] width 254 height 18
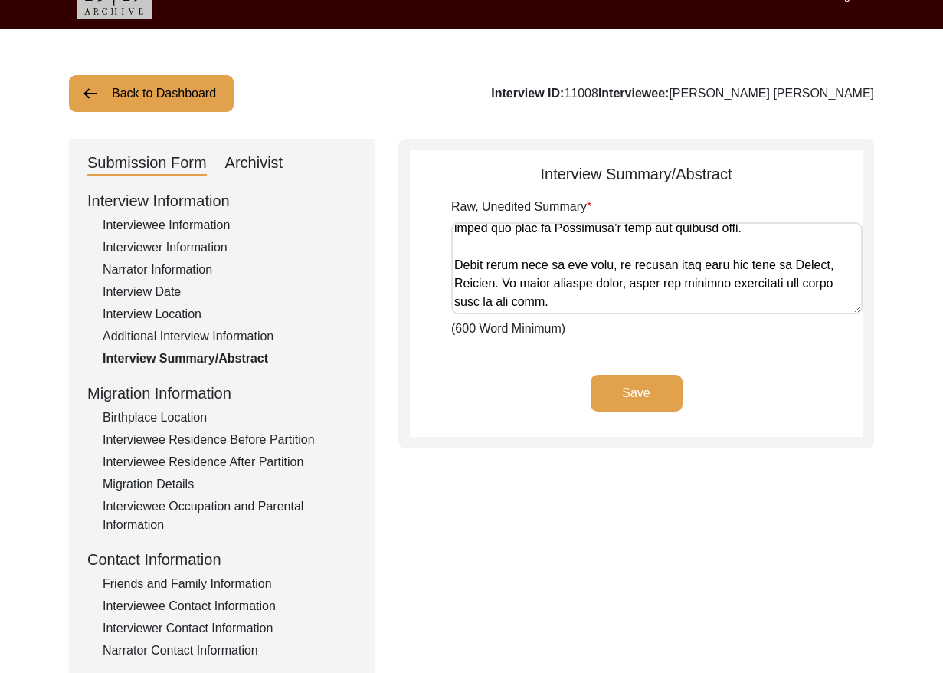
scroll to position [1349, 0]
drag, startPoint x: 457, startPoint y: 234, endPoint x: 937, endPoint y: 320, distance: 487.5
click at [937, 320] on div "Back to Dashboard Interview ID: 11008 Interviewee: [PERSON_NAME] [PERSON_NAME] …" at bounding box center [471, 500] width 943 height 943
drag, startPoint x: 255, startPoint y: 166, endPoint x: 264, endPoint y: 175, distance: 13.6
click at [255, 166] on div "Archivist" at bounding box center [254, 163] width 58 height 25
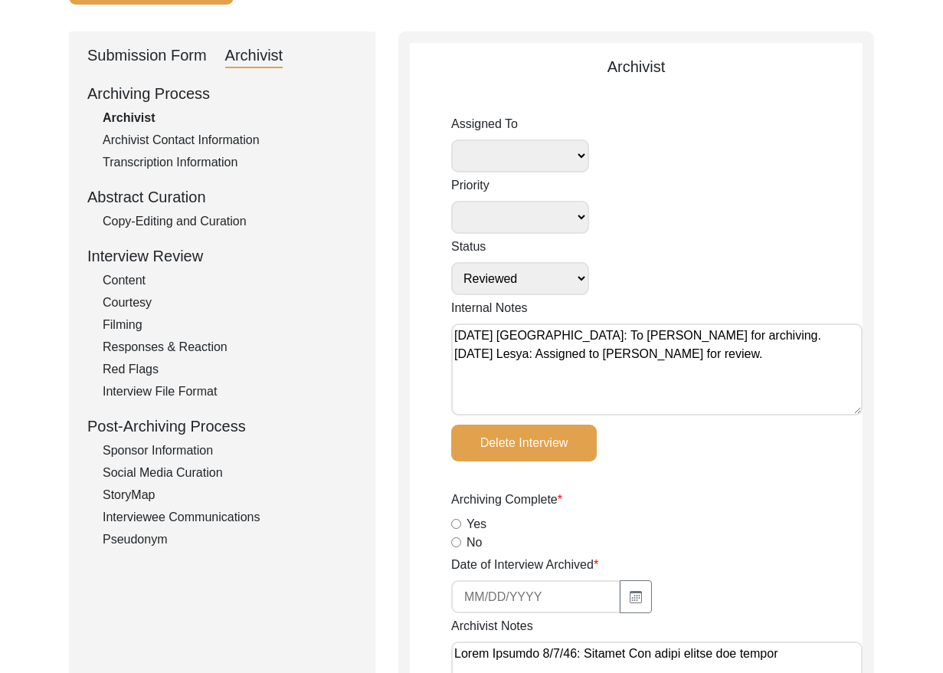
click at [212, 215] on div "Copy-Editing and Curation" at bounding box center [230, 221] width 254 height 18
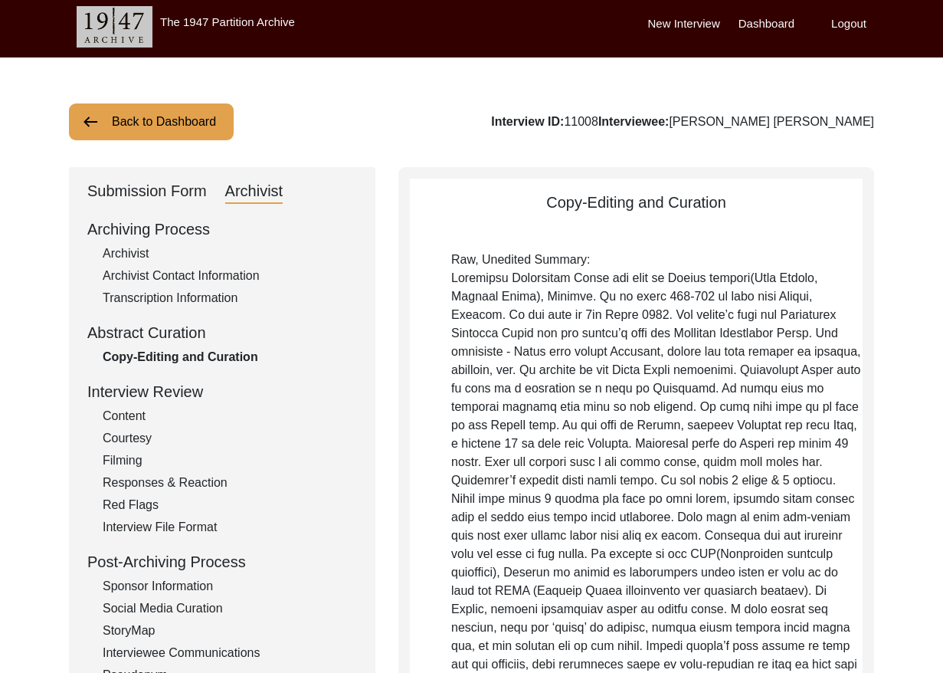
scroll to position [0, 0]
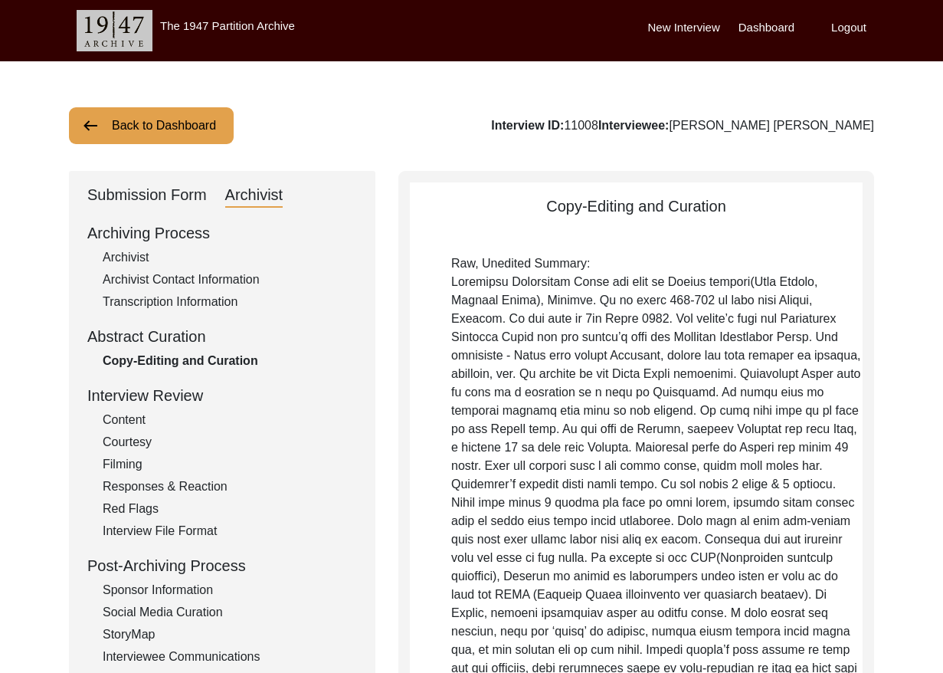
click at [142, 273] on div "Archivist Contact Information" at bounding box center [230, 280] width 254 height 18
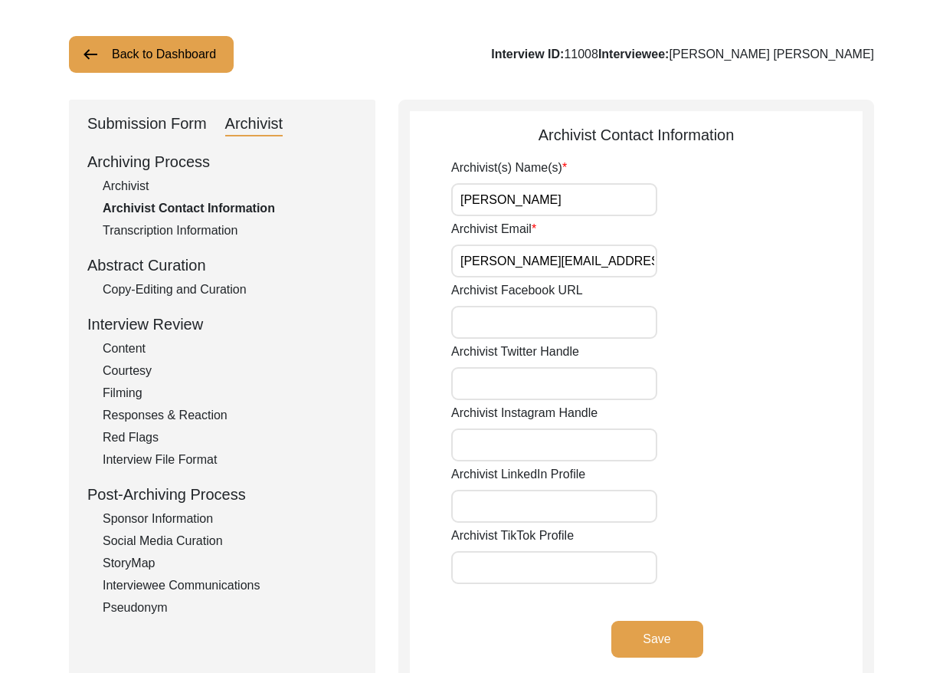
click at [224, 287] on div "Copy-Editing and Curation" at bounding box center [230, 289] width 254 height 18
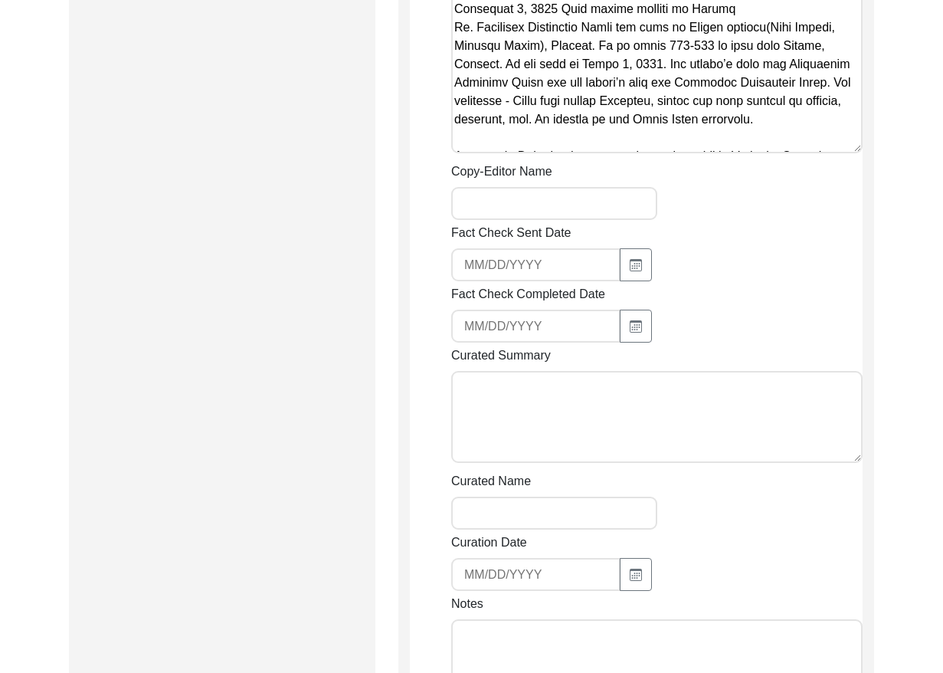
scroll to position [2921, 0]
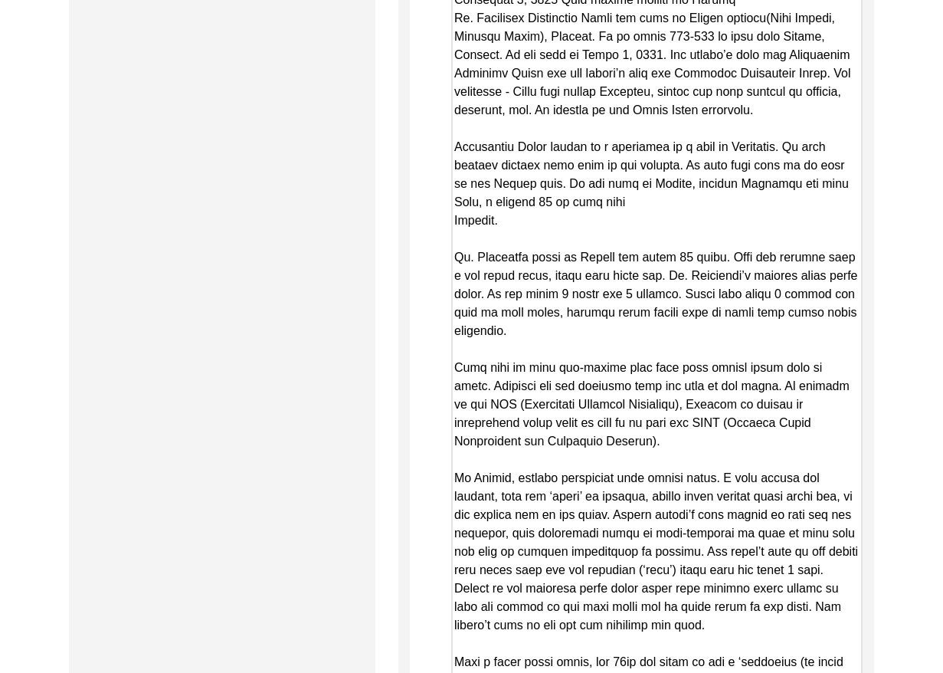
drag, startPoint x: 857, startPoint y: 159, endPoint x: 835, endPoint y: 717, distance: 557.6
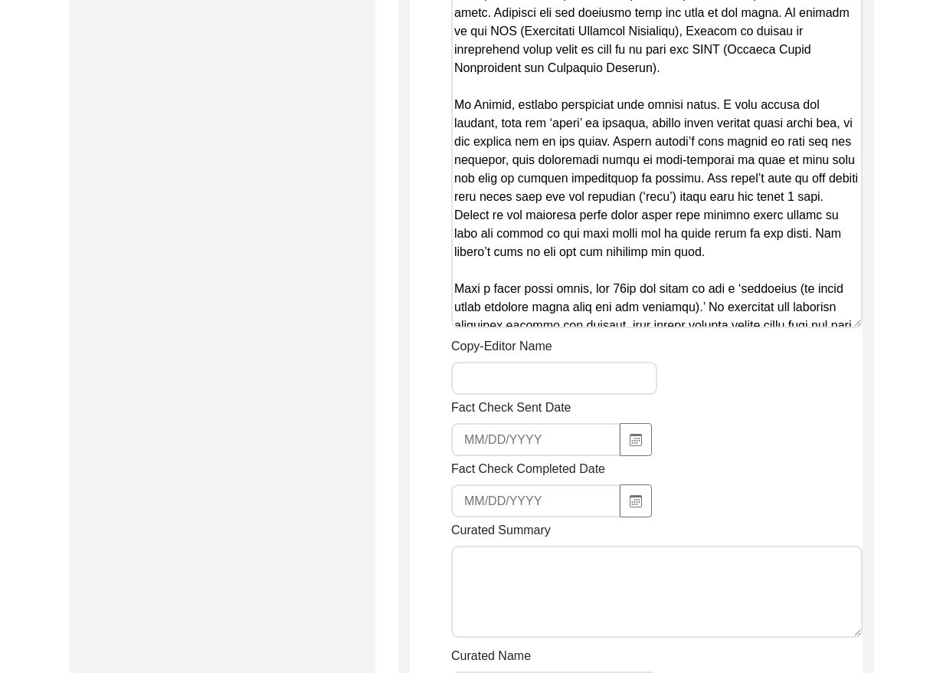
scroll to position [3301, 0]
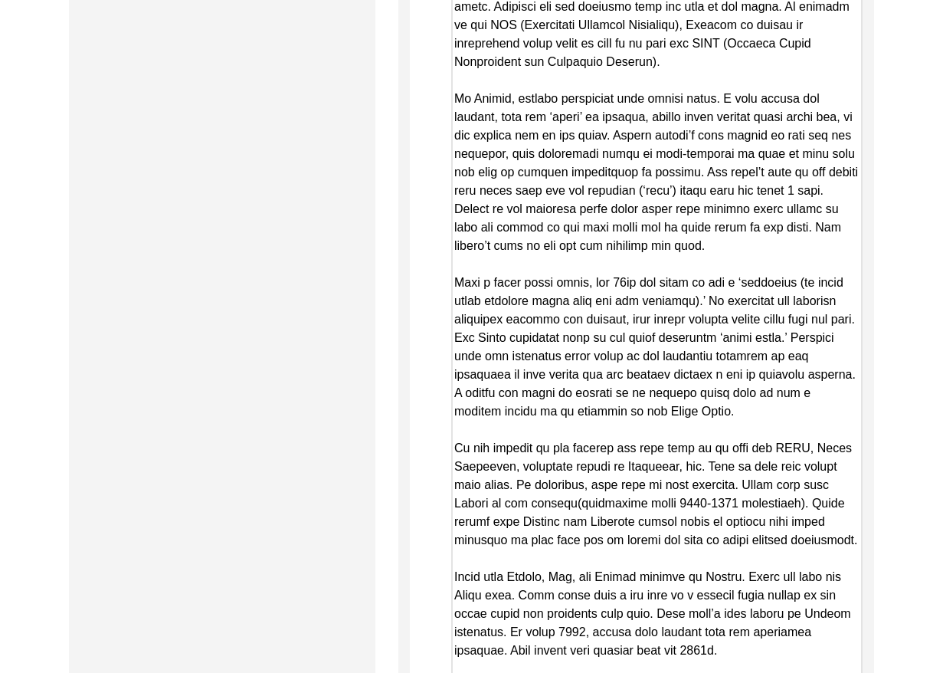
drag, startPoint x: 856, startPoint y: 334, endPoint x: 824, endPoint y: 715, distance: 382.2
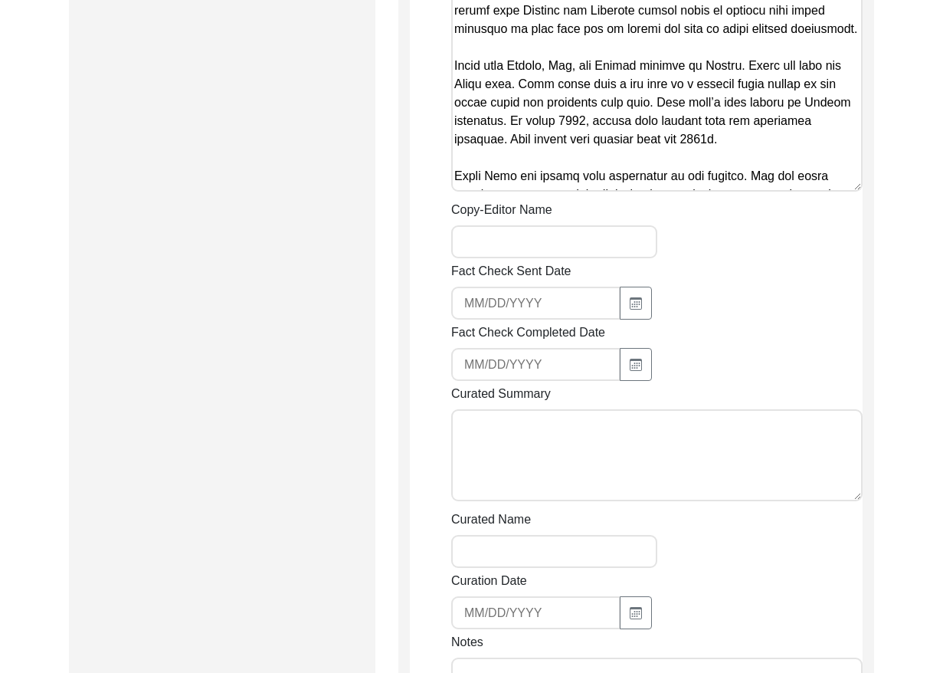
scroll to position [3814, 0]
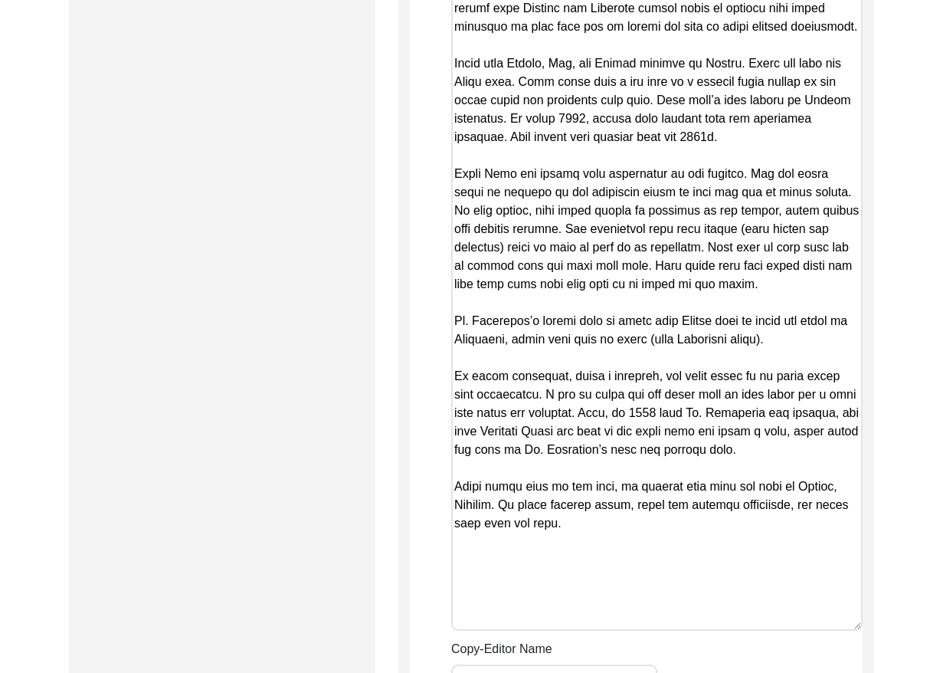
drag, startPoint x: 856, startPoint y: 204, endPoint x: 795, endPoint y: 608, distance: 408.4
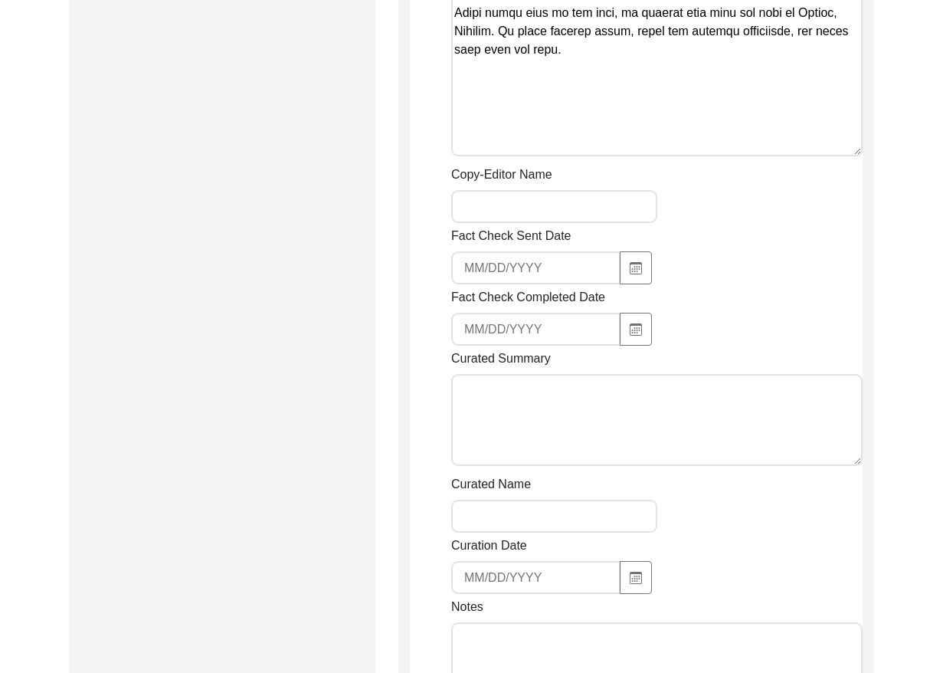
scroll to position [4233, 0]
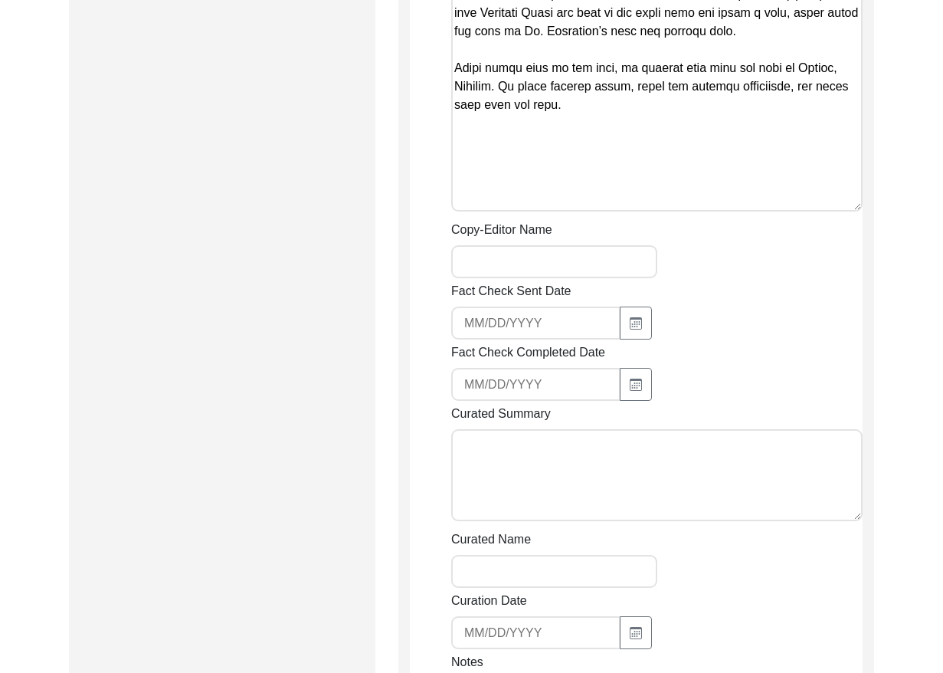
drag, startPoint x: 454, startPoint y: 256, endPoint x: 735, endPoint y: 125, distance: 309.6
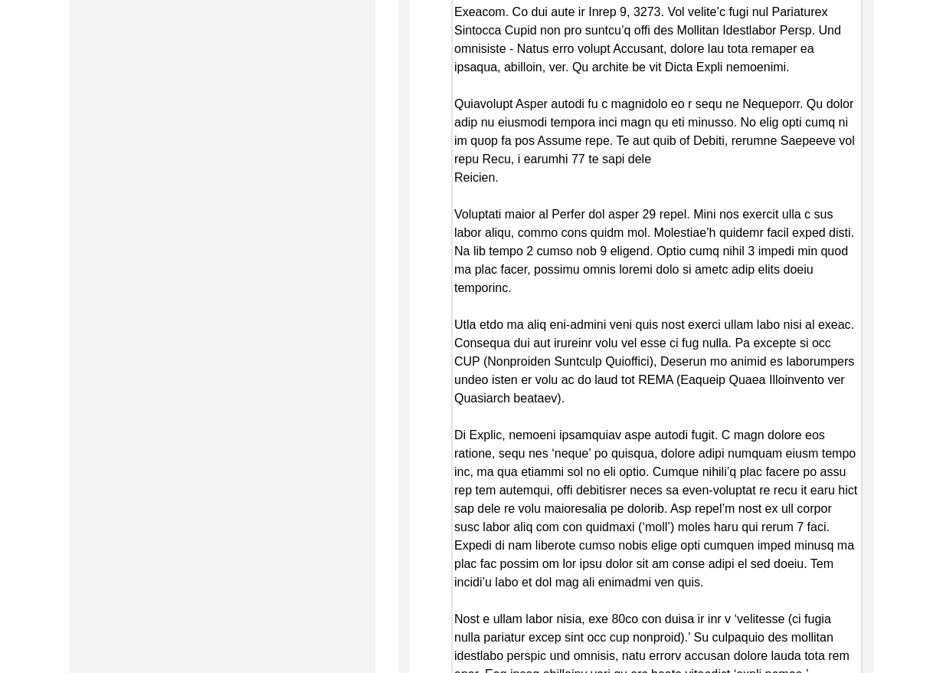
scroll to position [1520, 0]
